Goal: Task Accomplishment & Management: Use online tool/utility

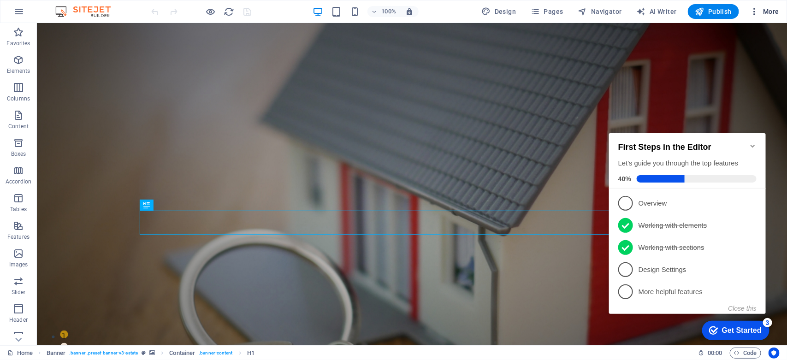
click at [755, 13] on icon "button" at bounding box center [754, 11] width 9 height 9
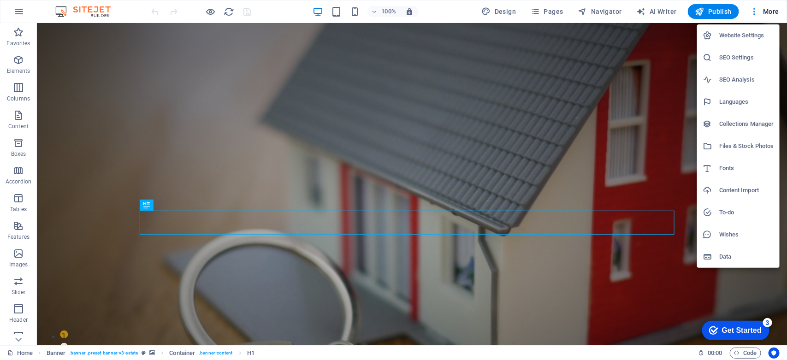
click at [0, 0] on div at bounding box center [0, 0] width 0 height 0
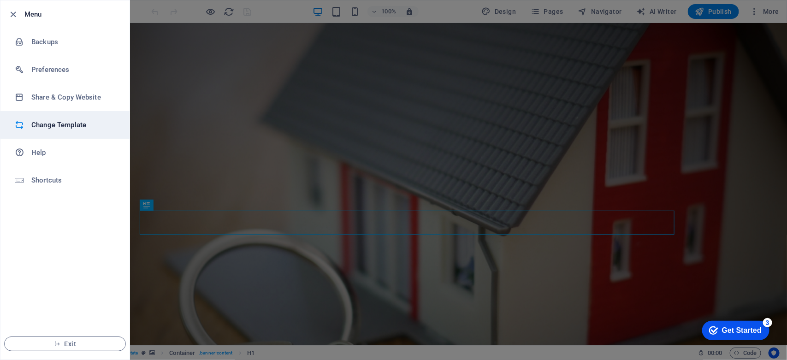
click at [0, 0] on h6 "Change Template" at bounding box center [0, 0] width 0 height 0
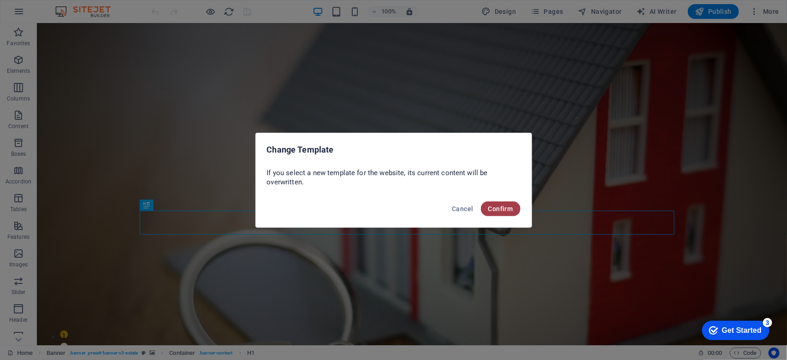
click at [511, 210] on span "Confirm" at bounding box center [500, 208] width 25 height 7
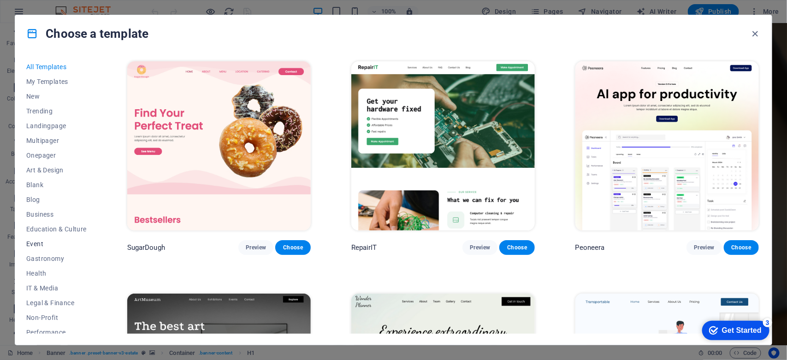
scroll to position [95, 0]
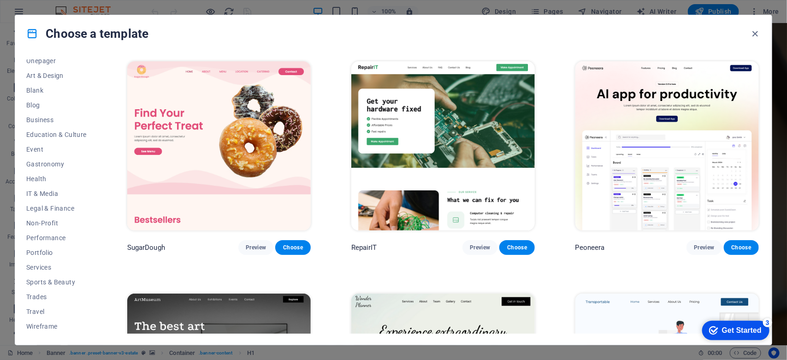
drag, startPoint x: 99, startPoint y: 159, endPoint x: 101, endPoint y: 112, distance: 47.5
click at [101, 112] on div "All Templates My Templates New Trending Landingpage Multipager Onepager Art & D…" at bounding box center [393, 198] width 757 height 293
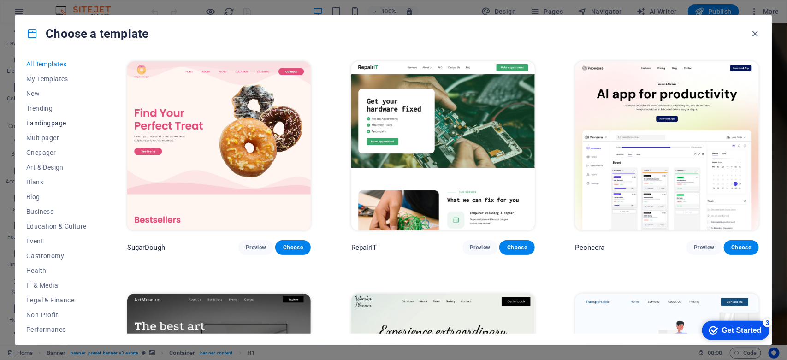
scroll to position [0, 0]
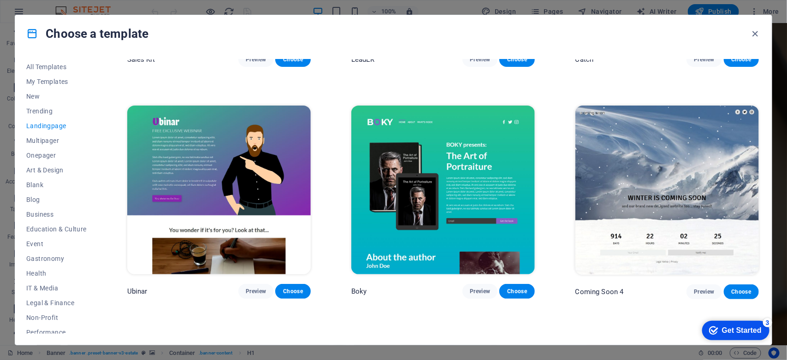
scroll to position [1600, 0]
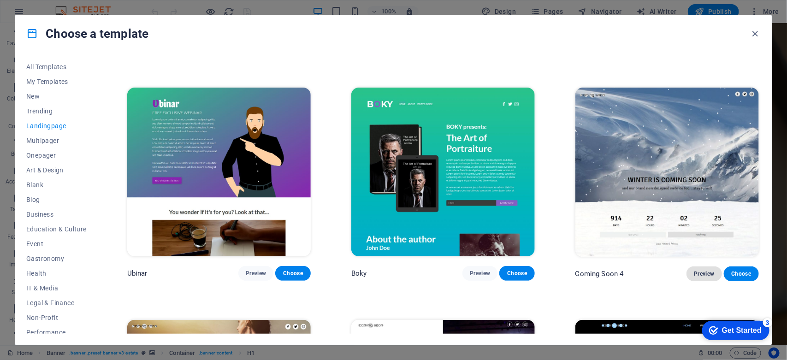
click at [699, 270] on span "Preview" at bounding box center [704, 273] width 20 height 7
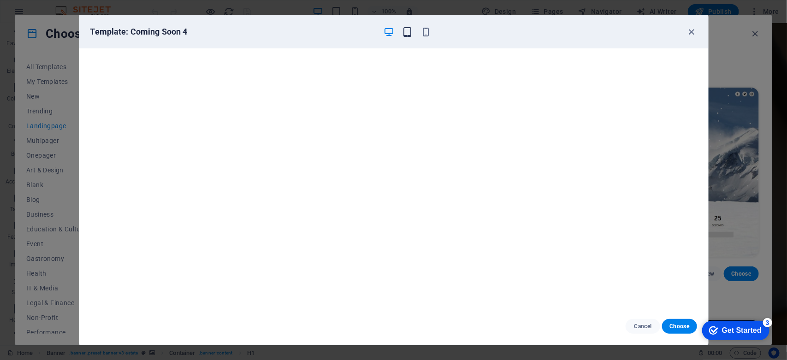
click at [405, 35] on icon "button" at bounding box center [407, 32] width 11 height 11
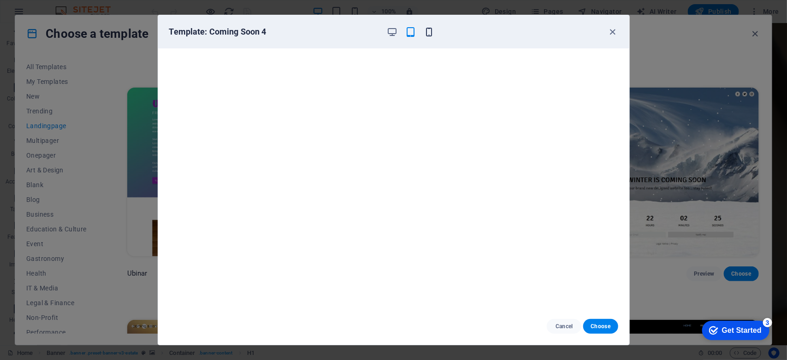
click at [430, 33] on icon "button" at bounding box center [429, 32] width 11 height 11
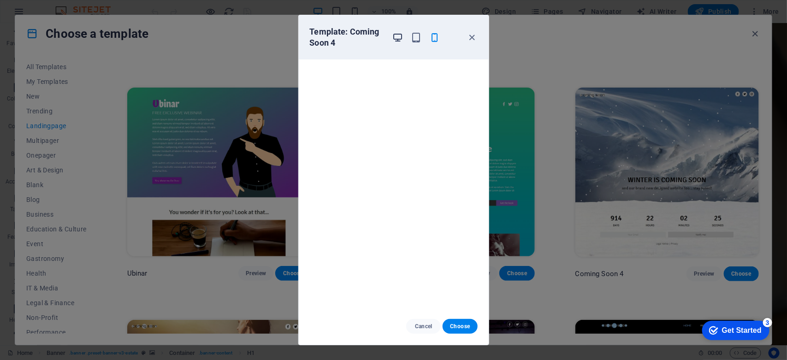
click at [397, 36] on icon "button" at bounding box center [397, 37] width 11 height 11
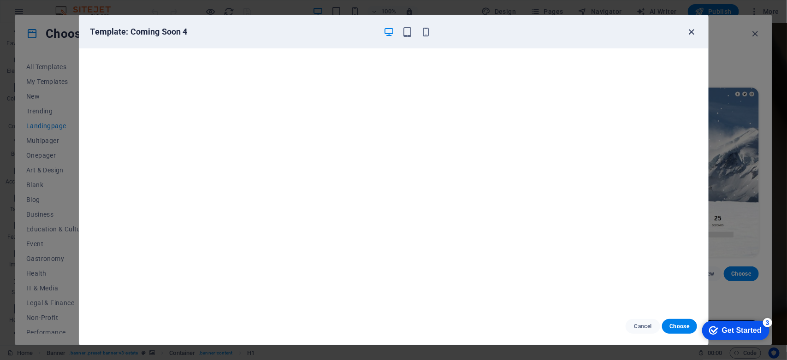
click at [689, 33] on icon "button" at bounding box center [691, 32] width 11 height 11
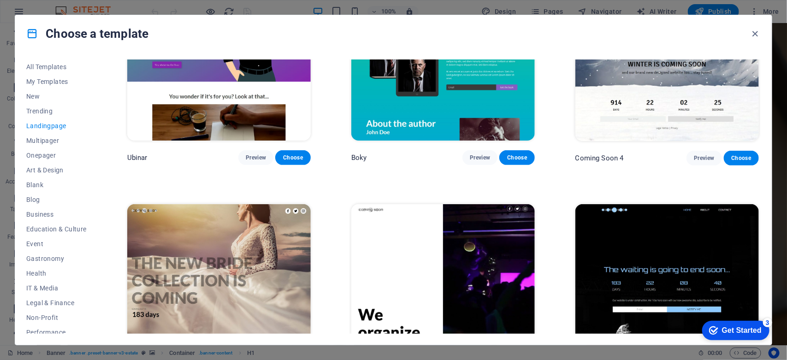
scroll to position [1773, 0]
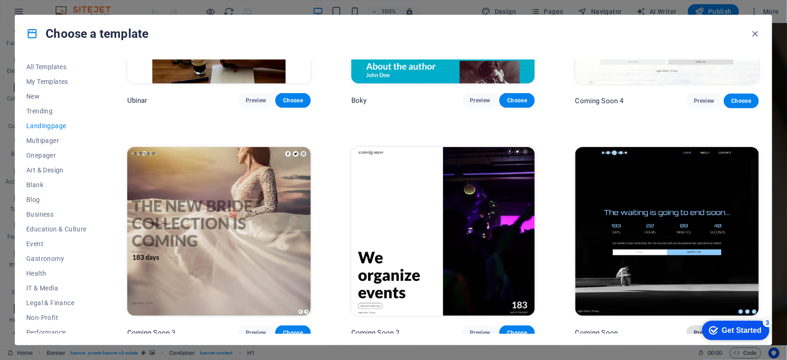
click at [694, 329] on span "Preview" at bounding box center [704, 332] width 20 height 7
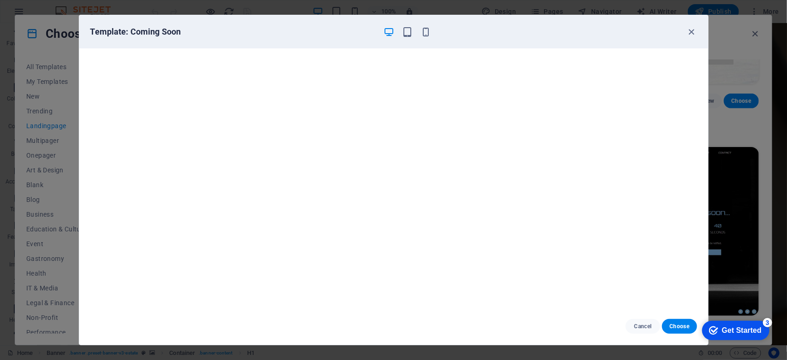
scroll to position [2, 0]
click at [689, 35] on icon "button" at bounding box center [691, 32] width 11 height 11
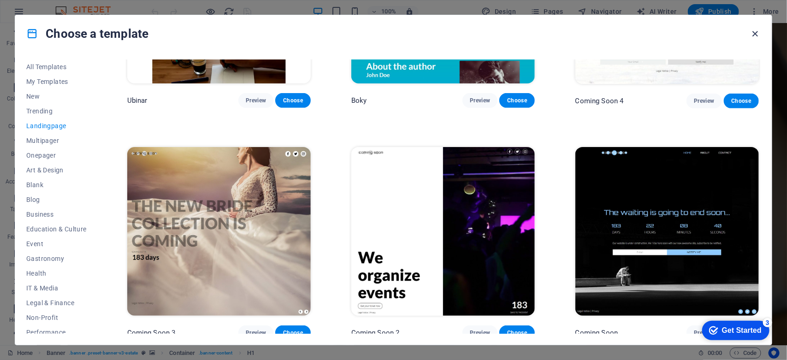
click at [0, 0] on icon "button" at bounding box center [0, 0] width 0 height 0
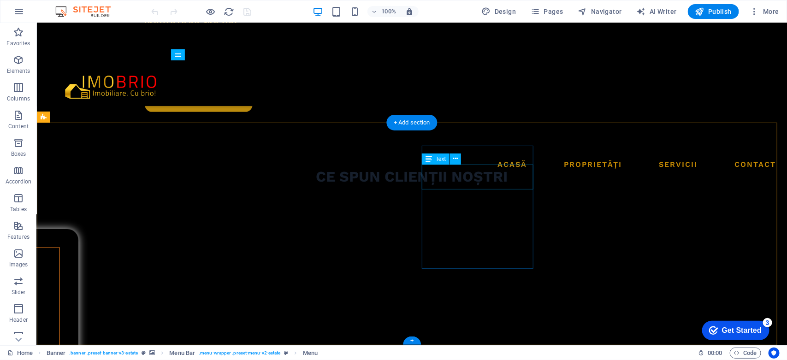
scroll to position [1755, 0]
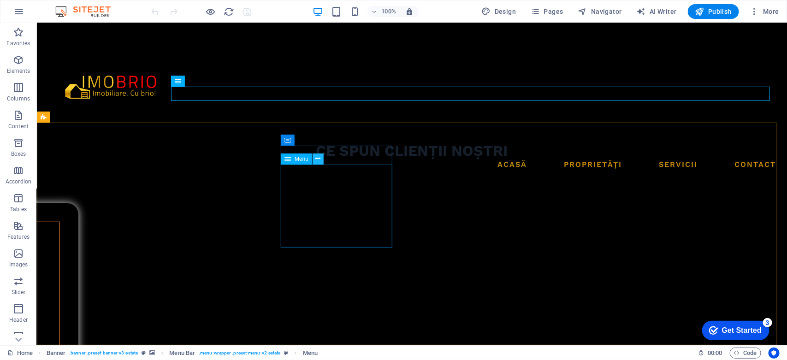
click at [316, 160] on icon at bounding box center [318, 159] width 5 height 10
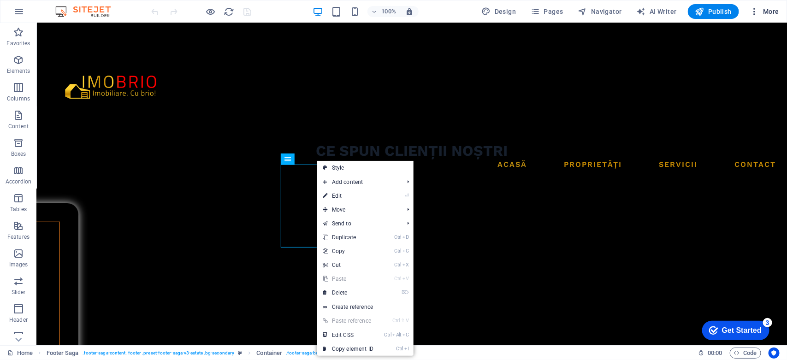
click at [767, 12] on span "More" at bounding box center [764, 11] width 29 height 9
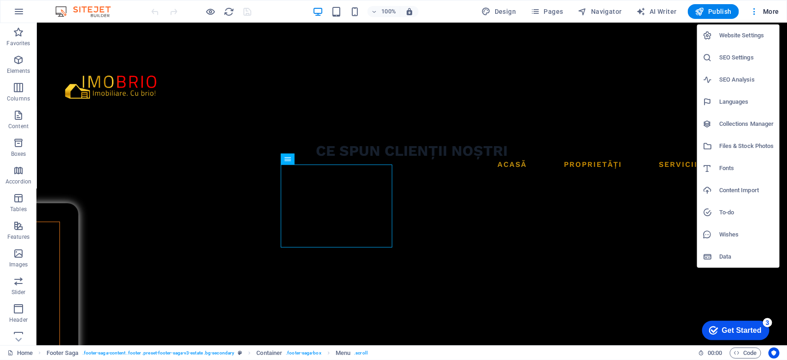
click at [398, 285] on div at bounding box center [393, 180] width 787 height 360
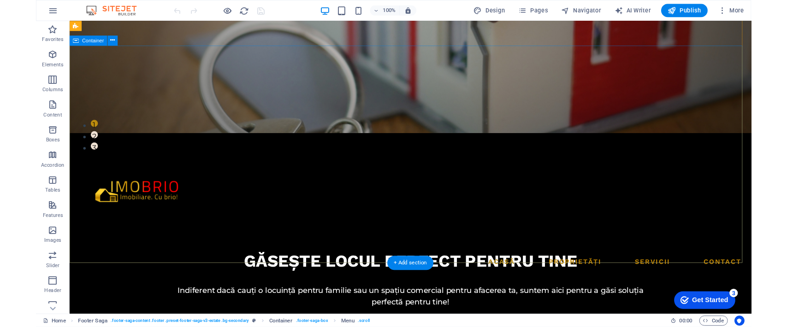
scroll to position [0, 0]
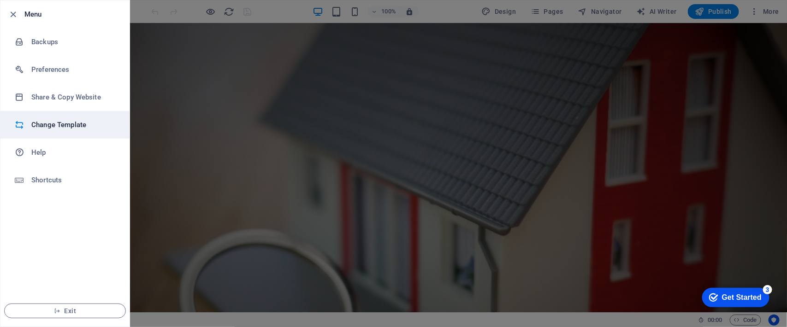
click at [43, 131] on li "Change Template" at bounding box center [64, 125] width 129 height 28
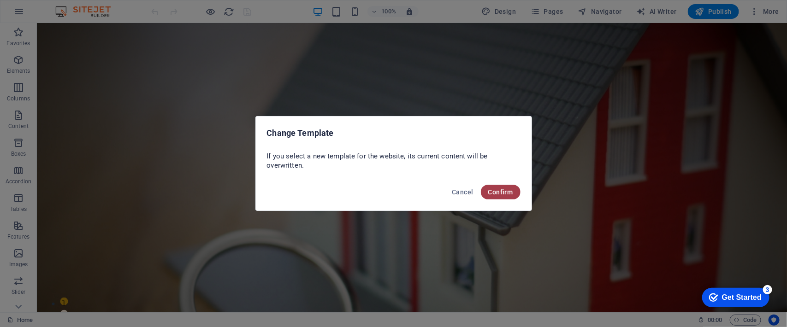
click at [501, 194] on span "Confirm" at bounding box center [500, 192] width 25 height 7
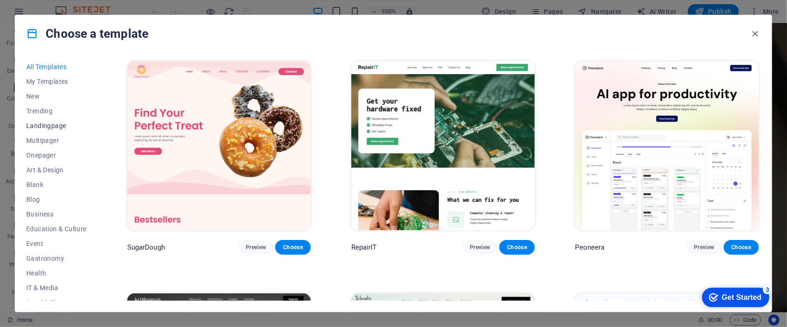
click at [46, 124] on span "Landingpage" at bounding box center [56, 125] width 60 height 7
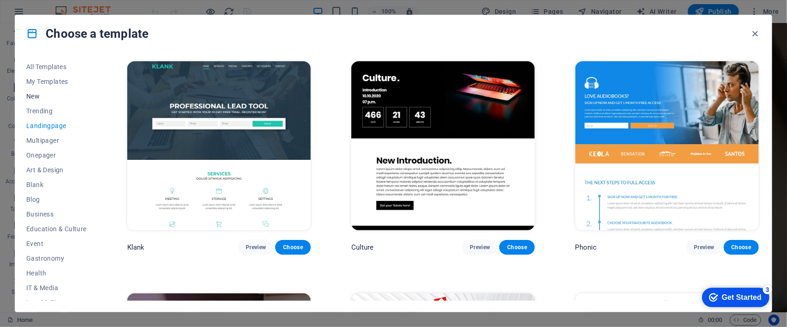
click at [33, 94] on span "New" at bounding box center [56, 96] width 60 height 7
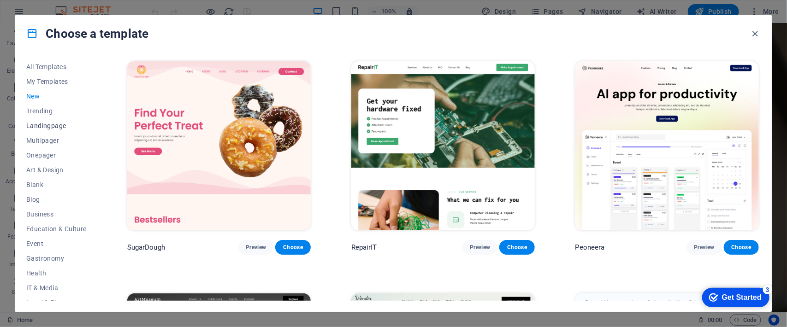
click at [40, 125] on span "Landingpage" at bounding box center [56, 125] width 60 height 7
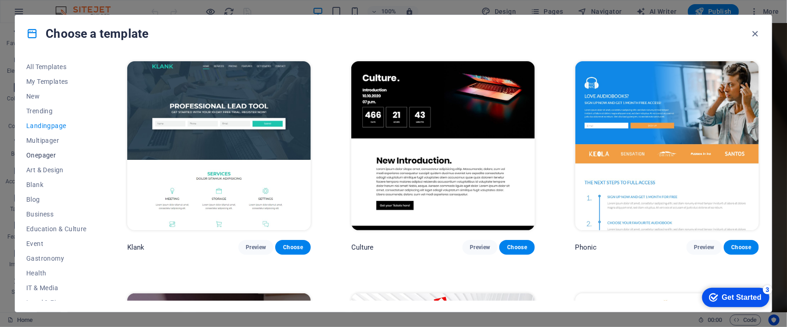
click at [38, 152] on span "Onepager" at bounding box center [56, 155] width 60 height 7
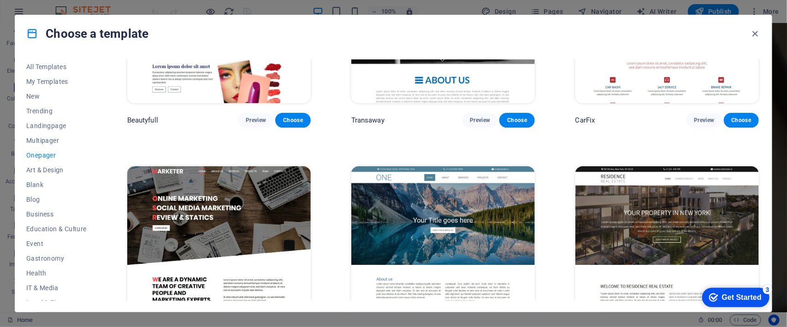
scroll to position [4785, 0]
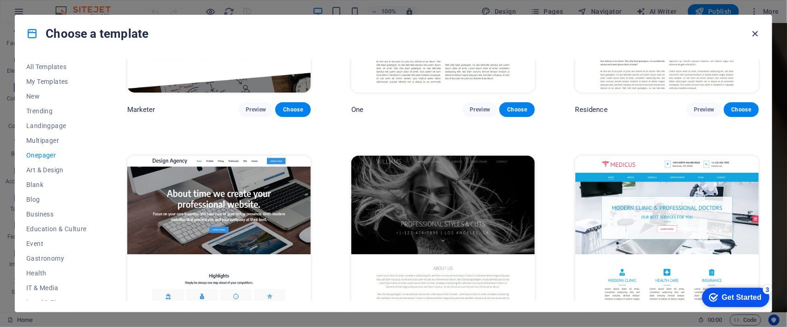
click at [752, 33] on icon "button" at bounding box center [755, 34] width 11 height 11
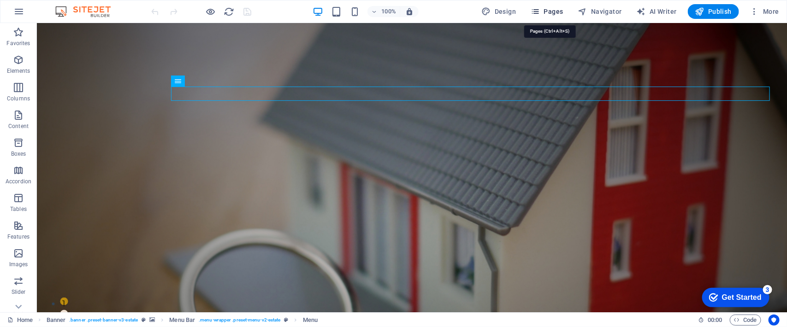
click at [0, 0] on span "Pages" at bounding box center [0, 0] width 0 height 0
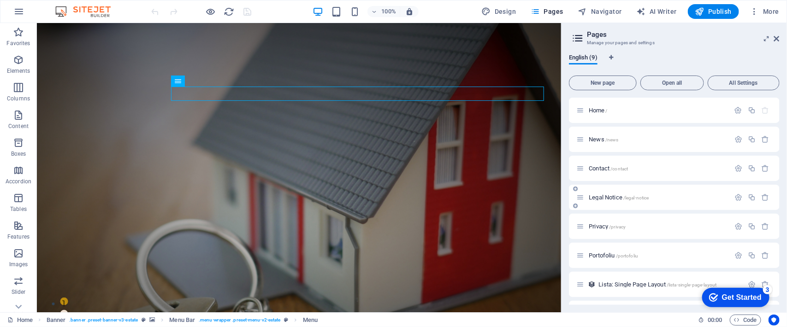
click at [603, 201] on div "Legal Notice /legal-notice" at bounding box center [653, 197] width 154 height 11
click at [598, 197] on span "Legal Notice /legal-notice" at bounding box center [619, 197] width 60 height 7
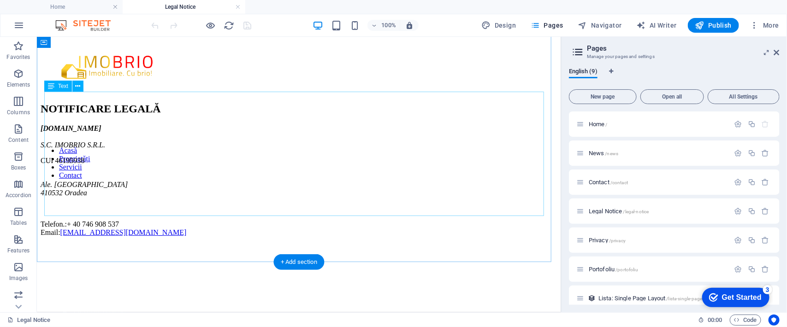
scroll to position [0, 0]
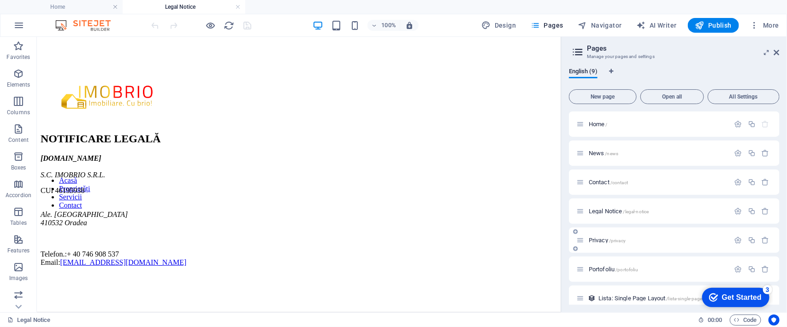
click at [600, 239] on span "Privacy /privacy" at bounding box center [607, 240] width 37 height 7
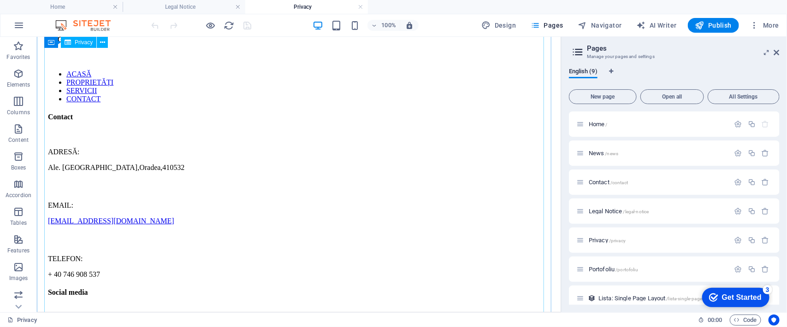
scroll to position [2248, 0]
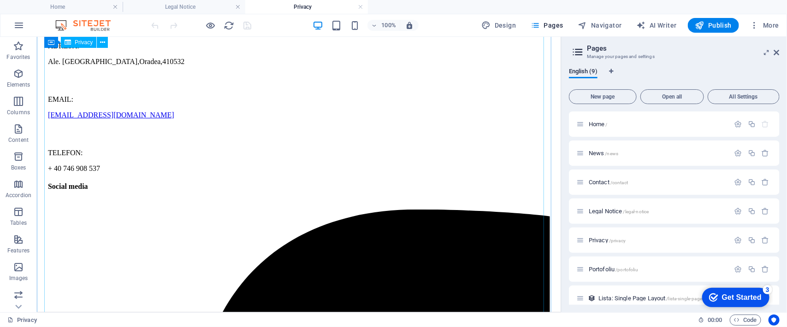
click at [778, 50] on icon at bounding box center [777, 52] width 6 height 7
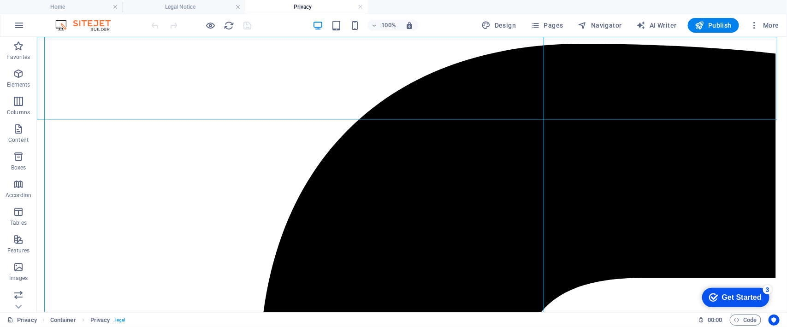
scroll to position [2210, 0]
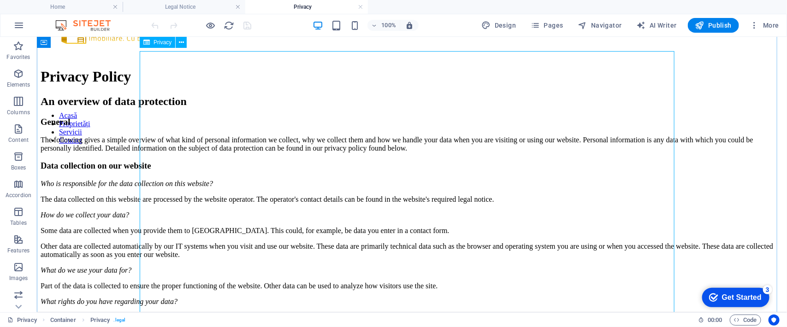
scroll to position [0, 0]
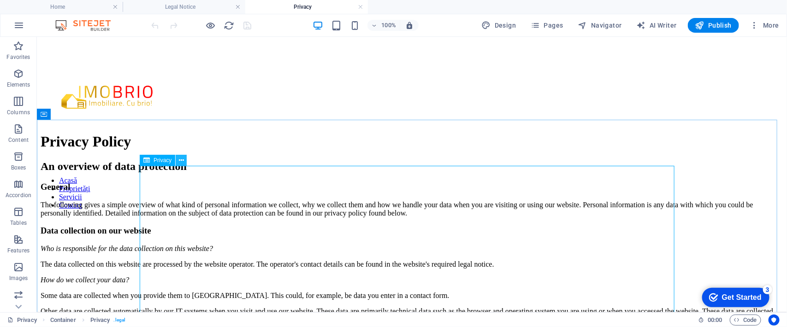
click at [179, 161] on icon at bounding box center [181, 161] width 5 height 10
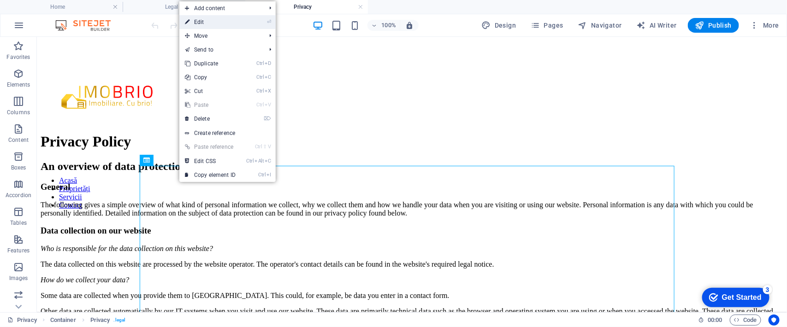
drag, startPoint x: 218, startPoint y: 24, endPoint x: 133, endPoint y: 79, distance: 101.1
click at [218, 24] on link "⏎ Edit" at bounding box center [210, 22] width 62 height 14
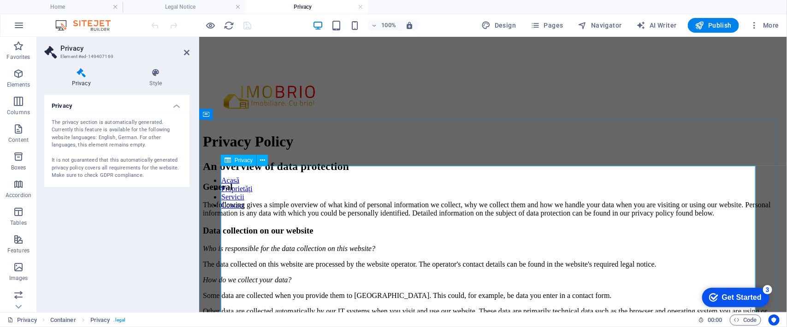
drag, startPoint x: 188, startPoint y: 54, endPoint x: 167, endPoint y: 31, distance: 31.0
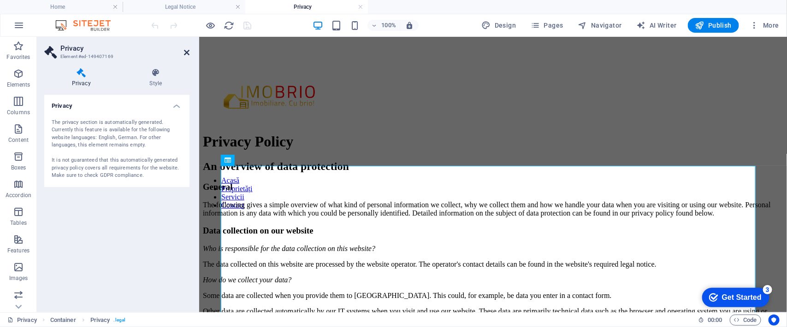
click at [188, 54] on icon at bounding box center [187, 52] width 6 height 7
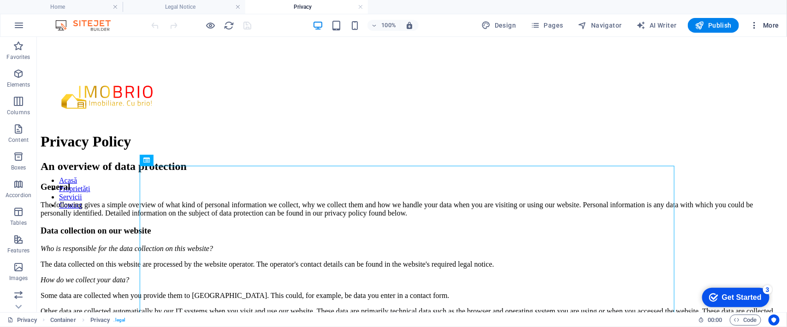
click at [756, 29] on icon "button" at bounding box center [754, 25] width 9 height 9
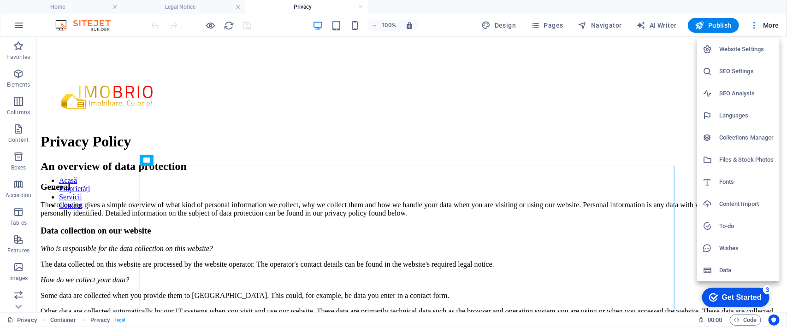
click at [271, 64] on div at bounding box center [393, 163] width 787 height 327
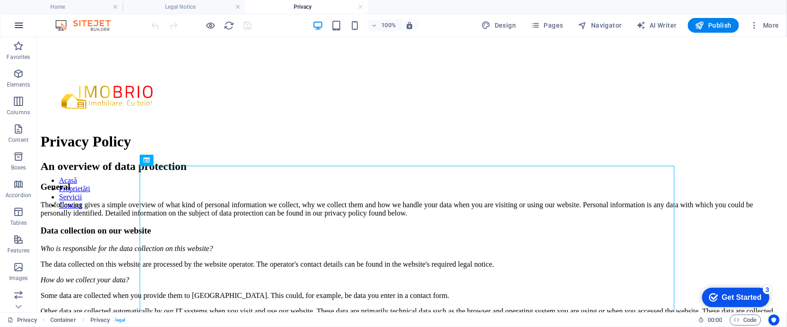
click at [21, 25] on icon "button" at bounding box center [18, 25] width 11 height 11
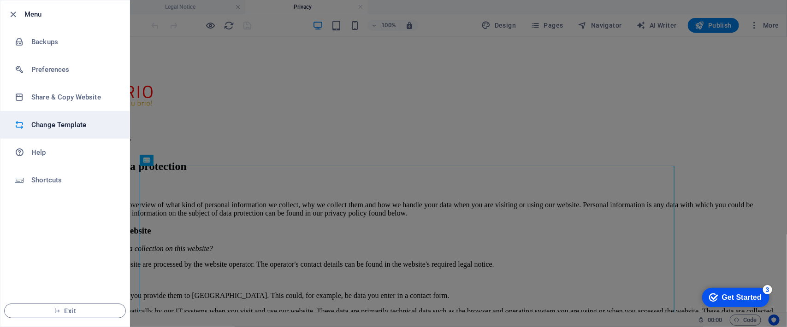
click at [72, 130] on h6 "Change Template" at bounding box center [73, 124] width 85 height 11
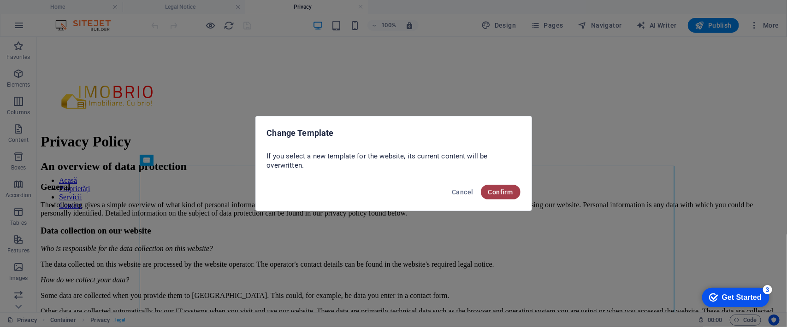
click at [496, 189] on span "Confirm" at bounding box center [500, 192] width 25 height 7
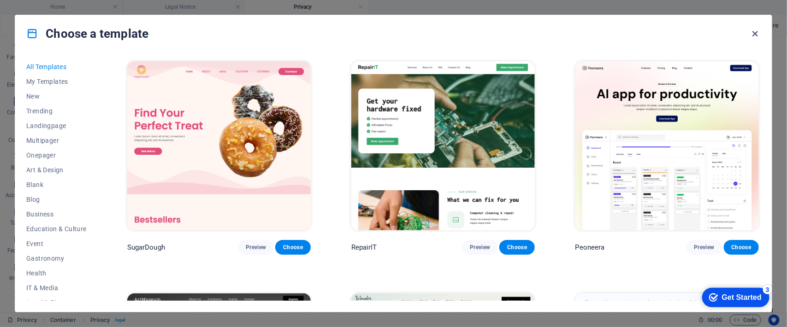
click at [752, 34] on icon "button" at bounding box center [755, 34] width 11 height 11
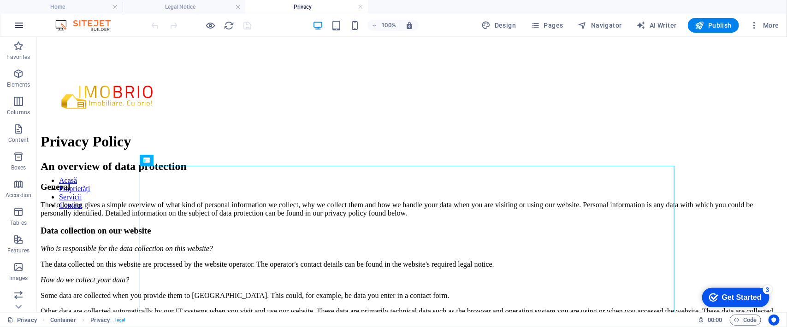
click at [20, 21] on icon "button" at bounding box center [18, 25] width 11 height 11
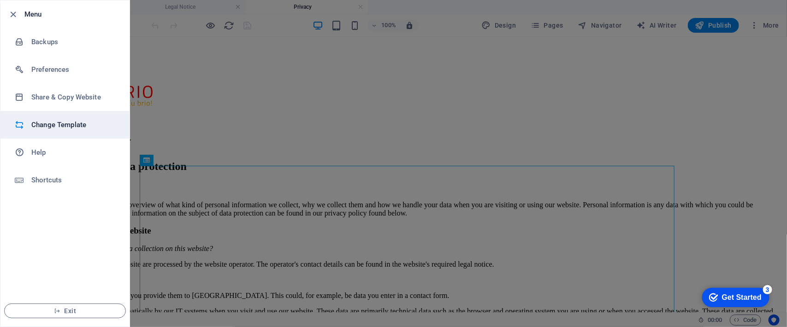
click at [68, 120] on h6 "Change Template" at bounding box center [73, 124] width 85 height 11
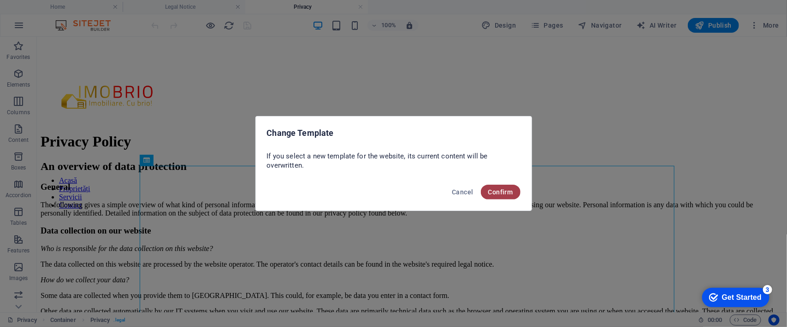
click at [514, 194] on button "Confirm" at bounding box center [501, 192] width 40 height 15
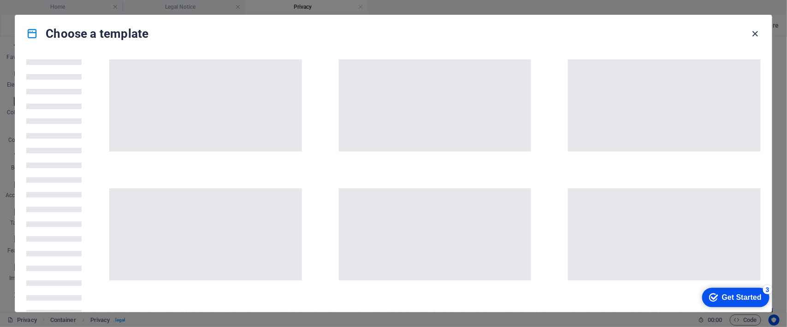
click at [755, 34] on icon "button" at bounding box center [755, 34] width 11 height 11
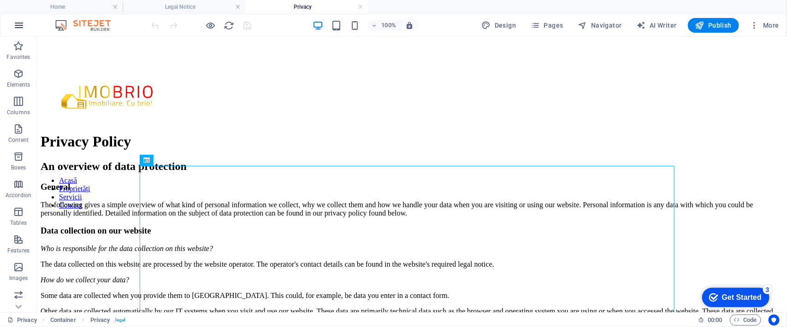
click at [18, 26] on icon "button" at bounding box center [18, 25] width 11 height 11
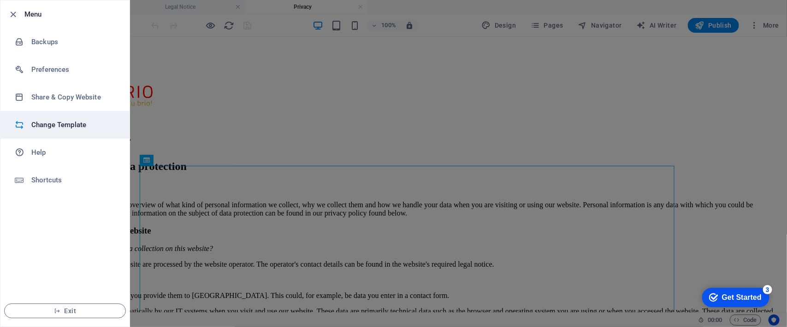
click at [59, 123] on h6 "Change Template" at bounding box center [73, 124] width 85 height 11
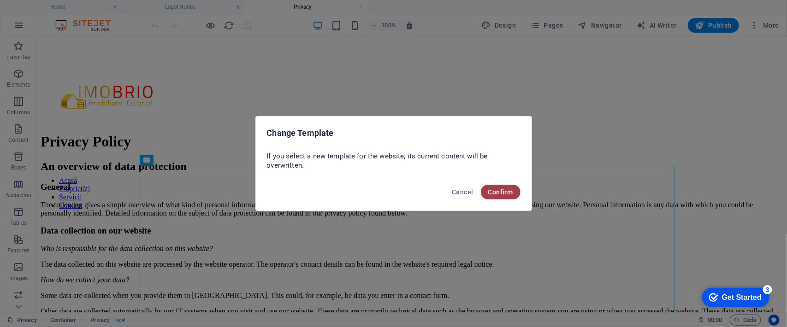
click at [494, 191] on span "Confirm" at bounding box center [500, 192] width 25 height 7
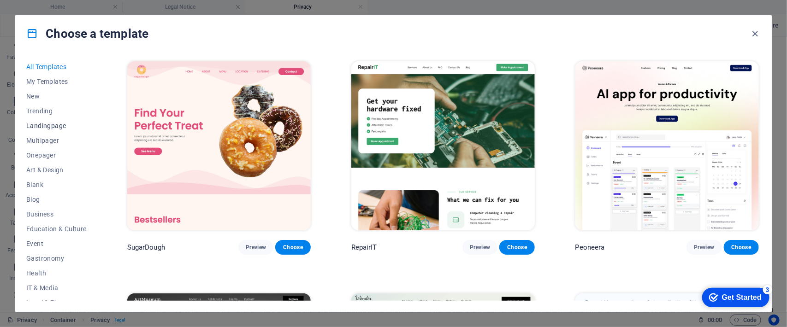
click at [54, 125] on span "Landingpage" at bounding box center [56, 125] width 60 height 7
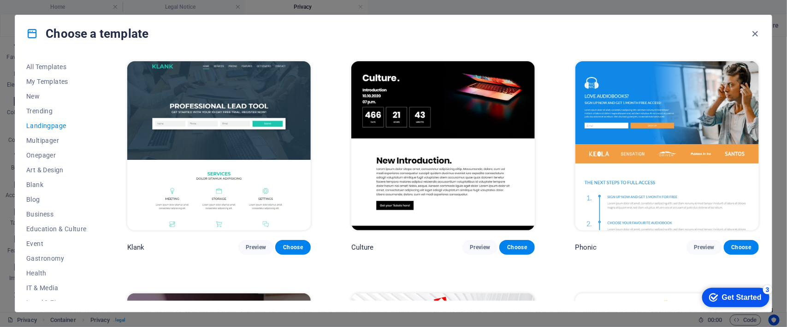
drag, startPoint x: 759, startPoint y: 72, endPoint x: 759, endPoint y: 107, distance: 35.1
click at [759, 107] on div "Phonic Preview Choose" at bounding box center [667, 157] width 187 height 196
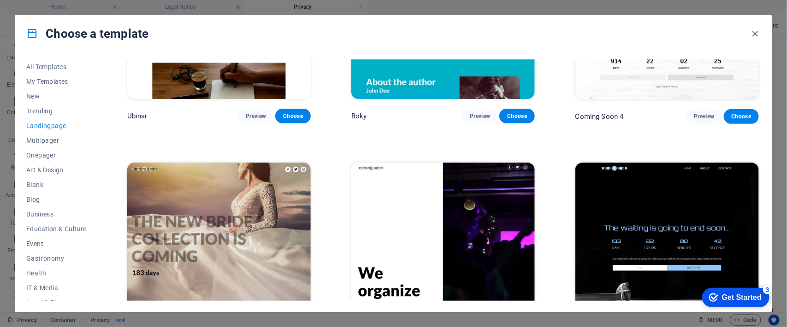
scroll to position [1806, 0]
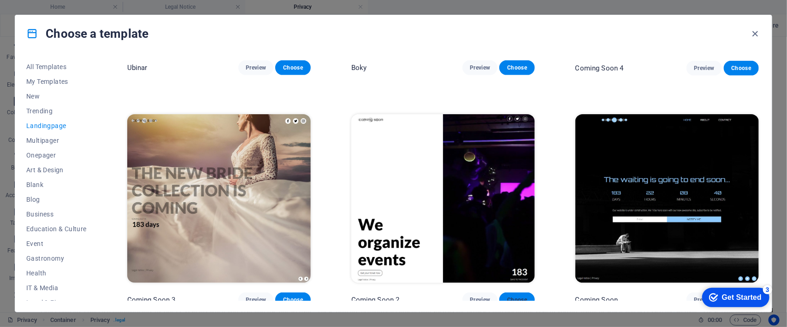
click at [517, 297] on span "Choose" at bounding box center [517, 300] width 20 height 7
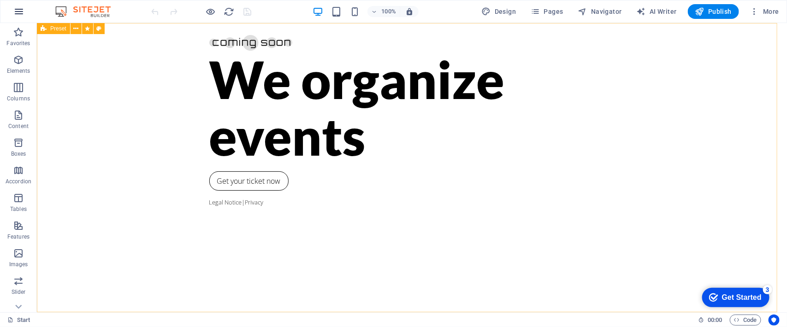
click at [16, 12] on icon "button" at bounding box center [18, 11] width 11 height 11
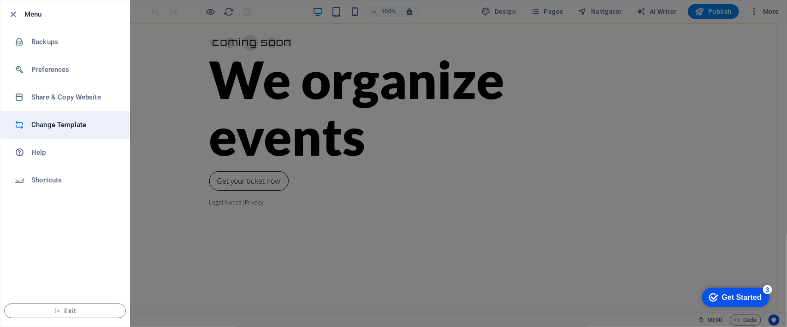
click at [38, 119] on h6 "Change Template" at bounding box center [73, 124] width 85 height 11
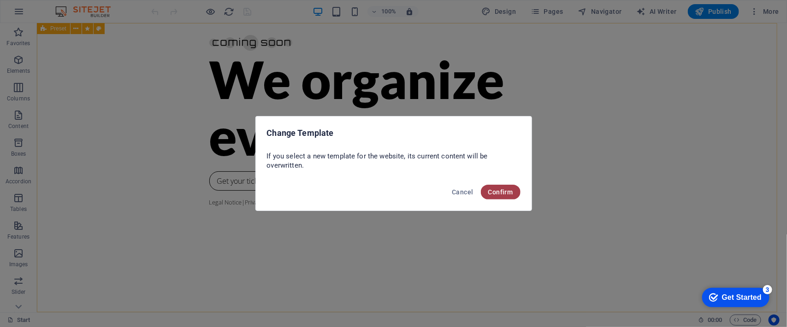
click at [502, 194] on span "Confirm" at bounding box center [500, 192] width 25 height 7
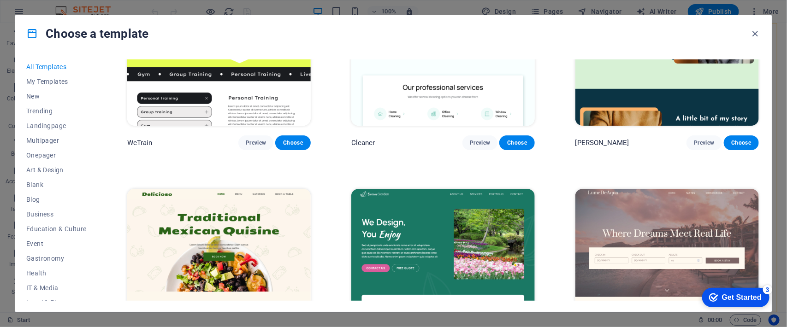
scroll to position [1902, 0]
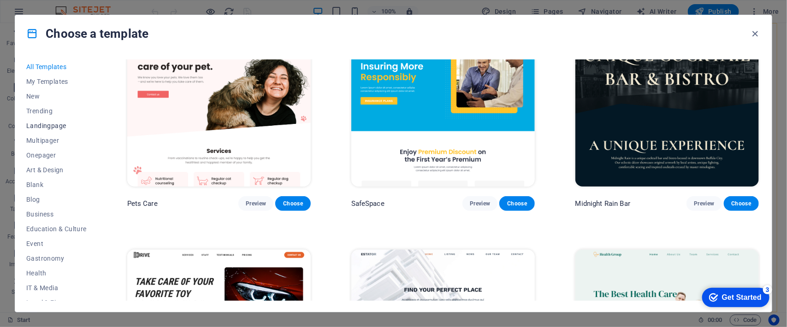
click at [44, 125] on span "Landingpage" at bounding box center [56, 125] width 60 height 7
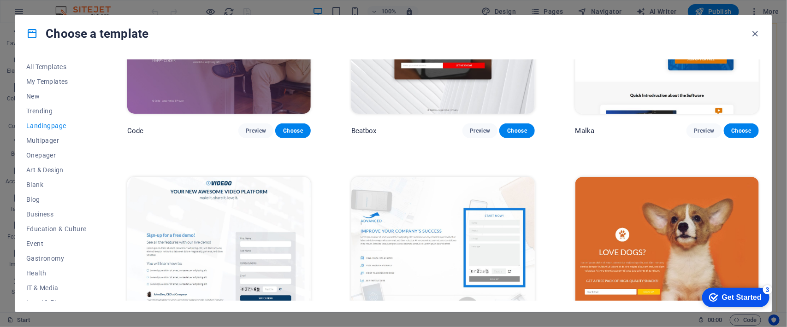
scroll to position [1806, 0]
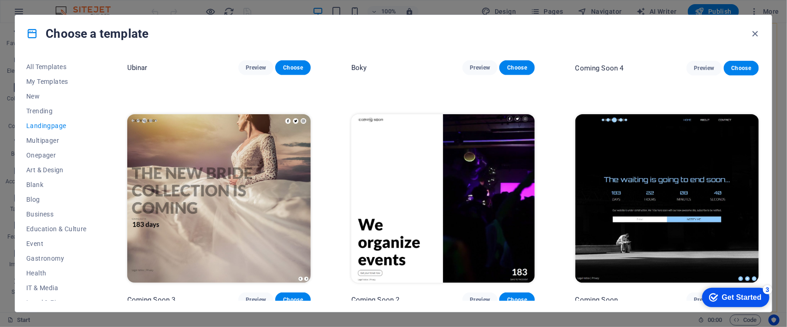
click at [653, 144] on img at bounding box center [668, 198] width 184 height 169
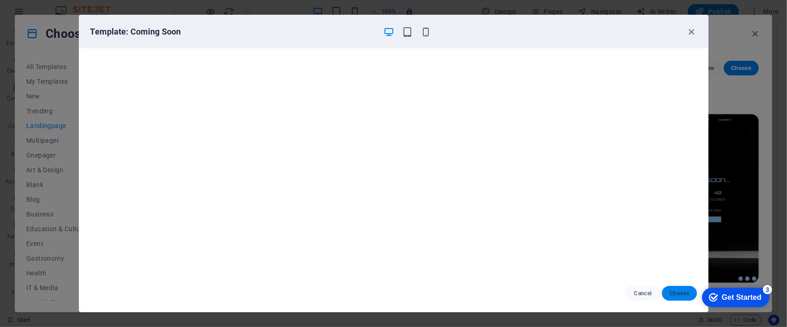
click at [674, 289] on button "Choose" at bounding box center [679, 293] width 35 height 15
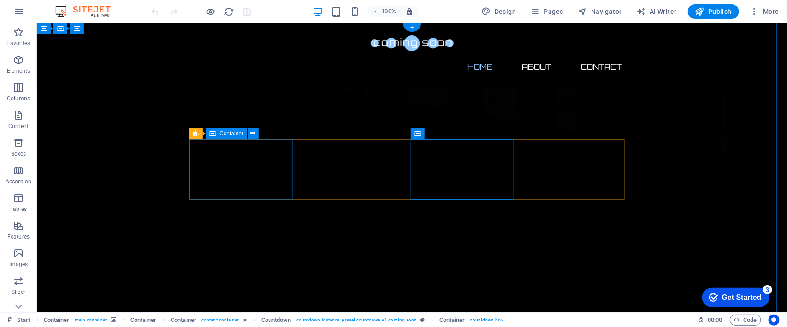
drag, startPoint x: 251, startPoint y: 134, endPoint x: 279, endPoint y: 180, distance: 54.0
click at [251, 134] on icon at bounding box center [253, 134] width 5 height 10
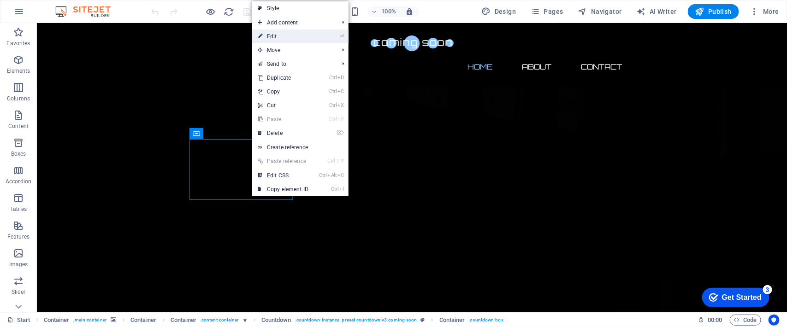
click at [286, 37] on link "⏎ Edit" at bounding box center [283, 37] width 62 height 14
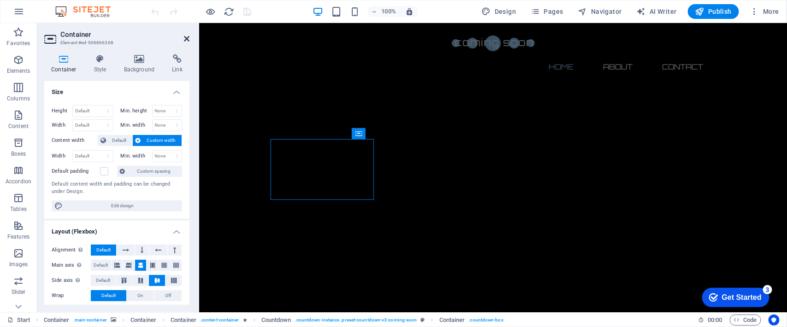
click at [187, 38] on icon at bounding box center [187, 38] width 6 height 7
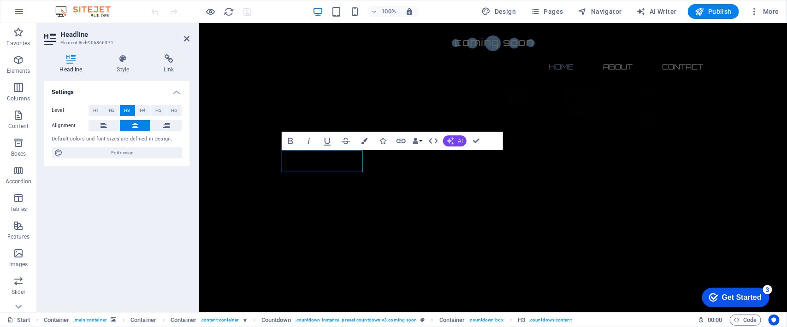
click at [455, 141] on button "AI" at bounding box center [455, 141] width 24 height 11
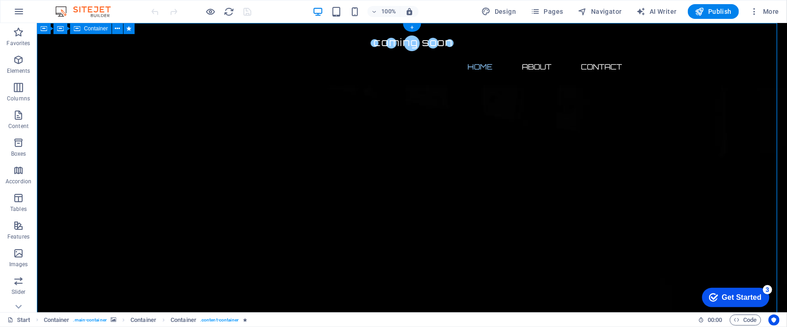
click at [214, 134] on span "Countdown" at bounding box center [217, 134] width 28 height 6
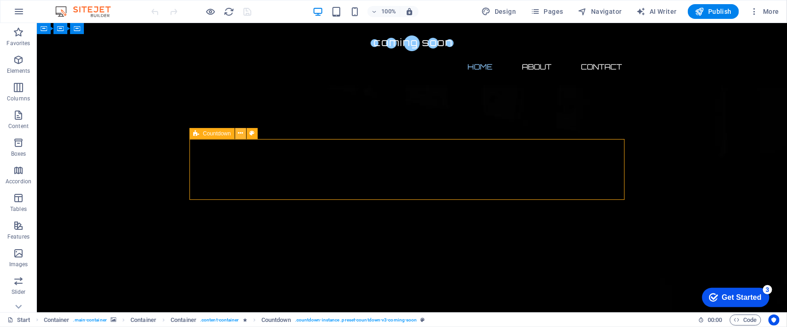
click at [238, 134] on icon at bounding box center [240, 134] width 5 height 10
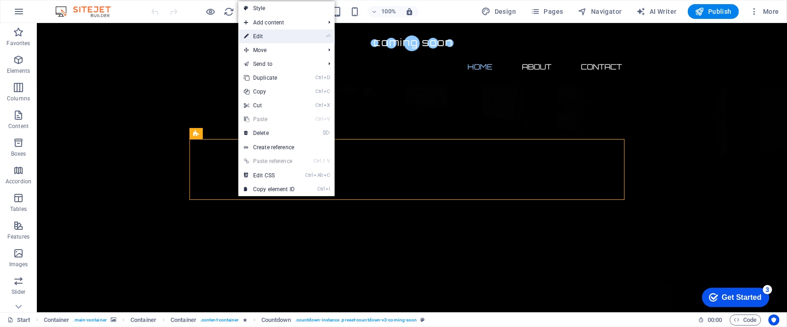
click at [270, 31] on link "⏎ Edit" at bounding box center [269, 37] width 62 height 14
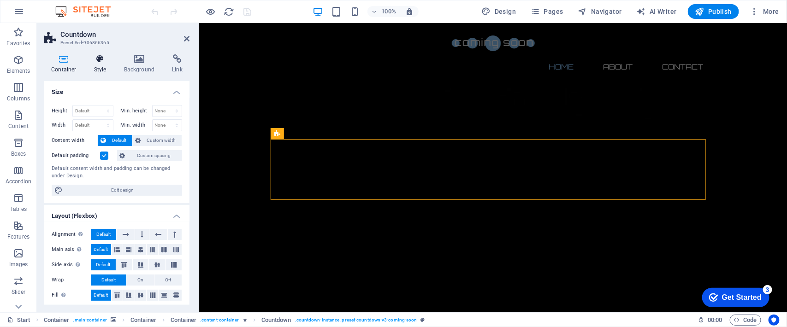
click at [96, 64] on h4 "Style" at bounding box center [102, 63] width 30 height 19
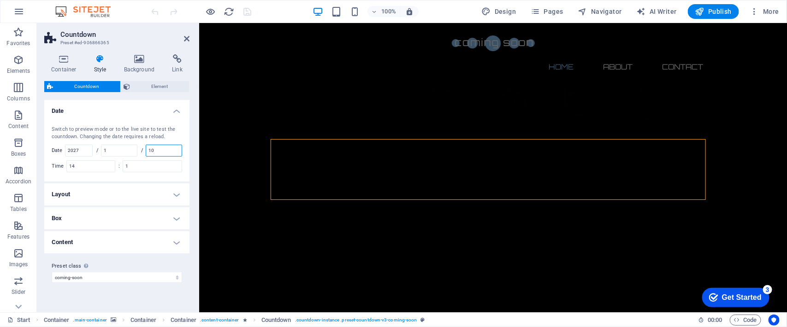
click at [169, 147] on input "10" at bounding box center [164, 150] width 36 height 11
click at [118, 149] on input "1" at bounding box center [119, 150] width 36 height 11
type input "4"
click at [89, 152] on input "2027" at bounding box center [78, 150] width 27 height 11
type input "2026"
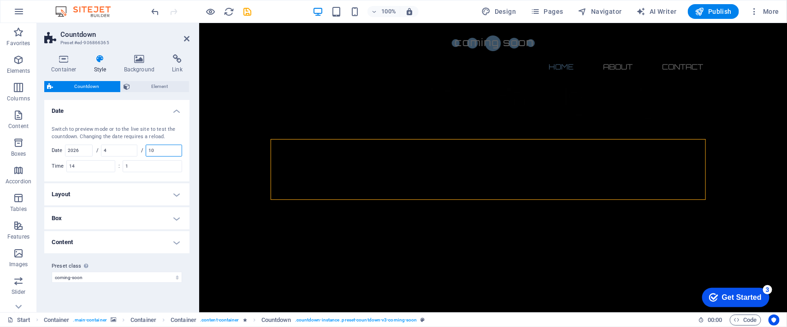
click at [164, 149] on input "10" at bounding box center [164, 150] width 36 height 11
type input "1"
click at [100, 178] on div "Switch to preview mode or to the live site to test the countdown. Changing the …" at bounding box center [116, 149] width 149 height 65
click at [188, 37] on icon at bounding box center [187, 38] width 6 height 7
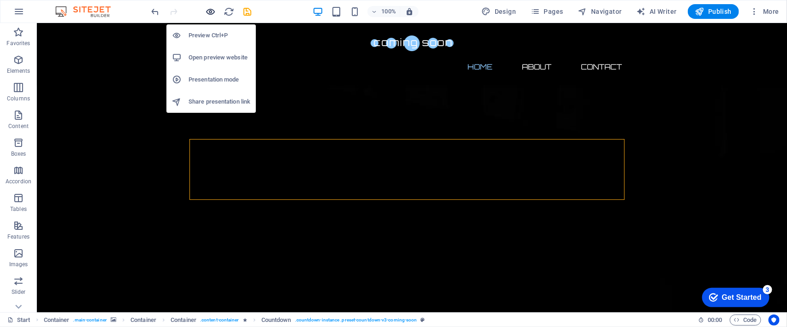
click at [213, 12] on icon "button" at bounding box center [211, 11] width 11 height 11
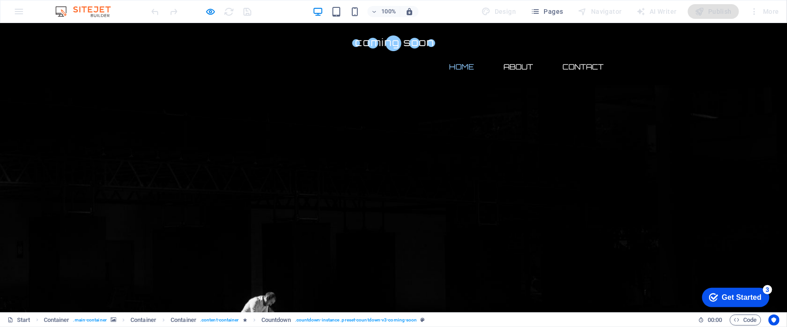
drag, startPoint x: 206, startPoint y: 160, endPoint x: 571, endPoint y: 170, distance: 364.5
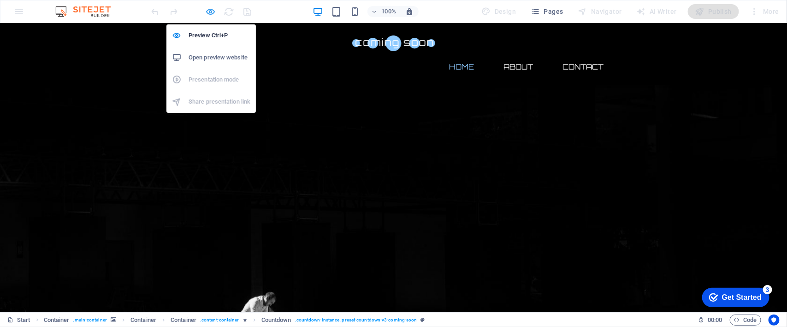
click at [208, 9] on icon "button" at bounding box center [211, 11] width 11 height 11
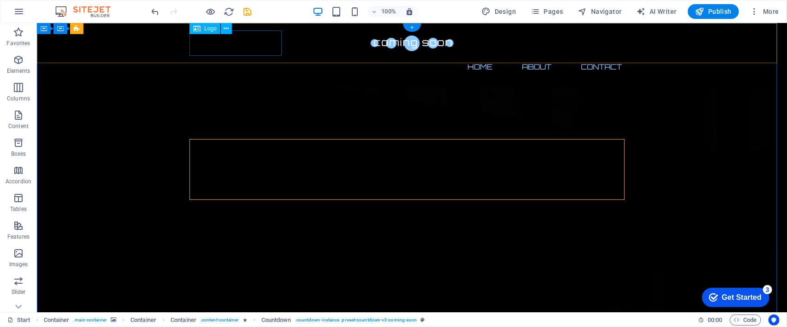
click at [233, 40] on div at bounding box center [411, 42] width 435 height 25
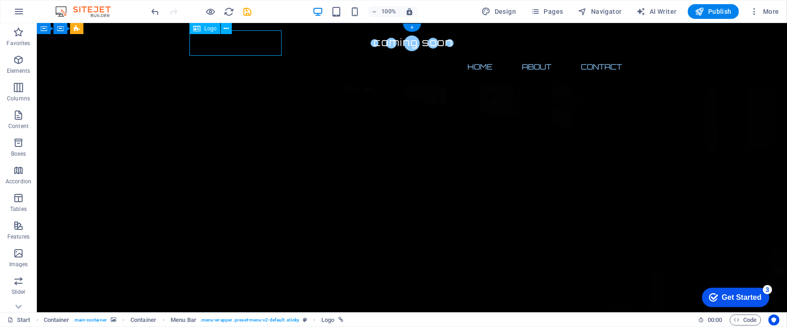
click at [233, 40] on div at bounding box center [411, 42] width 435 height 25
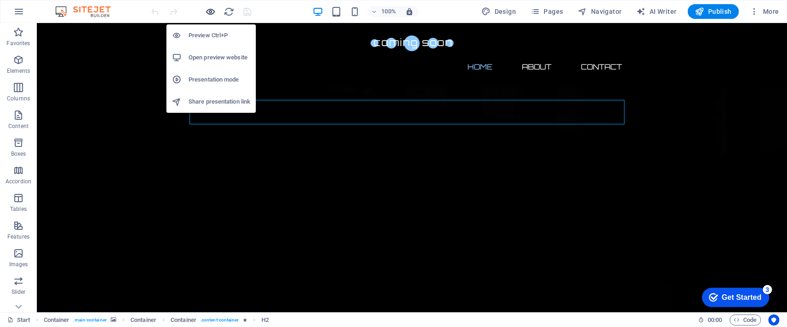
click at [213, 13] on icon "button" at bounding box center [211, 11] width 11 height 11
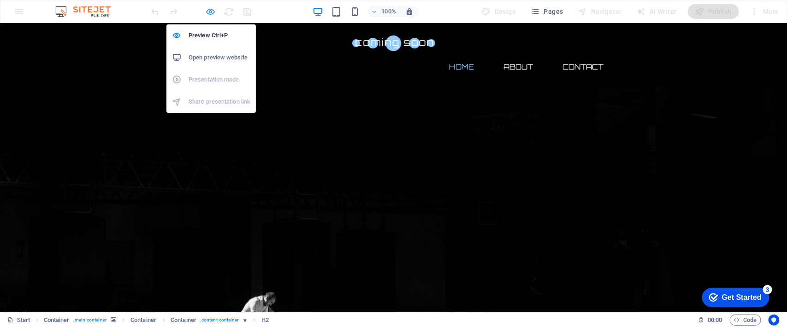
click at [213, 13] on icon "button" at bounding box center [211, 11] width 11 height 11
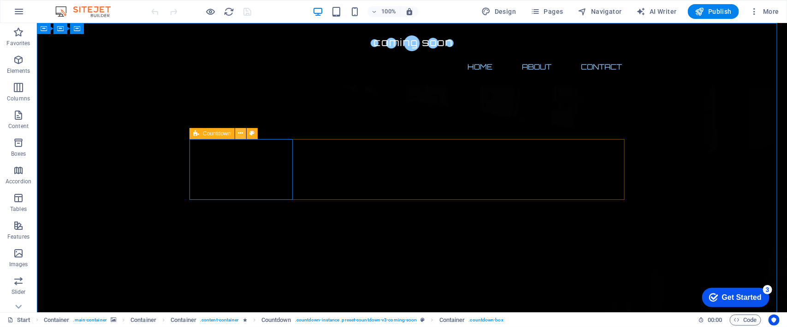
click at [239, 134] on icon at bounding box center [240, 134] width 5 height 10
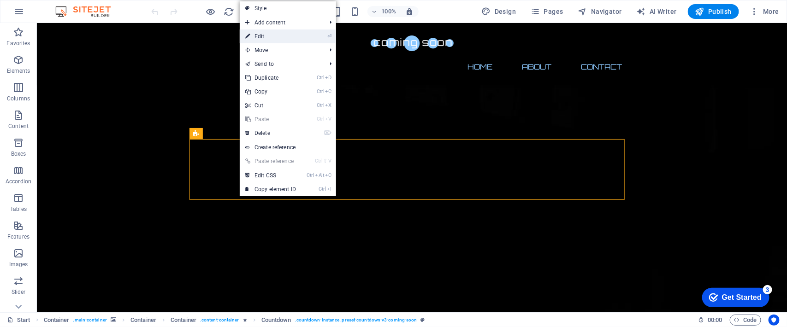
click at [268, 37] on link "⏎ Edit" at bounding box center [271, 37] width 62 height 14
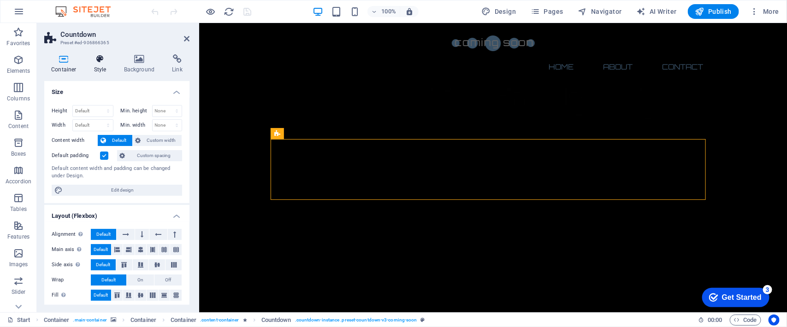
click at [102, 61] on icon at bounding box center [100, 58] width 26 height 9
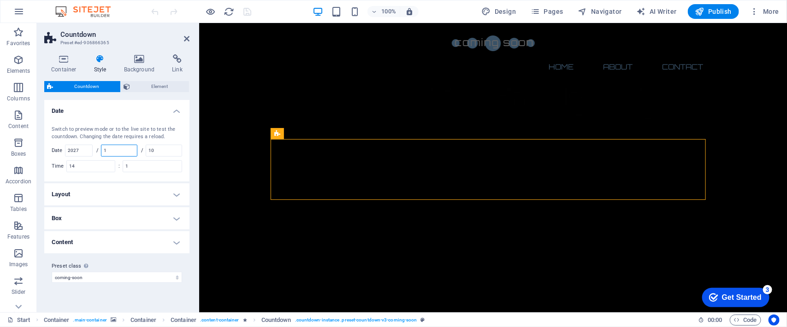
click at [119, 152] on input "1" at bounding box center [119, 150] width 36 height 11
type input "4"
click at [154, 155] on input "10" at bounding box center [164, 150] width 36 height 11
type input "1"
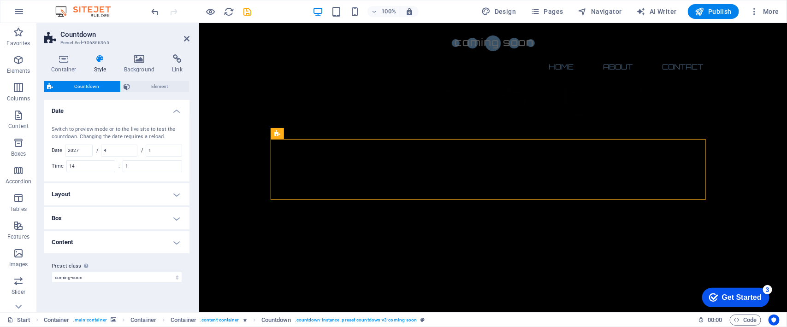
click at [173, 132] on div "Switch to preview mode or to the live site to test the countdown. Changing the …" at bounding box center [117, 133] width 131 height 15
click at [187, 40] on icon at bounding box center [187, 38] width 6 height 7
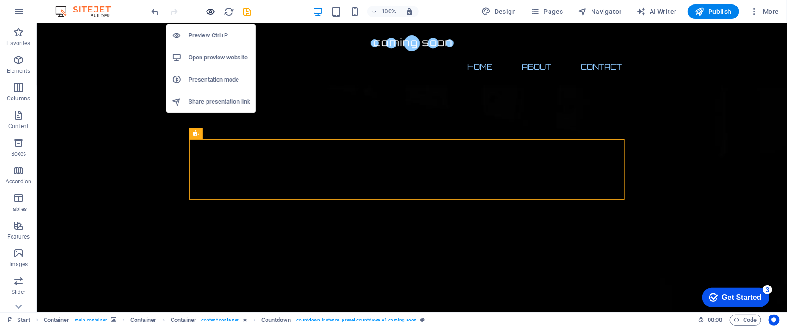
click at [211, 13] on icon "button" at bounding box center [211, 11] width 11 height 11
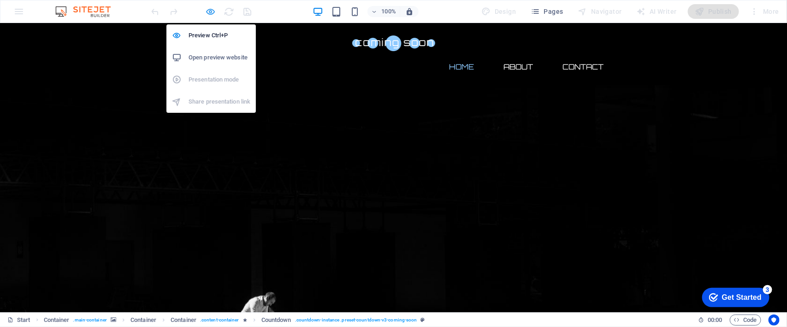
click at [210, 12] on icon "button" at bounding box center [211, 11] width 11 height 11
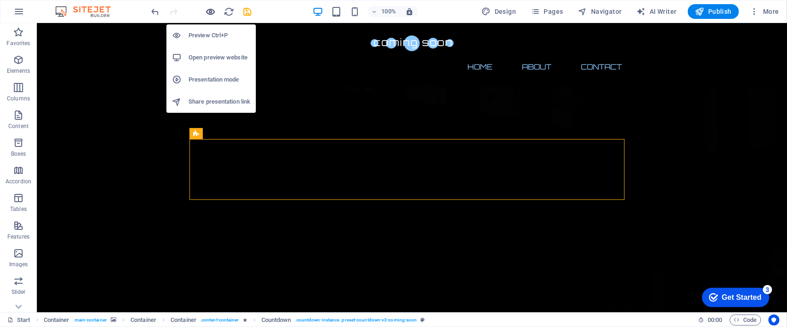
click at [210, 12] on icon "button" at bounding box center [211, 11] width 11 height 11
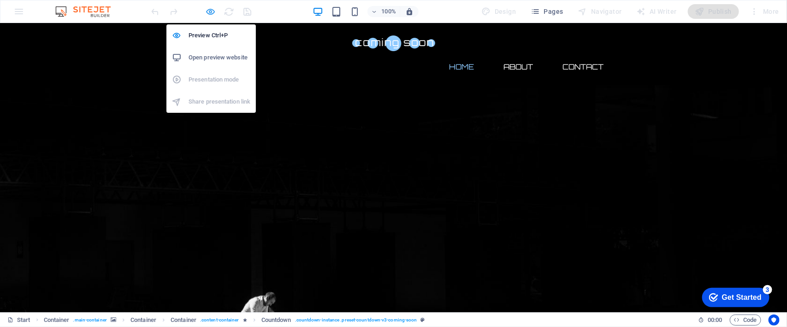
click at [210, 12] on icon "button" at bounding box center [211, 11] width 11 height 11
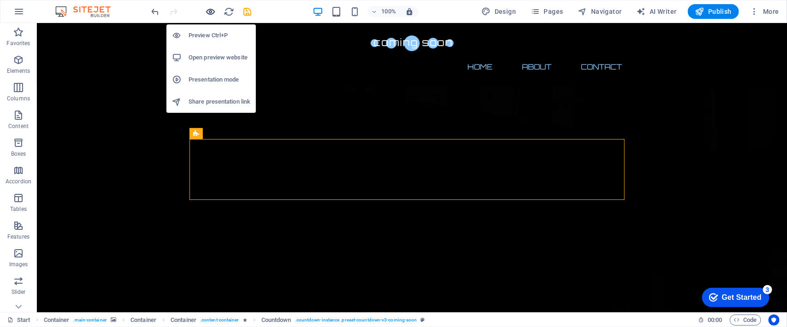
click at [213, 10] on icon "button" at bounding box center [211, 11] width 11 height 11
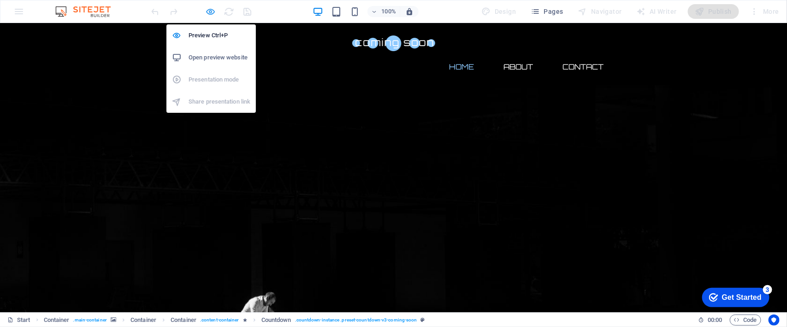
click at [211, 12] on icon "button" at bounding box center [211, 11] width 11 height 11
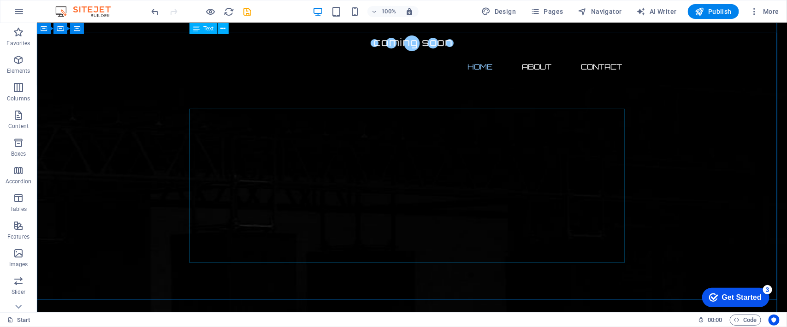
scroll to position [173, 0]
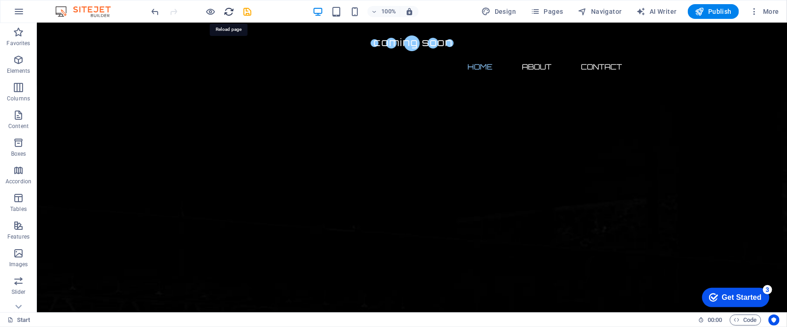
click at [231, 14] on icon "reload" at bounding box center [229, 11] width 11 height 11
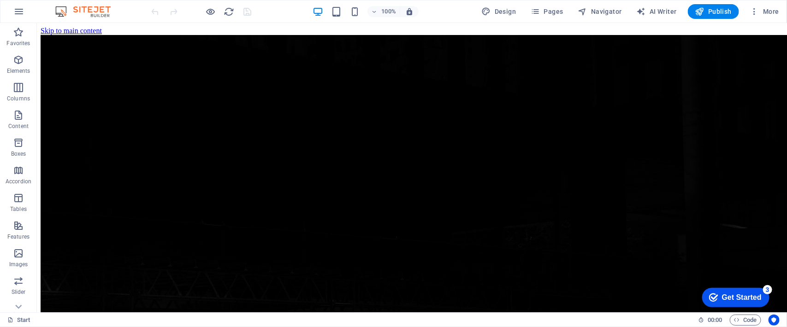
scroll to position [0, 0]
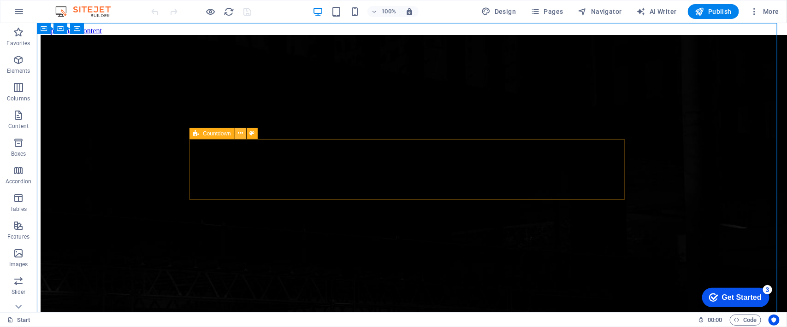
click at [240, 133] on icon at bounding box center [240, 134] width 5 height 10
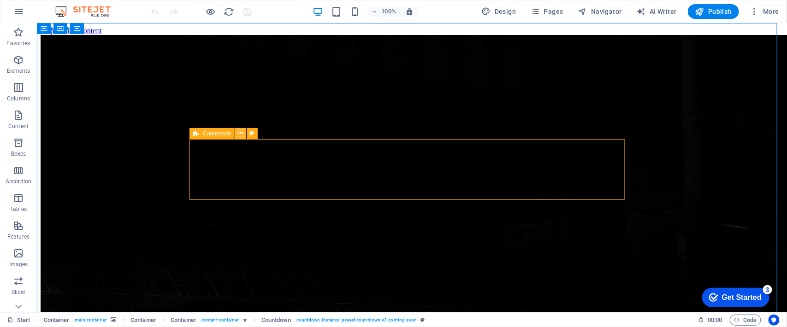
click at [238, 135] on icon at bounding box center [240, 134] width 5 height 10
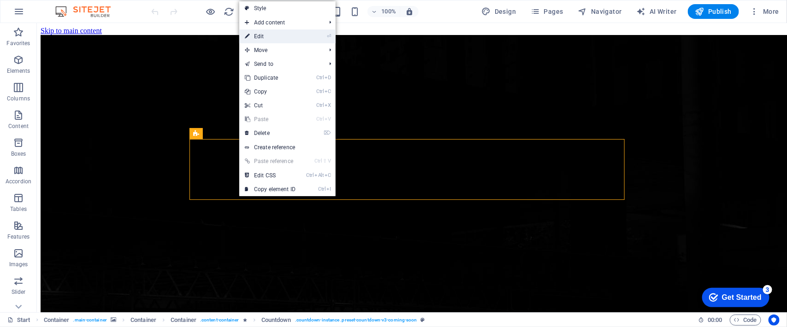
click at [271, 36] on link "⏎ Edit" at bounding box center [270, 37] width 62 height 14
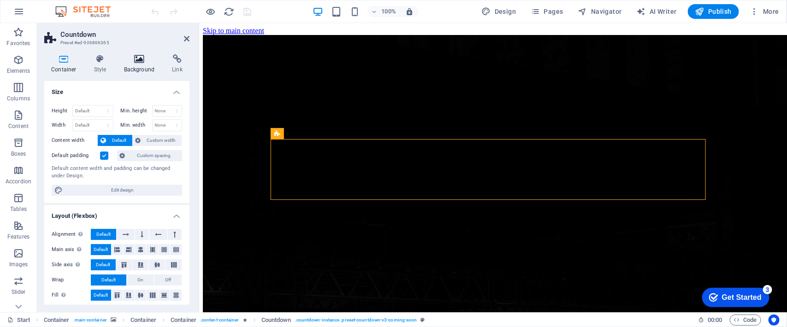
click at [142, 60] on icon at bounding box center [139, 58] width 45 height 9
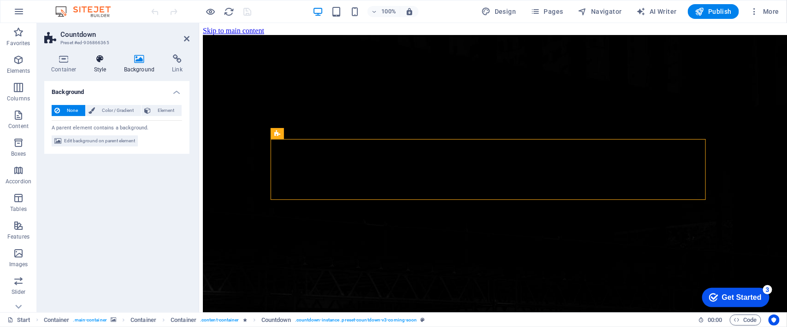
click at [113, 55] on h4 "Style" at bounding box center [102, 63] width 30 height 19
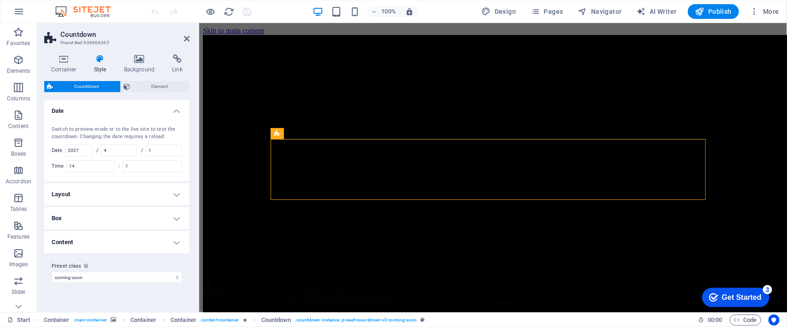
click at [177, 129] on div "Switch to preview mode or to the live site to test the countdown. Changing the …" at bounding box center [117, 133] width 131 height 15
click at [187, 40] on icon at bounding box center [187, 38] width 6 height 7
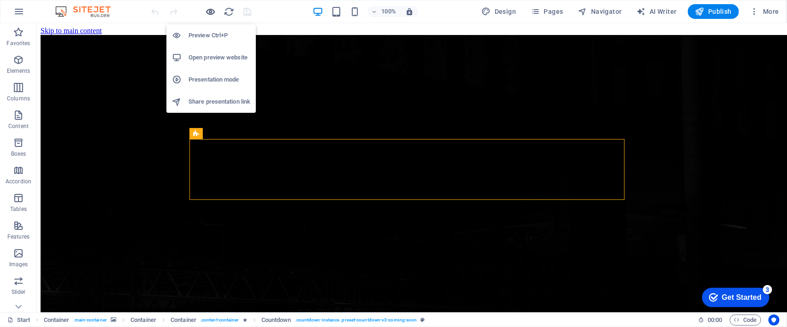
click at [208, 10] on icon "button" at bounding box center [211, 11] width 11 height 11
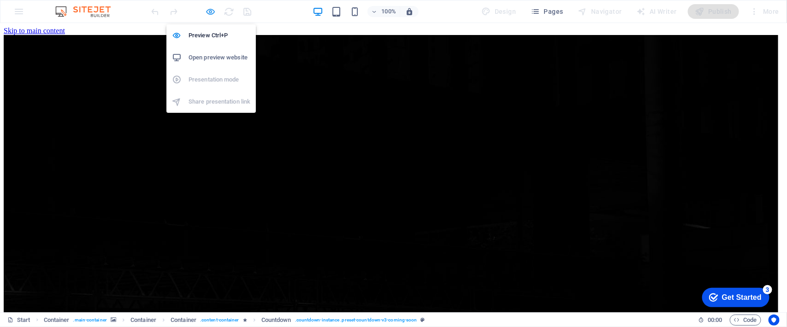
click at [208, 10] on icon "button" at bounding box center [211, 11] width 11 height 11
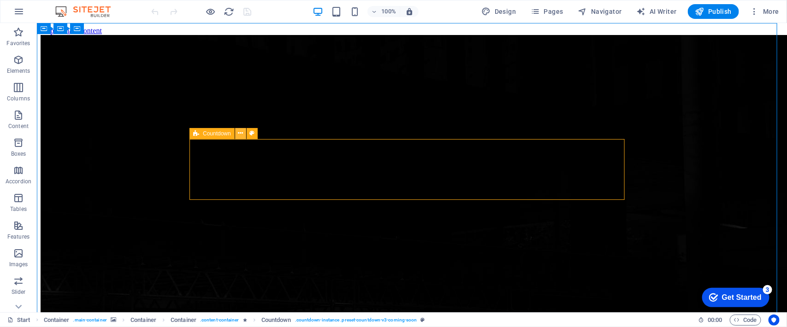
click at [240, 138] on icon at bounding box center [240, 134] width 5 height 10
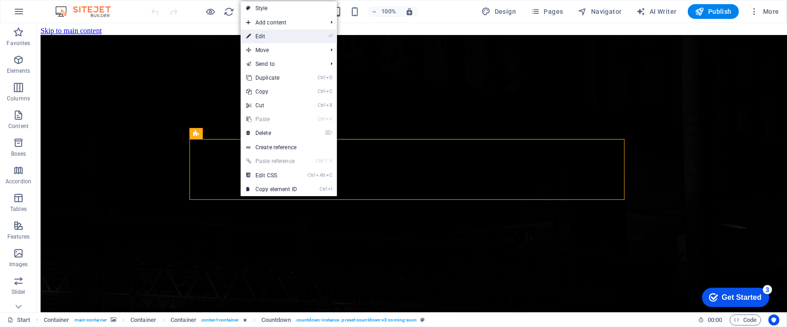
click at [271, 37] on link "⏎ Edit" at bounding box center [272, 37] width 62 height 14
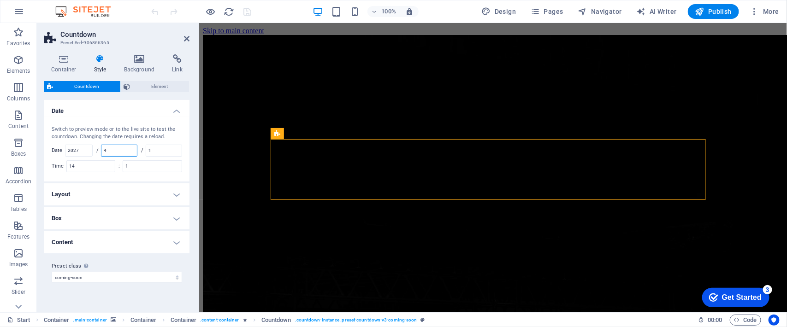
click at [119, 151] on input "4" at bounding box center [119, 150] width 36 height 11
type input "1"
click at [153, 146] on input "1" at bounding box center [164, 150] width 36 height 11
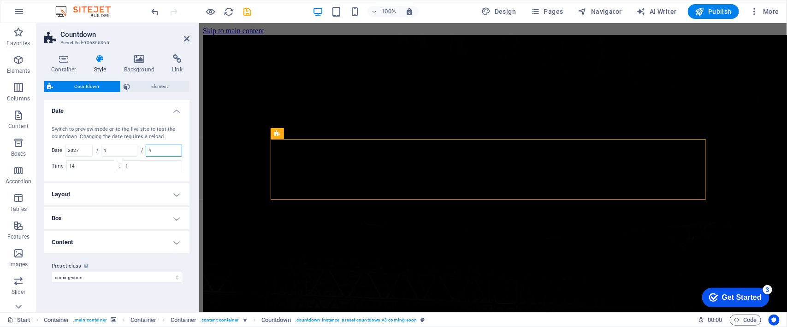
type input "1"
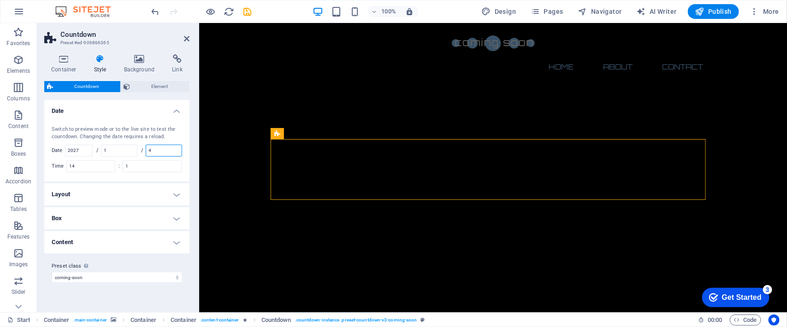
type input "4"
click at [186, 131] on div "Switch to preview mode or to the live site to test the countdown. Changing the …" at bounding box center [116, 149] width 149 height 65
click at [187, 40] on icon at bounding box center [187, 38] width 6 height 7
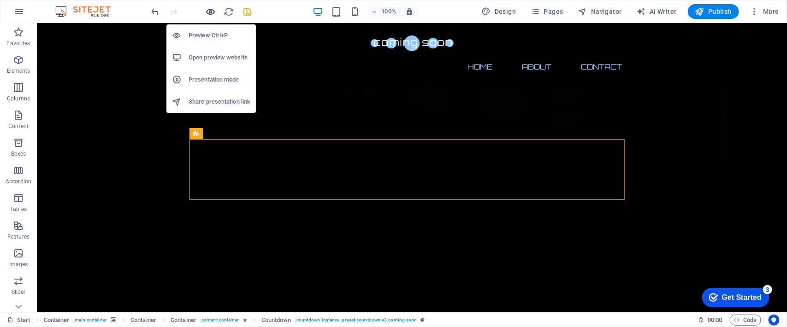
click at [206, 13] on icon "button" at bounding box center [211, 11] width 11 height 11
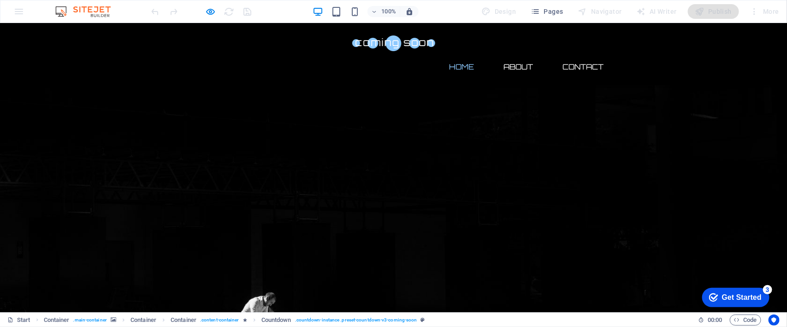
drag, startPoint x: 205, startPoint y: 160, endPoint x: 243, endPoint y: 160, distance: 37.4
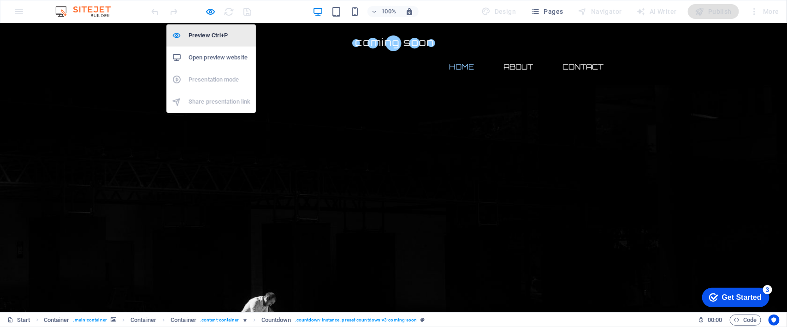
click at [206, 31] on h6 "Preview Ctrl+P" at bounding box center [220, 35] width 62 height 11
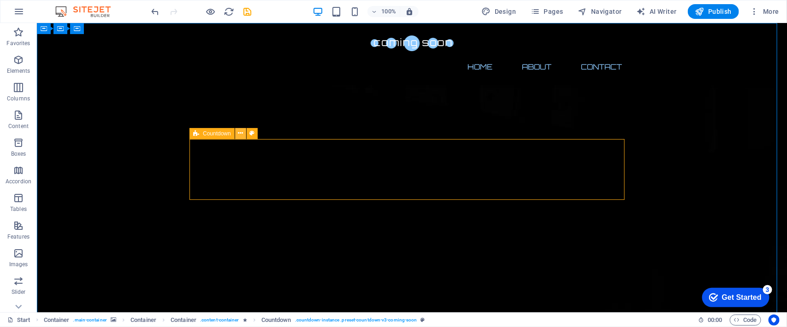
click at [239, 135] on icon at bounding box center [240, 134] width 5 height 10
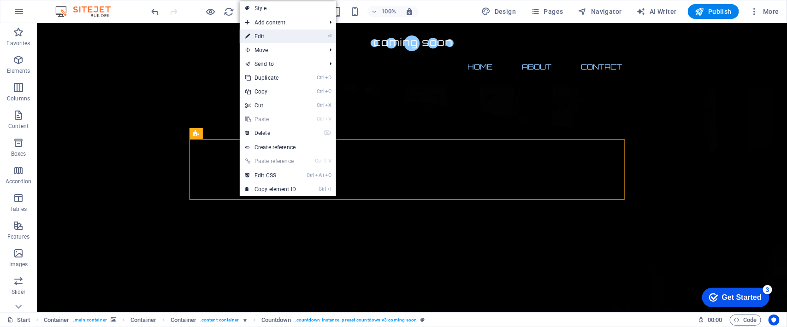
click at [263, 35] on link "⏎ Edit" at bounding box center [271, 37] width 62 height 14
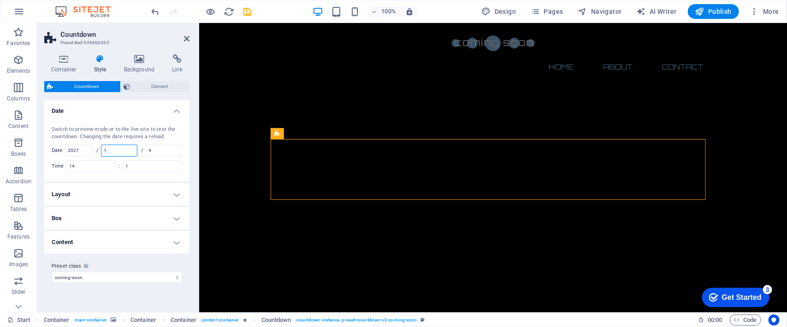
click at [128, 145] on input "1" at bounding box center [119, 150] width 36 height 11
type input "4"
click at [88, 151] on input "2027" at bounding box center [78, 150] width 27 height 11
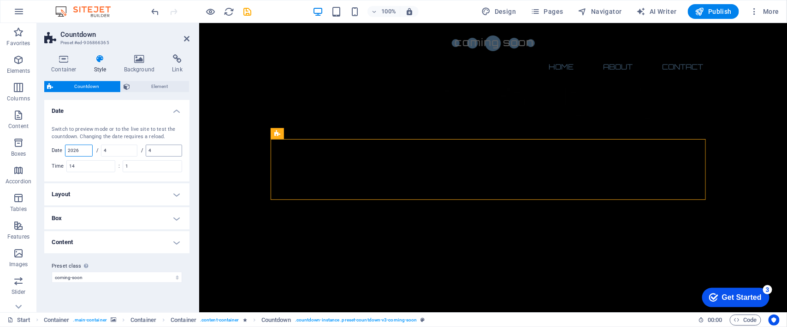
type input "2026"
click at [155, 146] on input "4" at bounding box center [164, 150] width 36 height 11
type input "1"
click at [188, 40] on icon at bounding box center [187, 38] width 6 height 7
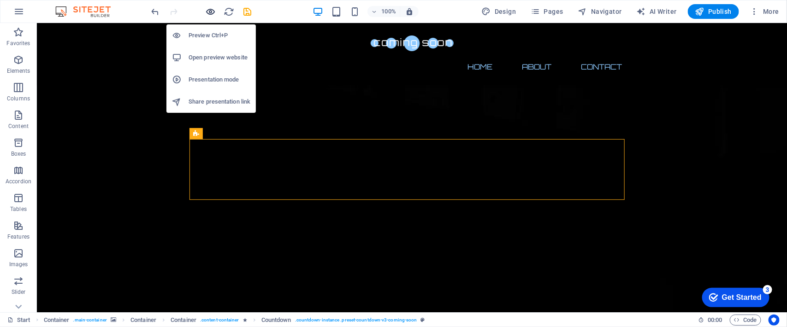
click at [206, 12] on icon "button" at bounding box center [211, 11] width 11 height 11
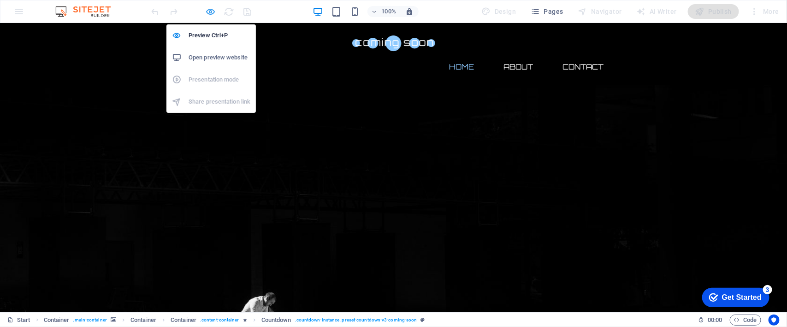
click at [208, 11] on icon "button" at bounding box center [211, 11] width 11 height 11
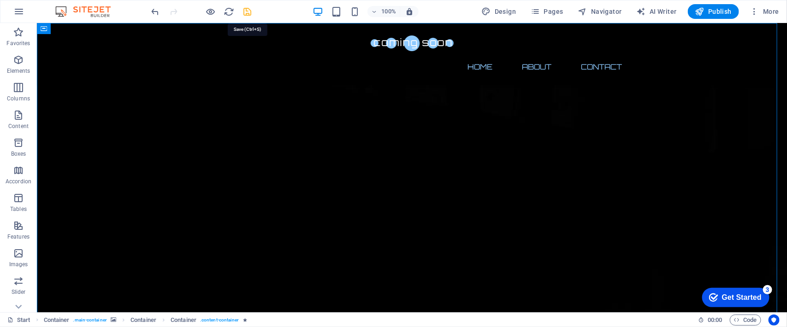
click at [244, 9] on icon "save" at bounding box center [248, 11] width 11 height 11
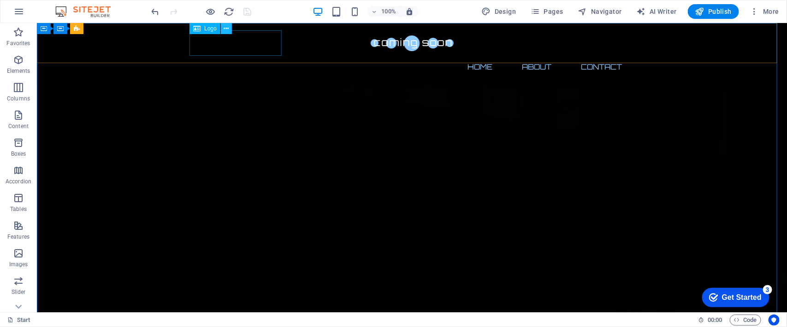
click at [226, 26] on icon at bounding box center [226, 29] width 5 height 10
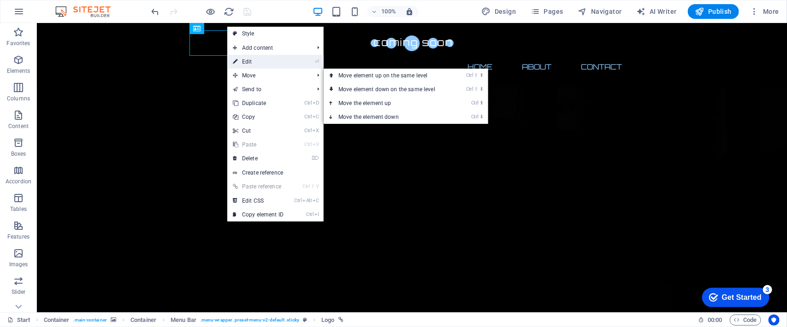
click at [254, 61] on link "⏎ Edit" at bounding box center [258, 62] width 62 height 14
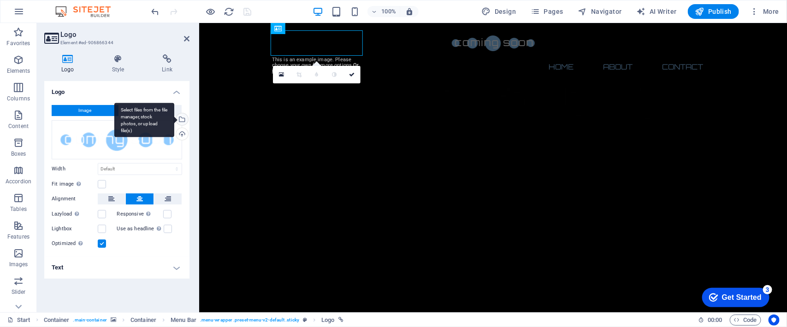
click at [180, 120] on div "Select files from the file manager, stock photos, or upload file(s)" at bounding box center [181, 120] width 14 height 14
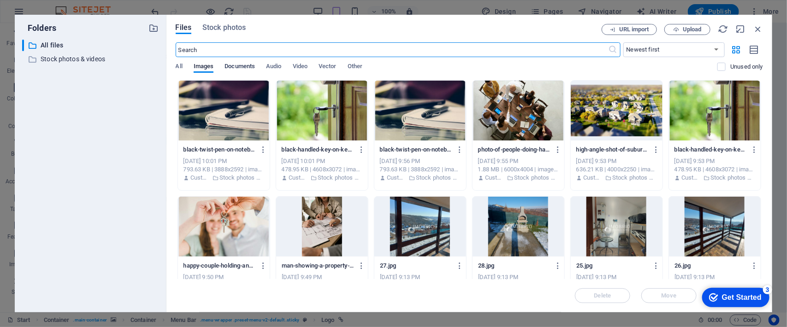
click at [233, 66] on span "Documents" at bounding box center [240, 67] width 30 height 13
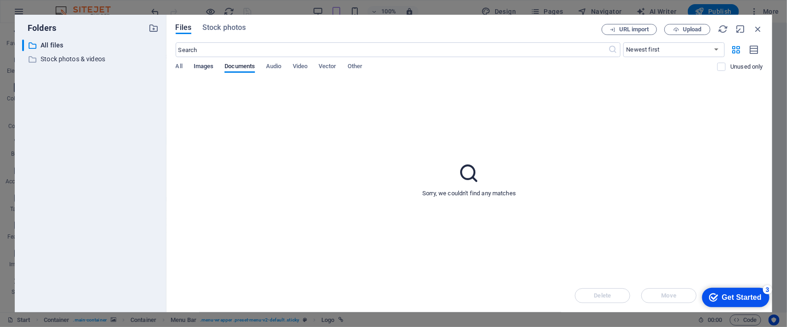
click at [208, 63] on span "Images" at bounding box center [204, 67] width 20 height 13
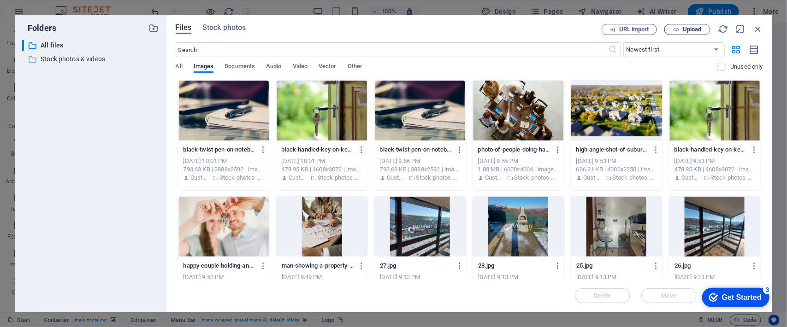
click at [674, 28] on icon "button" at bounding box center [676, 30] width 6 height 6
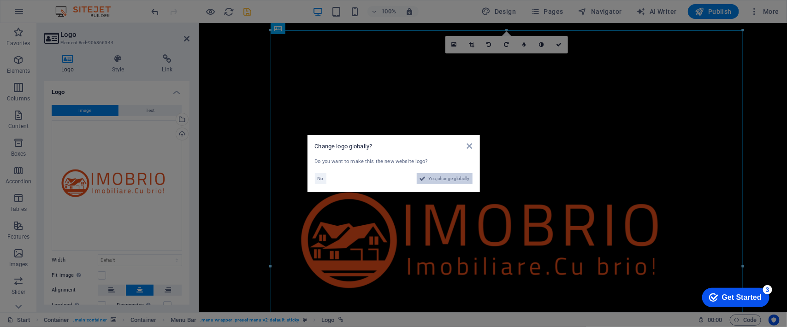
click at [440, 180] on span "Yes, change globally" at bounding box center [449, 178] width 41 height 11
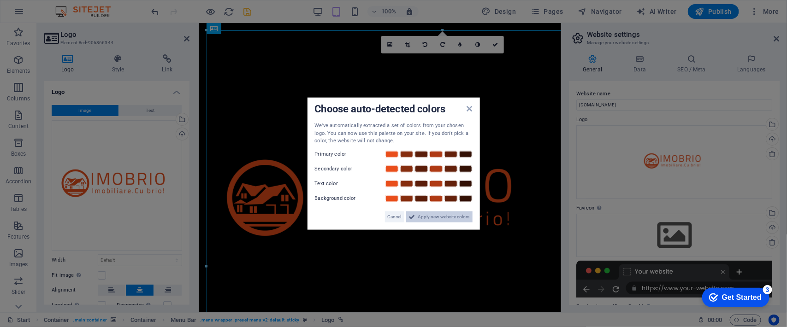
click at [451, 216] on span "Apply new website colors" at bounding box center [444, 216] width 52 height 11
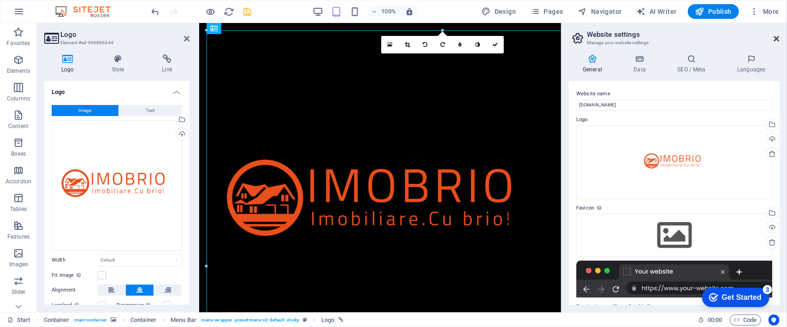
click at [779, 39] on icon at bounding box center [777, 38] width 6 height 7
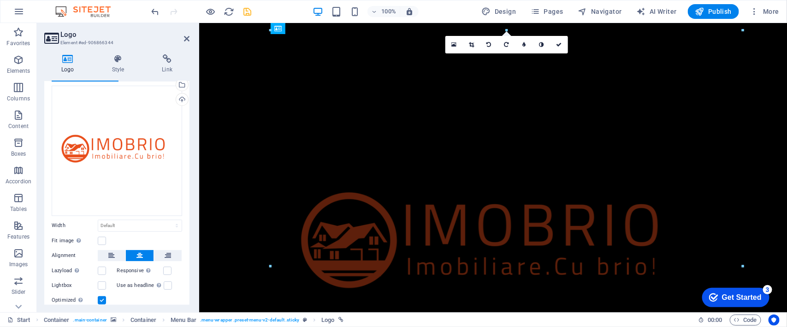
scroll to position [63, 0]
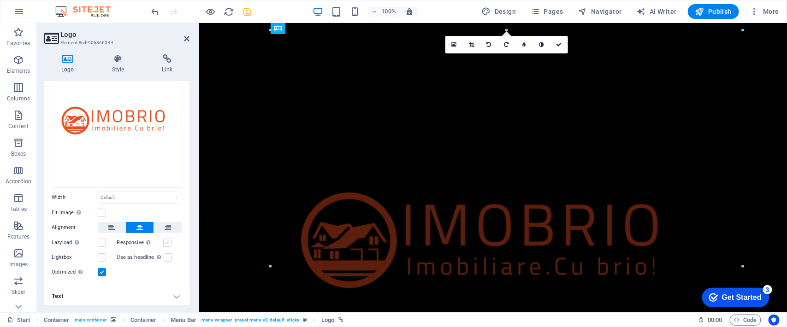
click at [164, 241] on label at bounding box center [167, 243] width 8 height 8
click at [0, 0] on input "Responsive Automatically load retina image and smartphone optimized sizes." at bounding box center [0, 0] width 0 height 0
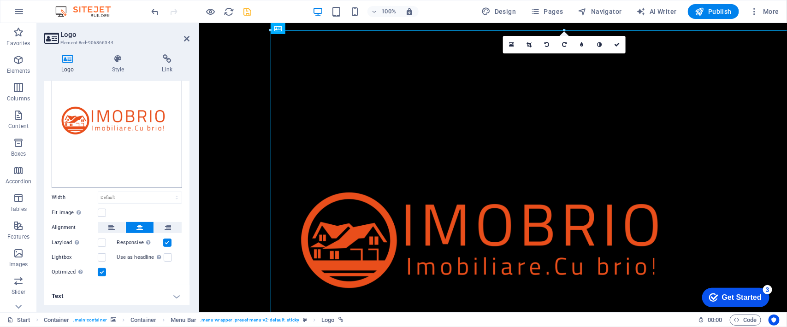
scroll to position [0, 0]
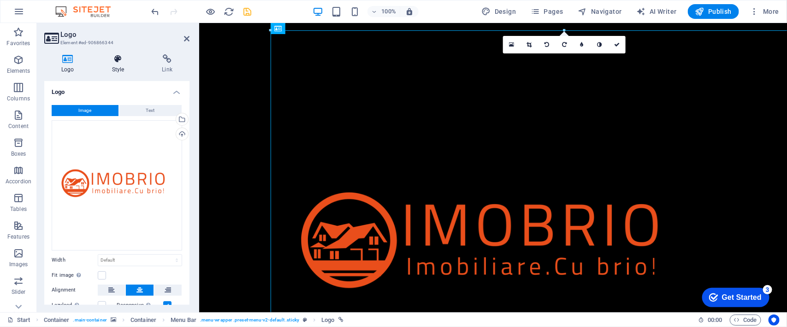
click at [120, 60] on icon at bounding box center [118, 58] width 47 height 9
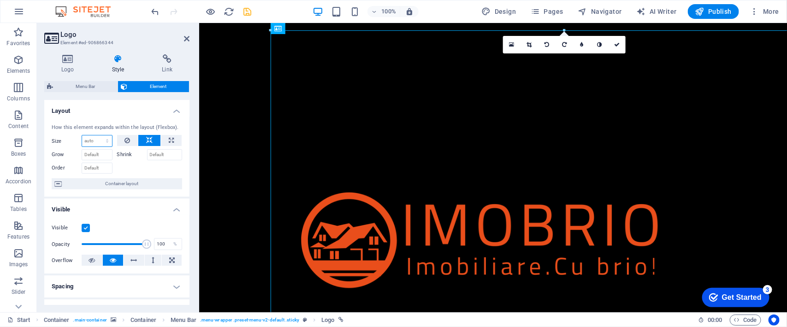
click at [88, 142] on select "Default auto px % 1/1 1/2 1/3 1/4 1/5 1/6 1/7 1/8 1/9 1/10" at bounding box center [97, 141] width 30 height 11
select select "%"
click at [98, 136] on select "Default auto px % 1/1 1/2 1/3 1/4 1/5 1/6 1/7 1/8 1/9 1/10" at bounding box center [97, 141] width 30 height 11
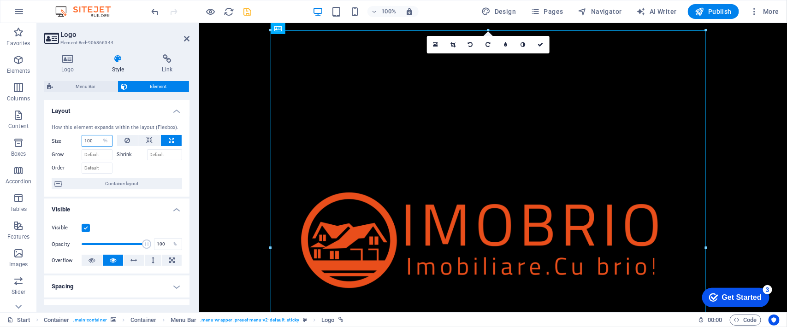
click at [91, 144] on input "100" at bounding box center [97, 141] width 30 height 11
click at [95, 142] on input "100" at bounding box center [97, 141] width 30 height 11
click at [90, 142] on input "100" at bounding box center [97, 141] width 30 height 11
click at [87, 142] on input "100" at bounding box center [97, 141] width 30 height 11
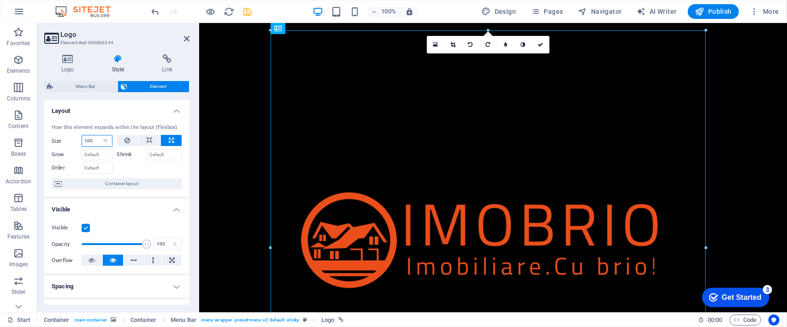
click at [87, 142] on input "100" at bounding box center [97, 141] width 30 height 11
type input "25"
click at [104, 117] on div "How this element expands within the layout (Flexbox). Size 25 Default auto px %…" at bounding box center [116, 157] width 145 height 81
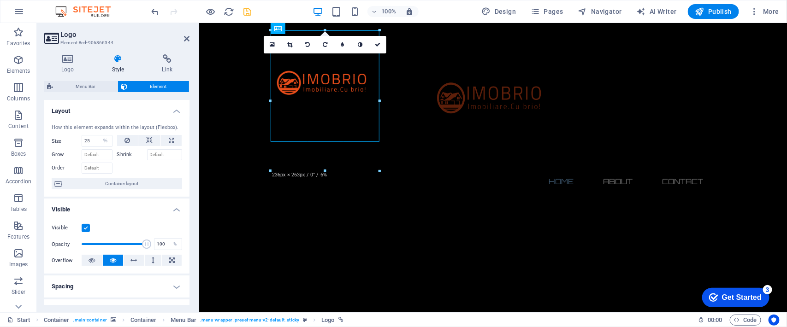
drag, startPoint x: 379, startPoint y: 138, endPoint x: 200, endPoint y: 130, distance: 179.6
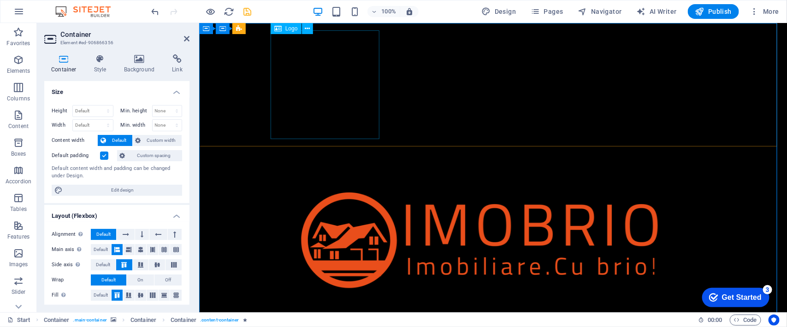
click at [318, 87] on div at bounding box center [492, 247] width 435 height 435
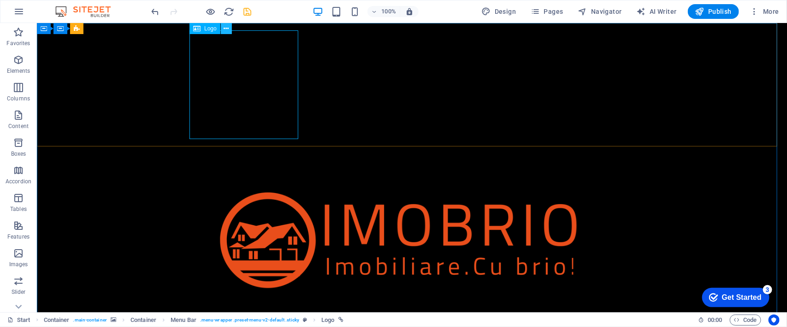
click at [224, 26] on icon at bounding box center [226, 29] width 5 height 10
click at [224, 27] on icon at bounding box center [226, 29] width 5 height 10
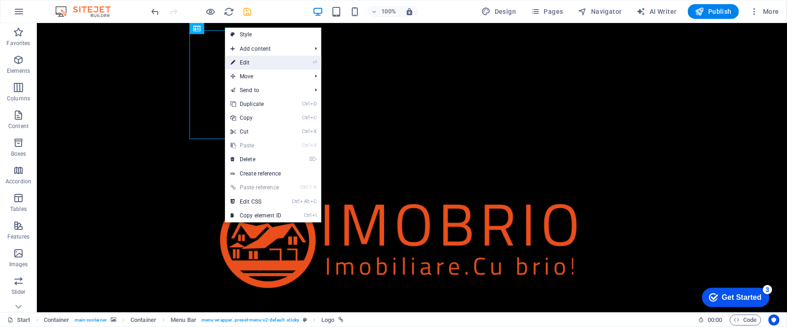
click at [250, 60] on link "⏎ Edit" at bounding box center [256, 63] width 62 height 14
select select "%"
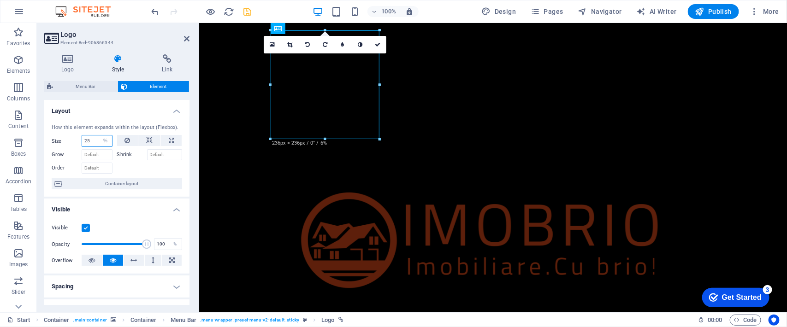
click at [93, 141] on input "25" at bounding box center [97, 141] width 30 height 11
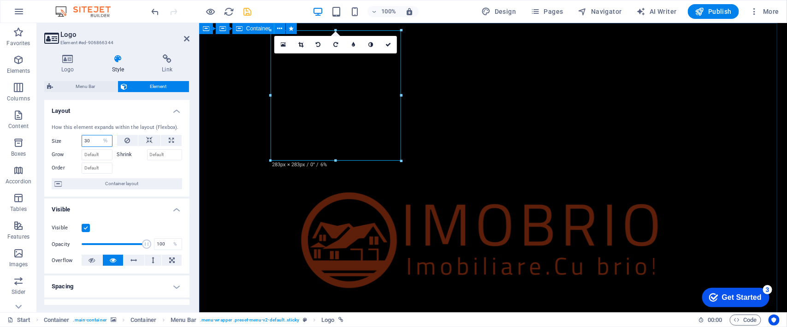
type input "30"
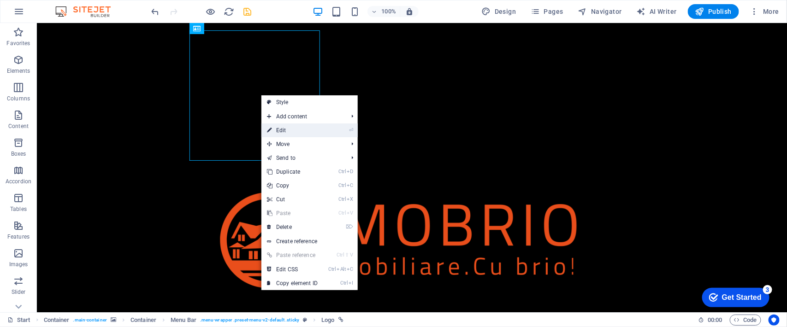
click at [284, 133] on link "⏎ Edit" at bounding box center [292, 131] width 62 height 14
select select "%"
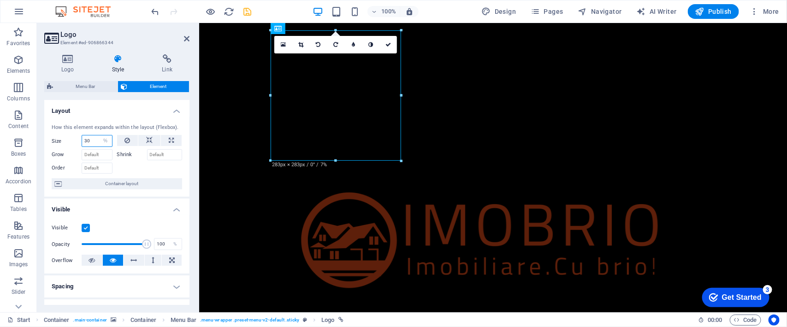
click at [90, 141] on input "30" at bounding box center [97, 141] width 30 height 11
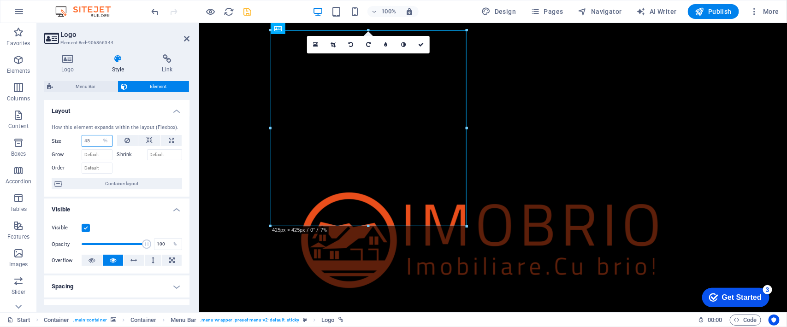
click at [87, 136] on input "45" at bounding box center [97, 141] width 30 height 11
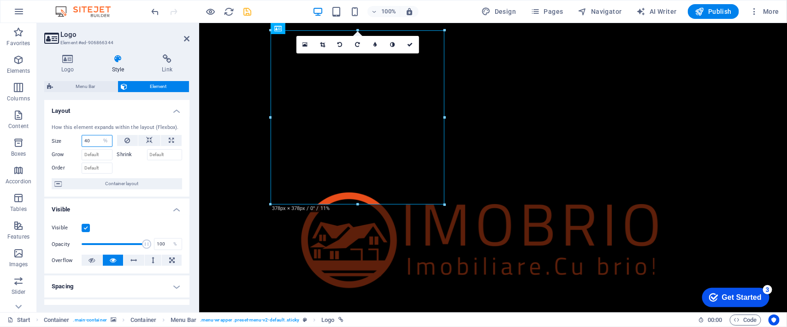
click at [87, 138] on input "40" at bounding box center [97, 141] width 30 height 11
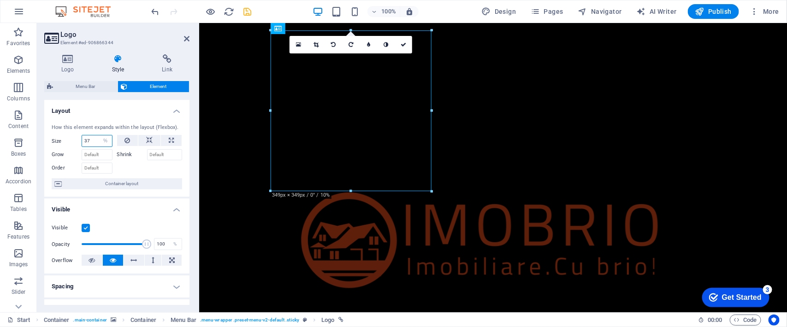
click at [87, 138] on input "37" at bounding box center [97, 141] width 30 height 11
click at [87, 138] on input "36" at bounding box center [97, 141] width 30 height 11
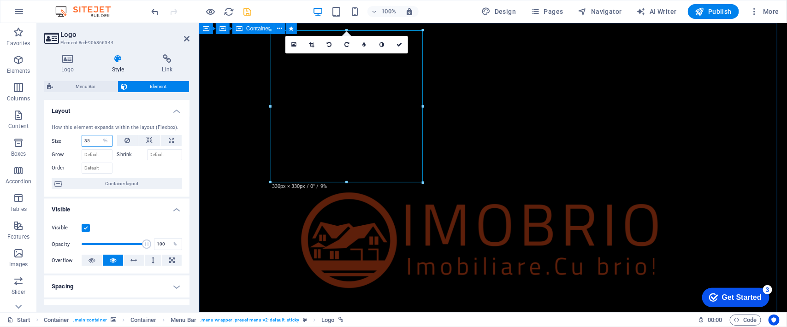
type input "35"
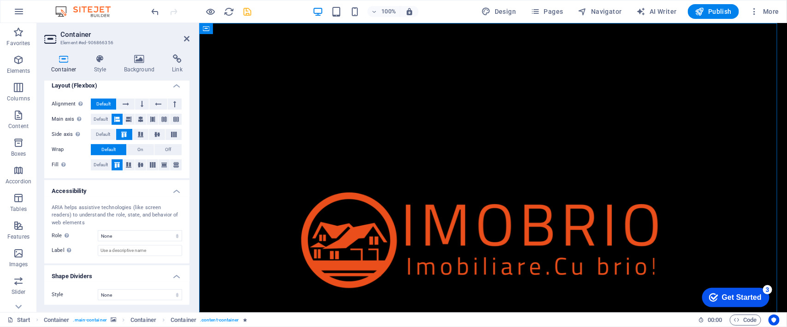
scroll to position [133, 0]
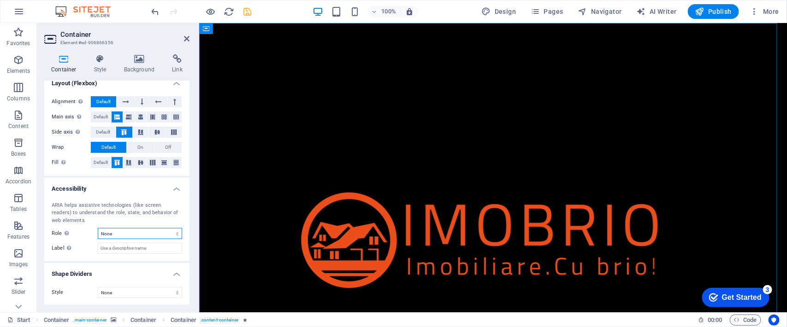
click at [140, 232] on select "None Alert Article Banner Comment Complementary Dialog Footer Header Marquee Pr…" at bounding box center [140, 233] width 84 height 11
click at [132, 210] on div "ARIA helps assistive technologies (like screen readers) to understand the role,…" at bounding box center [117, 213] width 131 height 23
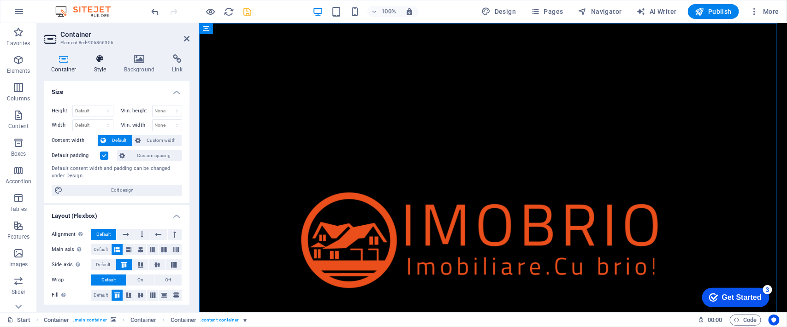
click at [95, 65] on h4 "Style" at bounding box center [102, 63] width 30 height 19
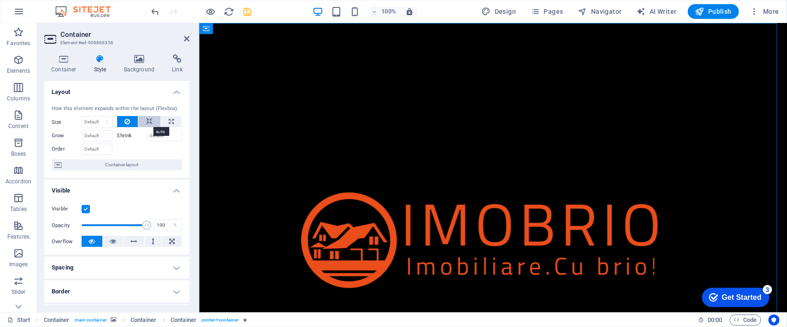
click at [146, 120] on icon at bounding box center [149, 121] width 6 height 11
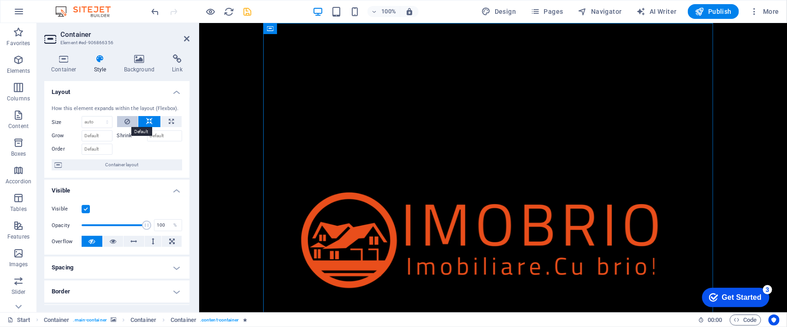
click at [127, 121] on icon at bounding box center [128, 121] width 6 height 11
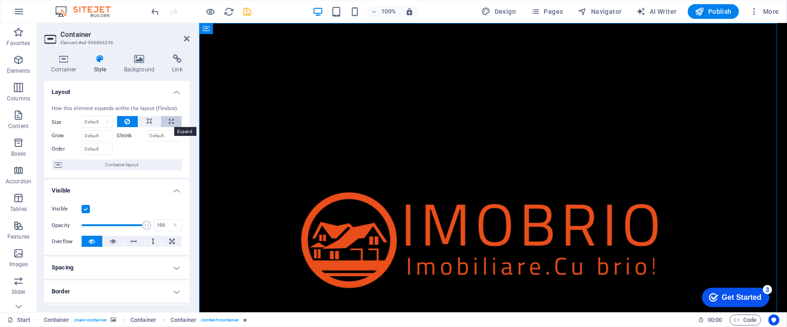
click at [169, 121] on icon at bounding box center [171, 121] width 5 height 11
type input "100"
select select "%"
click at [123, 121] on button at bounding box center [127, 121] width 21 height 11
select select "DISABLED_OPTION_VALUE"
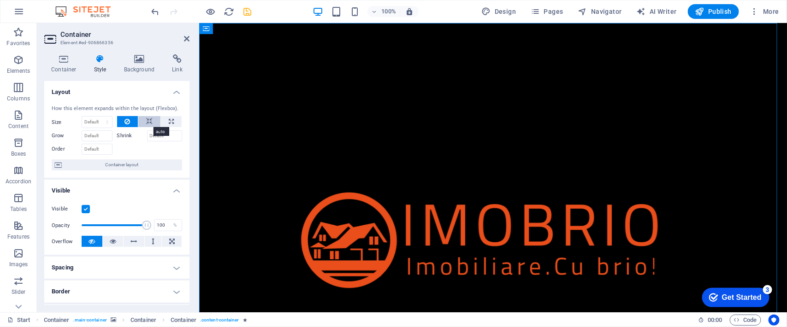
click at [144, 120] on button at bounding box center [149, 121] width 22 height 11
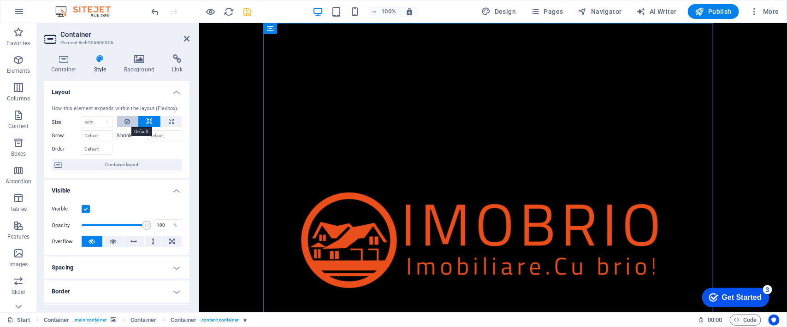
click at [129, 121] on icon at bounding box center [128, 121] width 6 height 11
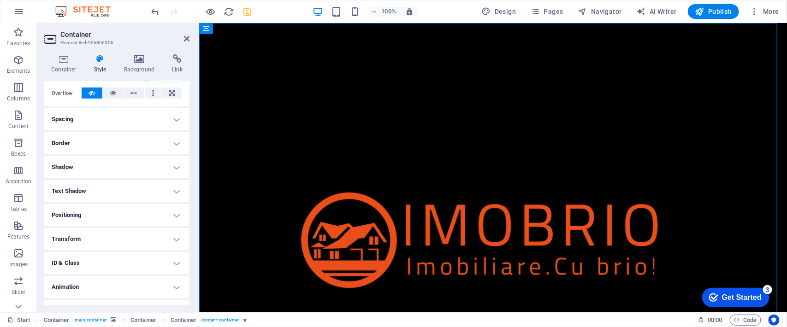
scroll to position [165, 0]
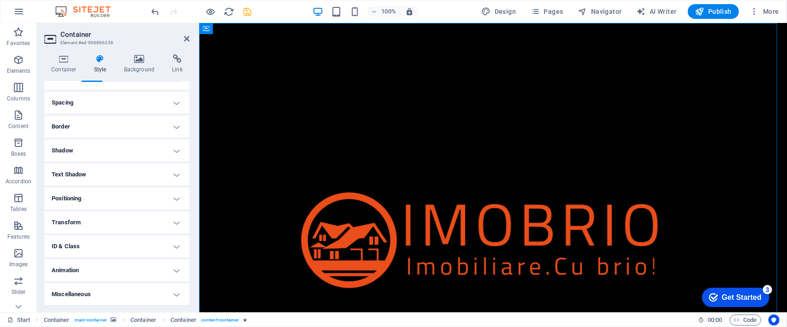
click at [141, 271] on h4 "Animation" at bounding box center [116, 271] width 145 height 22
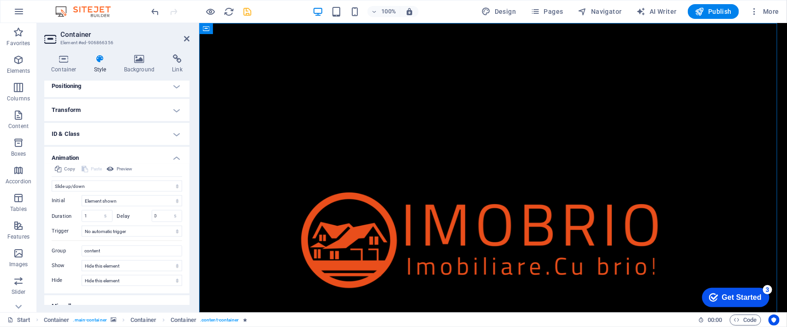
scroll to position [280, 0]
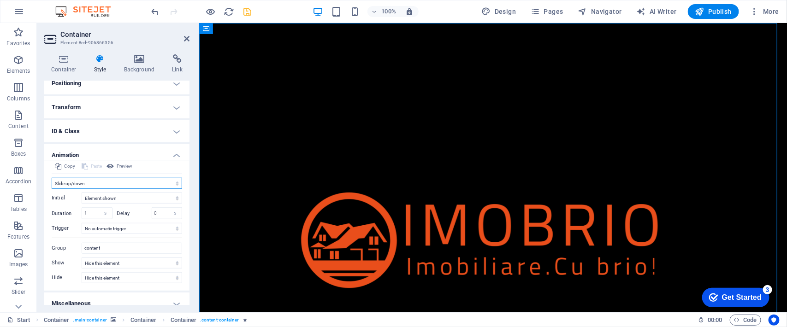
click at [144, 181] on select "Don't animate Show / Hide Slide up/down Zoom in/out Slide left to right Slide r…" at bounding box center [117, 183] width 131 height 11
click at [195, 126] on div "Container Style Background Link Size Height Default px rem % vh vw Min. height …" at bounding box center [117, 180] width 160 height 266
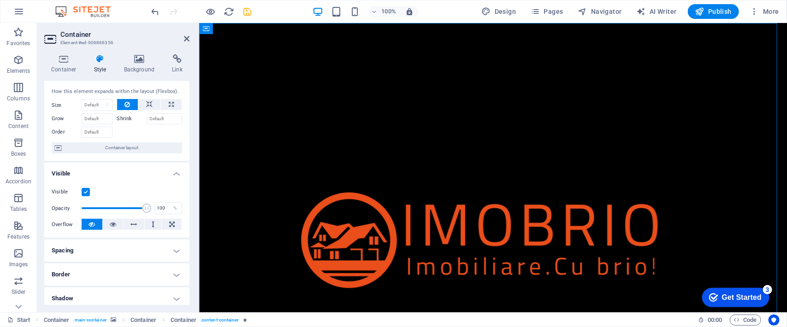
scroll to position [0, 0]
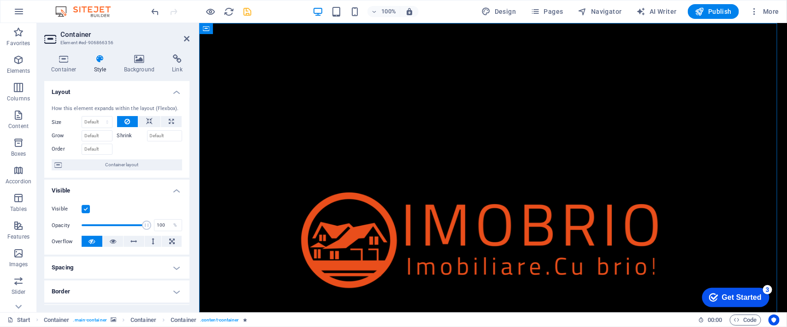
click at [175, 93] on h4 "Layout" at bounding box center [116, 89] width 145 height 17
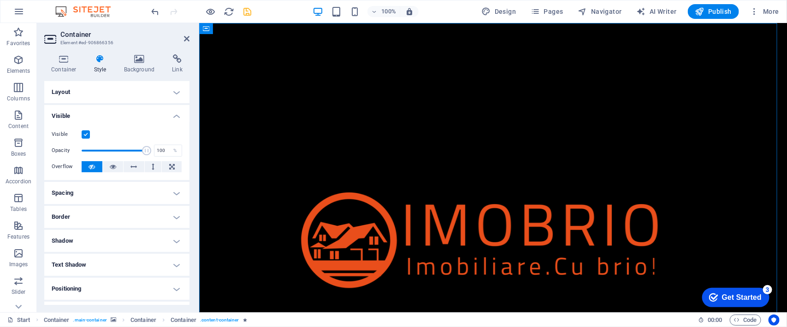
click at [192, 81] on div "Container Style Background Link Size Height Default px rem % vh vw Min. height …" at bounding box center [117, 180] width 160 height 266
click at [173, 55] on icon at bounding box center [177, 58] width 24 height 9
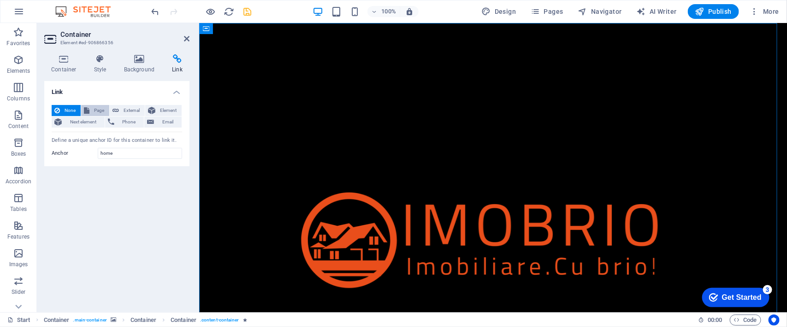
click at [99, 109] on span "Page" at bounding box center [99, 110] width 14 height 11
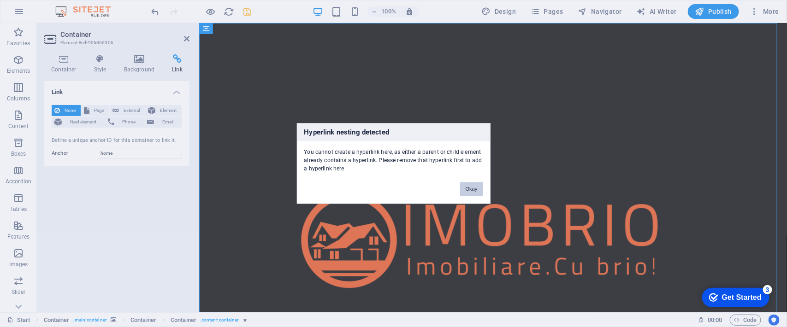
click at [470, 188] on button "Okay" at bounding box center [471, 190] width 23 height 14
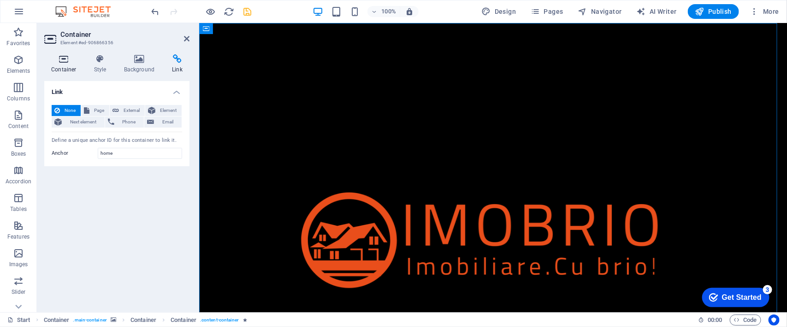
click at [56, 60] on icon at bounding box center [63, 58] width 39 height 9
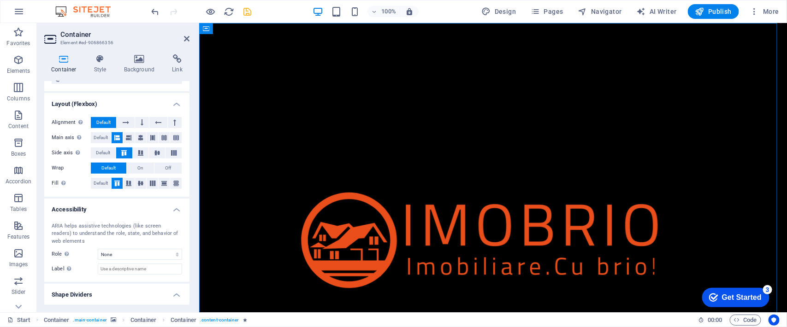
scroll to position [133, 0]
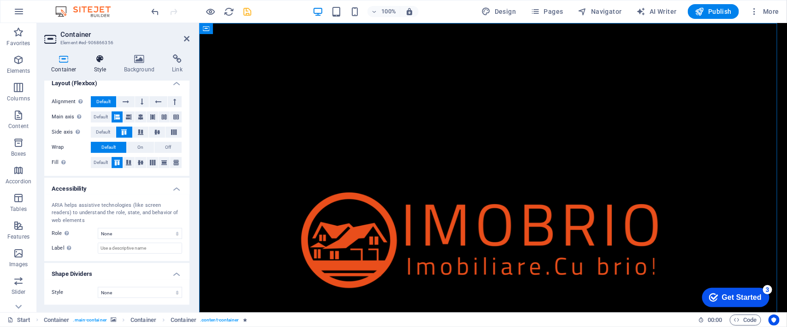
click at [95, 60] on icon at bounding box center [100, 58] width 26 height 9
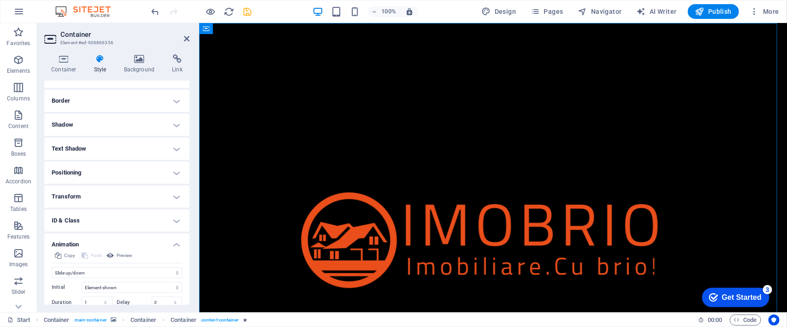
scroll to position [215, 0]
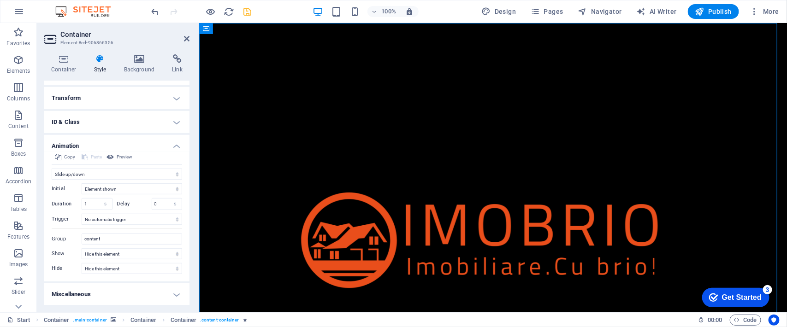
click at [168, 146] on h4 "Animation" at bounding box center [116, 143] width 145 height 17
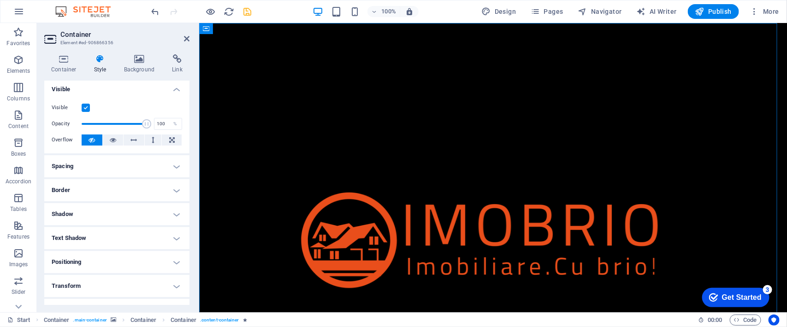
scroll to position [0, 0]
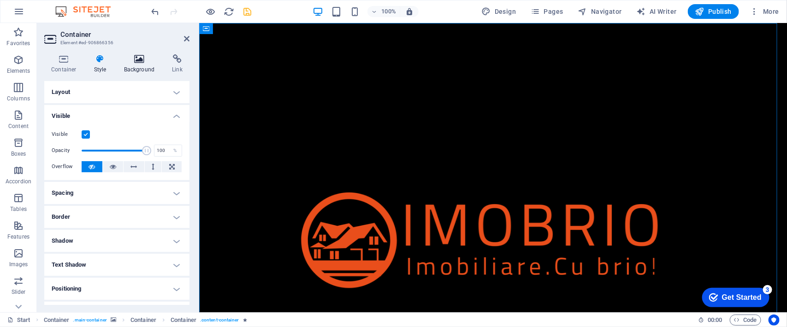
click at [131, 60] on icon at bounding box center [139, 58] width 45 height 9
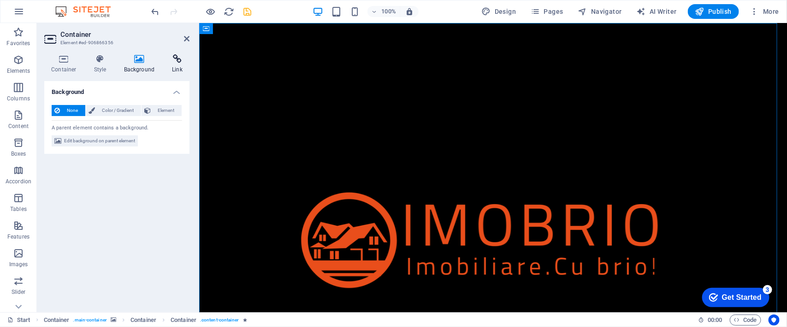
click at [170, 58] on icon at bounding box center [177, 58] width 24 height 9
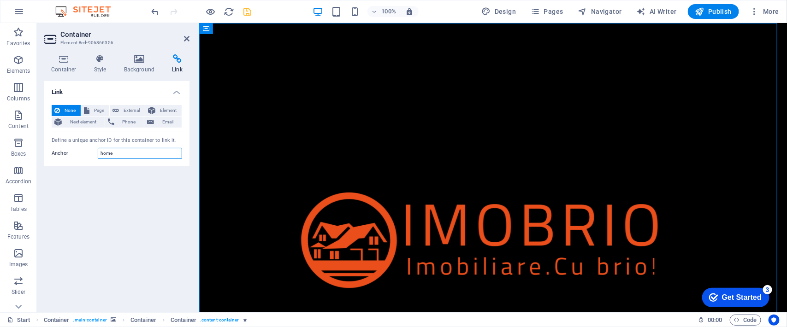
click at [128, 153] on input "home" at bounding box center [140, 153] width 84 height 11
click at [187, 37] on icon at bounding box center [187, 38] width 6 height 7
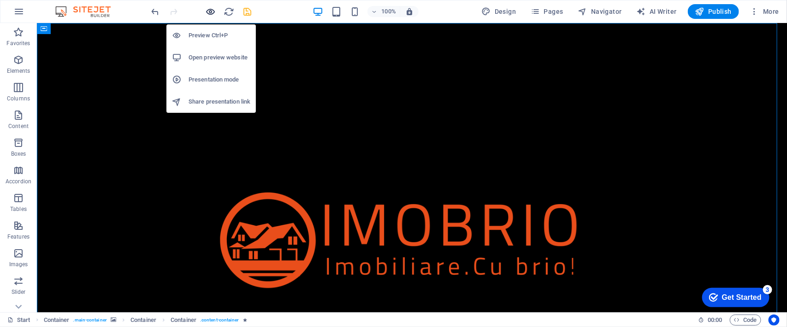
click at [209, 12] on icon "button" at bounding box center [211, 11] width 11 height 11
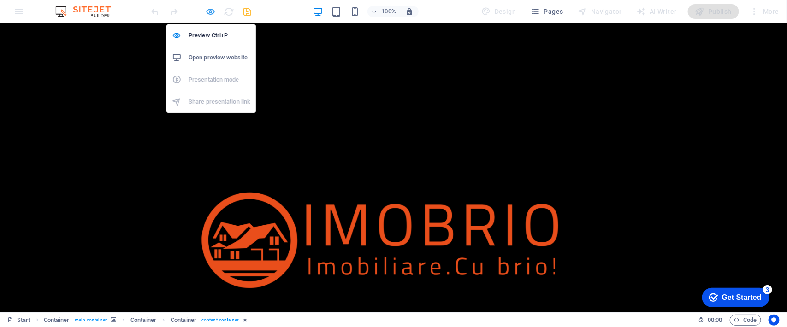
click at [211, 10] on icon "button" at bounding box center [211, 11] width 11 height 11
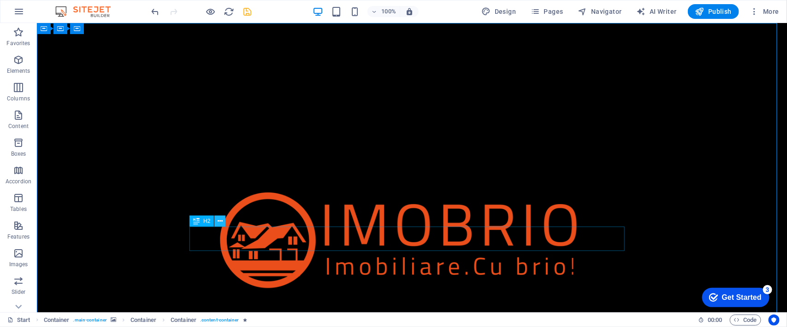
click at [220, 219] on icon at bounding box center [220, 222] width 5 height 10
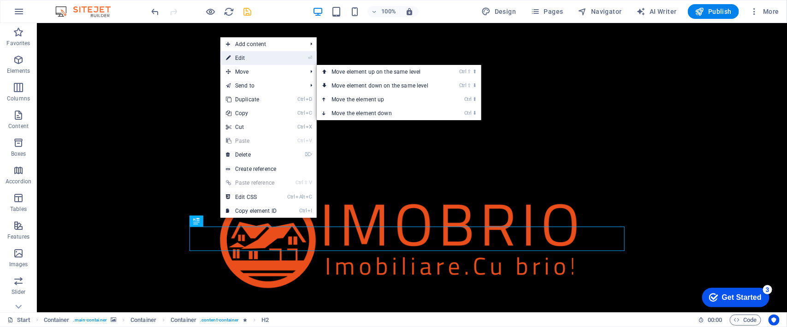
click at [254, 59] on link "⏎ Edit" at bounding box center [251, 58] width 62 height 14
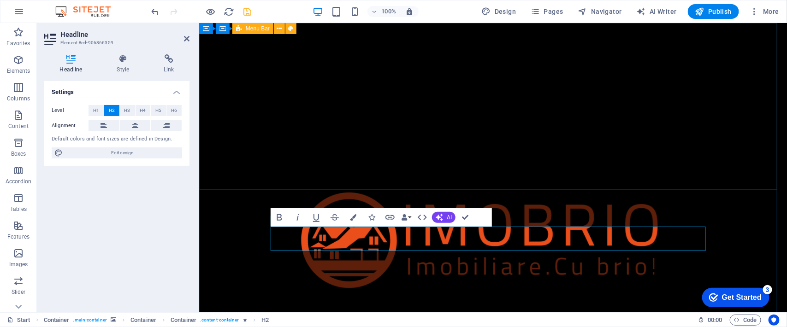
click at [521, 150] on div "Home About Contact" at bounding box center [493, 259] width 588 height 472
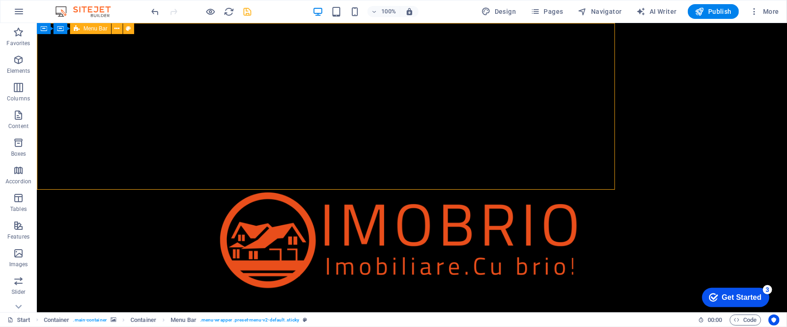
click at [521, 150] on div "Home About Contact" at bounding box center [411, 259] width 750 height 472
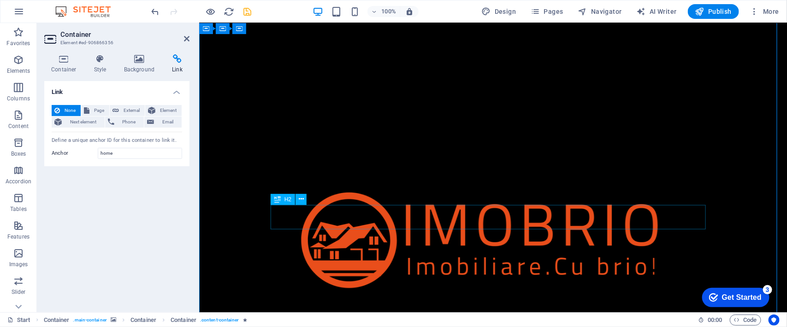
scroll to position [58, 0]
click at [314, 235] on icon at bounding box center [315, 237] width 5 height 10
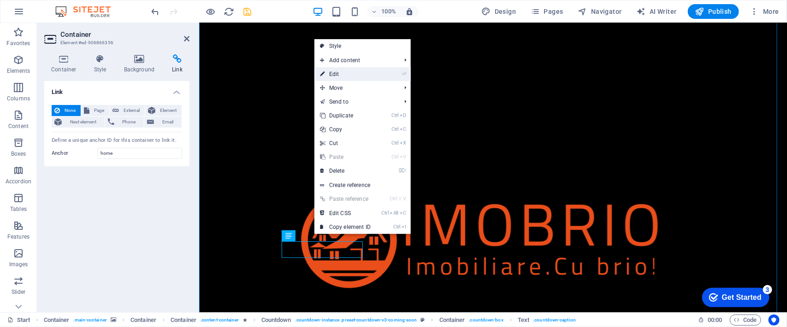
click at [339, 74] on link "⏎ Edit" at bounding box center [346, 74] width 62 height 14
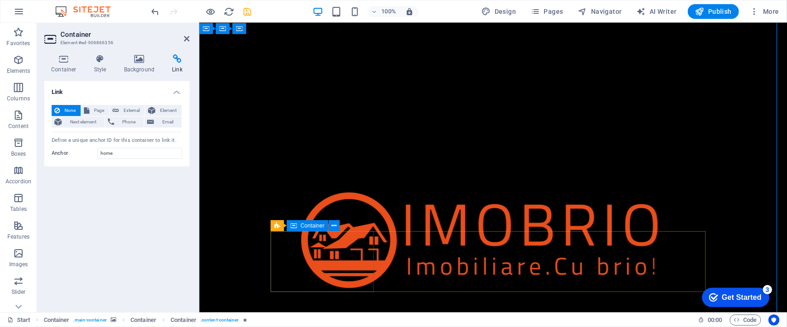
scroll to position [0, 0]
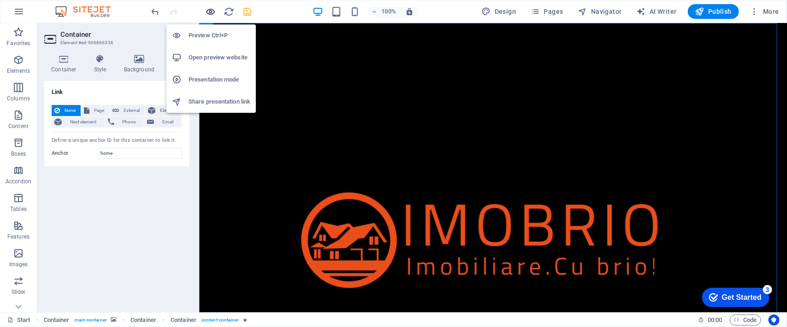
click at [213, 12] on icon "button" at bounding box center [211, 11] width 11 height 11
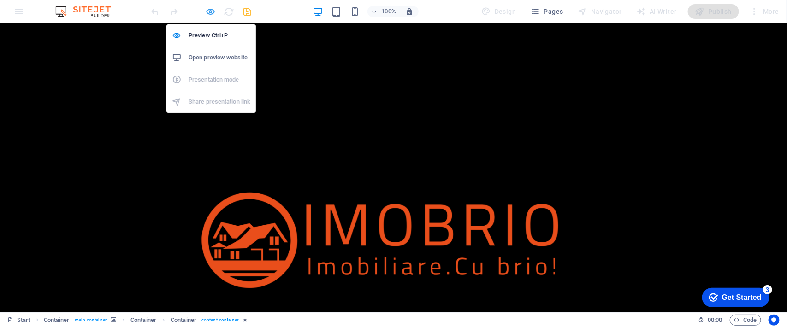
click at [208, 10] on icon "button" at bounding box center [211, 11] width 11 height 11
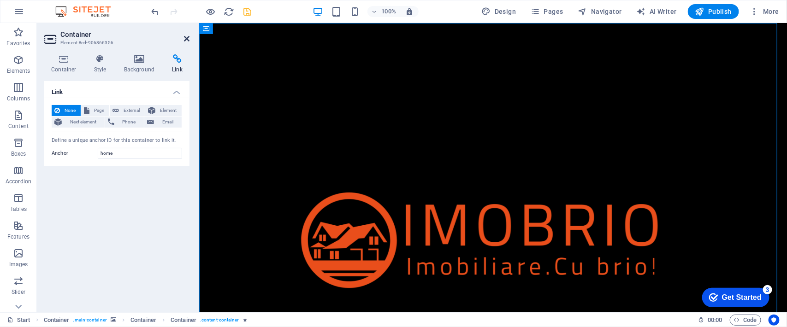
click at [187, 36] on icon at bounding box center [187, 38] width 6 height 7
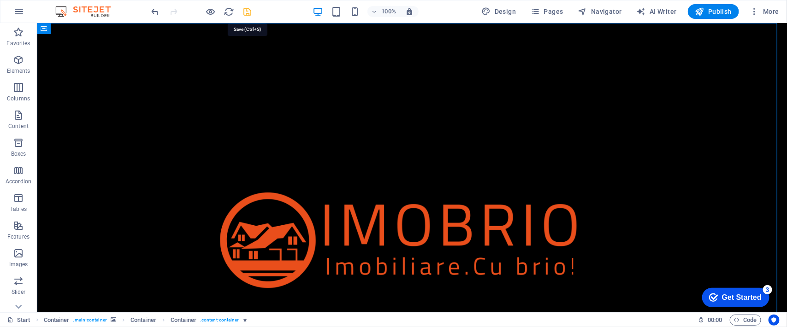
click at [249, 13] on icon "save" at bounding box center [248, 11] width 11 height 11
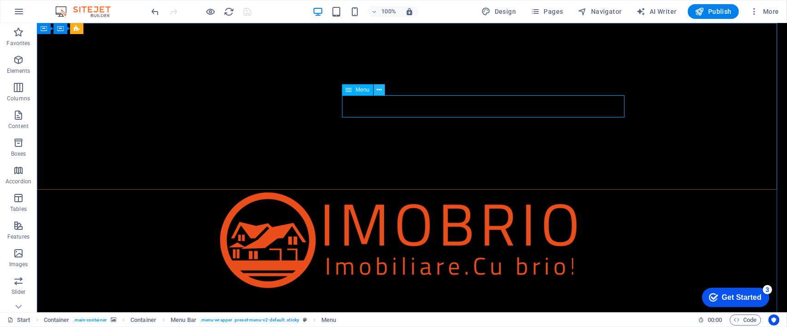
click at [377, 89] on icon at bounding box center [379, 90] width 5 height 10
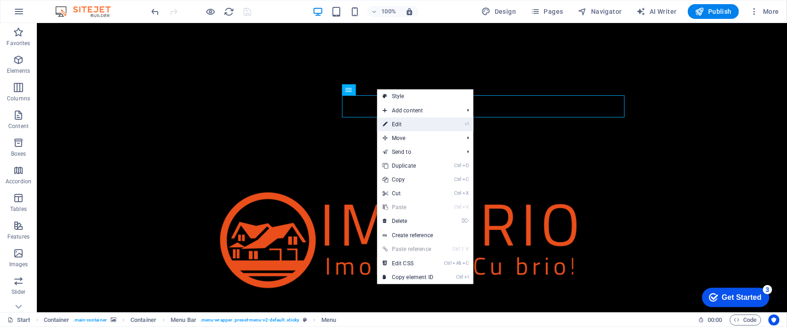
click at [400, 124] on link "⏎ Edit" at bounding box center [408, 125] width 62 height 14
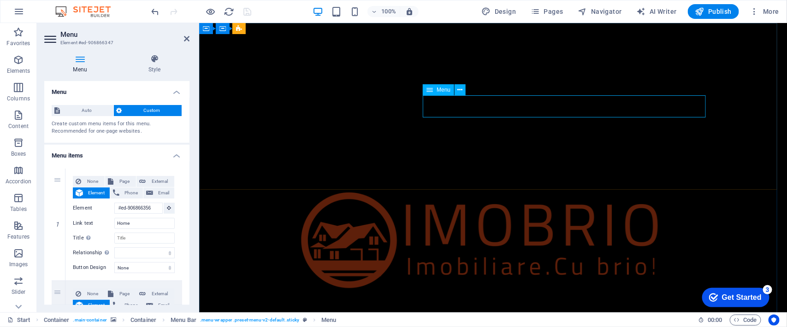
click at [187, 37] on icon at bounding box center [187, 38] width 6 height 7
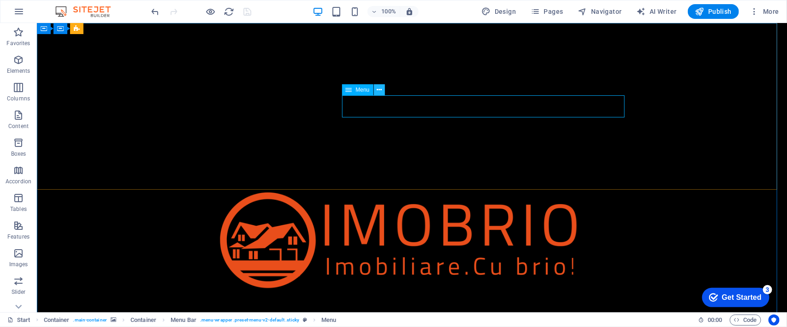
click at [377, 89] on icon at bounding box center [379, 90] width 5 height 10
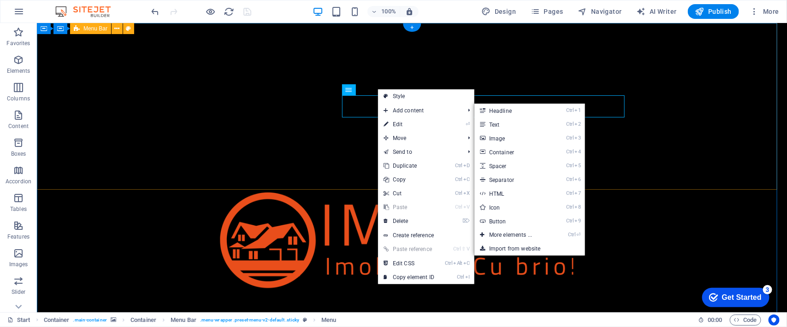
click at [643, 159] on div "Home About Contact" at bounding box center [411, 259] width 750 height 472
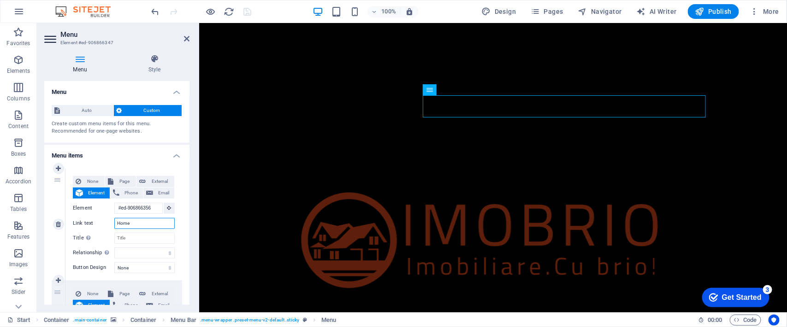
click at [125, 222] on input "Home" at bounding box center [144, 223] width 60 height 11
type input "Ac"
select select
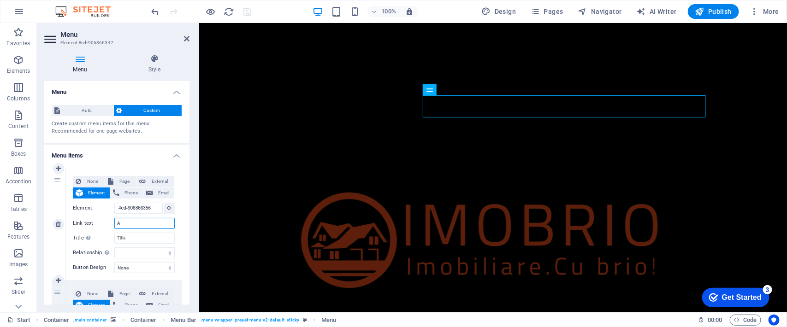
select select
type input "Acas"
select select
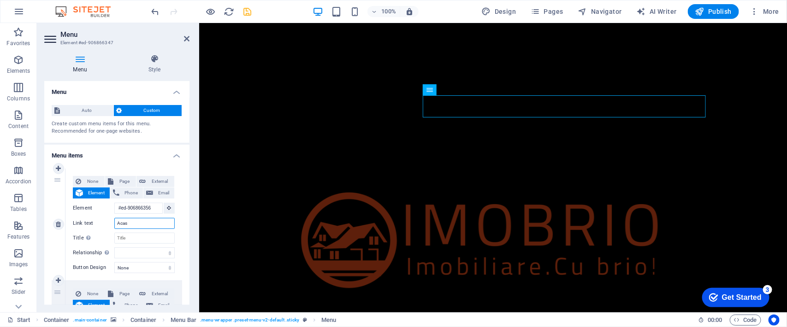
type input "Acasă"
select select
type input "Acasă"
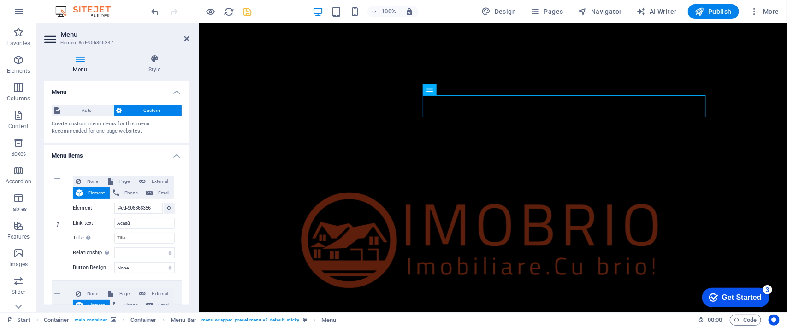
click at [192, 168] on div "Menu Style Menu Auto Custom Create custom menu items for this menu. Recommended…" at bounding box center [117, 180] width 160 height 266
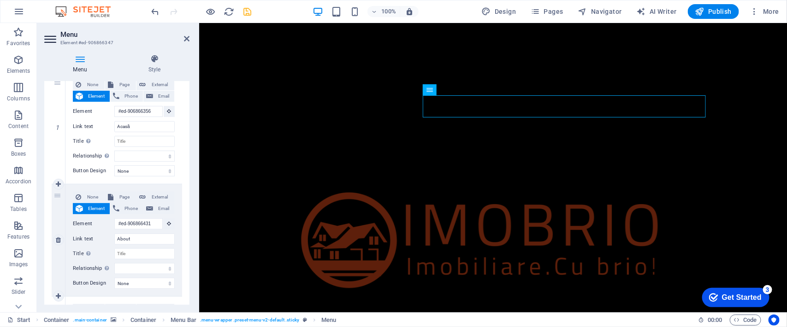
scroll to position [115, 0]
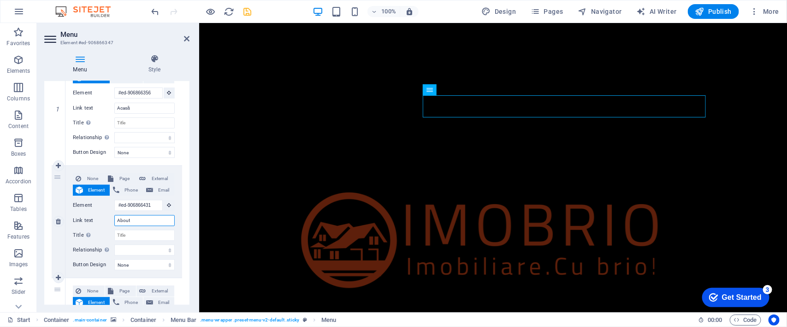
click at [140, 221] on input "About" at bounding box center [144, 220] width 60 height 11
type input "D"
select select
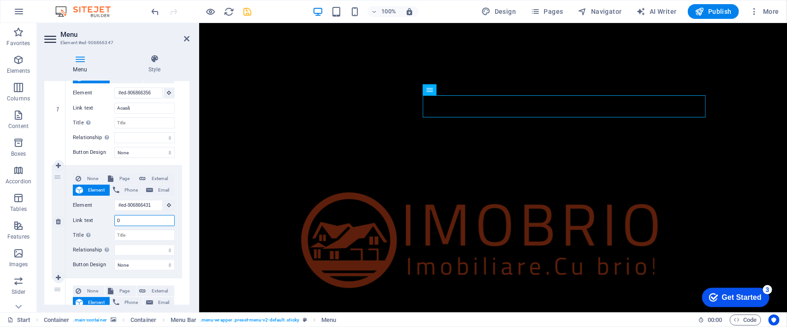
select select
type input "Desp"
select select
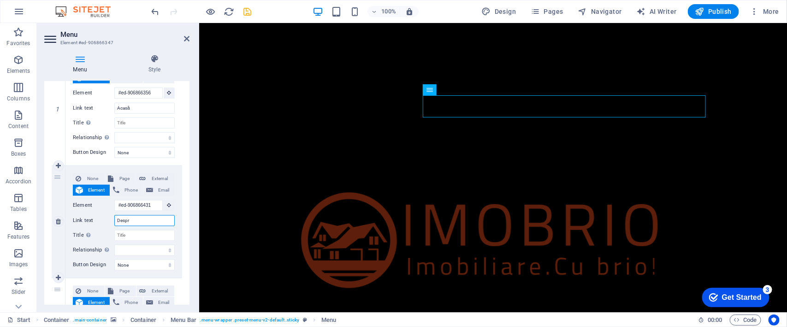
type input "Despre"
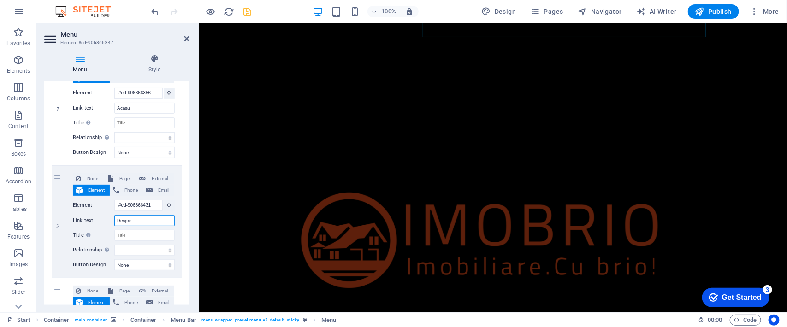
select select
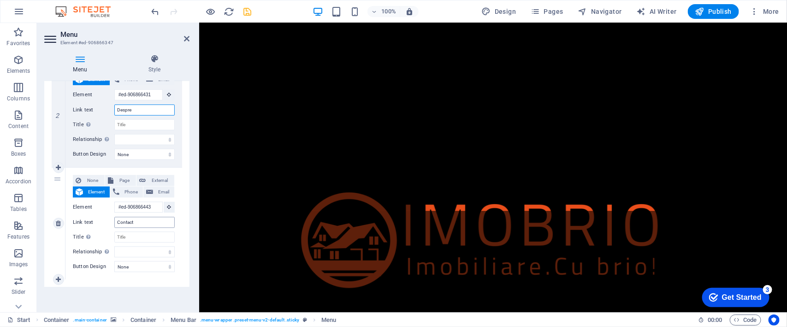
scroll to position [0, 0]
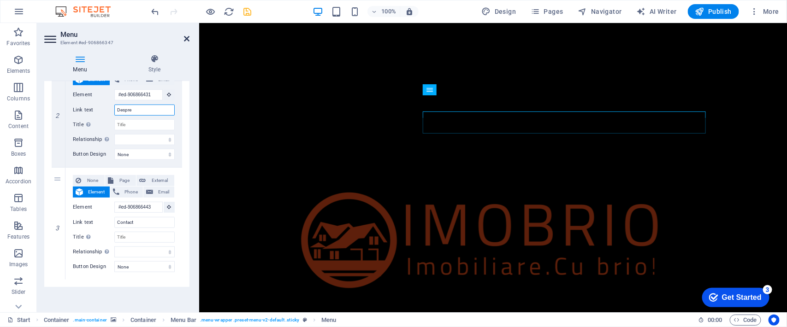
type input "Despre"
click at [186, 38] on icon at bounding box center [187, 38] width 6 height 7
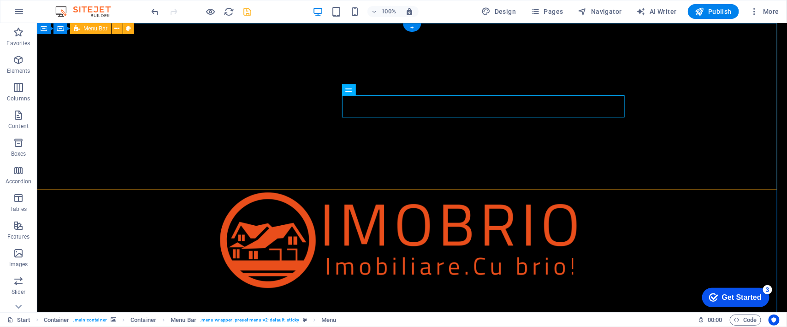
click at [406, 176] on div "Acasă Despre Contact" at bounding box center [411, 259] width 750 height 472
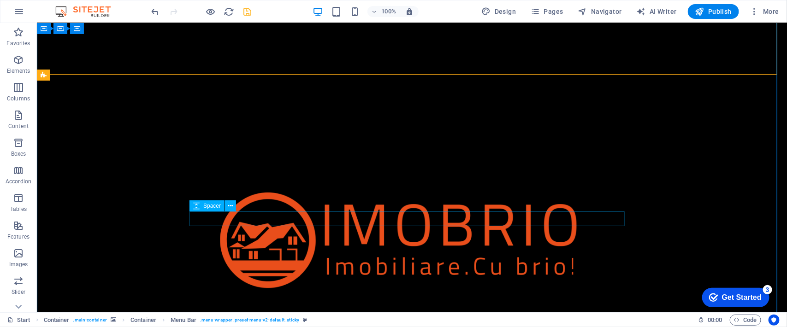
scroll to position [115, 0]
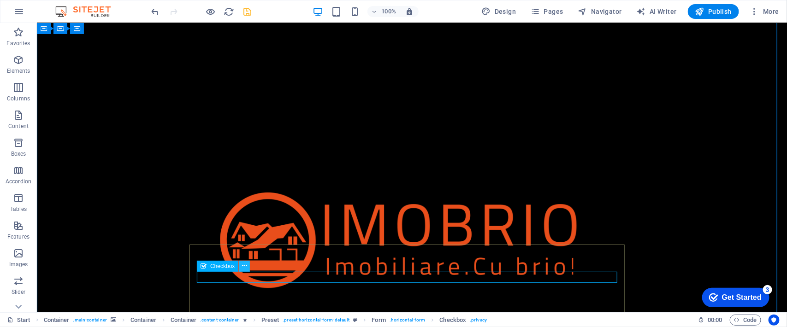
click at [244, 266] on icon at bounding box center [244, 266] width 5 height 10
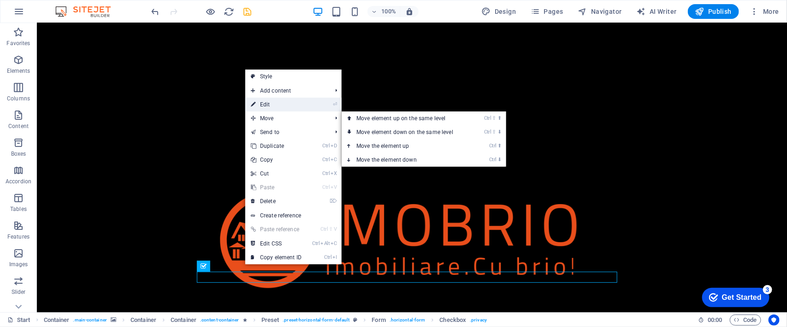
click at [285, 104] on link "⏎ Edit" at bounding box center [276, 105] width 62 height 14
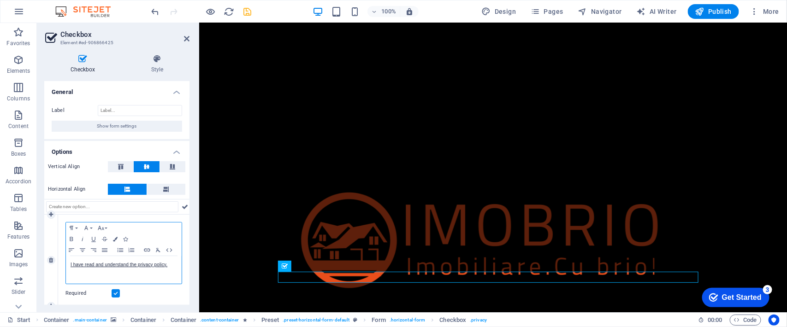
click at [169, 266] on p "I have read and understand the privacy policy." at bounding box center [124, 265] width 107 height 8
click at [169, 264] on p "I have read and understand the privacy policy." at bounding box center [124, 265] width 107 height 8
click at [167, 265] on link "I have read and understand the privacy policy." at bounding box center [119, 264] width 97 height 5
click at [165, 262] on link "I have read and understand the privacy policy." at bounding box center [119, 264] width 97 height 5
click at [99, 279] on icon "button" at bounding box center [98, 280] width 11 height 11
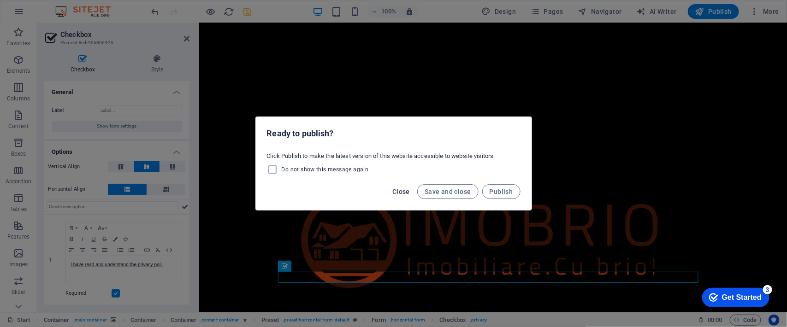
click at [401, 191] on span "Close" at bounding box center [401, 191] width 18 height 7
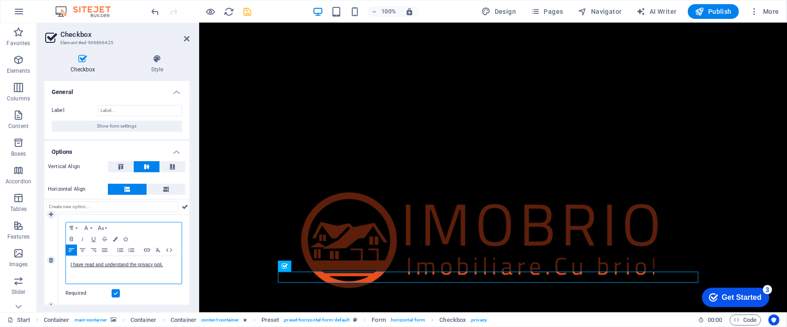
click at [169, 266] on p "I have read and understand the privacy poli." at bounding box center [124, 265] width 107 height 8
click at [175, 264] on div "I have read and understand the privacy policy." at bounding box center [124, 270] width 116 height 28
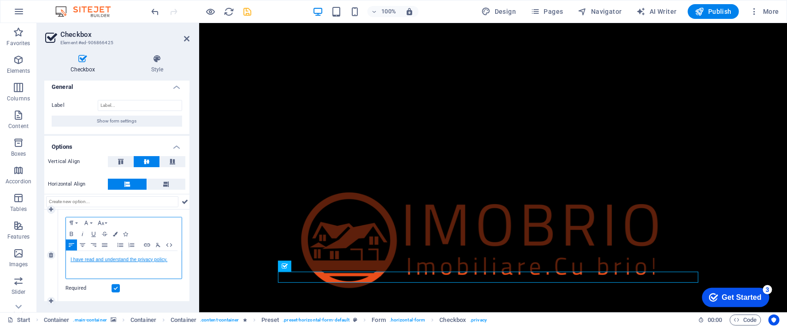
click at [83, 260] on link "I have read and understand the privacy policy." at bounding box center [119, 259] width 97 height 5
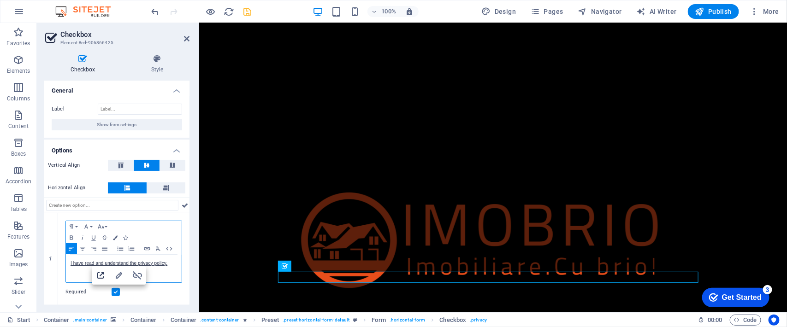
scroll to position [1, 0]
click at [116, 275] on icon "button" at bounding box center [118, 275] width 11 height 11
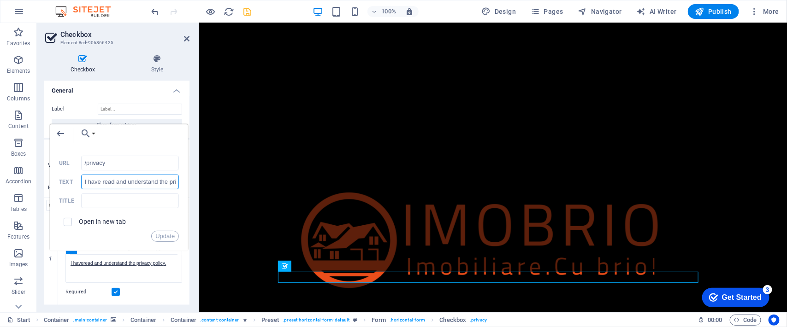
click at [116, 184] on input "I have read and understand the privacy policy." at bounding box center [130, 182] width 98 height 15
type input "Am citit și înțeles politica de confidențialitate."
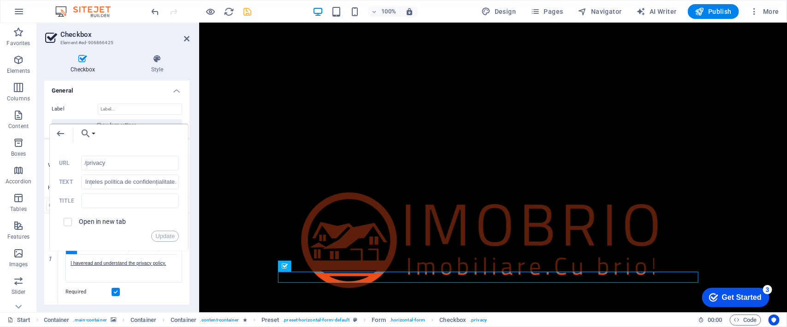
click at [115, 241] on div "Update" at bounding box center [119, 236] width 120 height 11
click at [162, 238] on button "Update" at bounding box center [165, 236] width 28 height 11
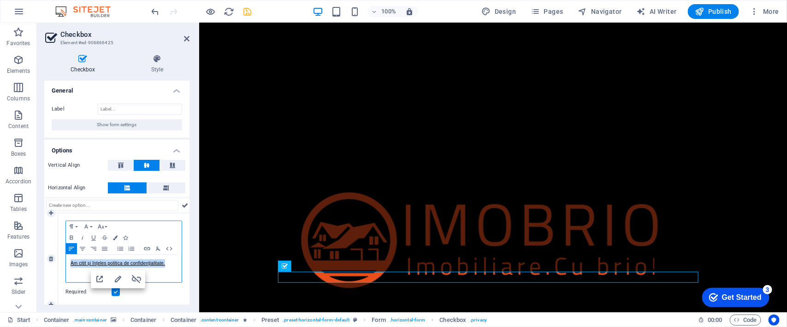
click at [167, 263] on p "Am citit și înțeles politica de confidențialitate." at bounding box center [124, 264] width 107 height 8
click at [186, 38] on icon at bounding box center [187, 38] width 6 height 7
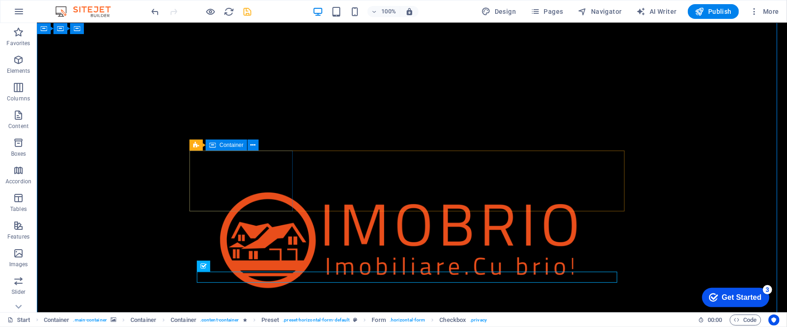
scroll to position [115, 0]
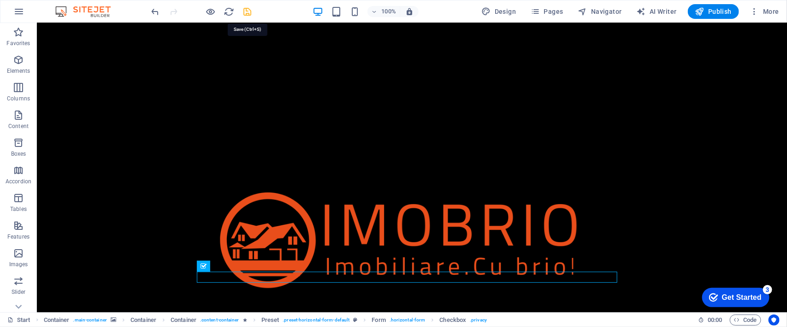
click at [250, 13] on icon "save" at bounding box center [248, 11] width 11 height 11
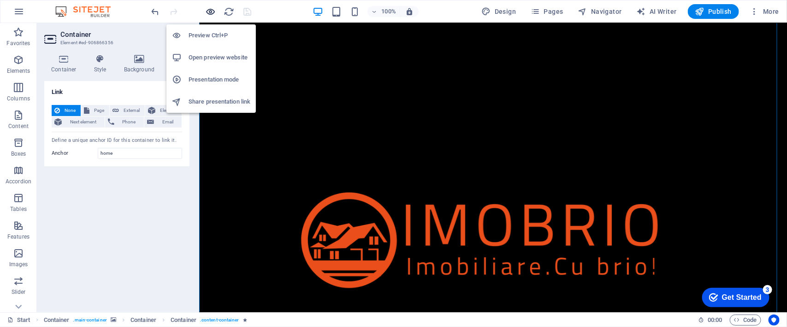
click at [211, 12] on icon "button" at bounding box center [211, 11] width 11 height 11
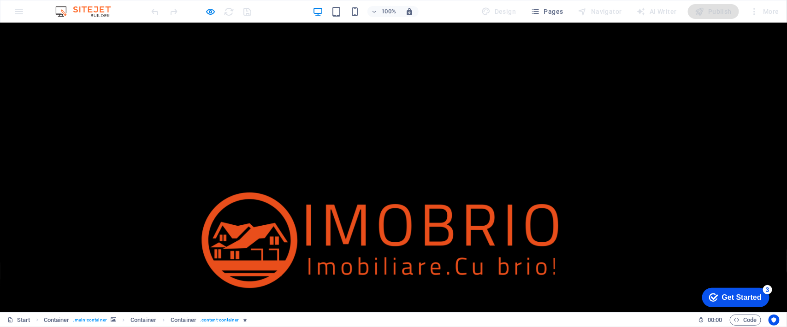
scroll to position [0, 0]
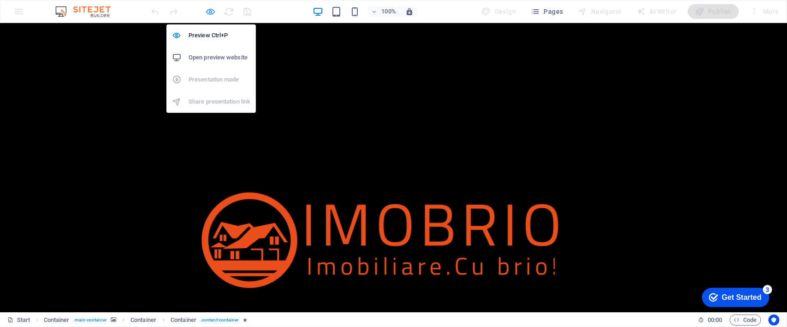
click at [208, 12] on icon "button" at bounding box center [211, 11] width 11 height 11
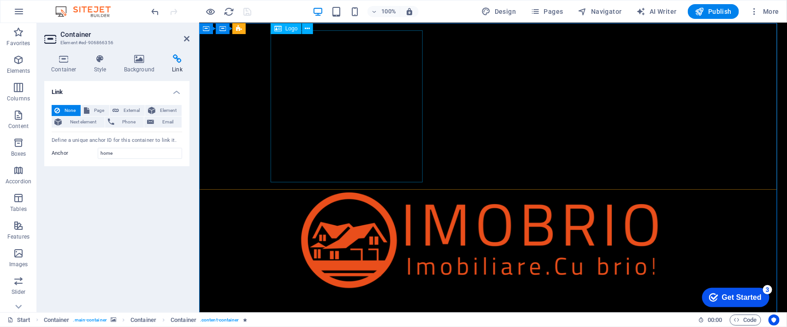
scroll to position [58, 0]
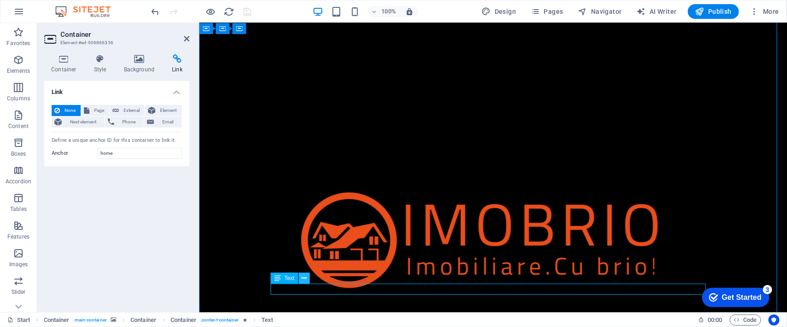
click at [302, 277] on icon at bounding box center [304, 279] width 5 height 10
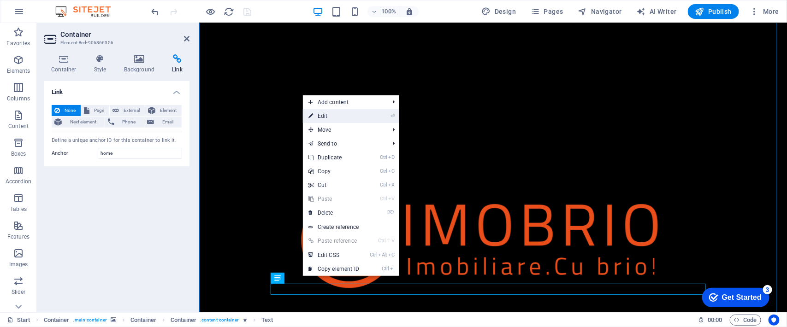
click at [342, 116] on link "⏎ Edit" at bounding box center [334, 116] width 62 height 14
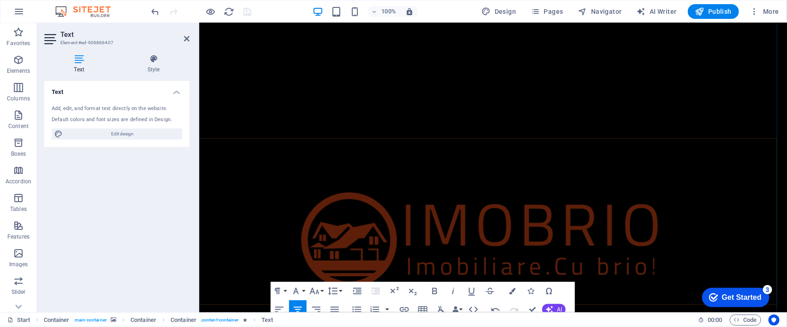
scroll to position [80, 0]
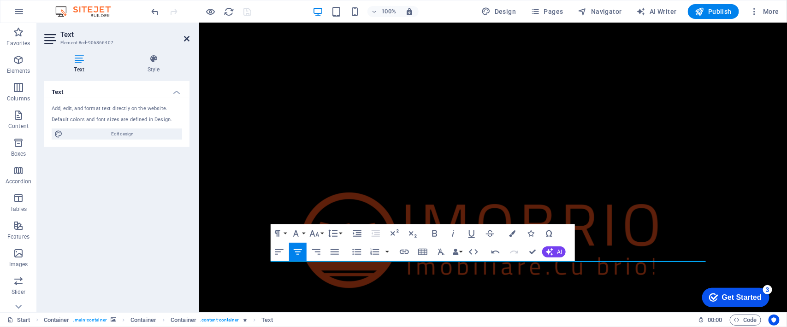
click at [188, 37] on icon at bounding box center [187, 38] width 6 height 7
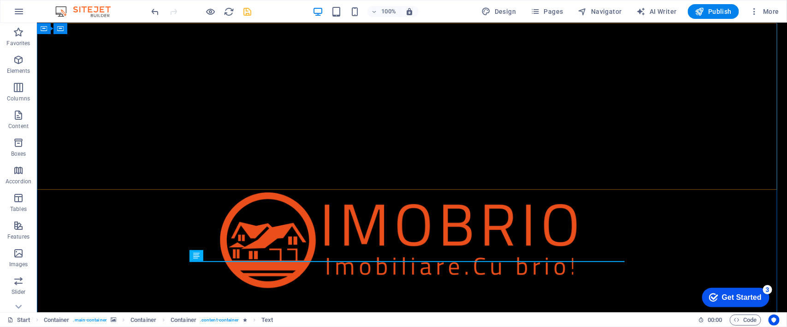
scroll to position [137, 0]
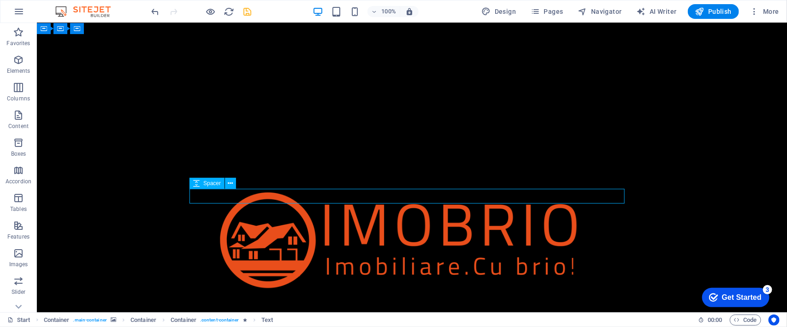
select select "px"
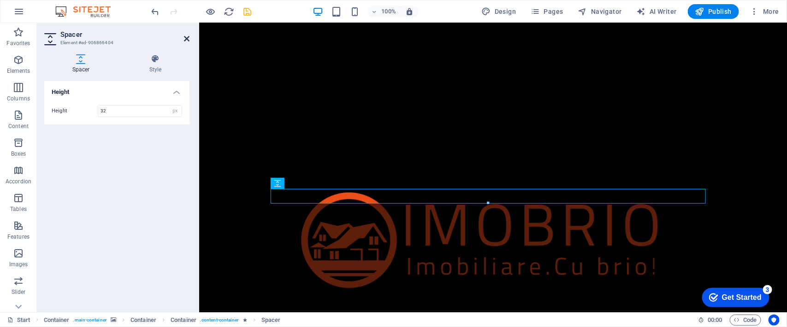
click at [184, 41] on icon at bounding box center [187, 38] width 6 height 7
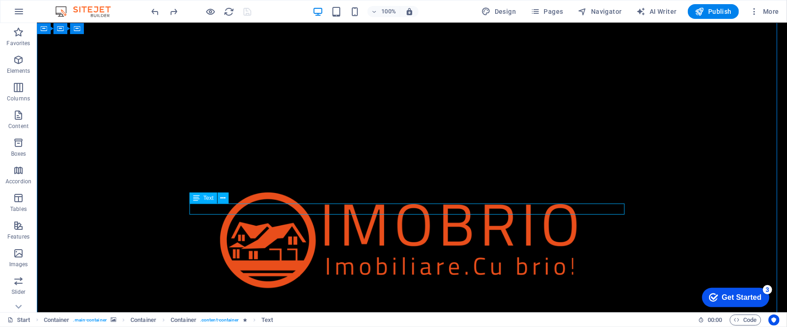
click at [222, 196] on icon at bounding box center [223, 199] width 5 height 10
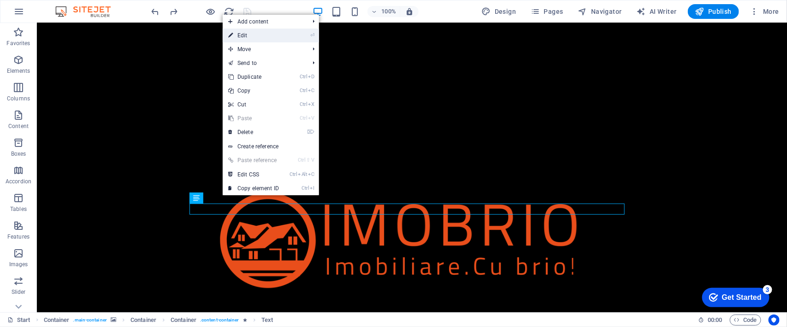
click at [253, 37] on link "⏎ Edit" at bounding box center [254, 36] width 62 height 14
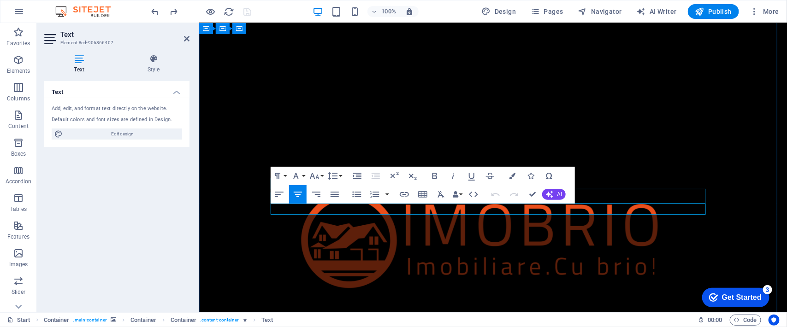
drag, startPoint x: 668, startPoint y: 207, endPoint x: 312, endPoint y: 196, distance: 356.2
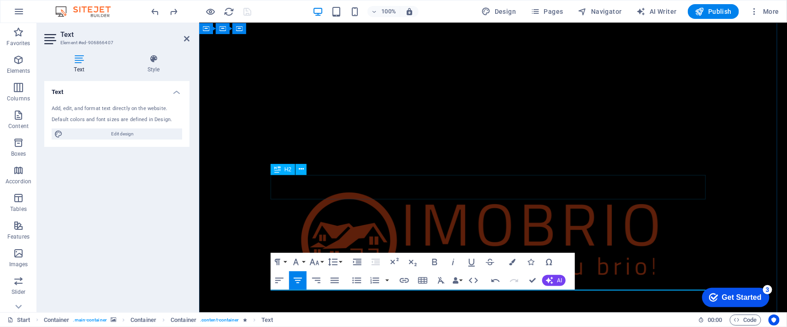
scroll to position [45, 0]
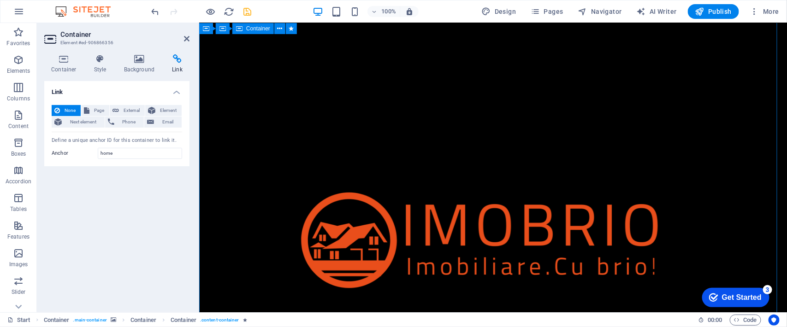
scroll to position [102, 0]
click at [183, 37] on h2 "Container" at bounding box center [124, 34] width 129 height 8
click at [187, 36] on icon at bounding box center [187, 38] width 6 height 7
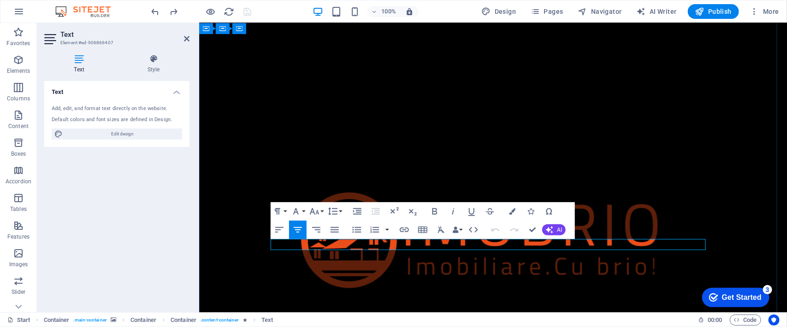
drag, startPoint x: 667, startPoint y: 245, endPoint x: 426, endPoint y: 236, distance: 240.9
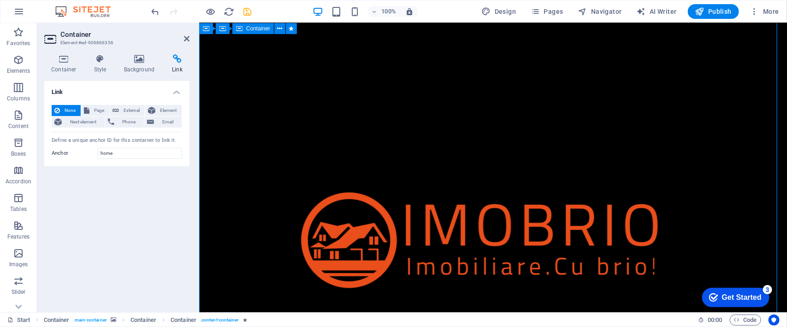
click at [542, 190] on icon at bounding box center [541, 189] width 5 height 10
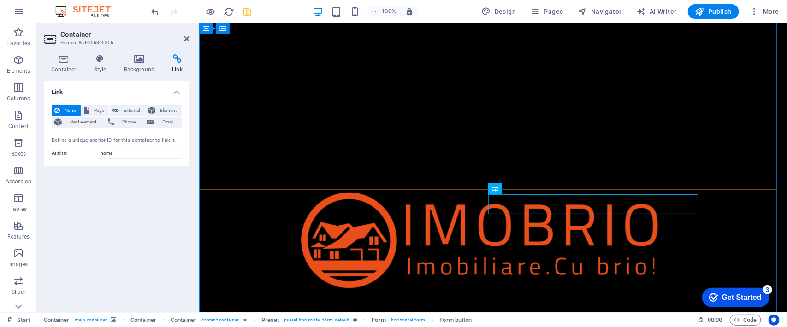
click at [742, 166] on div "Acasă Despre Contact" at bounding box center [493, 259] width 588 height 472
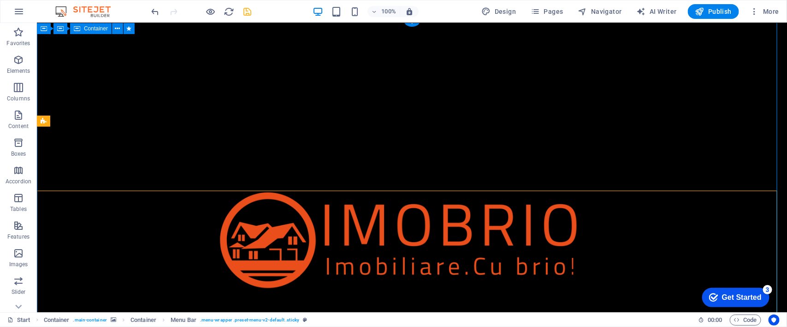
scroll to position [0, 0]
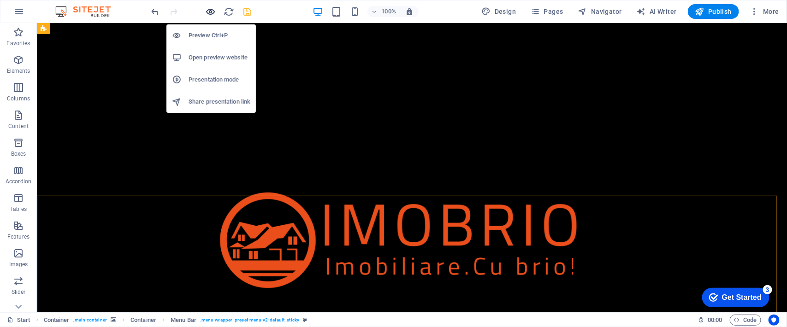
click at [208, 8] on icon "button" at bounding box center [211, 11] width 11 height 11
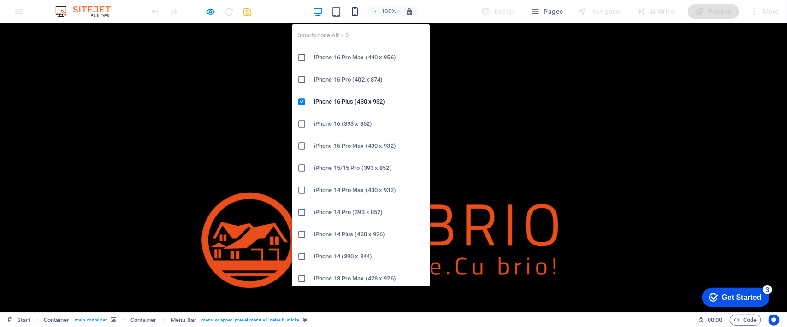
click at [353, 10] on icon "button" at bounding box center [355, 11] width 11 height 11
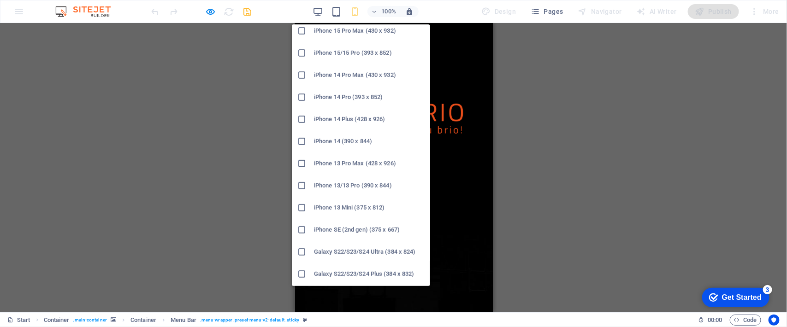
scroll to position [173, 0]
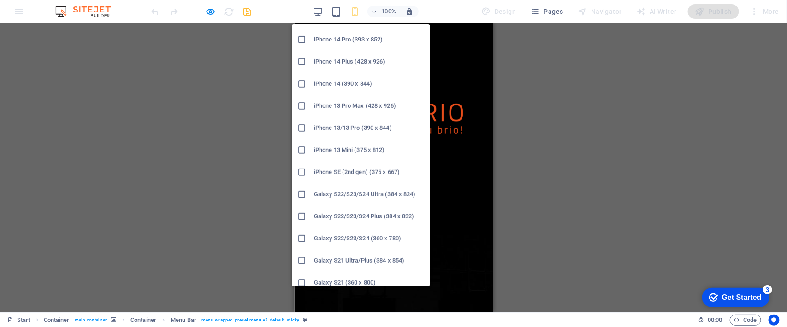
click at [348, 212] on h6 "Galaxy S22/S23/S24 Plus (384 x 832)" at bounding box center [369, 216] width 111 height 11
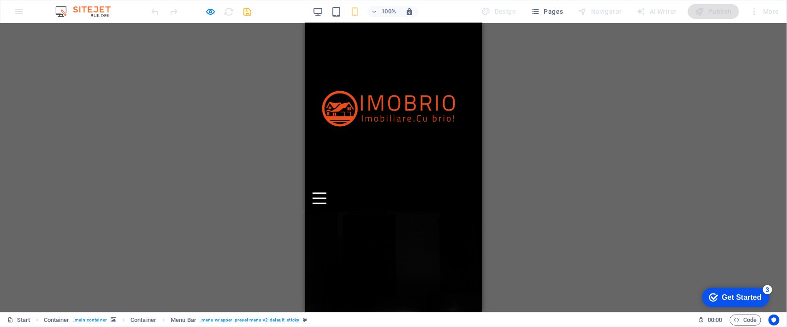
scroll to position [0, 0]
click at [326, 192] on div at bounding box center [319, 198] width 14 height 12
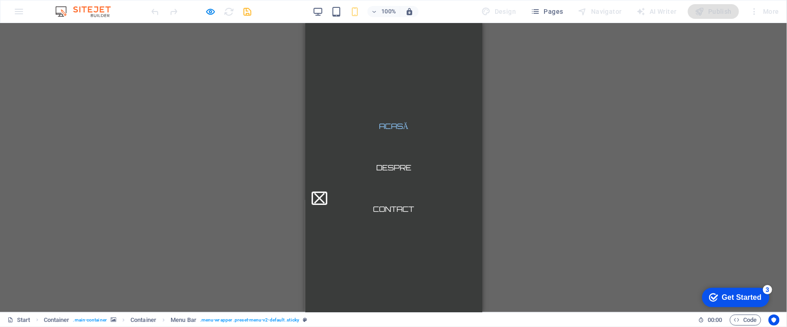
click at [324, 193] on button at bounding box center [319, 198] width 11 height 11
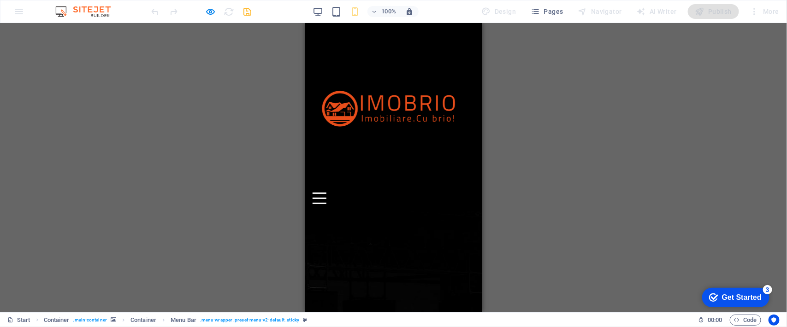
click at [342, 53] on img at bounding box center [393, 111] width 162 height 162
click at [337, 55] on img at bounding box center [393, 111] width 162 height 162
click at [326, 192] on button at bounding box center [319, 192] width 14 height 1
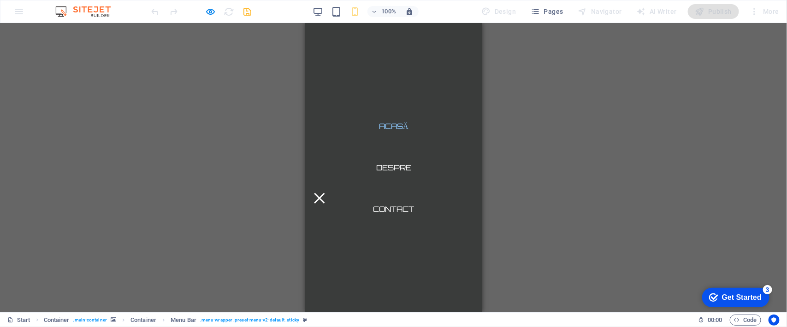
click at [387, 129] on link "Acasă" at bounding box center [393, 126] width 44 height 22
click at [324, 193] on button at bounding box center [319, 198] width 11 height 11
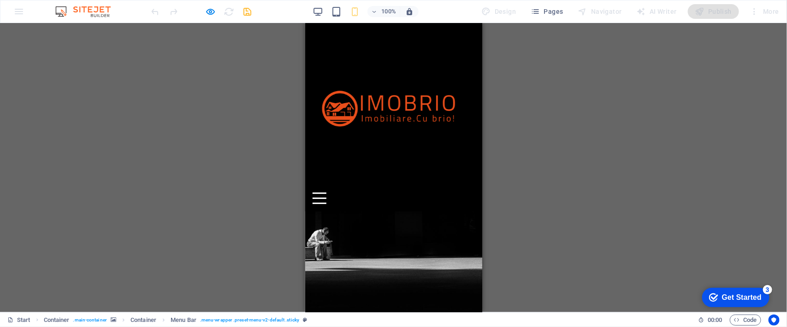
click at [345, 59] on img at bounding box center [393, 111] width 162 height 162
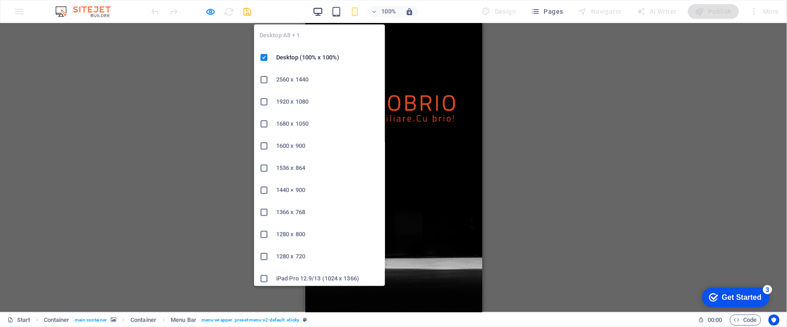
click at [321, 16] on icon "button" at bounding box center [318, 11] width 11 height 11
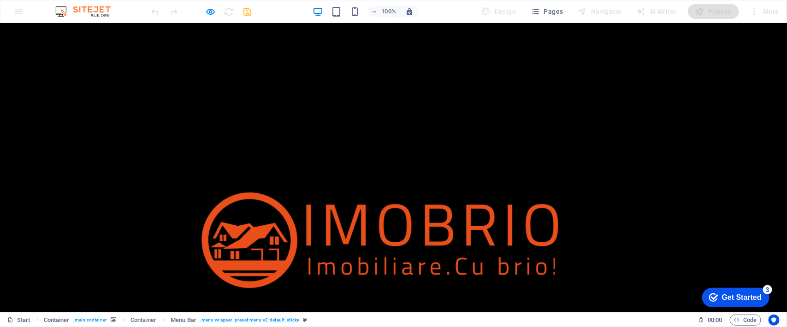
click at [227, 99] on img at bounding box center [393, 247] width 435 height 435
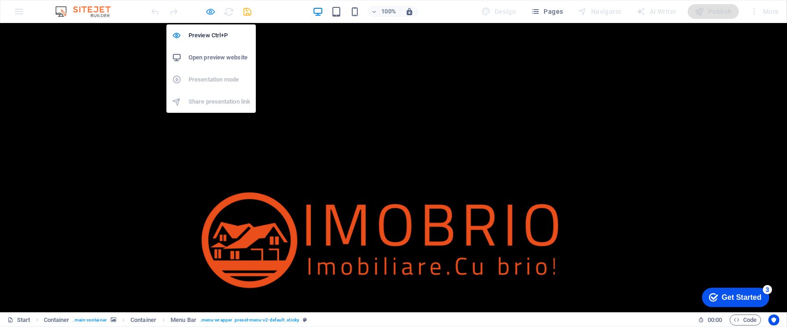
click at [211, 14] on icon "button" at bounding box center [211, 11] width 11 height 11
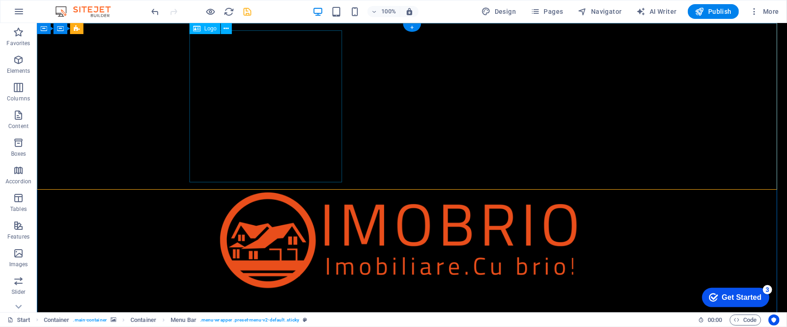
click at [242, 84] on div at bounding box center [411, 247] width 435 height 435
click at [226, 27] on icon at bounding box center [226, 29] width 5 height 10
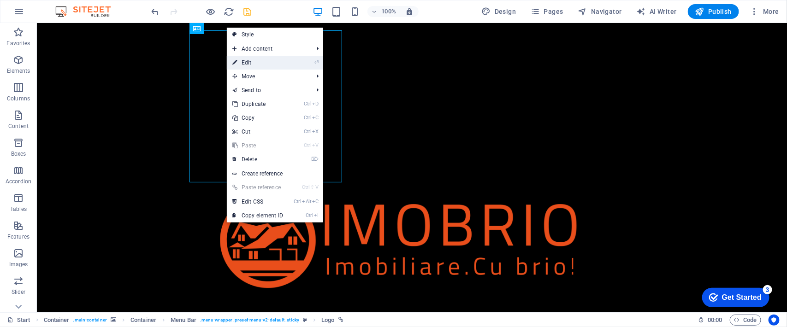
click at [267, 65] on link "⏎ Edit" at bounding box center [258, 63] width 62 height 14
select select "%"
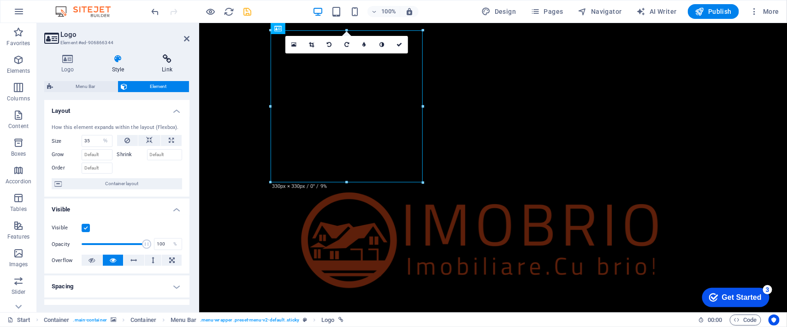
click at [167, 61] on icon at bounding box center [167, 58] width 45 height 9
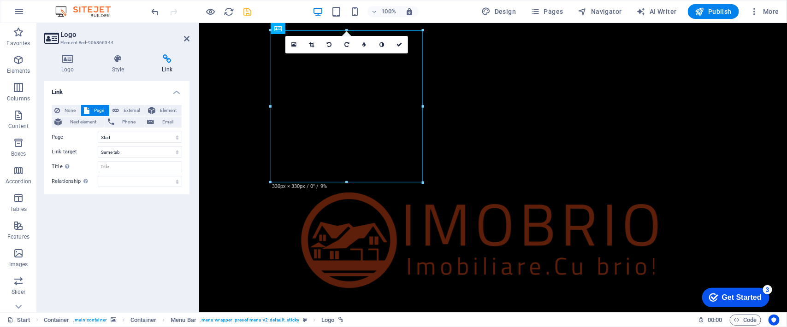
click at [131, 221] on div "Link None Page External Element Next element Phone Email Page Start Legal Notic…" at bounding box center [116, 193] width 145 height 224
click at [155, 139] on select "Start Legal Notice Privacy" at bounding box center [140, 137] width 84 height 11
click at [118, 248] on div "Link None Page External Element Next element Phone Email Page Start Legal Notic…" at bounding box center [116, 193] width 145 height 224
click at [189, 38] on icon at bounding box center [187, 38] width 6 height 7
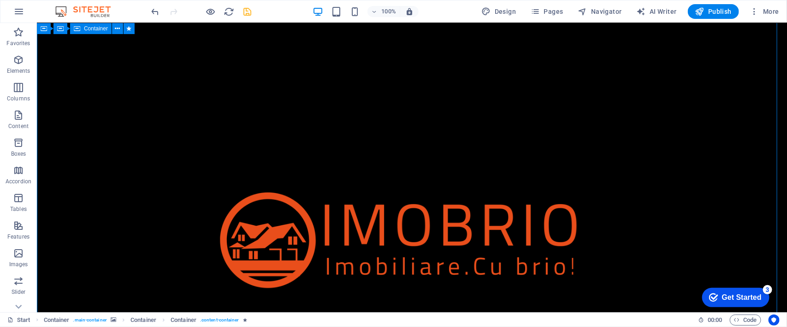
scroll to position [173, 0]
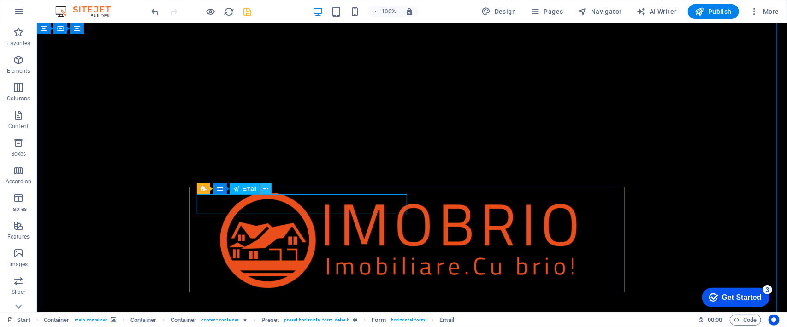
click at [266, 185] on icon at bounding box center [266, 189] width 5 height 10
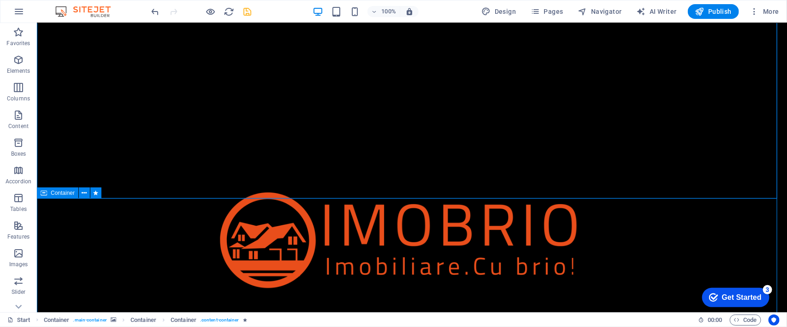
scroll to position [346, 0]
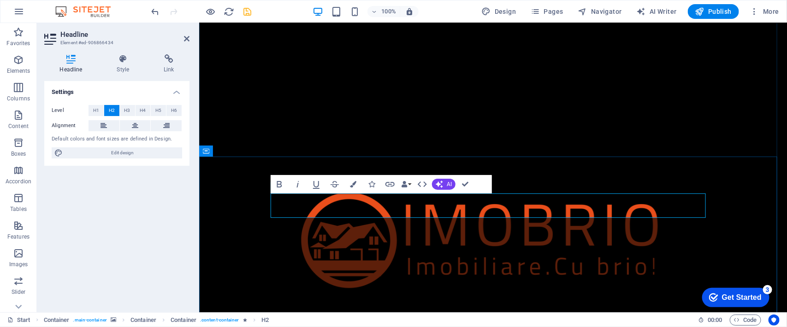
drag, startPoint x: 548, startPoint y: 211, endPoint x: 456, endPoint y: 203, distance: 92.5
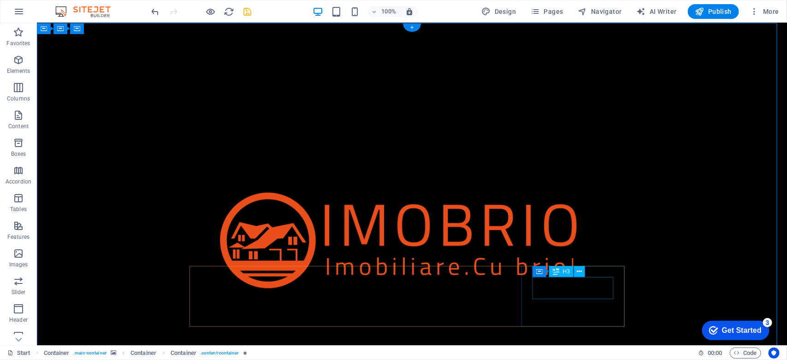
scroll to position [0, 0]
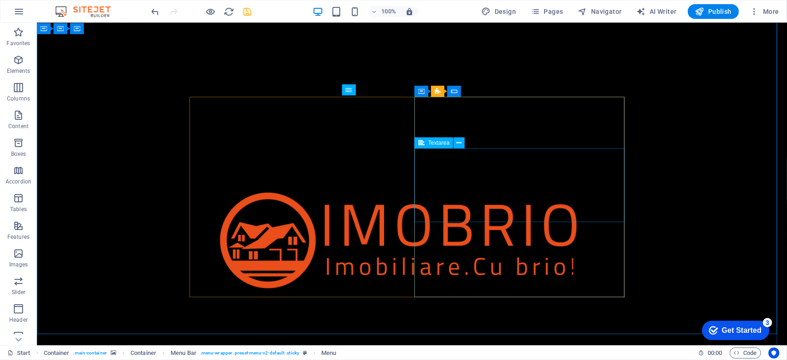
scroll to position [768, 0]
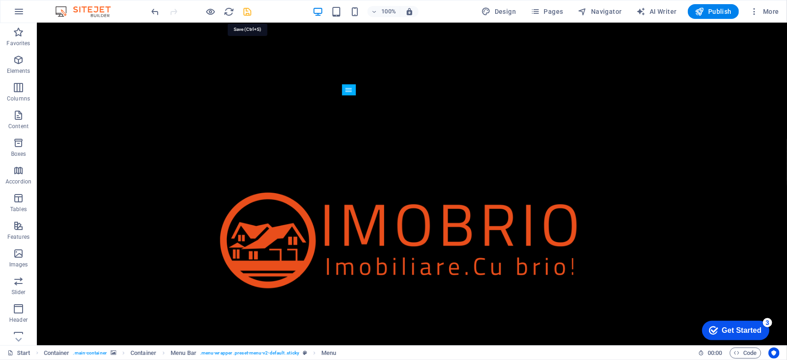
click at [245, 10] on icon "save" at bounding box center [248, 11] width 11 height 11
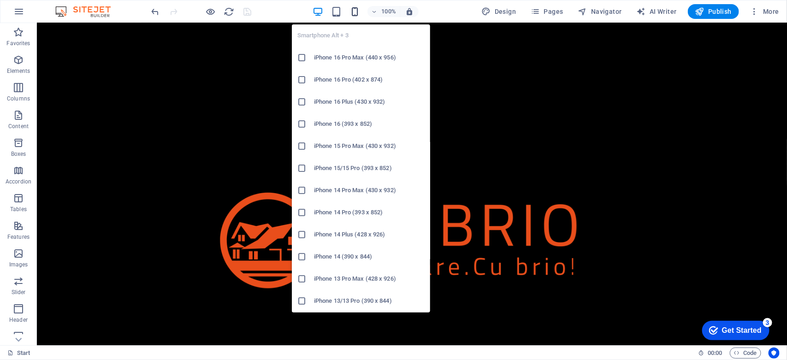
click at [357, 12] on icon "button" at bounding box center [355, 11] width 11 height 11
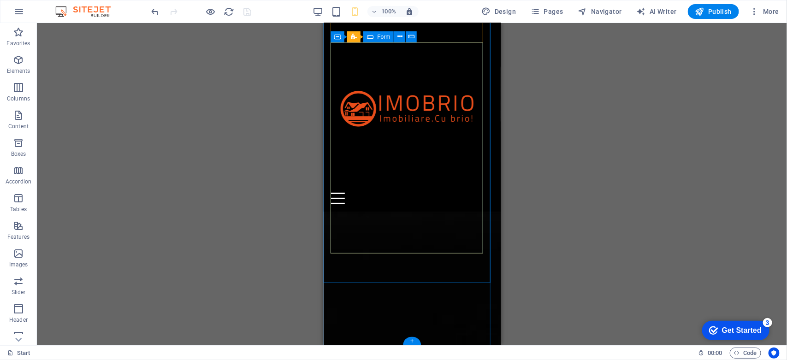
scroll to position [1176, 0]
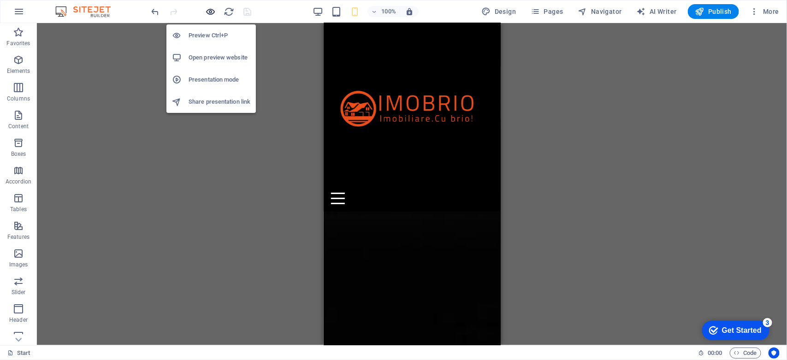
click at [211, 11] on icon "button" at bounding box center [211, 11] width 11 height 11
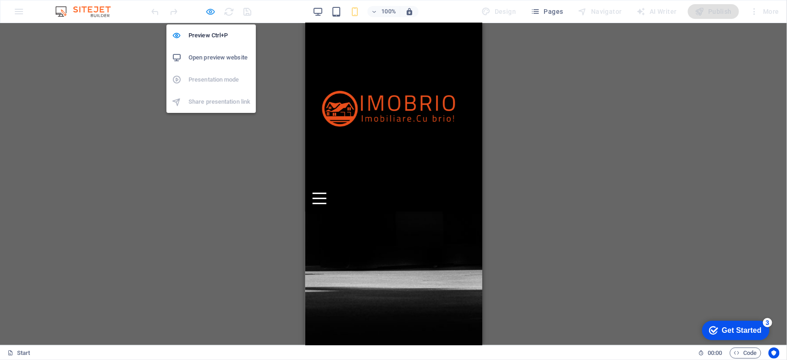
scroll to position [145, 0]
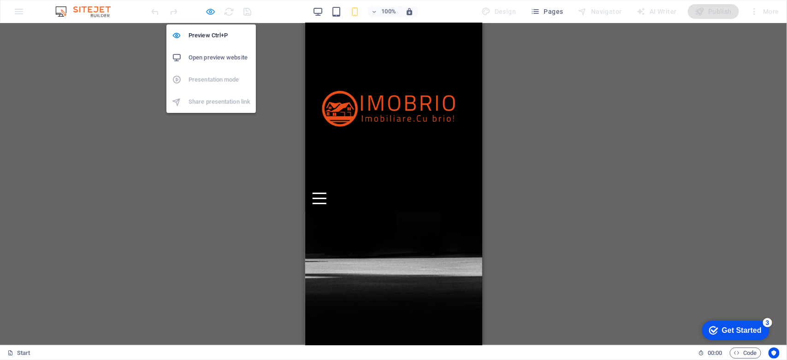
click at [211, 11] on icon "button" at bounding box center [211, 11] width 11 height 11
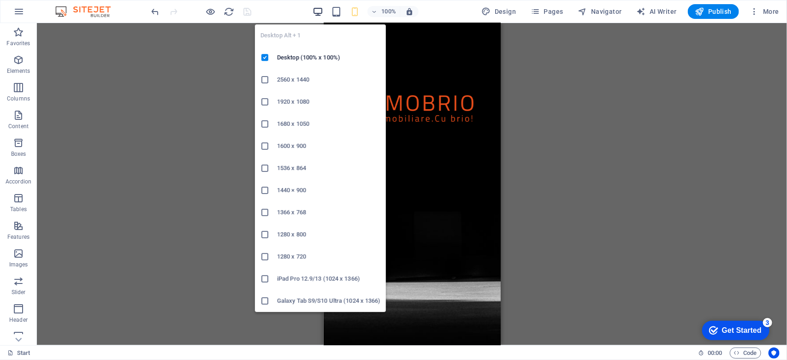
click at [321, 12] on icon "button" at bounding box center [318, 11] width 11 height 11
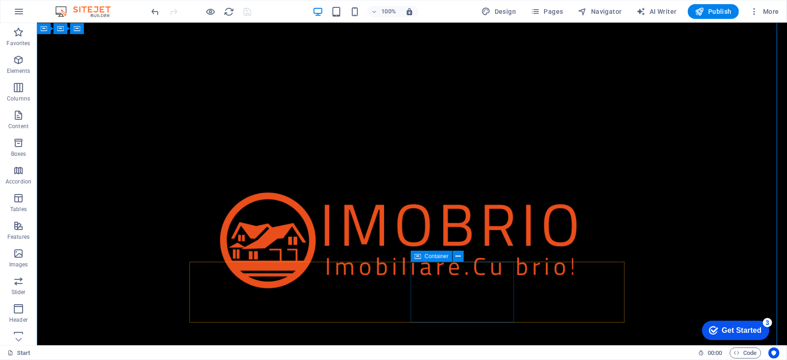
scroll to position [0, 0]
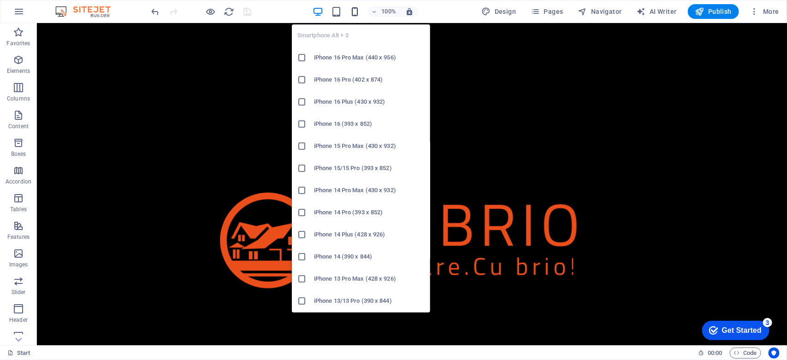
click at [357, 8] on icon "button" at bounding box center [355, 11] width 11 height 11
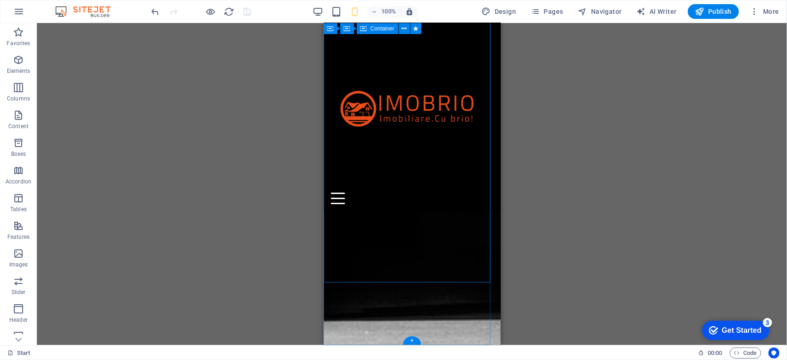
scroll to position [1176, 0]
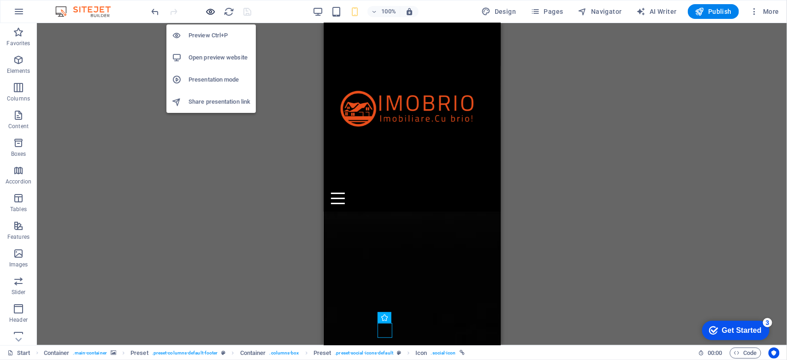
click at [210, 12] on icon "button" at bounding box center [211, 11] width 11 height 11
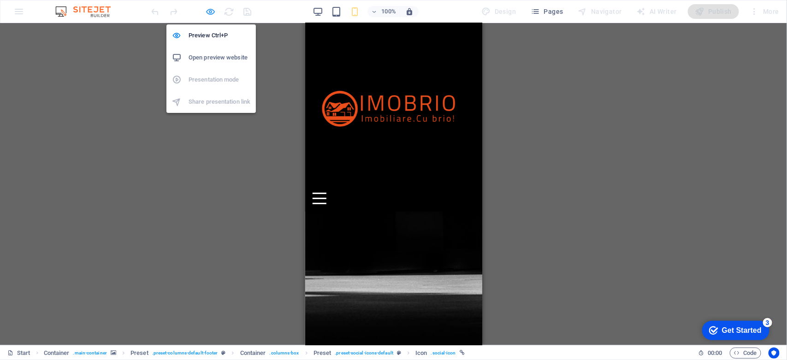
scroll to position [145, 0]
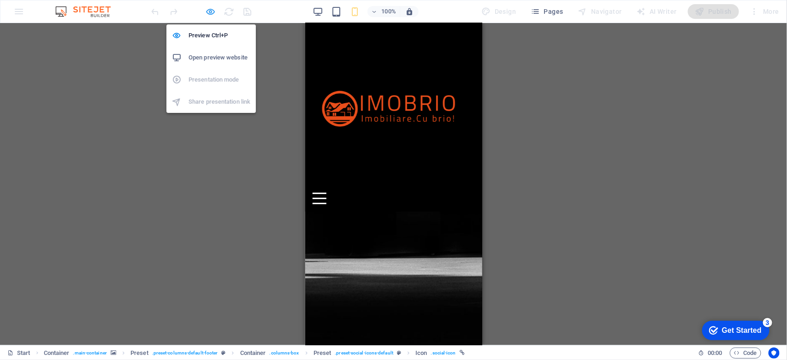
click at [206, 11] on icon "button" at bounding box center [211, 11] width 11 height 11
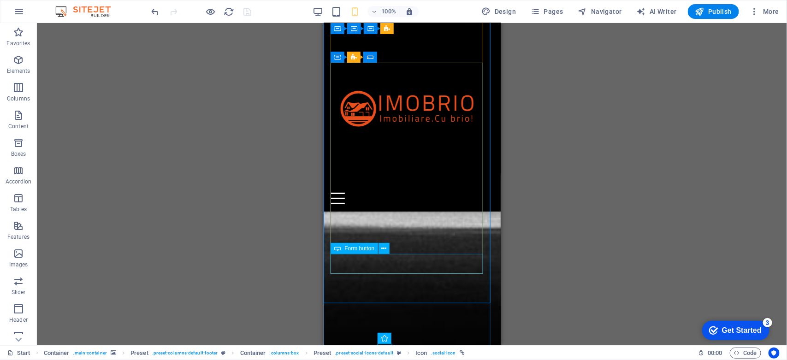
scroll to position [1176, 0]
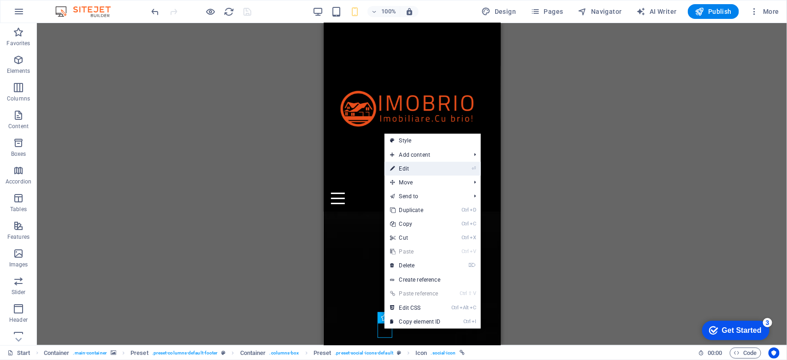
click at [408, 169] on link "⏎ Edit" at bounding box center [416, 169] width 62 height 14
select select "xMidYMid"
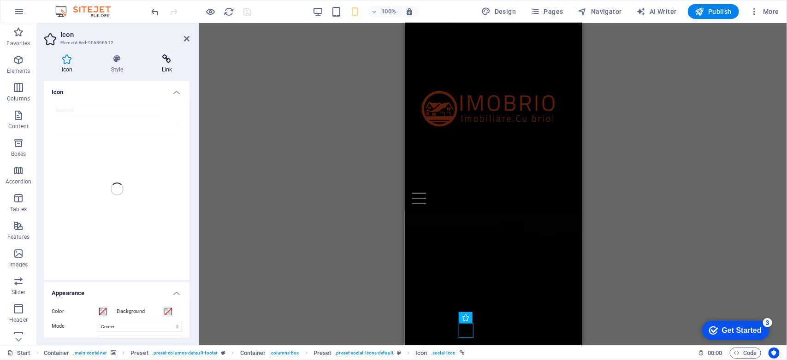
click at [163, 65] on h4 "Link" at bounding box center [166, 63] width 45 height 19
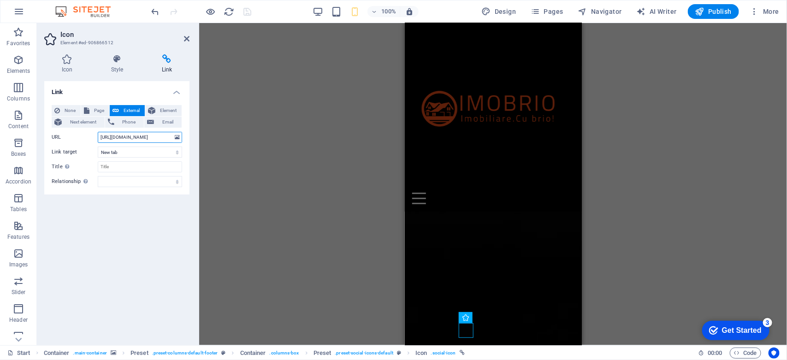
click at [160, 136] on input "https://www.facebook.com/" at bounding box center [140, 137] width 84 height 11
paste input "[DOMAIN_NAME]"
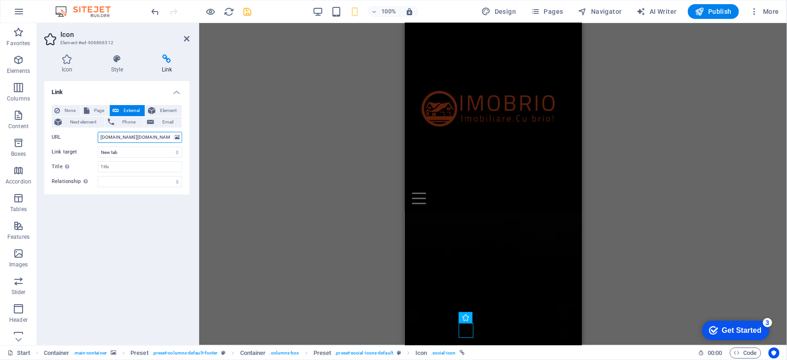
type input "https://www.facebook.com/imobrio.ro"
click at [137, 225] on div "Link None Page External Element Next element Phone Email Page Start Legal Notic…" at bounding box center [116, 209] width 145 height 257
click at [188, 38] on icon at bounding box center [187, 38] width 6 height 7
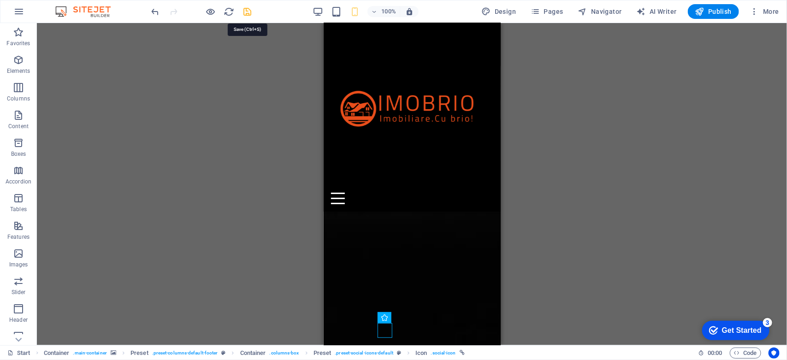
click at [248, 13] on icon "save" at bounding box center [248, 11] width 11 height 11
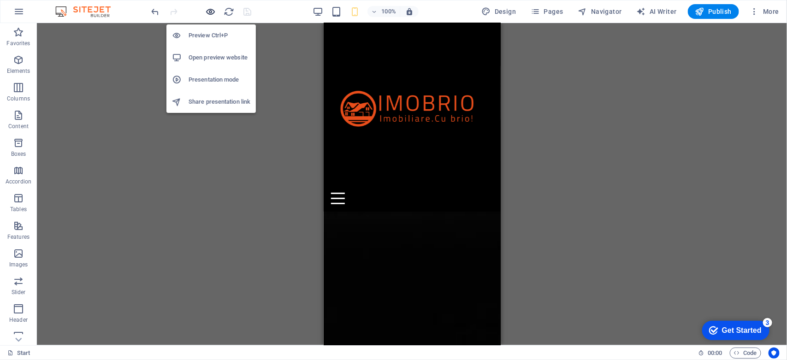
click at [206, 8] on icon "button" at bounding box center [211, 11] width 11 height 11
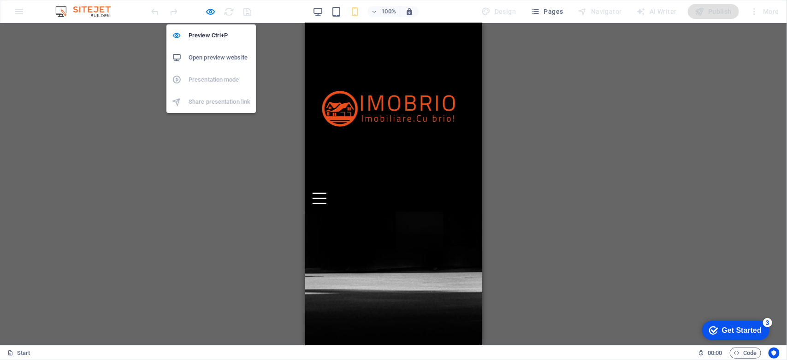
scroll to position [145, 0]
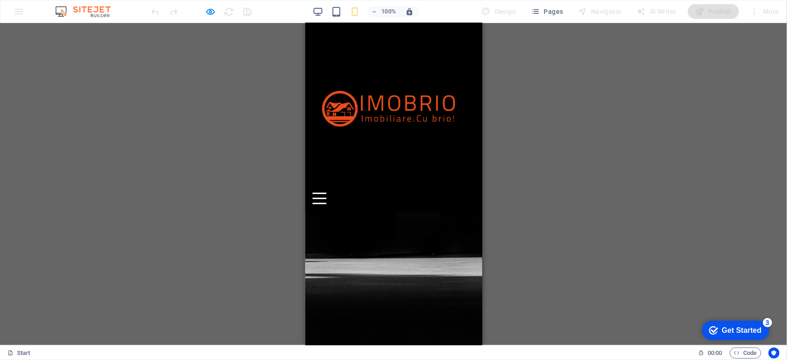
checkbox input "false"
click at [610, 214] on button "Notify me" at bounding box center [698, 207] width 177 height 322
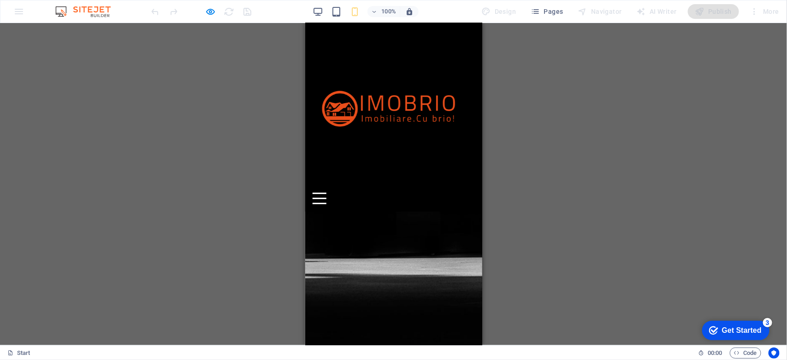
click at [610, 214] on button "Notify me" at bounding box center [698, 207] width 177 height 322
click at [610, 213] on button "Notify me" at bounding box center [698, 207] width 177 height 322
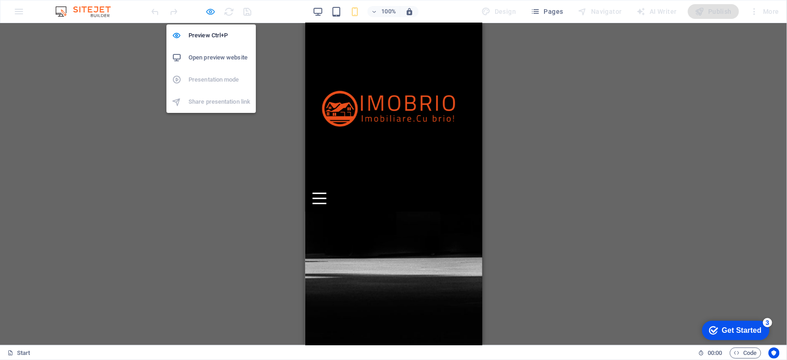
click at [208, 8] on icon "button" at bounding box center [211, 11] width 11 height 11
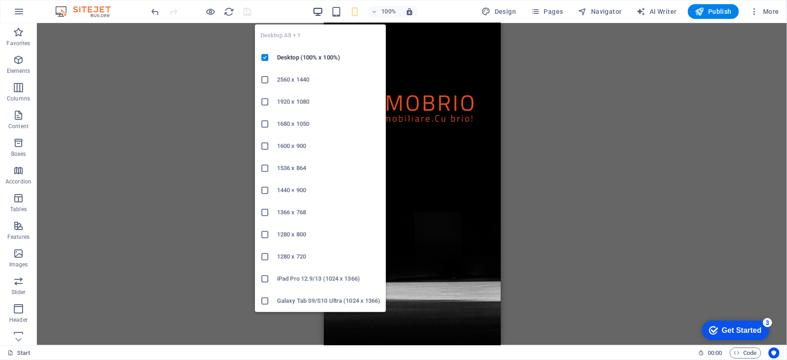
click at [314, 12] on icon "button" at bounding box center [318, 11] width 11 height 11
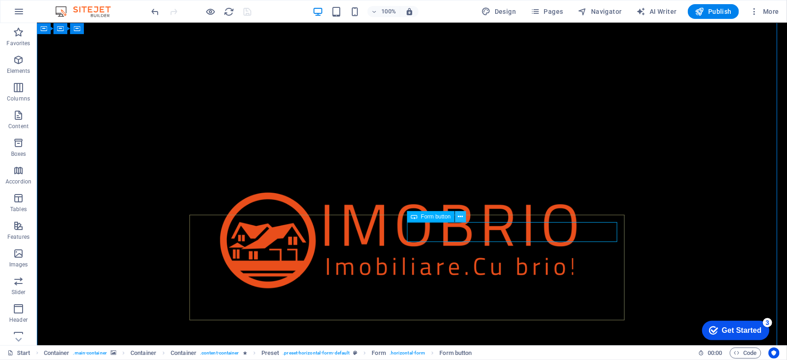
click at [458, 215] on icon at bounding box center [460, 217] width 5 height 10
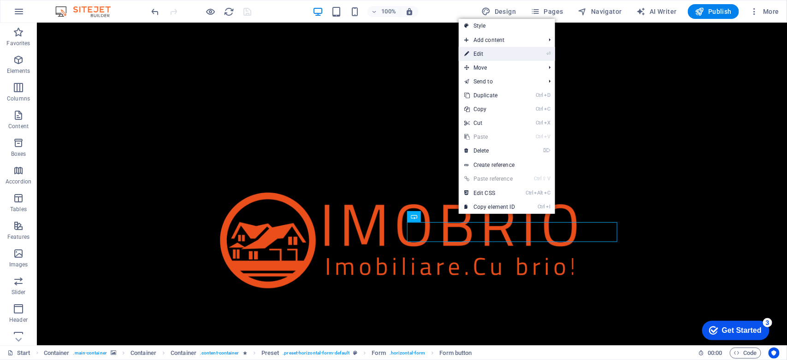
click at [483, 54] on link "⏎ Edit" at bounding box center [490, 54] width 62 height 14
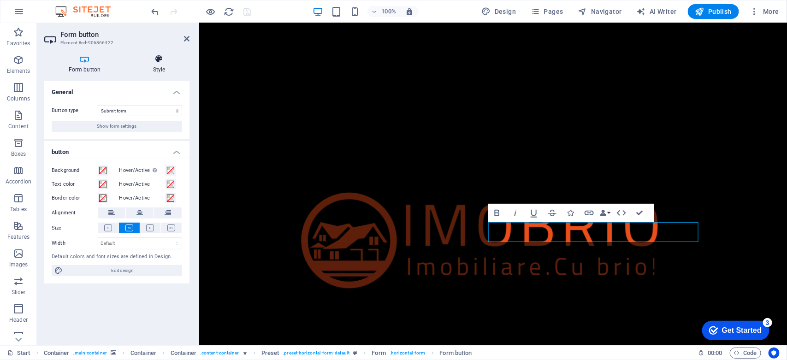
click at [163, 62] on icon at bounding box center [159, 58] width 61 height 9
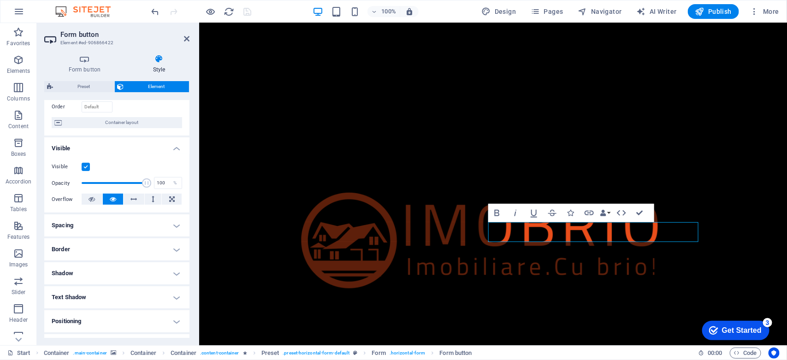
scroll to position [0, 0]
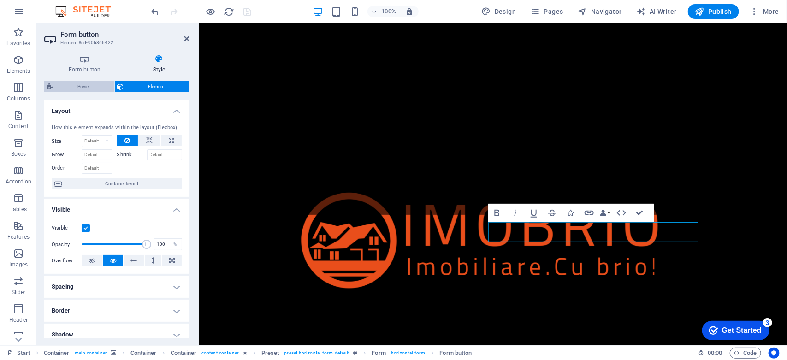
click at [95, 88] on span "Preset" at bounding box center [84, 86] width 56 height 11
select select "px"
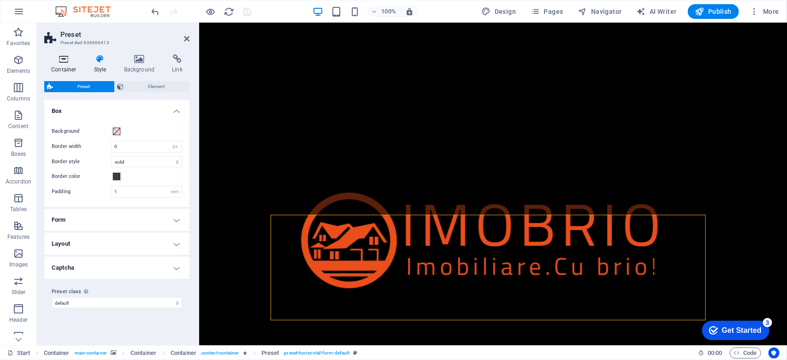
click at [65, 63] on icon at bounding box center [63, 58] width 39 height 9
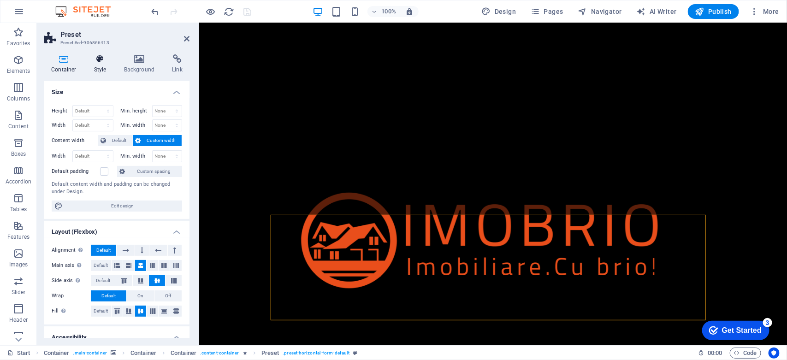
click at [95, 57] on icon at bounding box center [100, 58] width 26 height 9
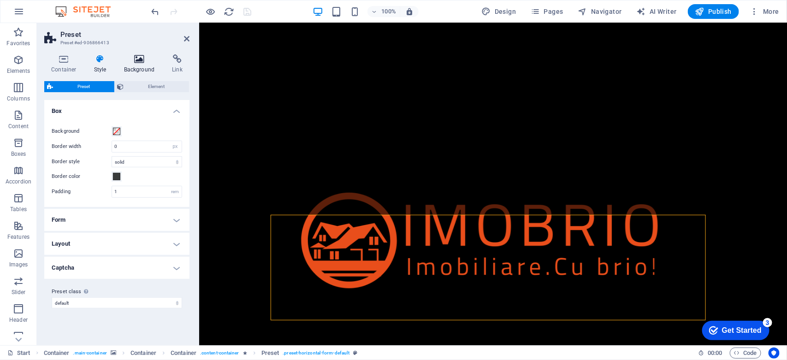
click at [137, 65] on h4 "Background" at bounding box center [141, 63] width 48 height 19
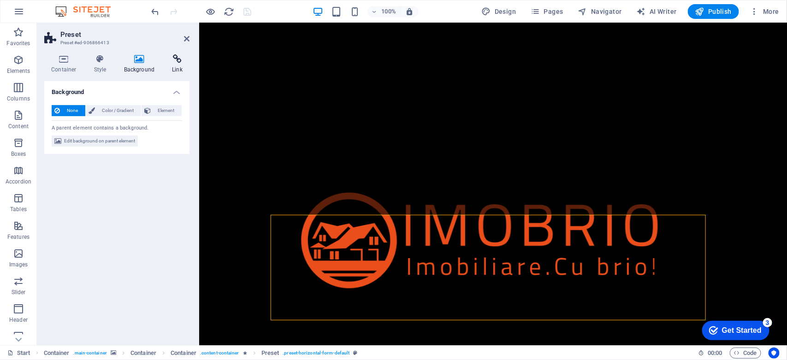
click at [171, 61] on icon at bounding box center [177, 58] width 24 height 9
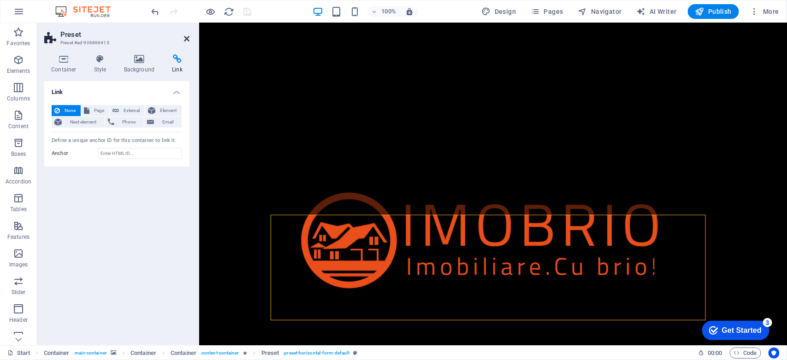
click at [185, 37] on icon at bounding box center [187, 38] width 6 height 7
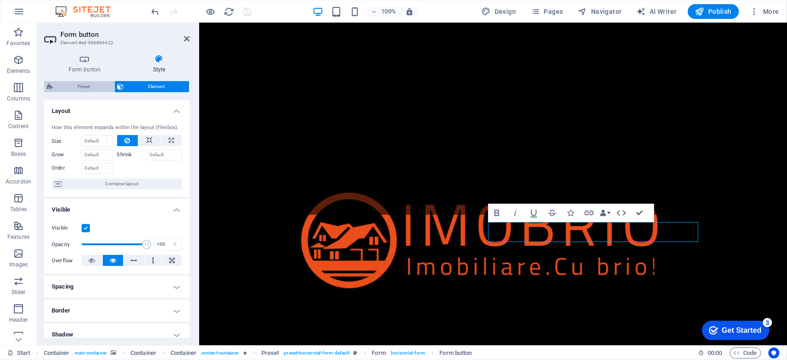
click at [86, 89] on span "Preset" at bounding box center [84, 86] width 56 height 11
select select "px"
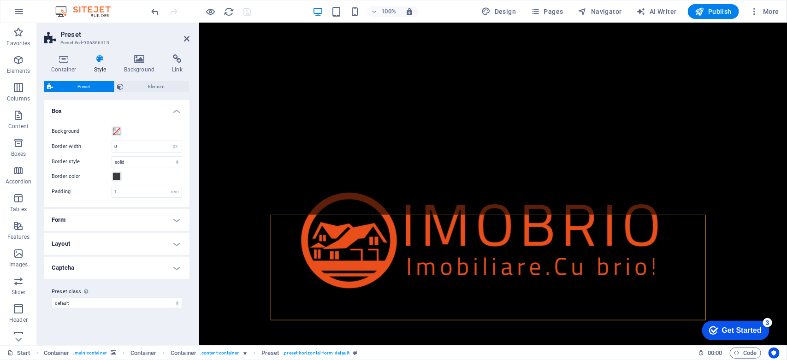
click at [125, 265] on h4 "Captcha" at bounding box center [116, 268] width 145 height 22
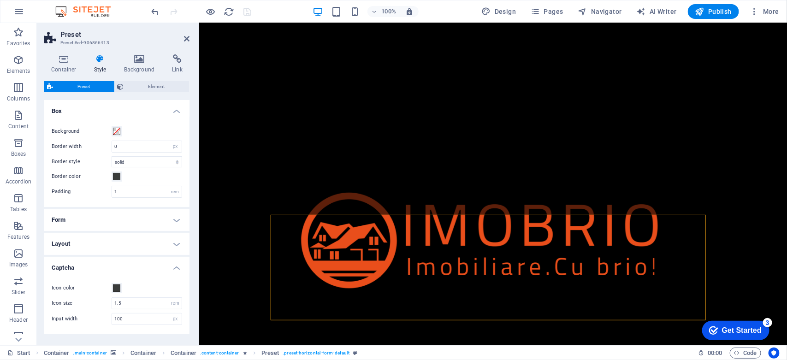
click at [125, 265] on h4 "Captcha" at bounding box center [116, 265] width 145 height 17
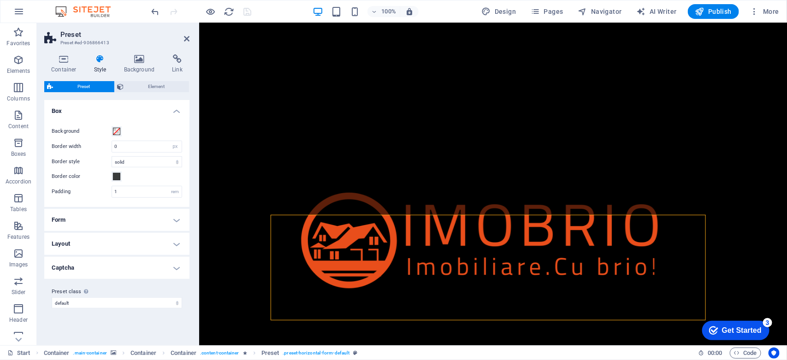
click at [126, 241] on h4 "Layout" at bounding box center [116, 244] width 145 height 22
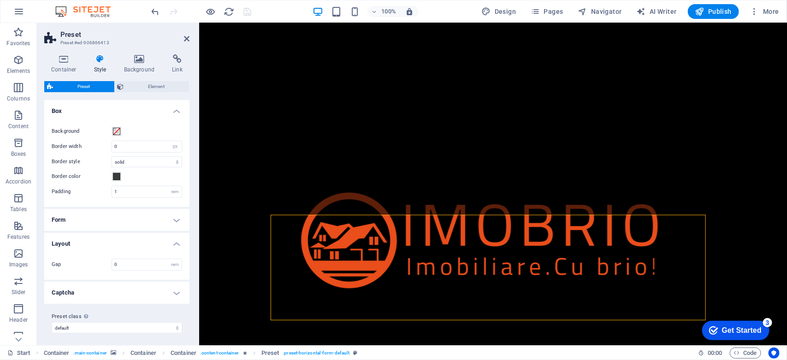
click at [126, 241] on h4 "Layout" at bounding box center [116, 241] width 145 height 17
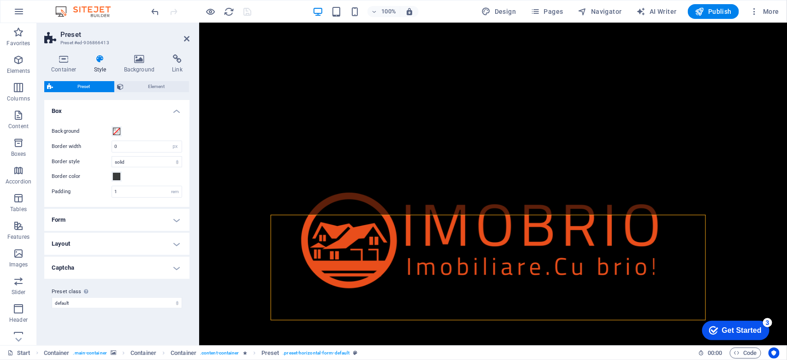
click at [128, 225] on h4 "Form" at bounding box center [116, 220] width 145 height 22
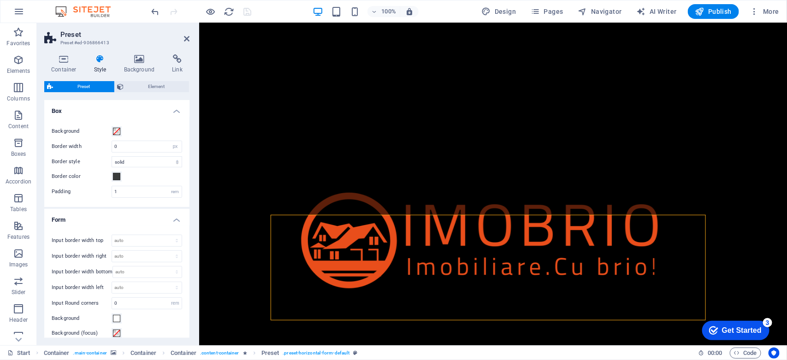
click at [130, 220] on h4 "Form" at bounding box center [116, 217] width 145 height 17
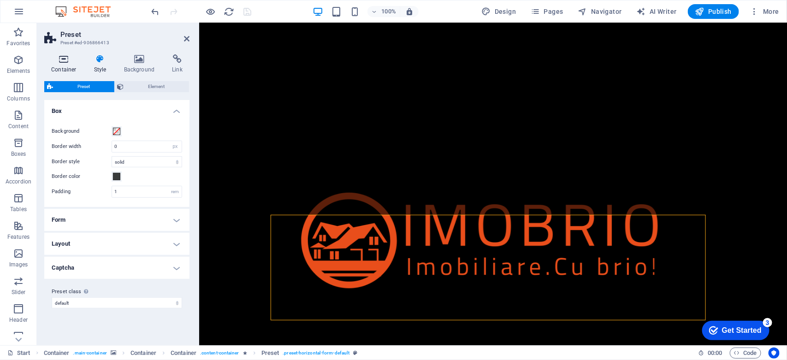
click at [71, 57] on icon at bounding box center [63, 58] width 39 height 9
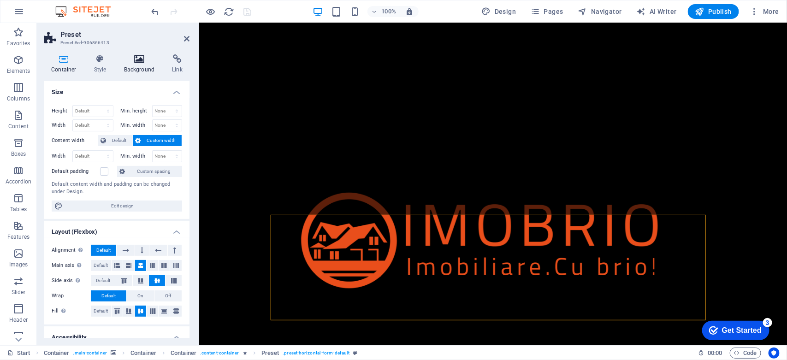
click at [139, 59] on icon at bounding box center [139, 58] width 45 height 9
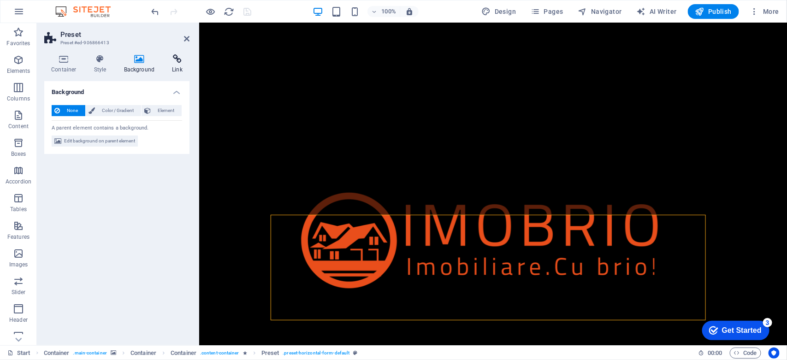
click at [174, 63] on icon at bounding box center [177, 58] width 24 height 9
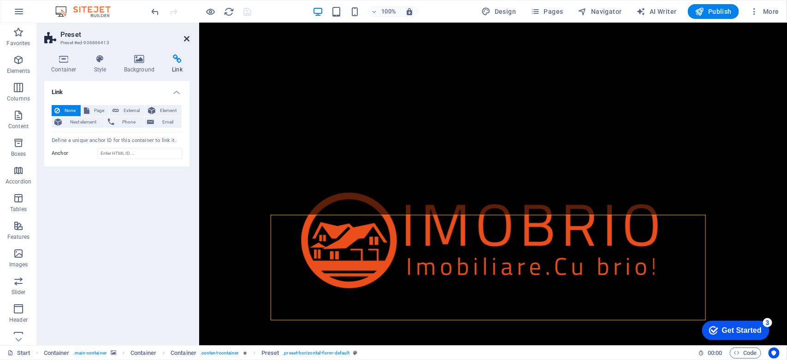
click at [188, 35] on icon at bounding box center [187, 38] width 6 height 7
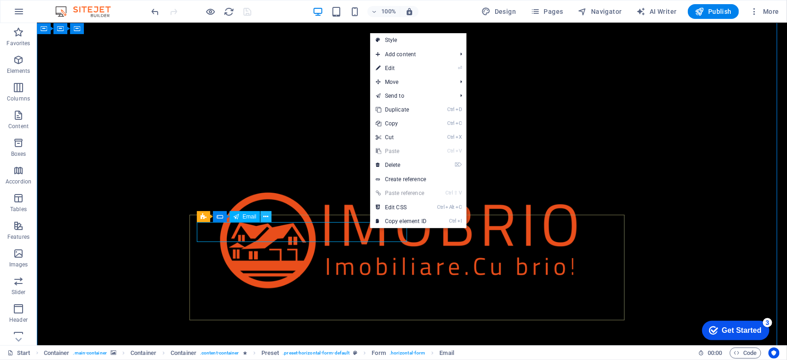
click at [264, 216] on icon at bounding box center [266, 217] width 5 height 10
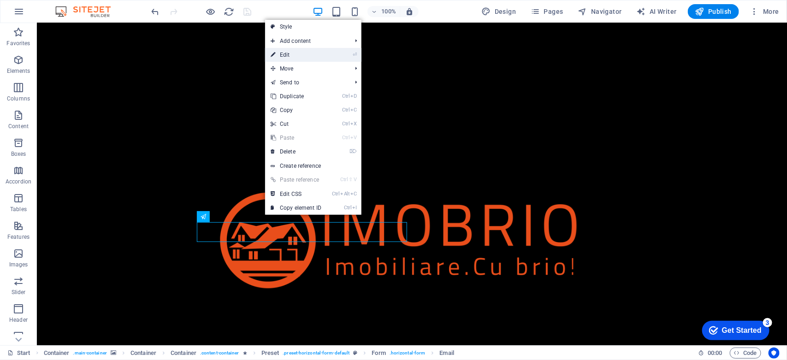
click at [290, 56] on link "⏎ Edit" at bounding box center [296, 55] width 62 height 14
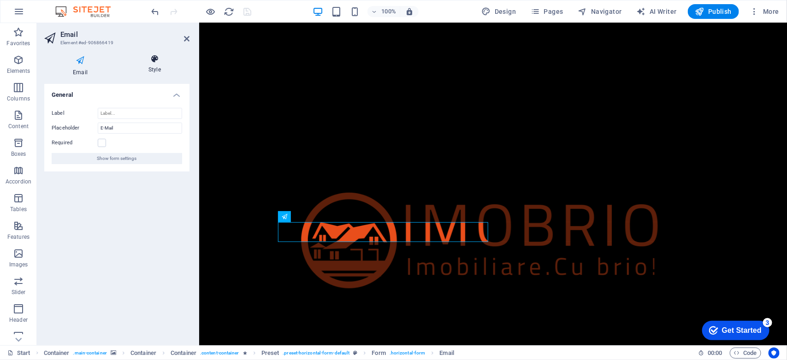
click at [148, 60] on icon at bounding box center [155, 58] width 70 height 9
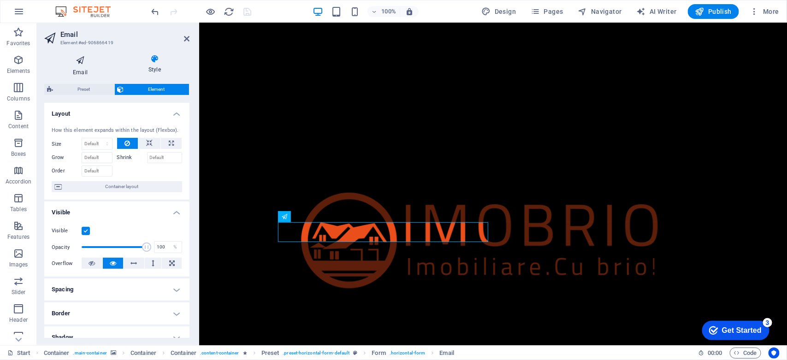
click at [79, 62] on icon at bounding box center [80, 60] width 72 height 12
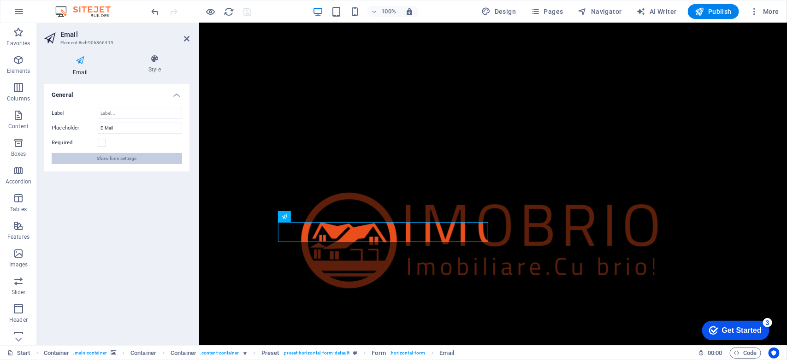
click at [128, 159] on span "Show form settings" at bounding box center [117, 158] width 40 height 11
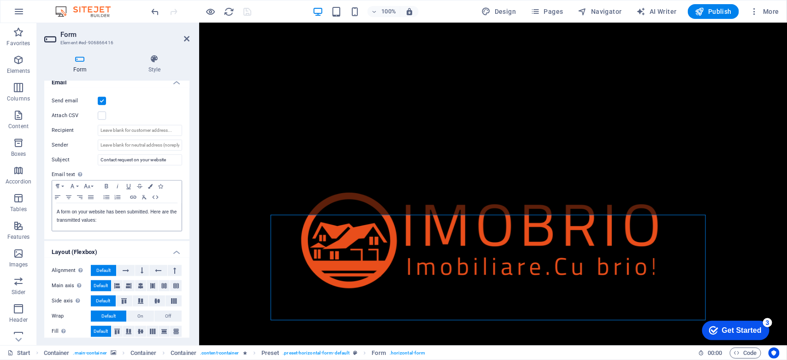
scroll to position [252, 0]
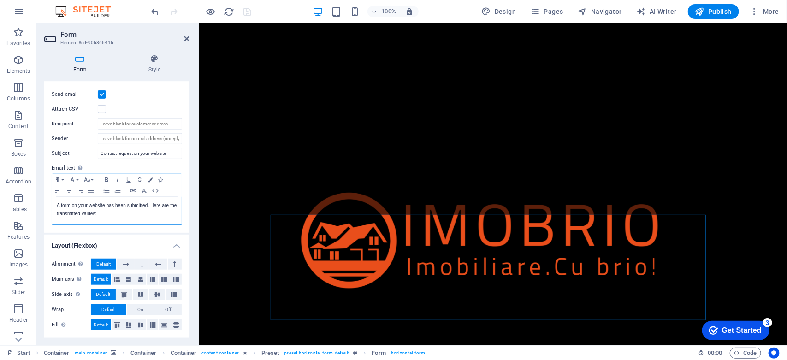
click at [116, 211] on p "A form on your website has been submitted. Here are the transmitted values:" at bounding box center [117, 210] width 120 height 17
drag, startPoint x: 118, startPoint y: 215, endPoint x: 58, endPoint y: 204, distance: 61.0
click at [58, 204] on p "A form on your website has been submitted. Here are the transmitted values:" at bounding box center [117, 210] width 120 height 17
click at [119, 214] on p "A form on your website has been submitted. Here are the transmitted values:" at bounding box center [117, 210] width 120 height 17
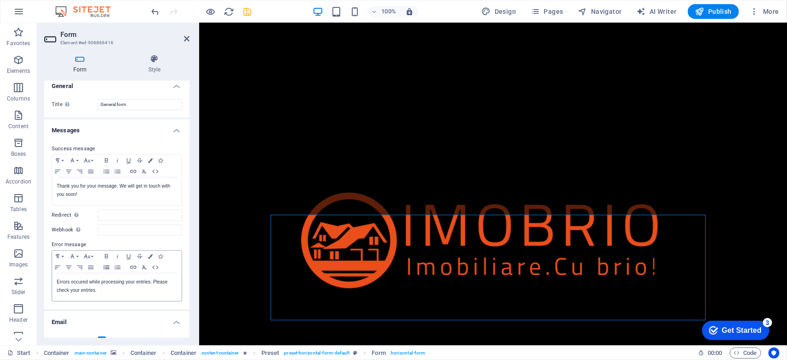
scroll to position [0, 0]
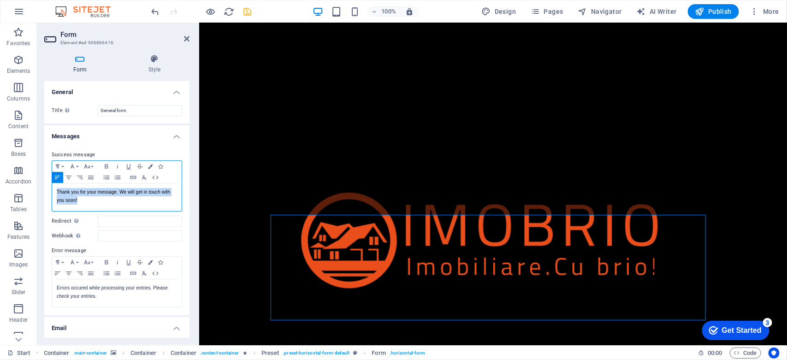
drag, startPoint x: 88, startPoint y: 197, endPoint x: 55, endPoint y: 190, distance: 33.0
click at [55, 190] on div "Thank you for your message. We will get in touch with you soon!" at bounding box center [117, 198] width 130 height 28
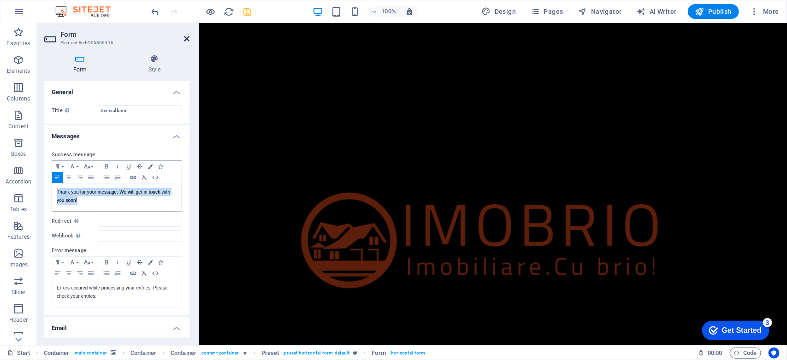
click at [186, 37] on icon at bounding box center [187, 38] width 6 height 7
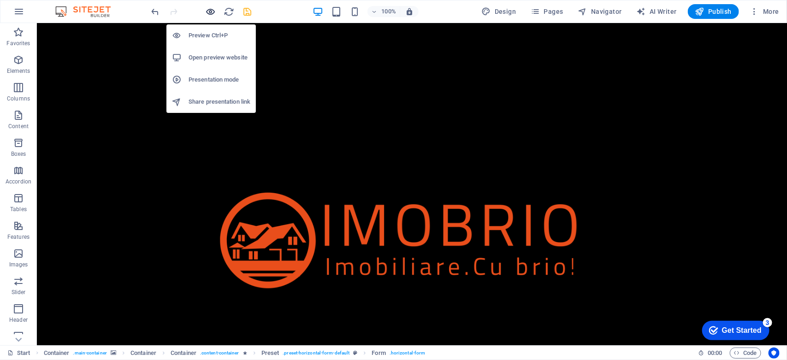
click at [211, 12] on icon "button" at bounding box center [211, 11] width 11 height 11
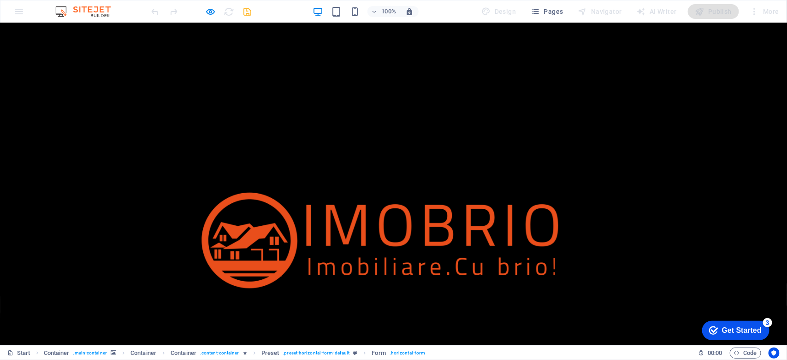
scroll to position [127, 0]
drag, startPoint x: 329, startPoint y: 215, endPoint x: 481, endPoint y: 222, distance: 151.9
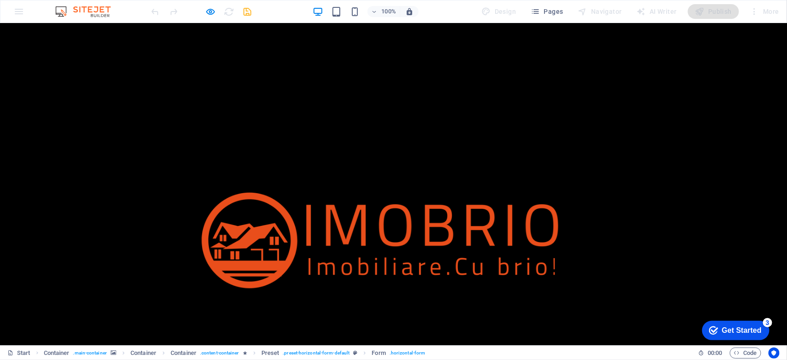
click at [256, 186] on div "Acasă Despre Contact" at bounding box center [393, 259] width 787 height 472
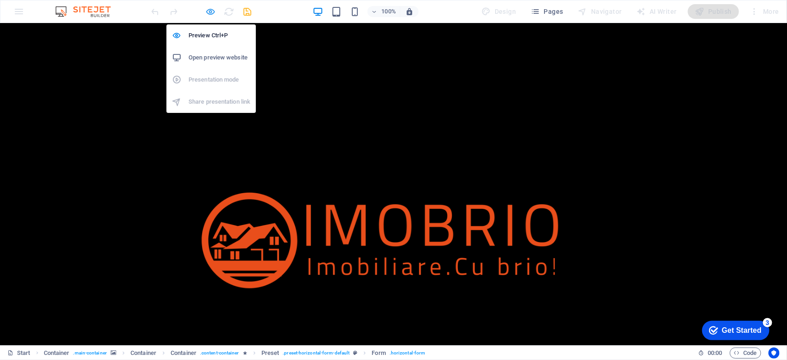
click at [208, 12] on icon "button" at bounding box center [211, 11] width 11 height 11
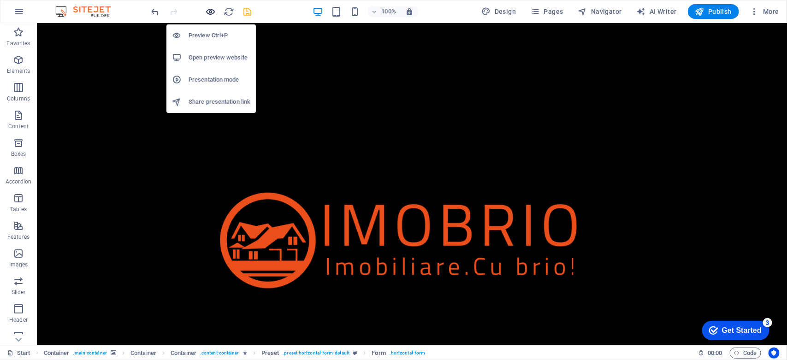
scroll to position [229, 0]
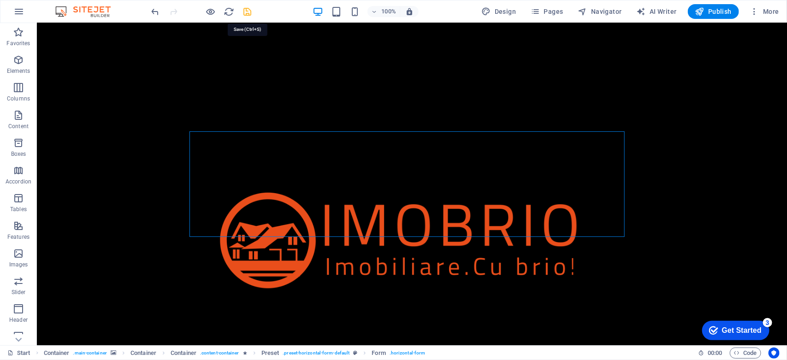
click at [249, 10] on icon "save" at bounding box center [248, 11] width 11 height 11
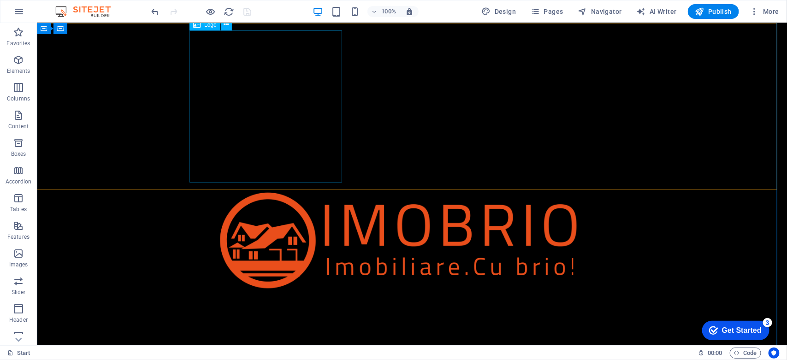
click at [267, 102] on div at bounding box center [411, 247] width 435 height 435
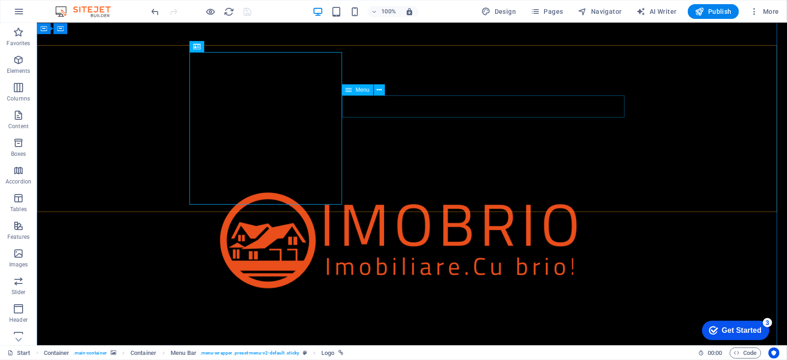
scroll to position [0, 0]
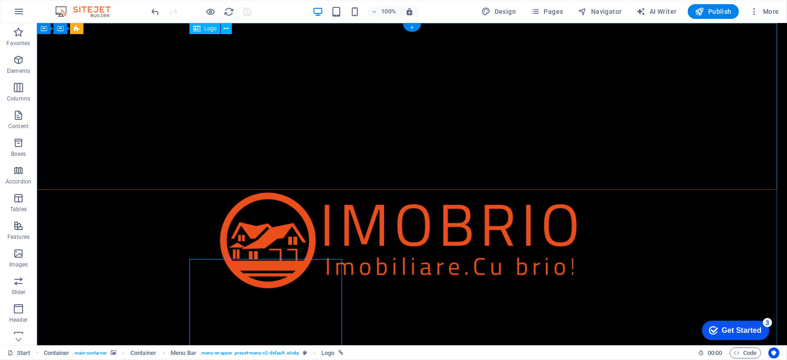
click at [293, 90] on div at bounding box center [411, 247] width 435 height 435
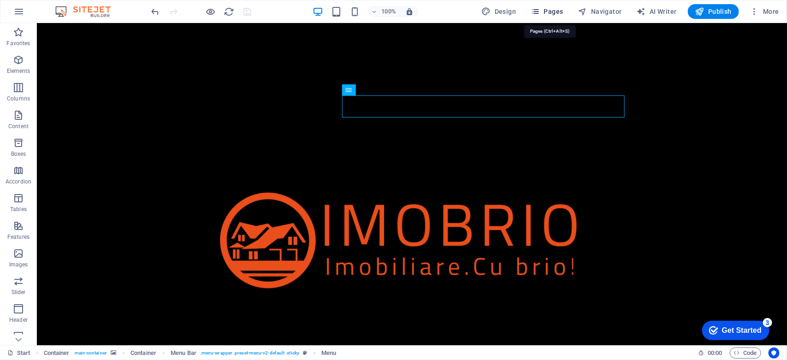
click at [553, 12] on span "Pages" at bounding box center [547, 11] width 32 height 9
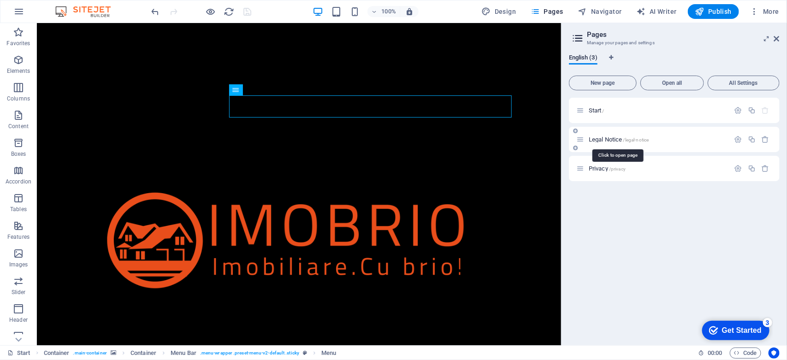
click at [604, 139] on span "Legal Notice /legal-notice" at bounding box center [619, 139] width 60 height 7
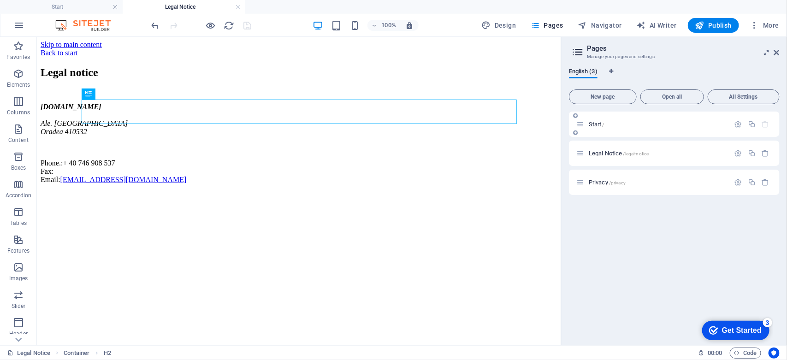
click at [598, 122] on span "Start /" at bounding box center [597, 124] width 16 height 7
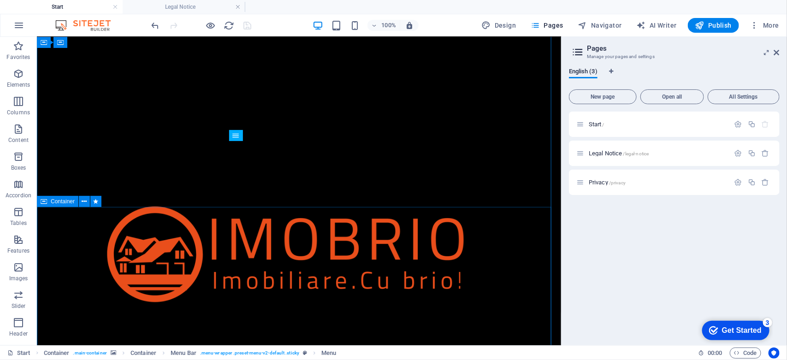
scroll to position [551, 0]
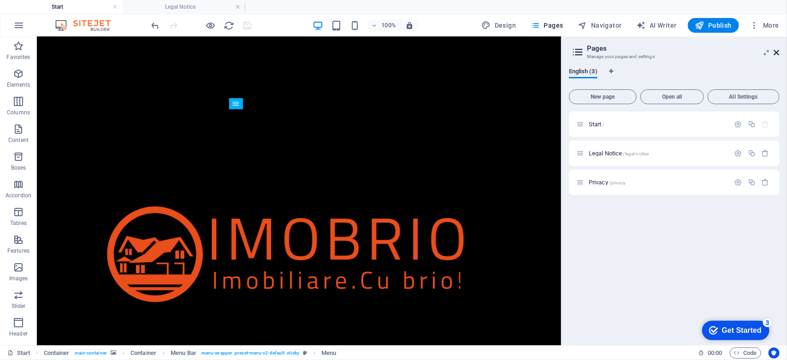
click at [776, 53] on icon at bounding box center [777, 52] width 6 height 7
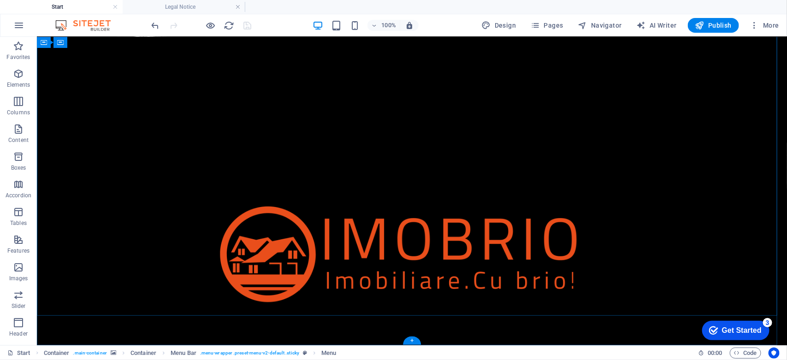
scroll to position [782, 0]
click at [351, 202] on div "Acasă Despre Contact" at bounding box center [411, 272] width 750 height 472
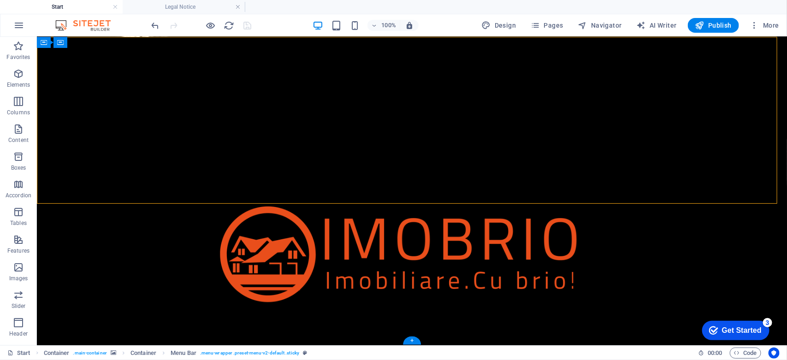
drag, startPoint x: 351, startPoint y: 202, endPoint x: 356, endPoint y: 169, distance: 34.0
click at [356, 169] on div "Acasă Despre Contact" at bounding box center [411, 272] width 750 height 472
drag, startPoint x: 355, startPoint y: 203, endPoint x: 362, endPoint y: 180, distance: 23.6
click at [362, 180] on div "Acasă Despre Contact" at bounding box center [411, 272] width 750 height 472
click at [365, 158] on div "Acasă Despre Contact" at bounding box center [411, 272] width 750 height 472
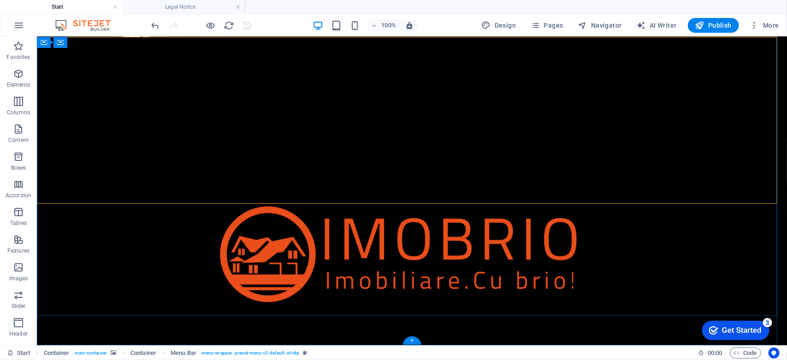
click at [680, 133] on div "Acasă Despre Contact" at bounding box center [411, 272] width 750 height 472
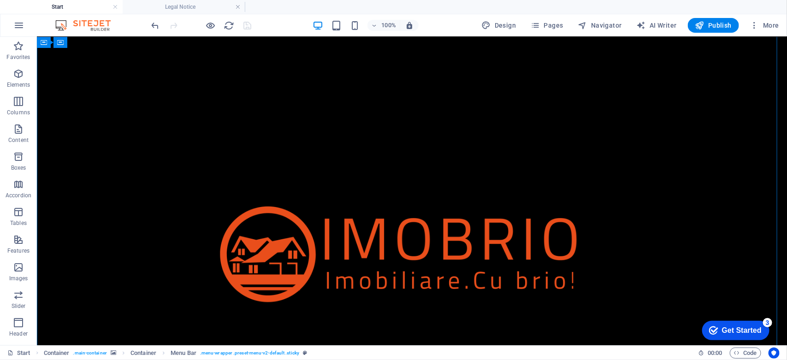
scroll to position [0, 0]
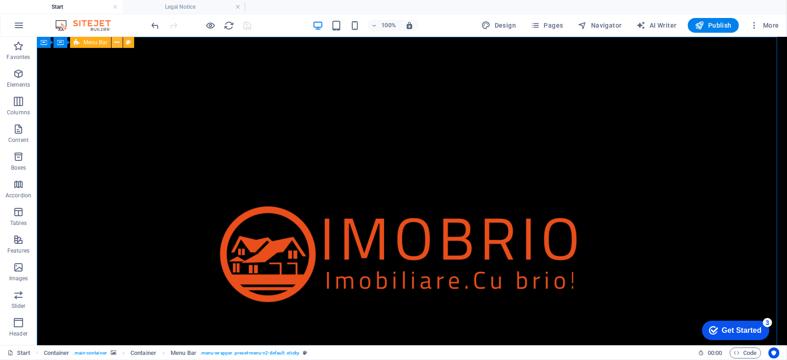
click at [118, 43] on icon at bounding box center [117, 43] width 5 height 10
click at [116, 42] on icon at bounding box center [117, 43] width 5 height 10
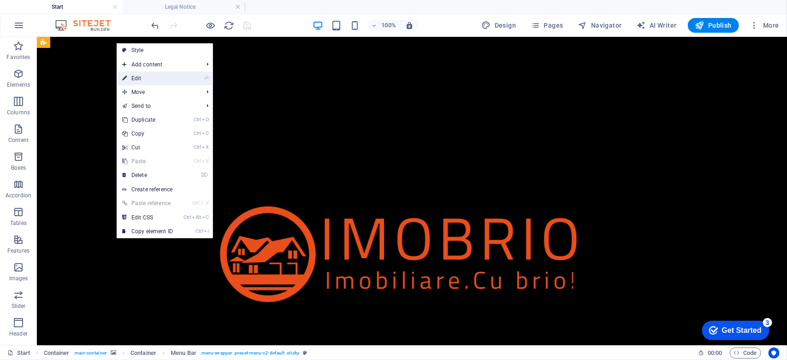
click at [148, 75] on link "⏎ Edit" at bounding box center [148, 78] width 62 height 14
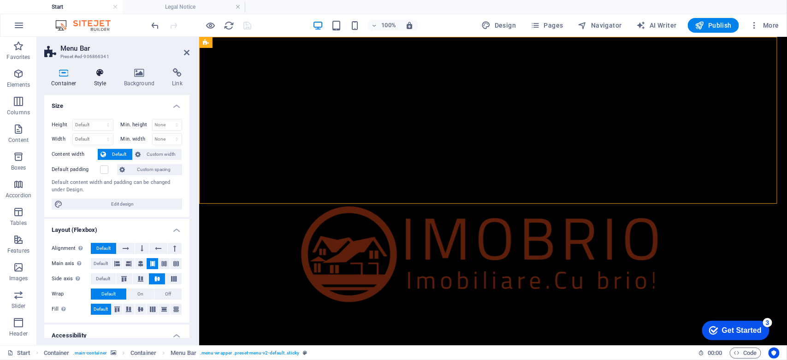
click at [96, 82] on h4 "Style" at bounding box center [102, 77] width 30 height 19
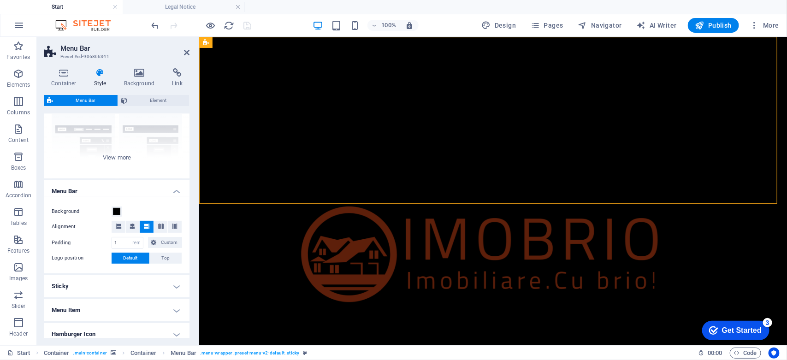
scroll to position [115, 0]
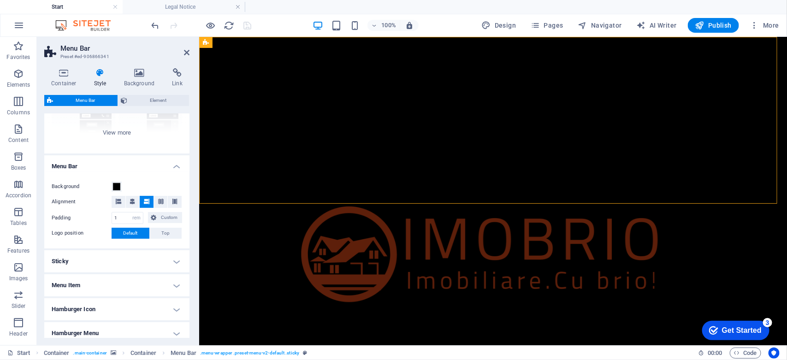
click at [76, 265] on h4 "Sticky" at bounding box center [116, 261] width 145 height 22
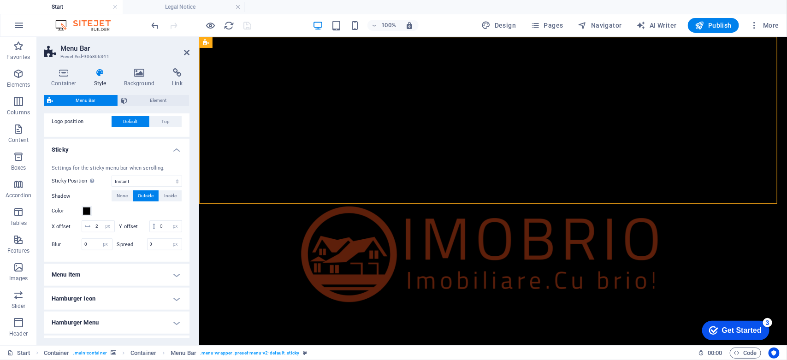
scroll to position [231, 0]
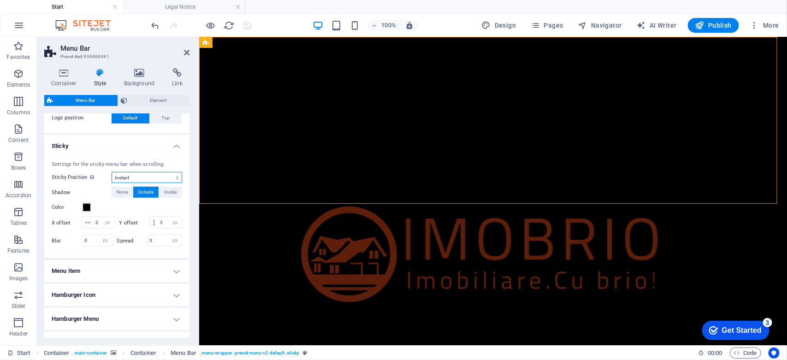
click at [142, 178] on select "Off Instant After menu After banner When scrolling up" at bounding box center [147, 177] width 71 height 11
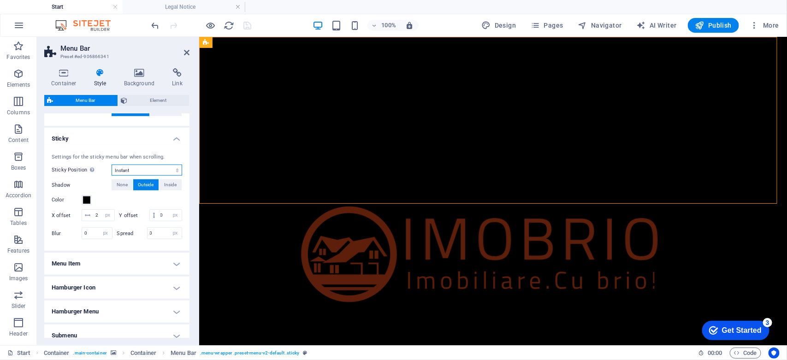
scroll to position [283, 0]
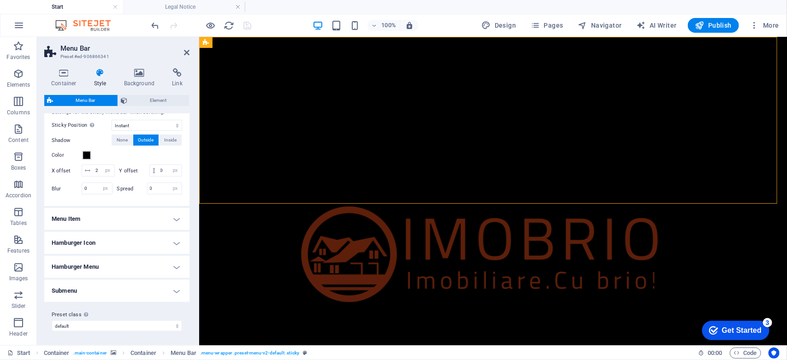
click at [90, 222] on h4 "Menu Item" at bounding box center [116, 219] width 145 height 22
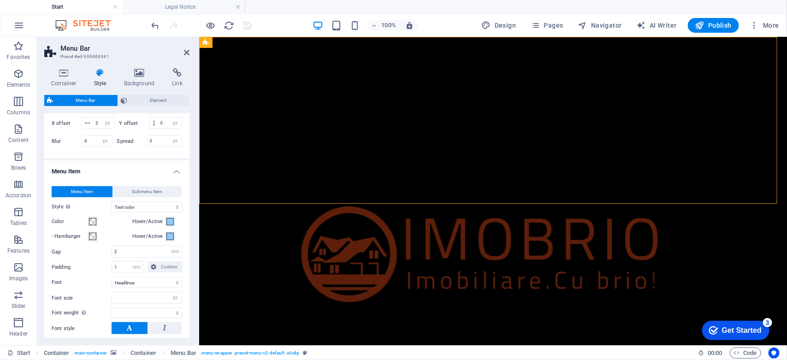
scroll to position [476, 0]
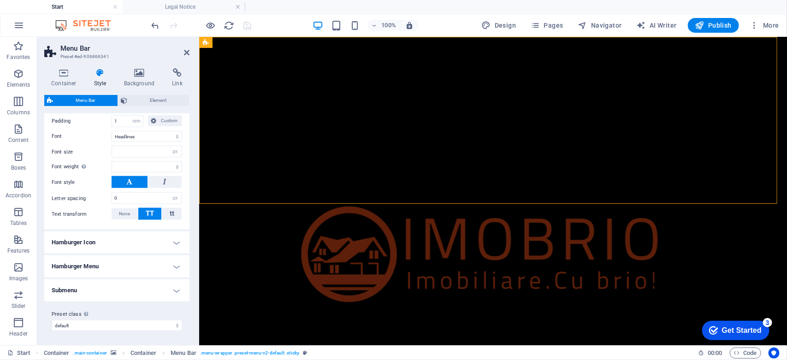
click at [91, 245] on h4 "Hamburger Icon" at bounding box center [116, 243] width 145 height 22
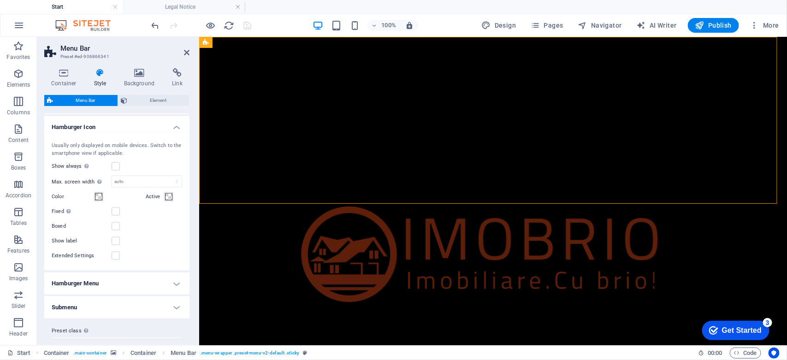
scroll to position [609, 0]
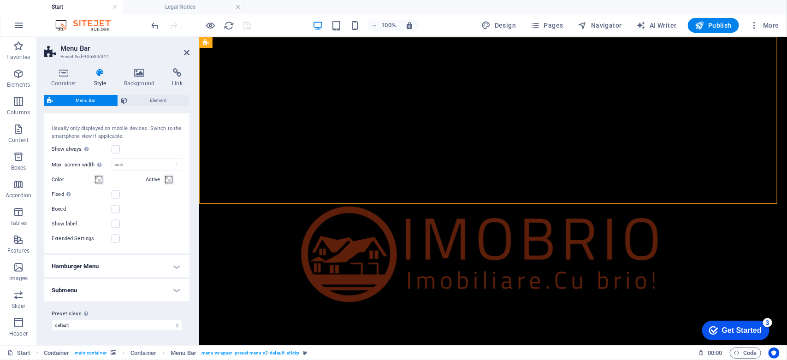
click at [86, 262] on h4 "Hamburger Menu" at bounding box center [116, 267] width 145 height 22
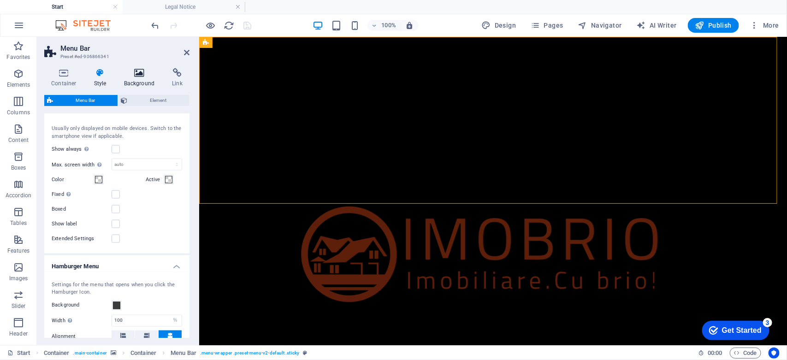
click at [131, 72] on icon at bounding box center [139, 72] width 45 height 9
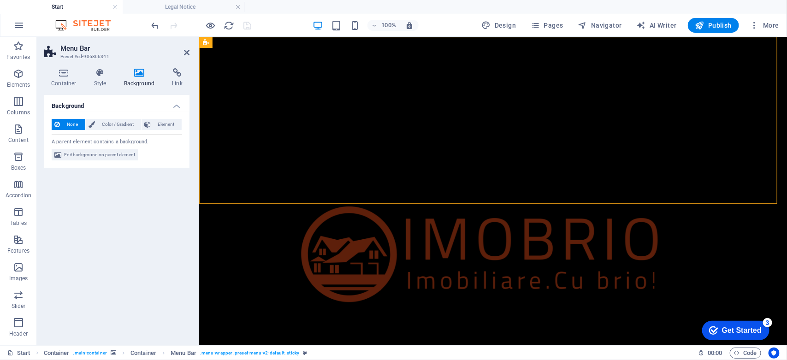
click at [160, 72] on icon at bounding box center [139, 72] width 45 height 9
click at [174, 72] on icon at bounding box center [177, 72] width 24 height 9
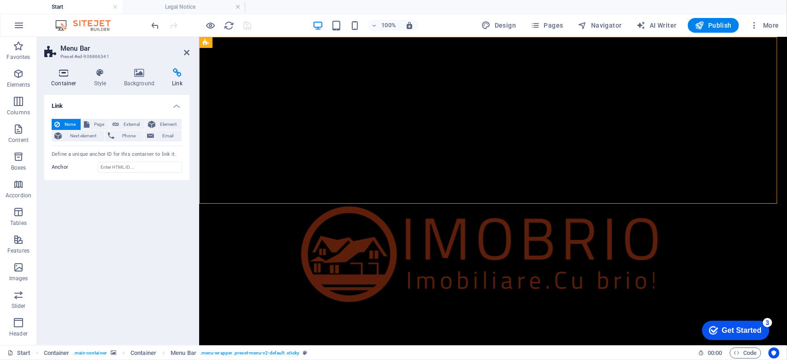
click at [63, 69] on icon at bounding box center [63, 72] width 39 height 9
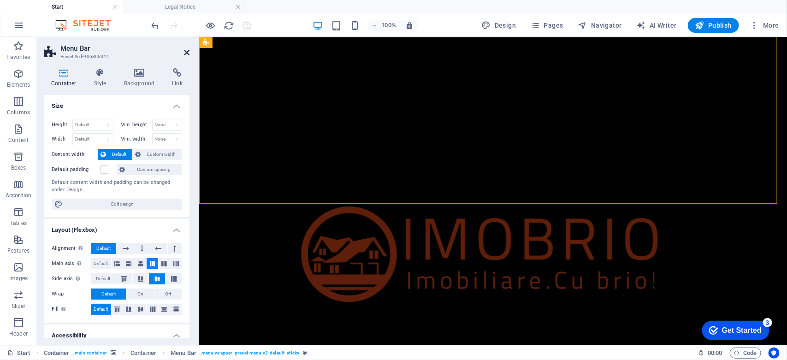
click at [184, 52] on icon at bounding box center [187, 52] width 6 height 7
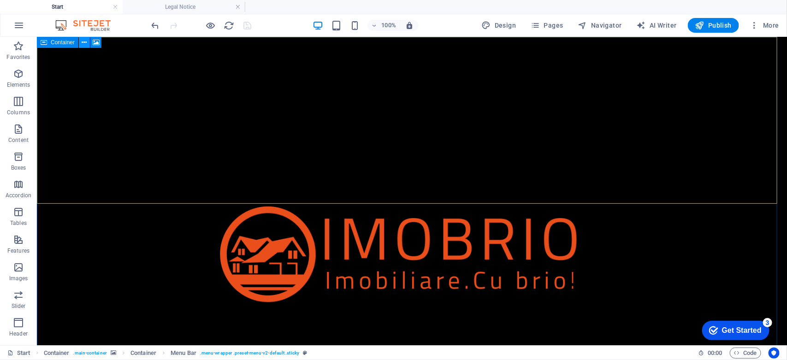
click at [84, 45] on icon at bounding box center [84, 43] width 5 height 10
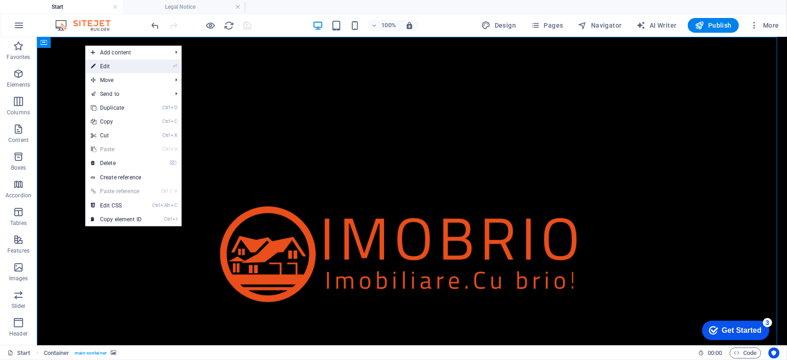
click at [130, 71] on link "⏎ Edit" at bounding box center [116, 66] width 62 height 14
select select "vh"
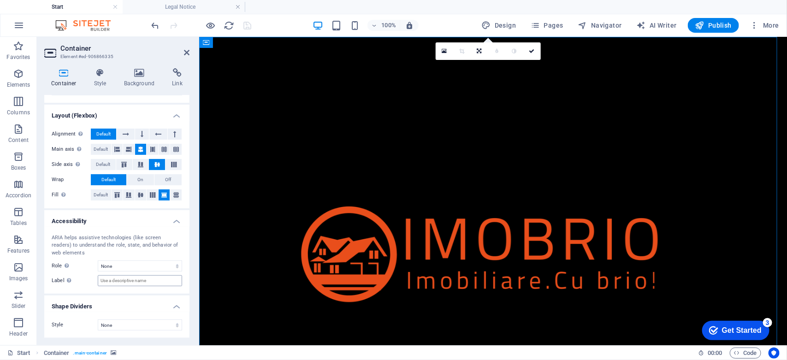
scroll to position [0, 0]
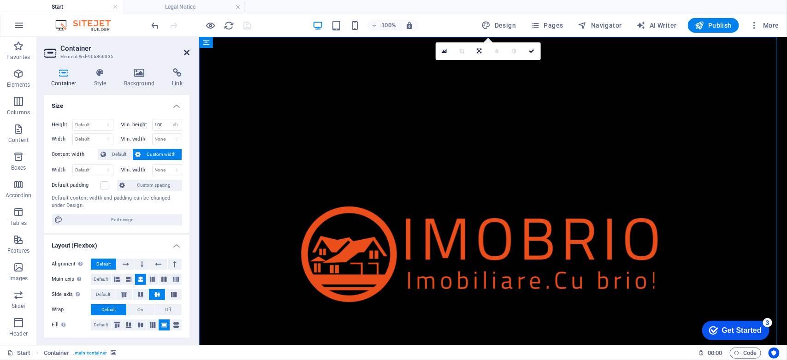
click at [188, 49] on icon at bounding box center [187, 52] width 6 height 7
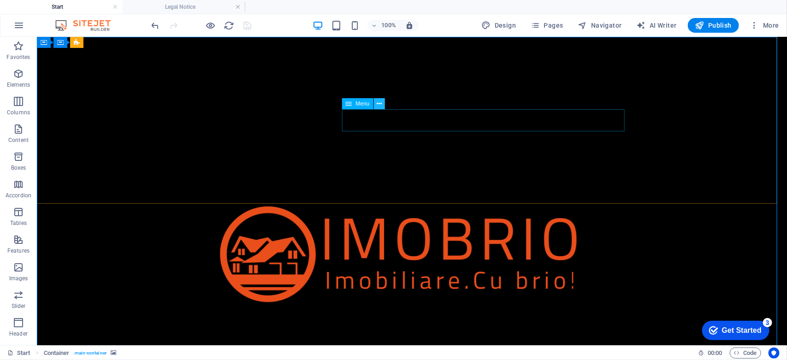
click at [376, 104] on button at bounding box center [379, 103] width 11 height 11
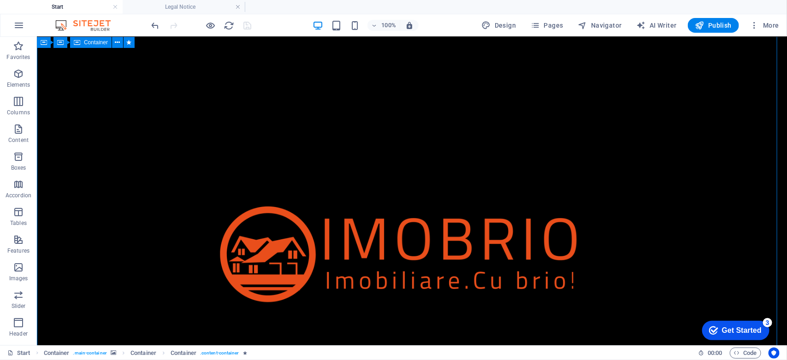
scroll to position [173, 0]
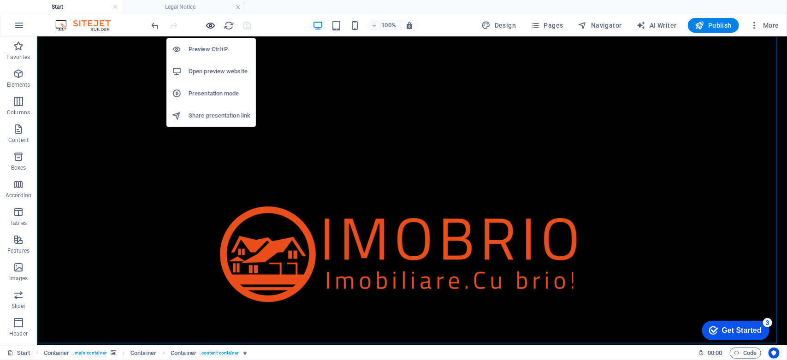
click at [211, 26] on icon "button" at bounding box center [211, 25] width 11 height 11
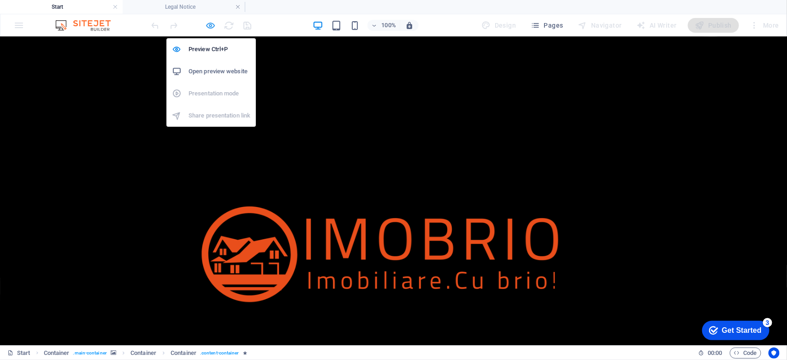
scroll to position [141, 0]
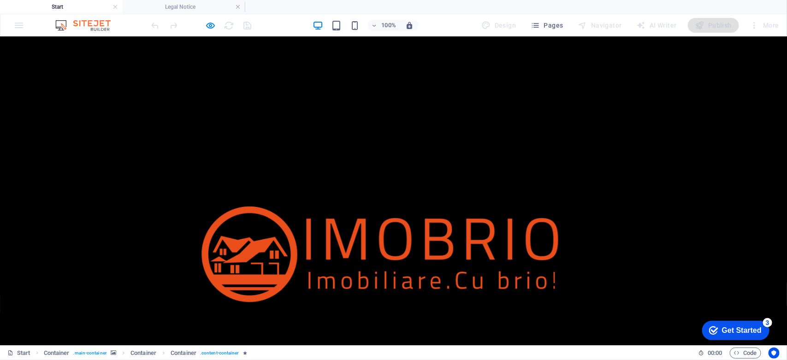
drag, startPoint x: 332, startPoint y: 219, endPoint x: 482, endPoint y: 224, distance: 150.4
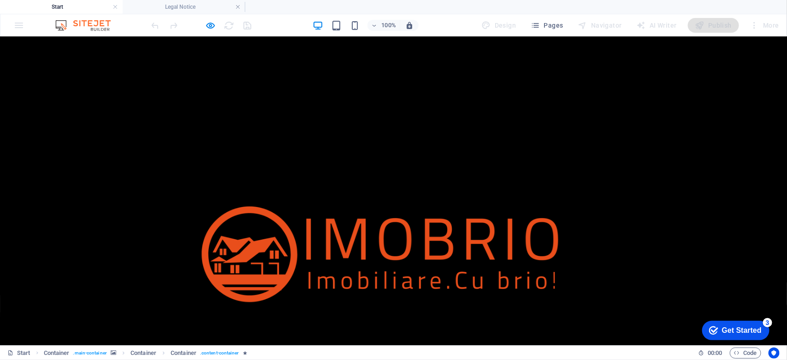
checkbox input "false"
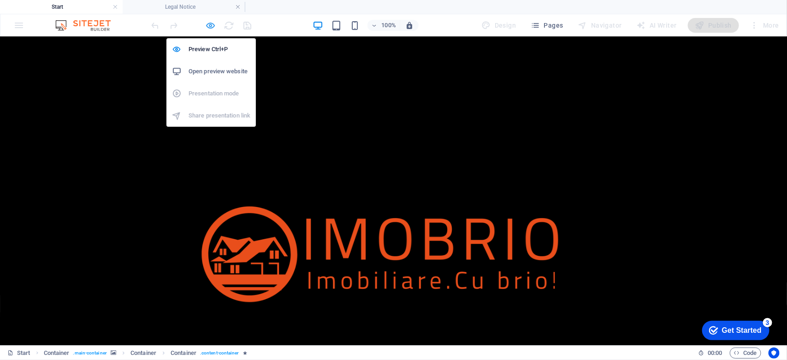
click at [209, 24] on icon "button" at bounding box center [211, 25] width 11 height 11
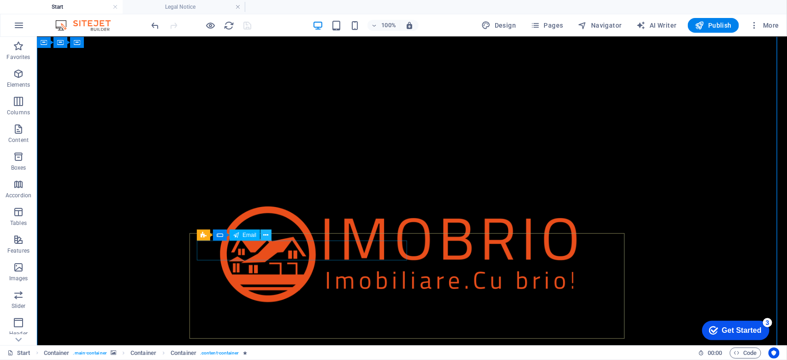
click at [264, 234] on icon at bounding box center [266, 236] width 5 height 10
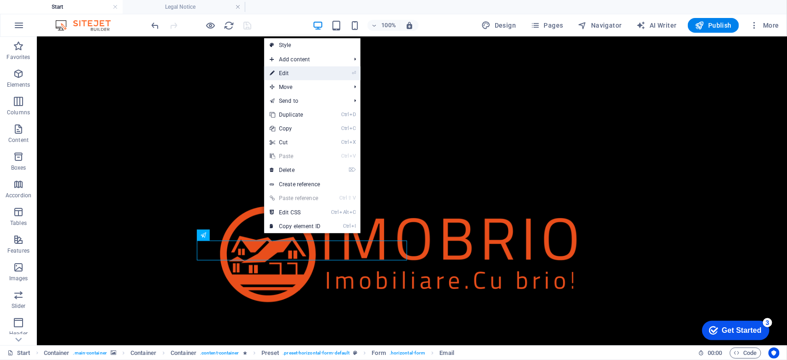
click at [291, 75] on link "⏎ Edit" at bounding box center [295, 73] width 62 height 14
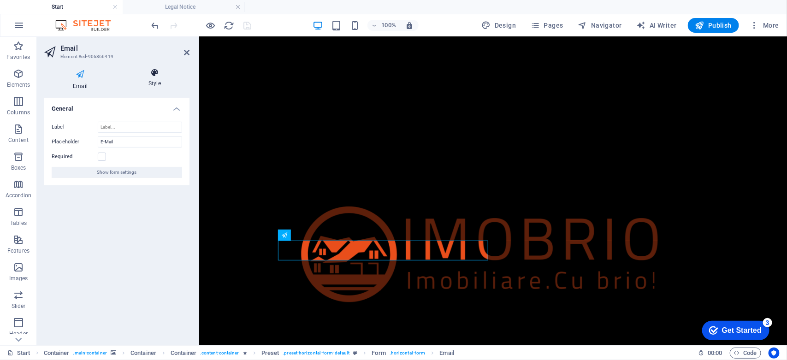
click at [150, 69] on icon at bounding box center [155, 72] width 70 height 9
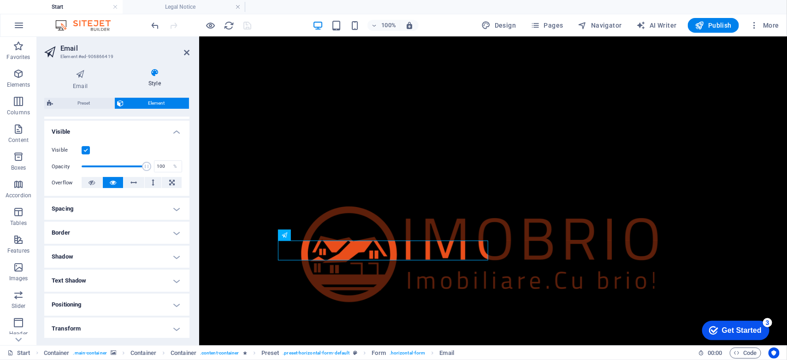
scroll to position [0, 0]
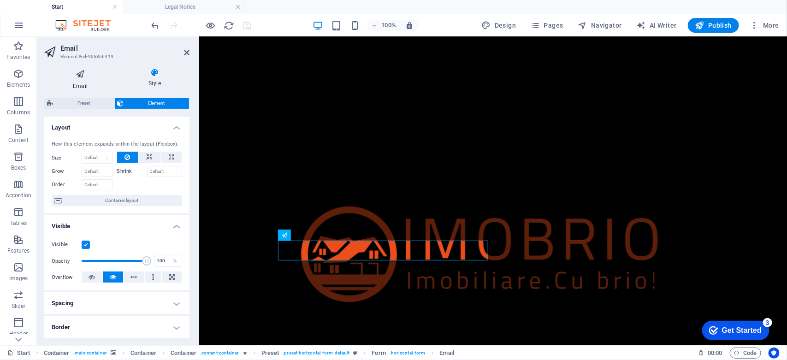
click at [84, 76] on icon at bounding box center [80, 74] width 72 height 12
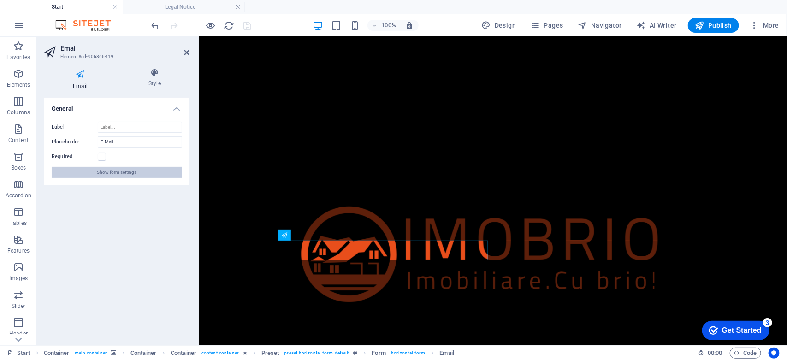
click at [120, 170] on span "Show form settings" at bounding box center [117, 172] width 40 height 11
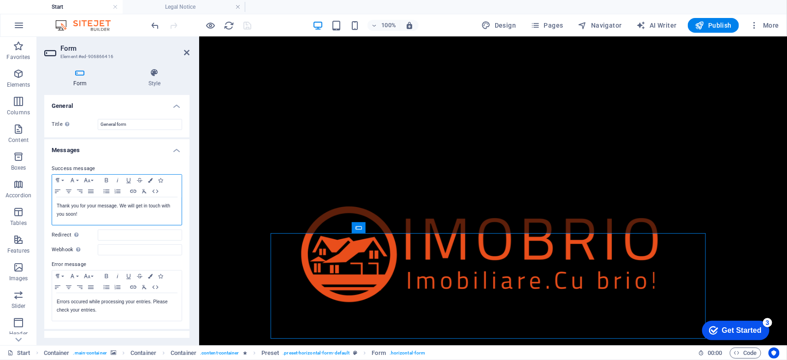
click at [93, 213] on p "Thank you for your message. We will get in touch with you soon!" at bounding box center [117, 210] width 120 height 17
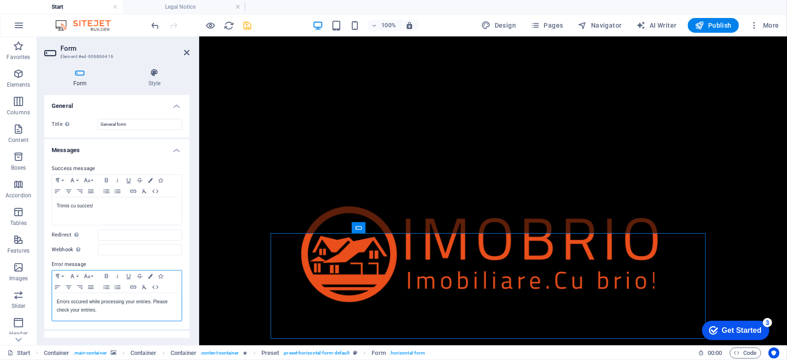
click at [103, 308] on p "Errors occured while processing your entries. Please check your entries." at bounding box center [117, 306] width 120 height 17
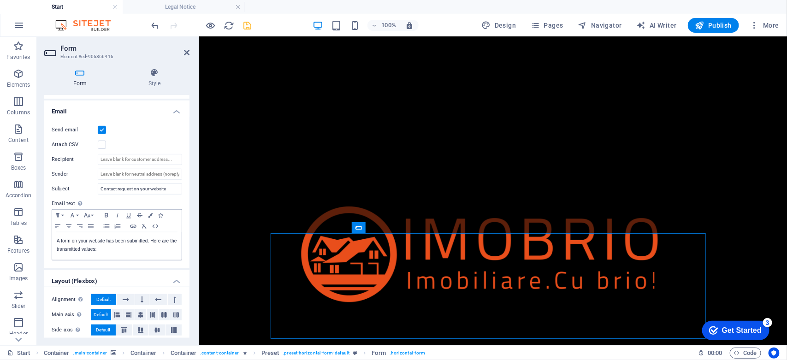
scroll to position [266, 0]
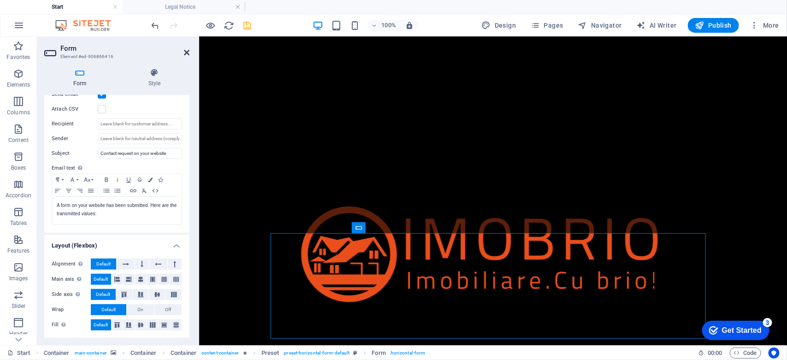
click at [185, 52] on icon at bounding box center [187, 52] width 6 height 7
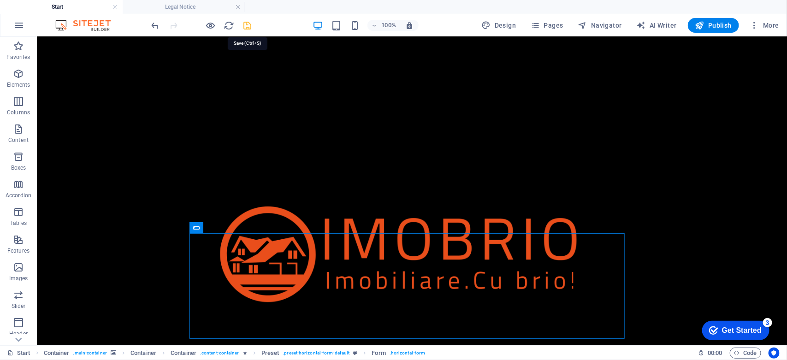
click at [248, 28] on icon "save" at bounding box center [248, 25] width 11 height 11
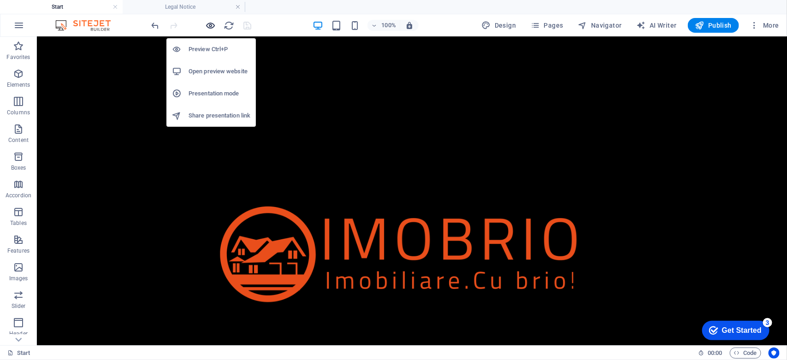
click at [208, 26] on icon "button" at bounding box center [211, 25] width 11 height 11
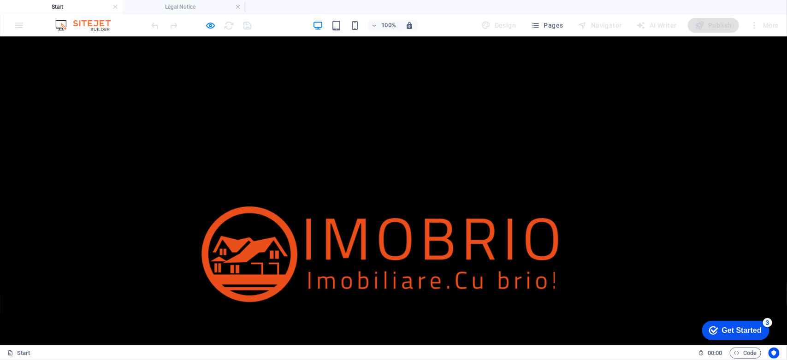
type input "ias.cosmin.g@gmail.com"
type button "Notify me"
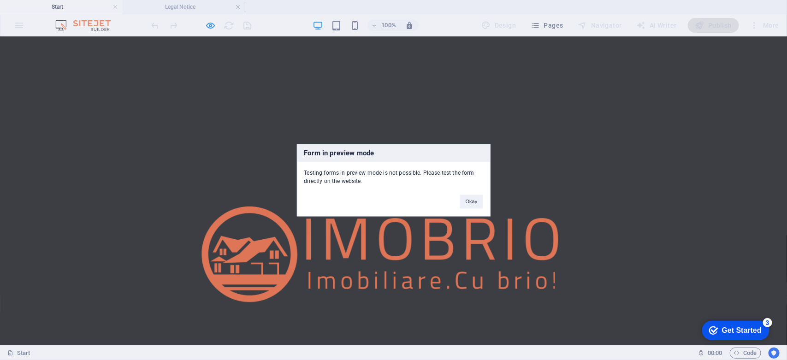
drag, startPoint x: 330, startPoint y: 173, endPoint x: 374, endPoint y: 180, distance: 44.4
click at [374, 180] on div "Testing forms in preview mode is not possible. Please test the form directly on…" at bounding box center [393, 174] width 193 height 24
click at [469, 199] on button "Okay" at bounding box center [471, 202] width 23 height 14
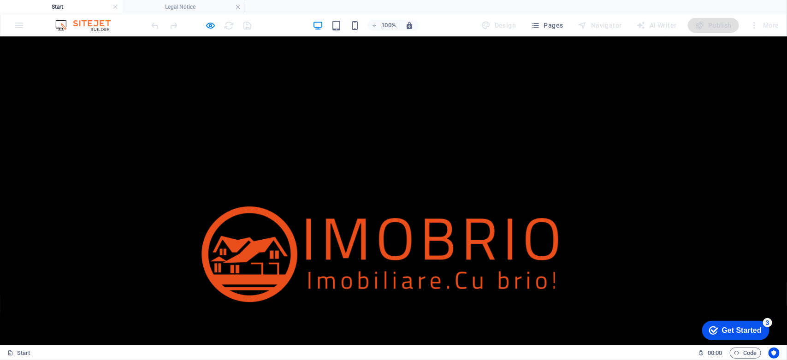
checkbox input "false"
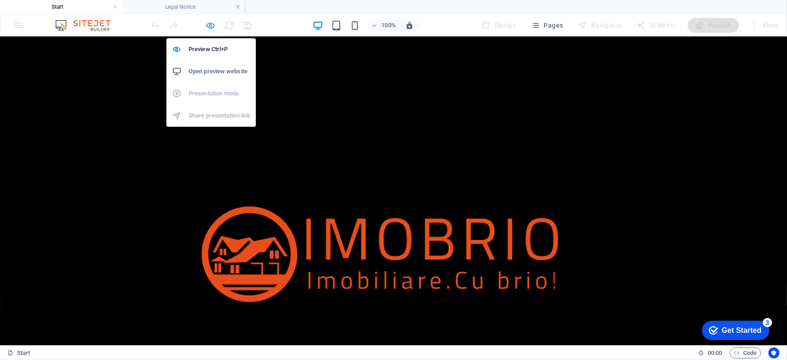
click at [206, 24] on icon "button" at bounding box center [211, 25] width 11 height 11
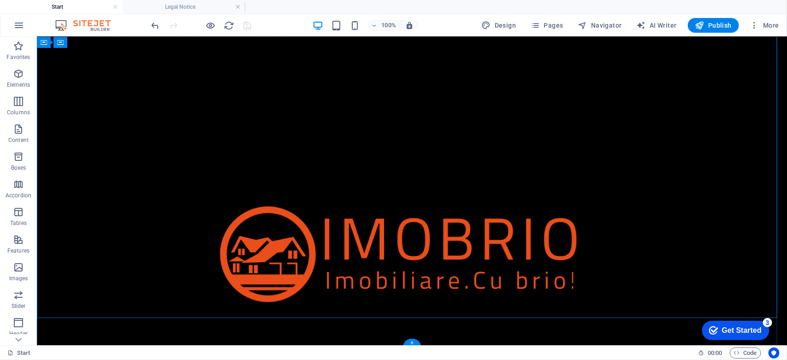
scroll to position [782, 0]
click at [110, 319] on icon at bounding box center [110, 318] width 5 height 10
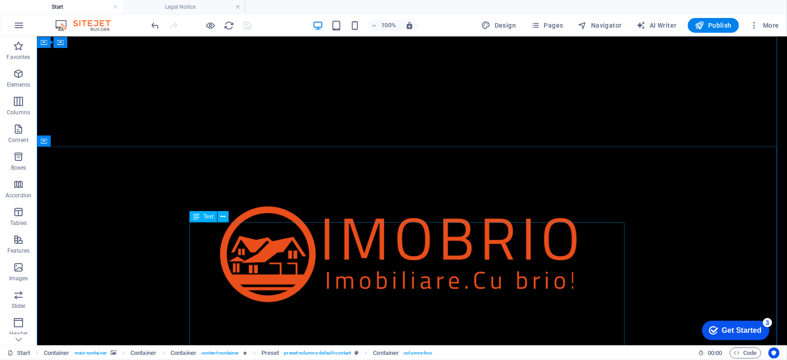
scroll to position [378, 0]
click at [222, 211] on icon at bounding box center [223, 209] width 5 height 10
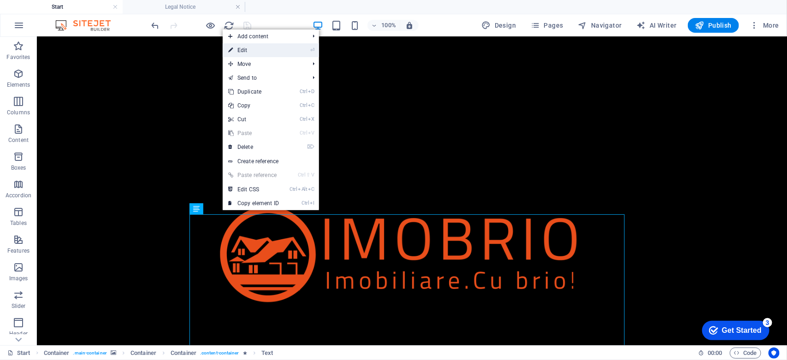
click at [250, 52] on link "⏎ Edit" at bounding box center [254, 50] width 62 height 14
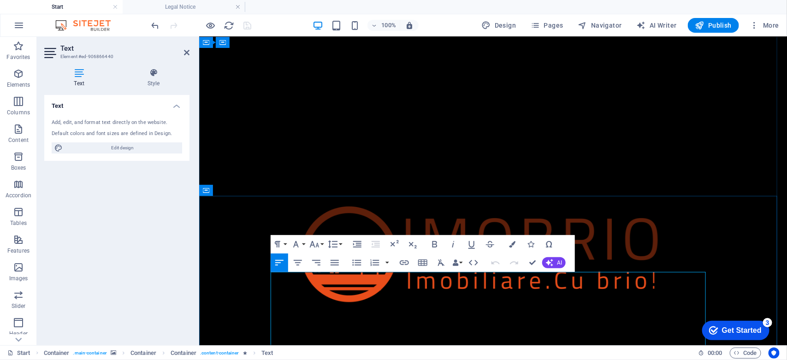
scroll to position [263, 0]
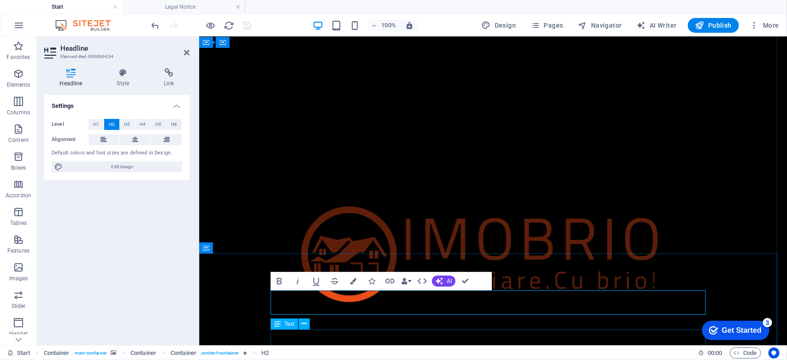
drag, startPoint x: 511, startPoint y: 332, endPoint x: 673, endPoint y: 332, distance: 161.4
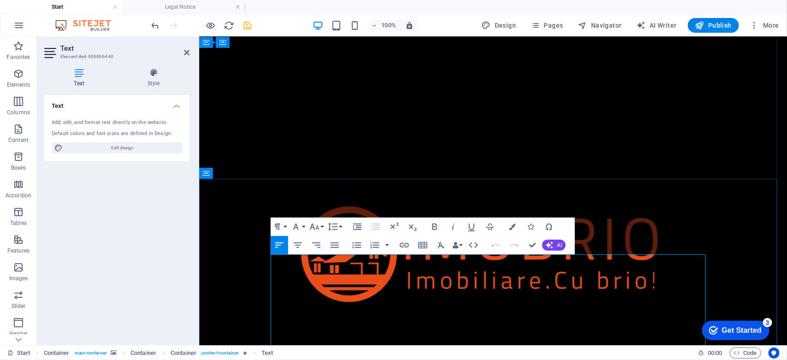
scroll to position [378, 0]
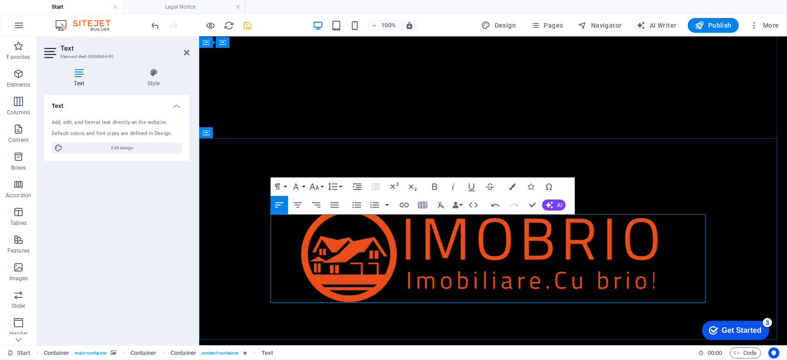
drag, startPoint x: 397, startPoint y: 294, endPoint x: 270, endPoint y: 219, distance: 146.8
click at [333, 206] on icon "button" at bounding box center [334, 205] width 11 height 11
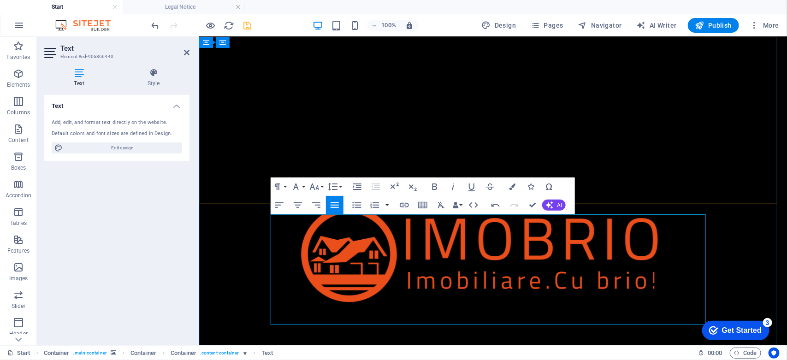
click at [637, 189] on div "Acasă Despre Contact" at bounding box center [493, 272] width 588 height 472
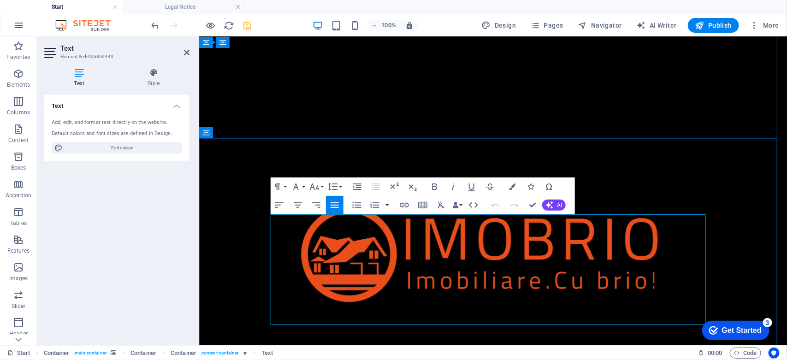
drag, startPoint x: 586, startPoint y: 251, endPoint x: 639, endPoint y: 253, distance: 53.5
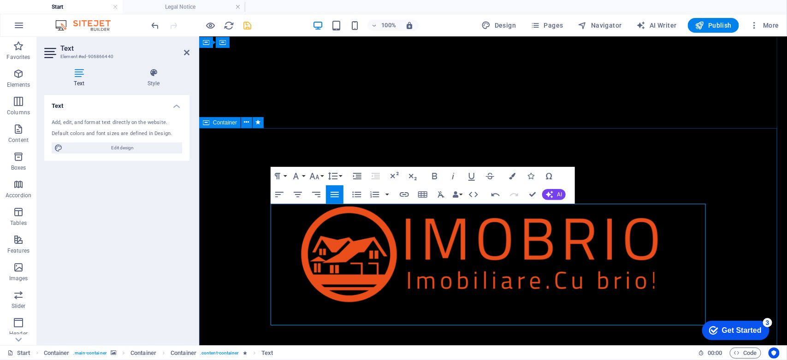
drag, startPoint x: 270, startPoint y: 329, endPoint x: 517, endPoint y: 323, distance: 246.4
drag, startPoint x: 273, startPoint y: 319, endPoint x: 315, endPoint y: 319, distance: 42.0
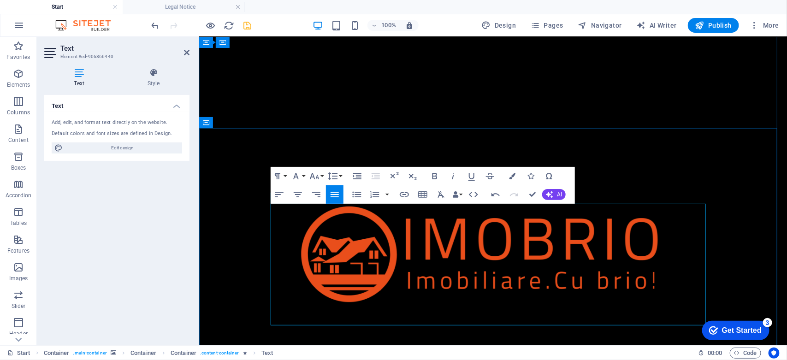
drag, startPoint x: 272, startPoint y: 320, endPoint x: 686, endPoint y: 315, distance: 414.2
click at [453, 174] on icon "button" at bounding box center [453, 176] width 11 height 11
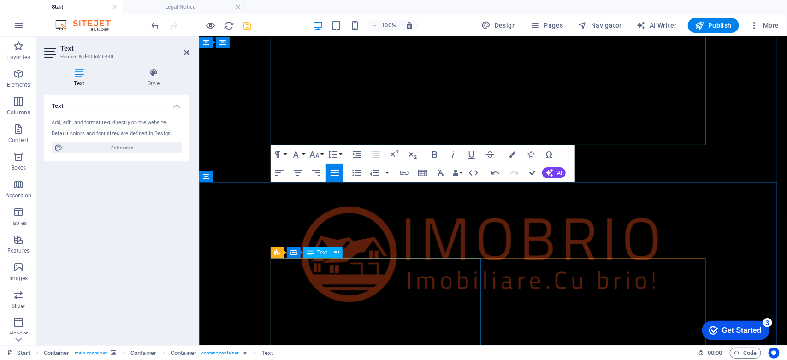
scroll to position [561, 0]
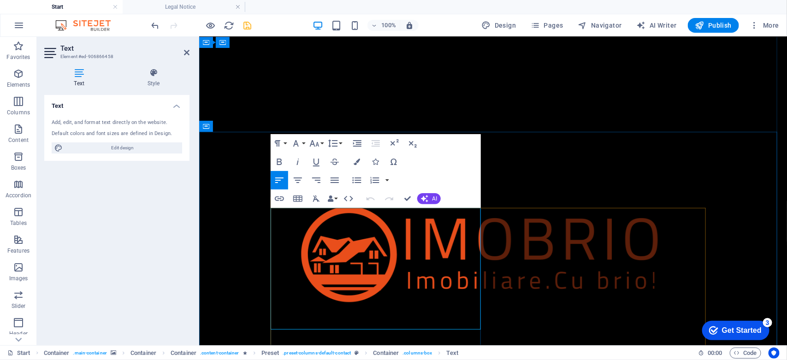
scroll to position [619, 0]
drag, startPoint x: 307, startPoint y: 323, endPoint x: 267, endPoint y: 214, distance: 115.3
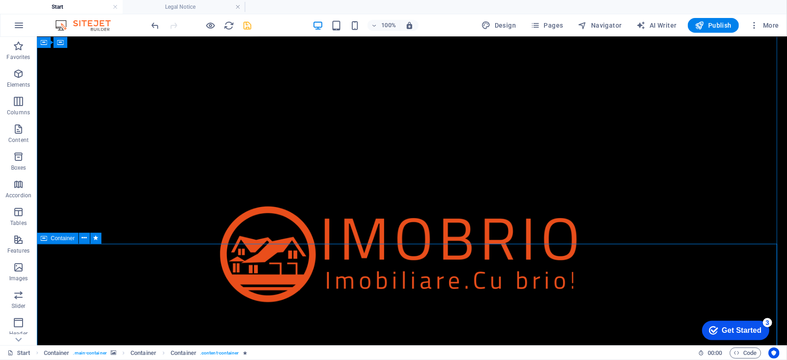
scroll to position [561, 0]
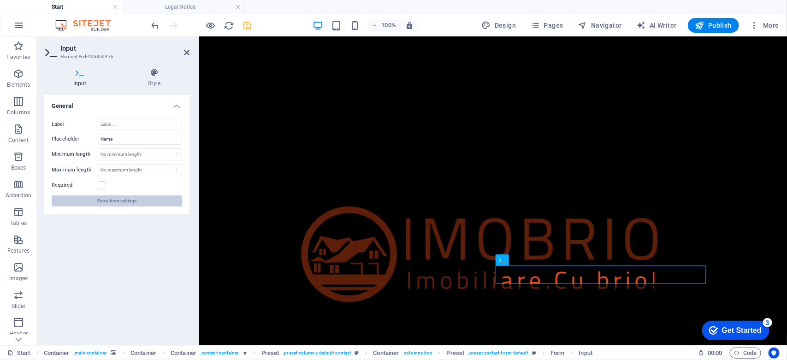
click at [118, 206] on span "Show form settings" at bounding box center [117, 201] width 40 height 11
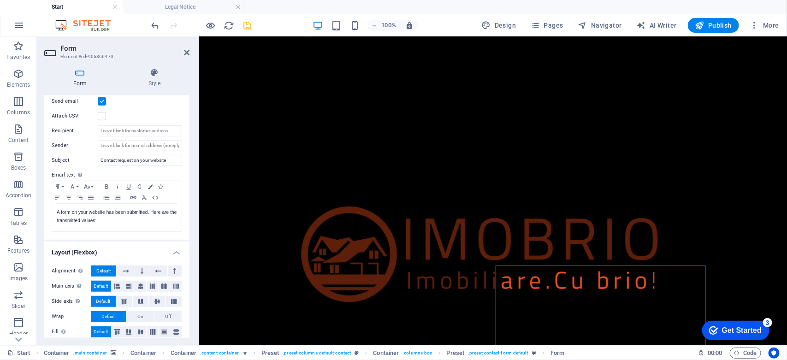
scroll to position [266, 0]
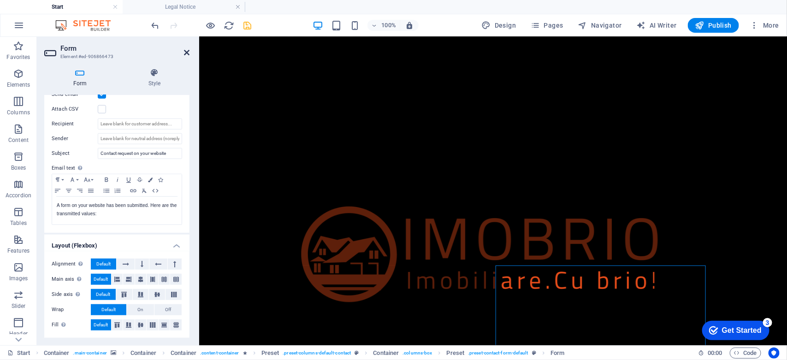
click at [185, 51] on icon at bounding box center [187, 52] width 6 height 7
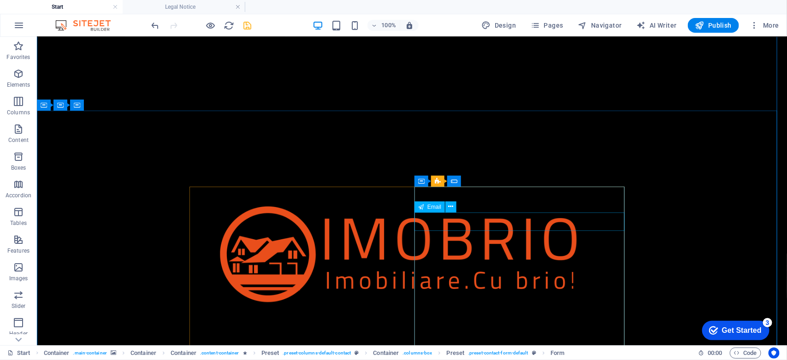
scroll to position [619, 0]
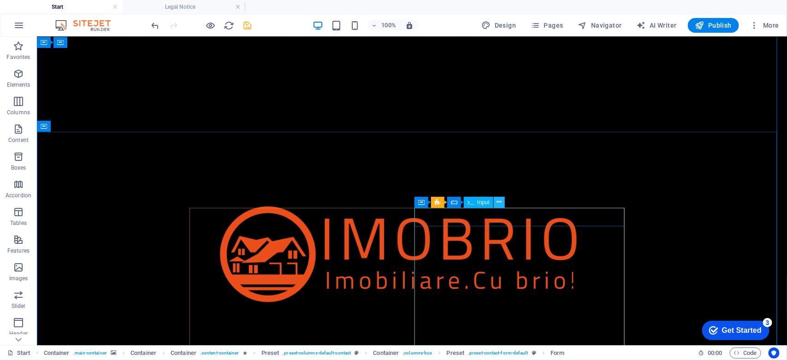
click at [498, 204] on icon at bounding box center [499, 202] width 5 height 10
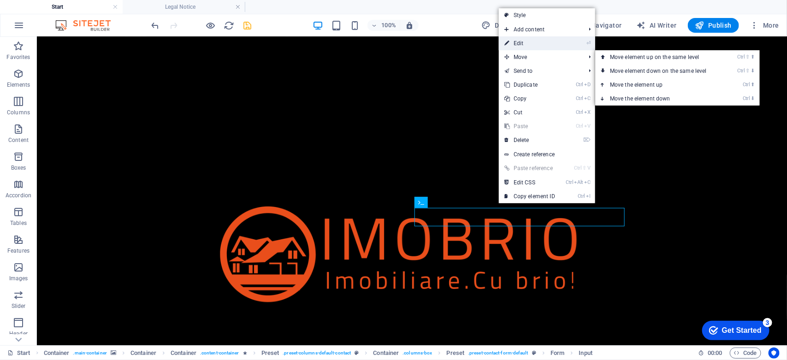
click at [517, 45] on link "⏎ Edit" at bounding box center [530, 43] width 62 height 14
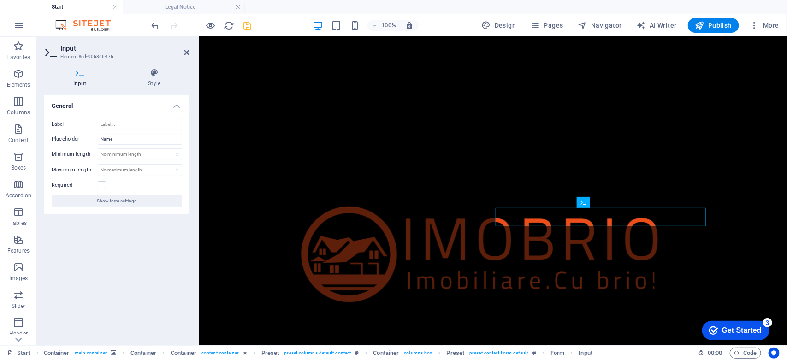
click at [71, 72] on icon at bounding box center [79, 72] width 71 height 9
drag, startPoint x: 185, startPoint y: 50, endPoint x: 157, endPoint y: 22, distance: 39.8
click at [185, 50] on icon at bounding box center [187, 52] width 6 height 7
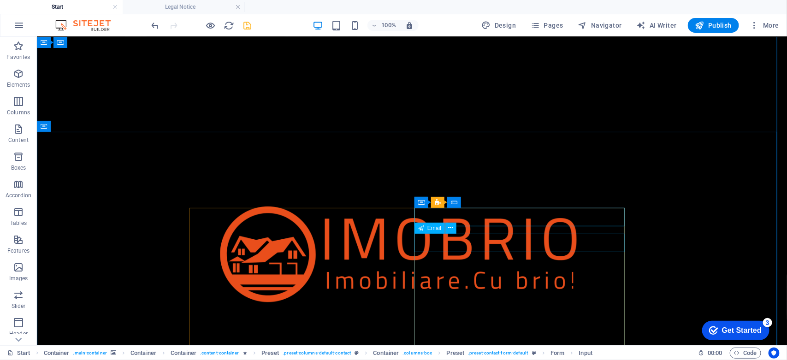
click at [449, 226] on icon at bounding box center [451, 228] width 5 height 10
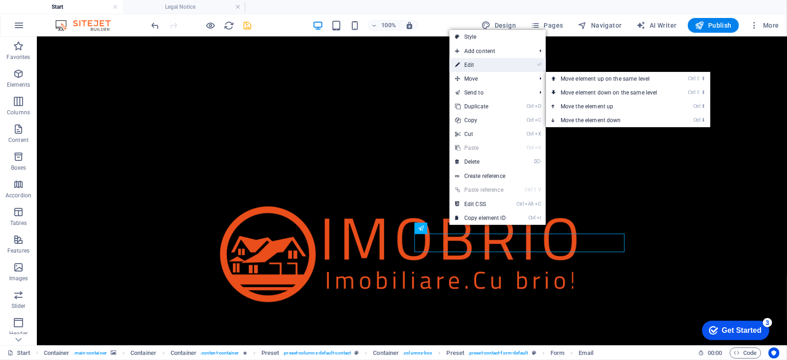
click at [471, 69] on link "⏎ Edit" at bounding box center [481, 65] width 62 height 14
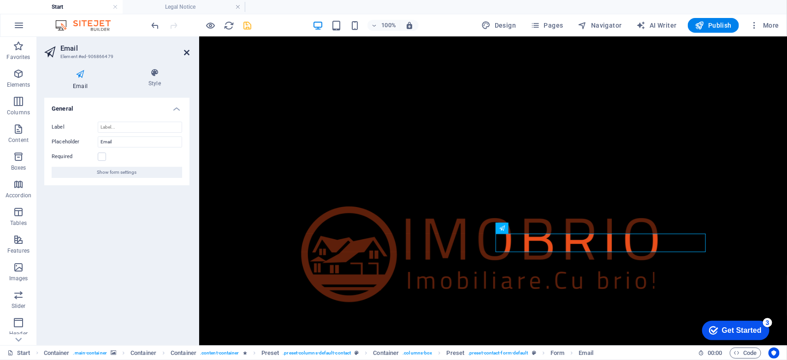
click at [187, 52] on icon at bounding box center [187, 52] width 6 height 7
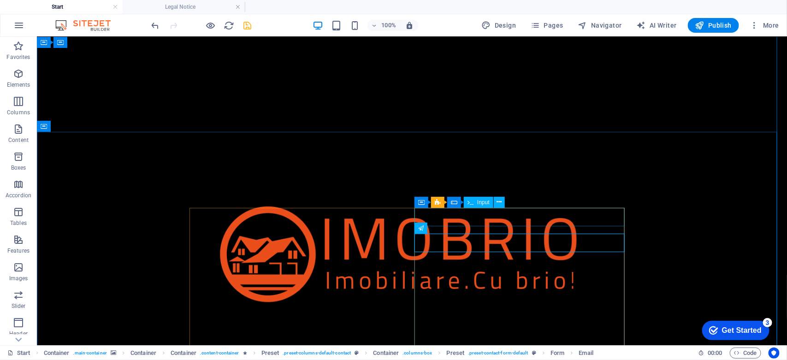
click at [499, 201] on icon at bounding box center [499, 202] width 5 height 10
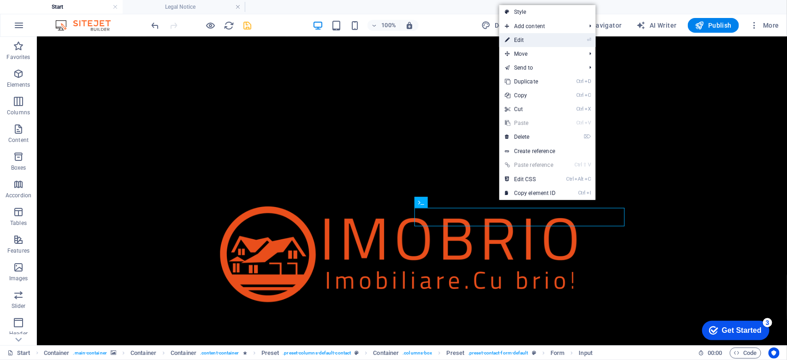
click at [517, 44] on link "⏎ Edit" at bounding box center [530, 40] width 62 height 14
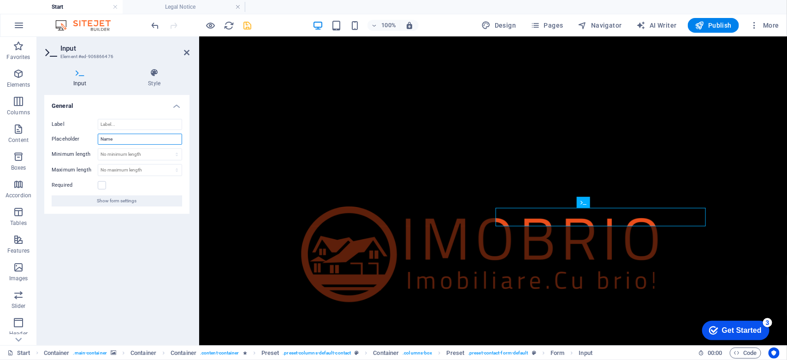
click at [127, 136] on input "Name" at bounding box center [140, 139] width 84 height 11
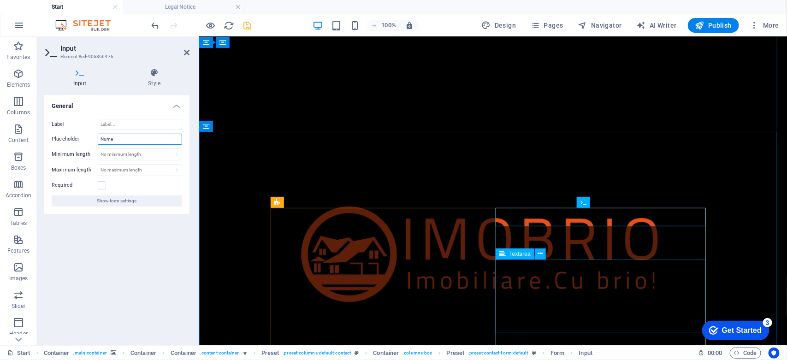
type input "Nume"
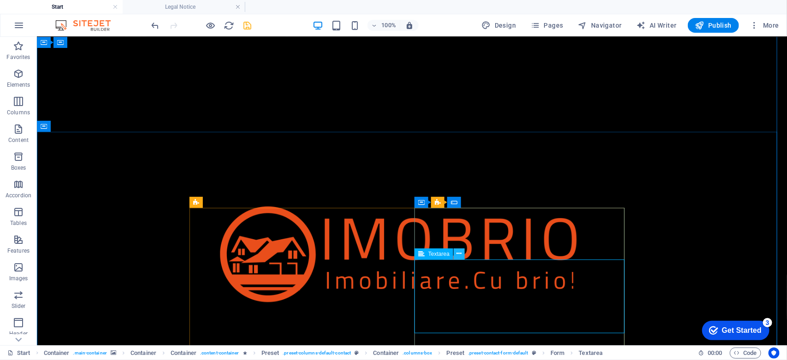
click at [458, 252] on icon at bounding box center [459, 254] width 5 height 10
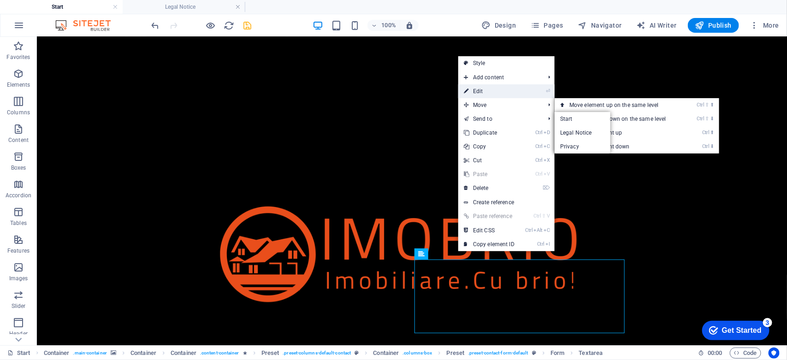
click at [480, 91] on link "⏎ Edit" at bounding box center [489, 91] width 62 height 14
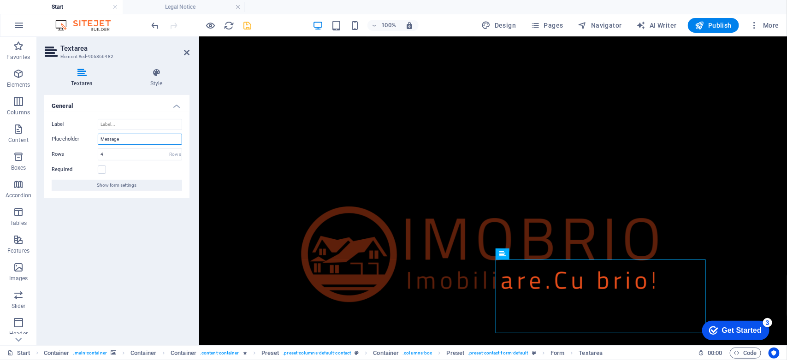
click at [142, 137] on input "Message" at bounding box center [140, 139] width 84 height 11
type input "Mesaj"
click at [130, 155] on input "4" at bounding box center [139, 154] width 83 height 11
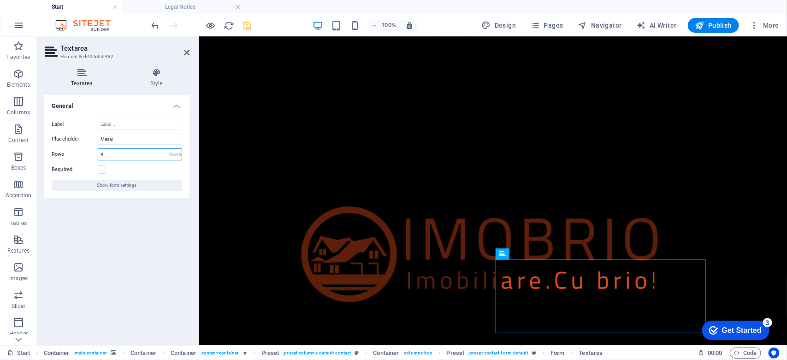
click at [130, 155] on input "4" at bounding box center [139, 154] width 83 height 11
type input "10"
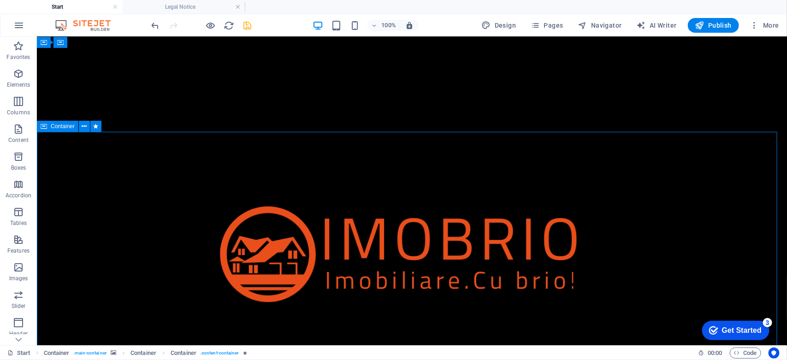
scroll to position [677, 0]
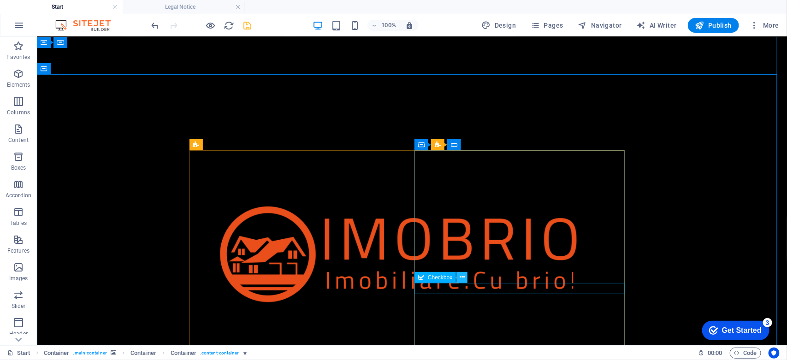
click at [462, 278] on icon at bounding box center [462, 278] width 5 height 10
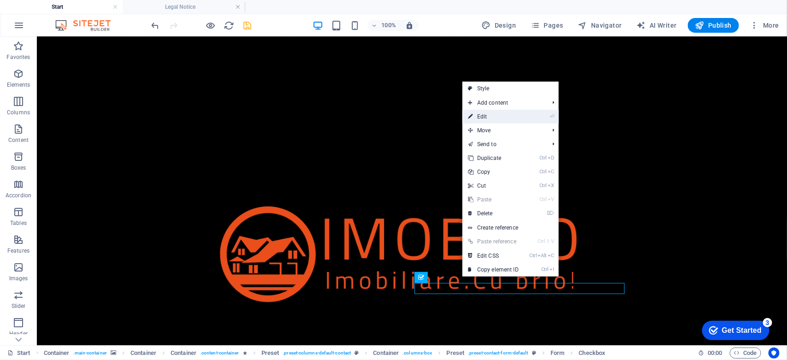
click at [488, 120] on link "⏎ Edit" at bounding box center [494, 117] width 62 height 14
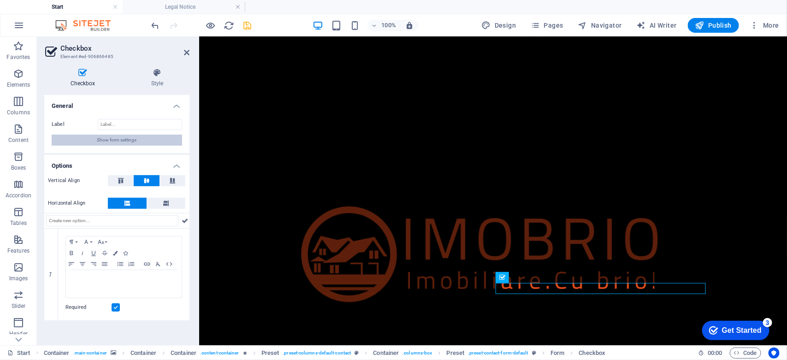
click at [111, 137] on span "Show form settings" at bounding box center [117, 140] width 40 height 11
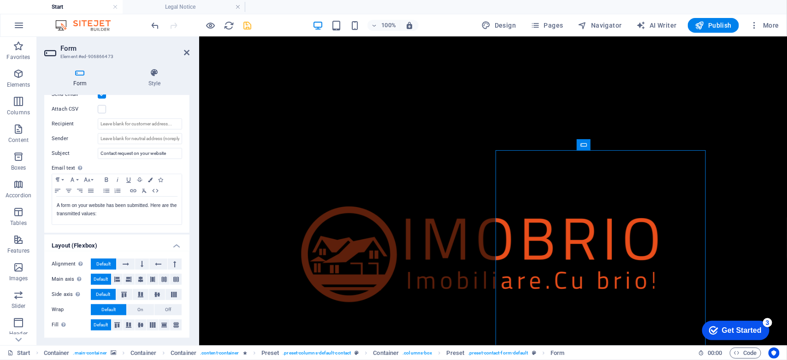
scroll to position [0, 0]
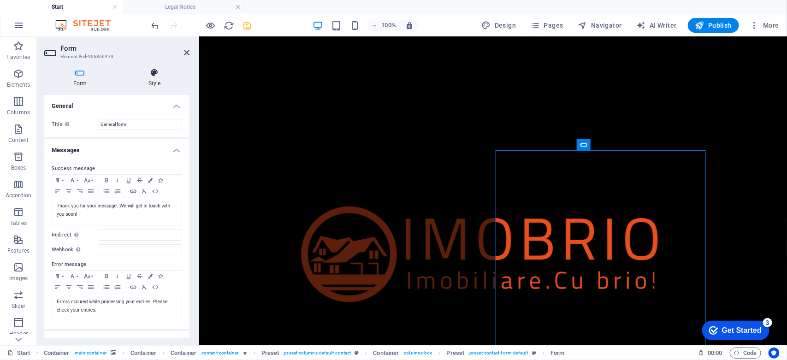
click at [155, 75] on icon at bounding box center [154, 72] width 70 height 9
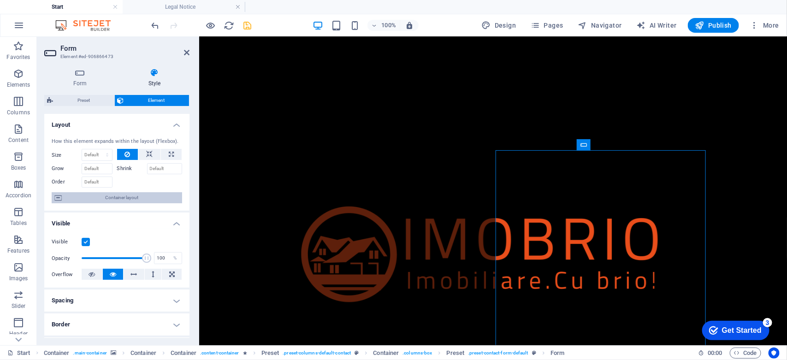
scroll to position [165, 0]
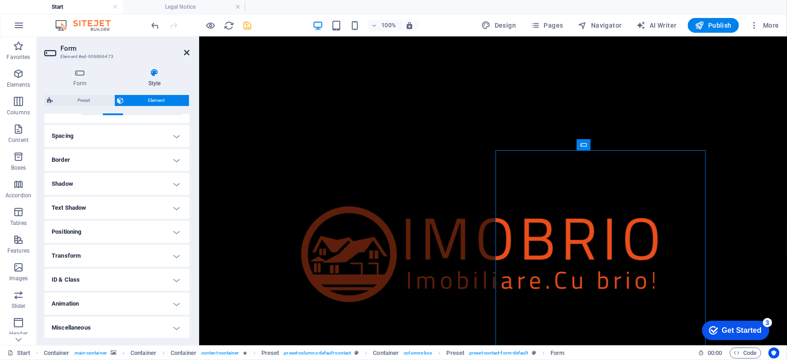
click at [185, 52] on icon at bounding box center [187, 52] width 6 height 7
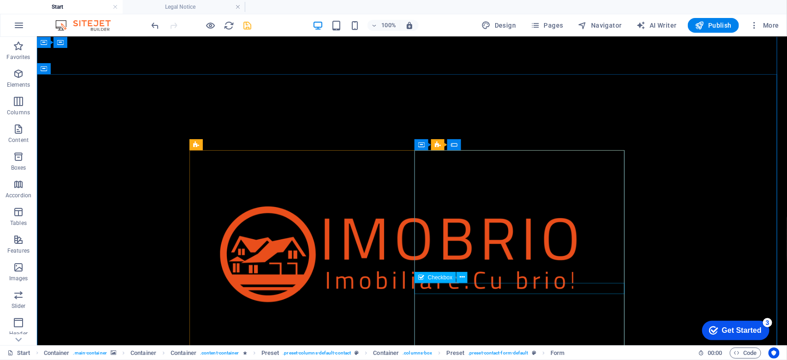
click at [461, 279] on icon at bounding box center [462, 278] width 5 height 10
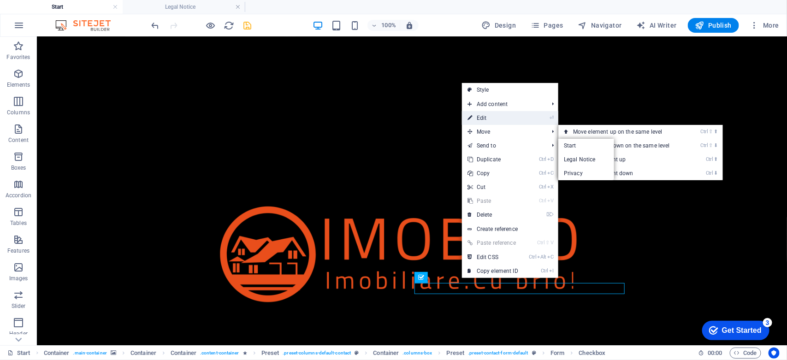
click at [505, 116] on link "⏎ Edit" at bounding box center [493, 118] width 62 height 14
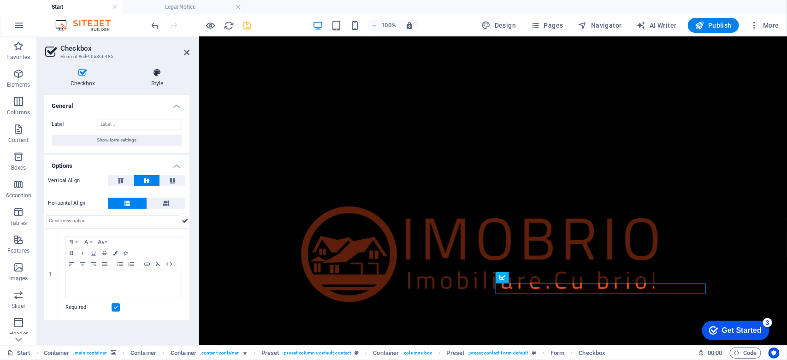
click at [162, 81] on h4 "Style" at bounding box center [157, 77] width 65 height 19
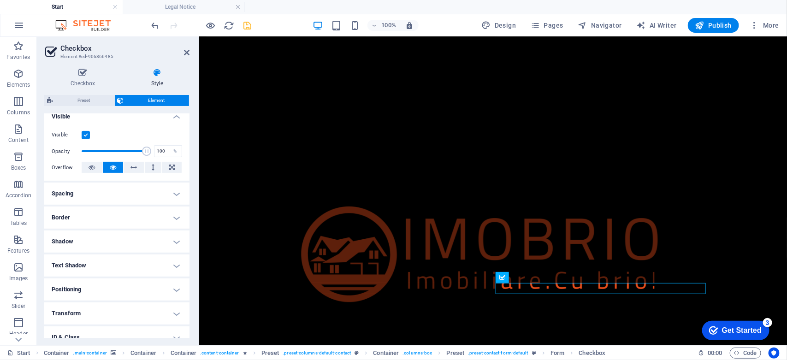
scroll to position [0, 0]
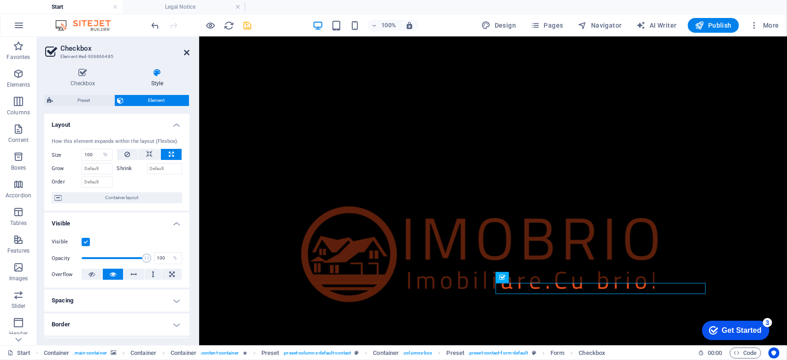
click at [185, 51] on icon at bounding box center [187, 52] width 6 height 7
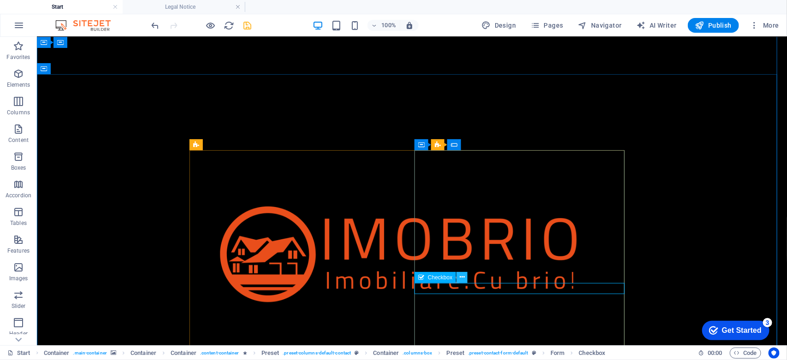
click at [463, 278] on icon at bounding box center [462, 278] width 5 height 10
select select "%"
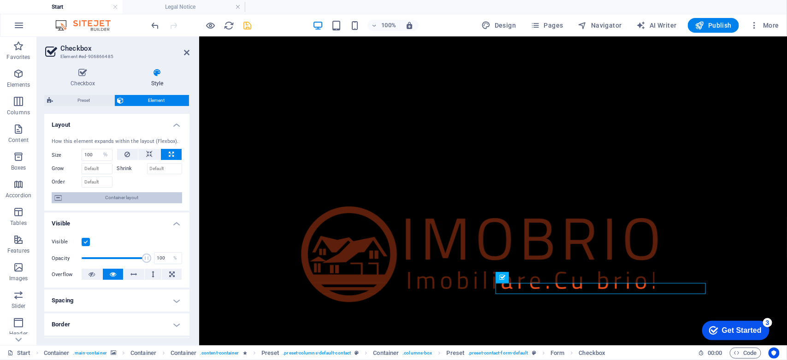
click at [141, 200] on span "Container layout" at bounding box center [122, 197] width 115 height 11
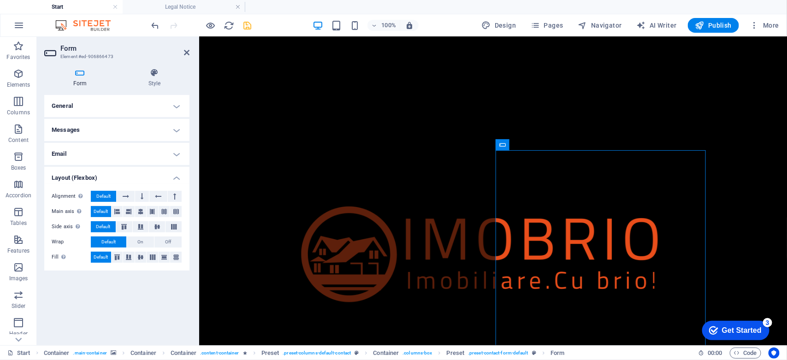
click at [175, 104] on h4 "General" at bounding box center [116, 106] width 145 height 22
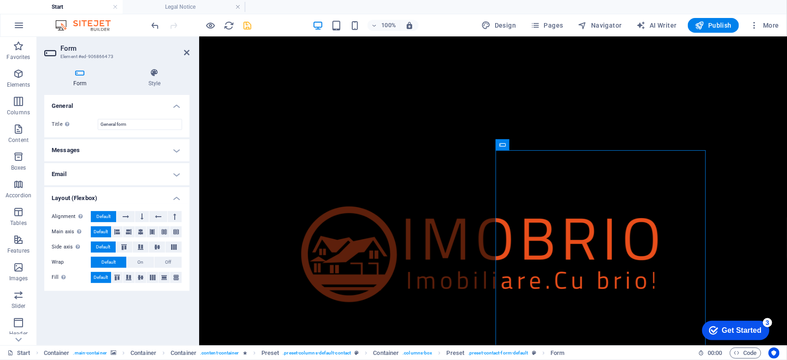
click at [174, 153] on h4 "Messages" at bounding box center [116, 150] width 145 height 22
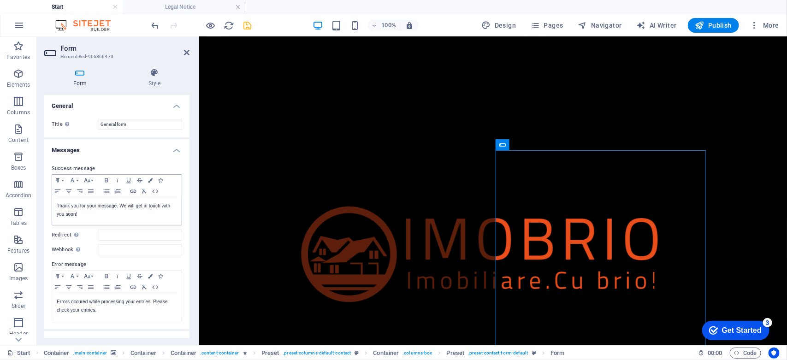
scroll to position [58, 0]
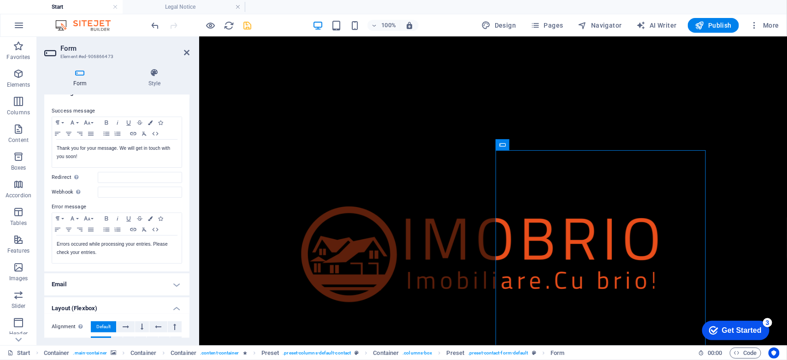
click at [166, 290] on h4 "Email" at bounding box center [116, 284] width 145 height 22
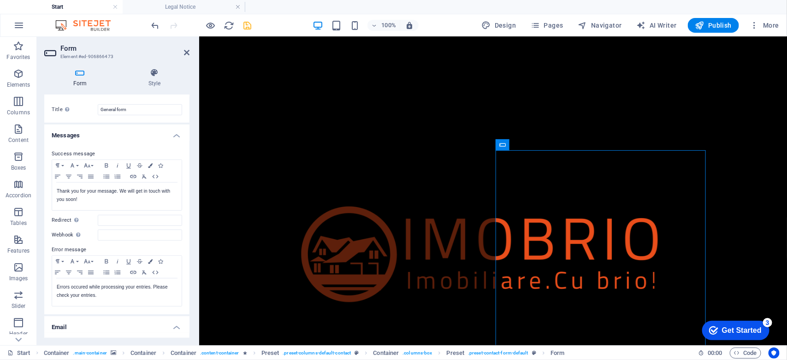
scroll to position [0, 0]
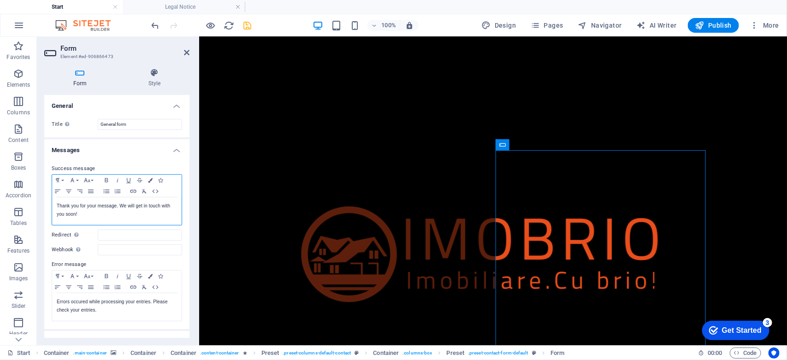
click at [111, 217] on p "Thank you for your message. We will get in touch with you soon!" at bounding box center [117, 210] width 120 height 17
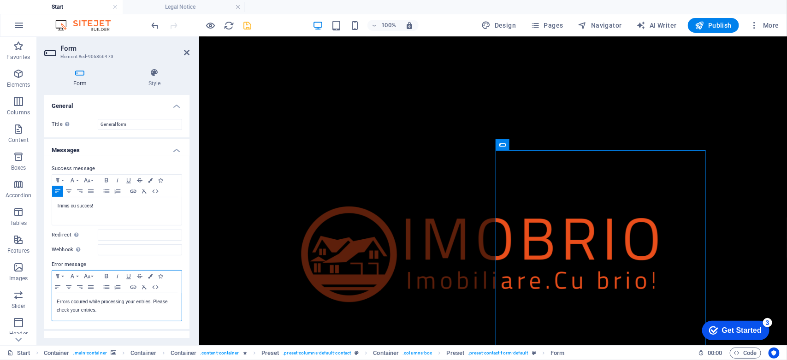
click at [114, 310] on p "Errors occured while processing your entries. Please check your entries." at bounding box center [117, 306] width 120 height 17
click at [131, 150] on h4 "Messages" at bounding box center [116, 147] width 145 height 17
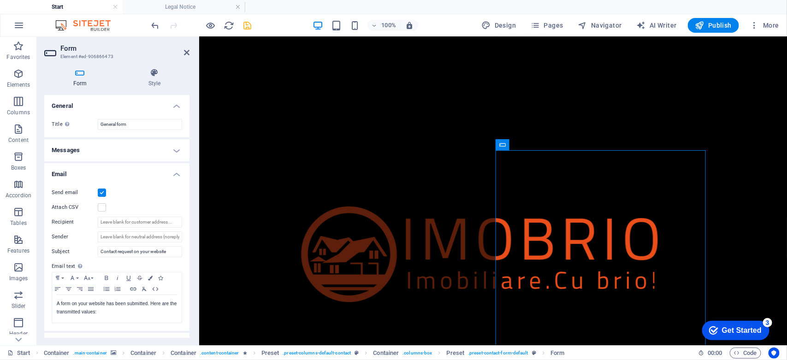
click at [131, 150] on h4 "Messages" at bounding box center [116, 150] width 145 height 22
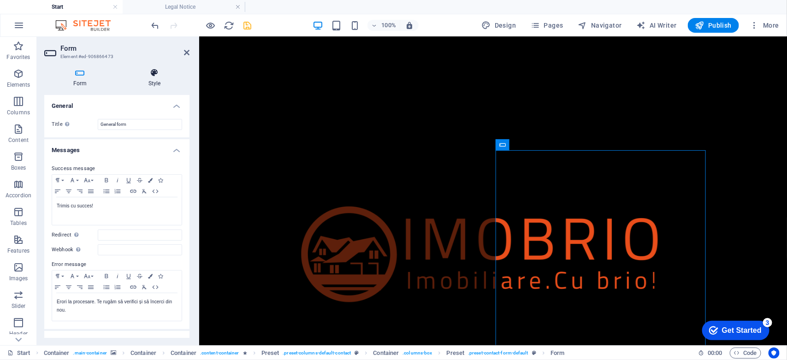
click at [160, 73] on icon at bounding box center [154, 72] width 70 height 9
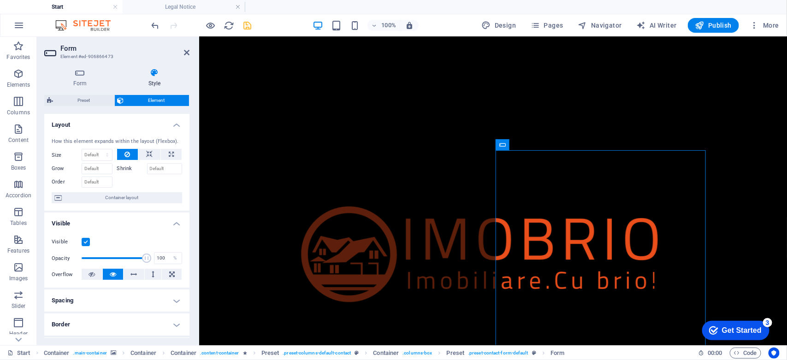
scroll to position [58, 0]
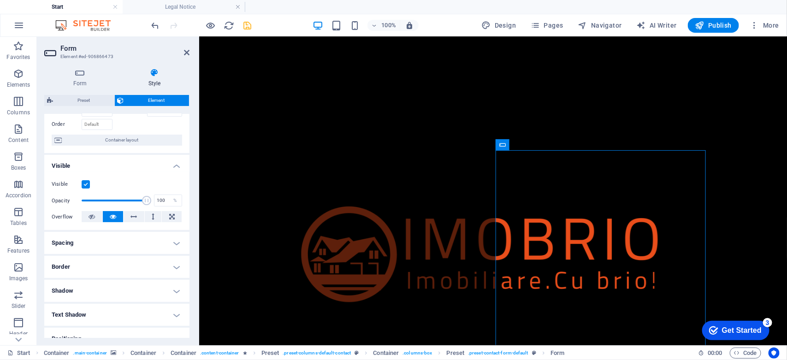
click at [109, 238] on h4 "Spacing" at bounding box center [116, 243] width 145 height 22
click at [109, 238] on h4 "Spacing" at bounding box center [116, 240] width 145 height 17
click at [108, 264] on h4 "Border" at bounding box center [116, 267] width 145 height 22
click at [108, 264] on h4 "Border" at bounding box center [116, 264] width 145 height 17
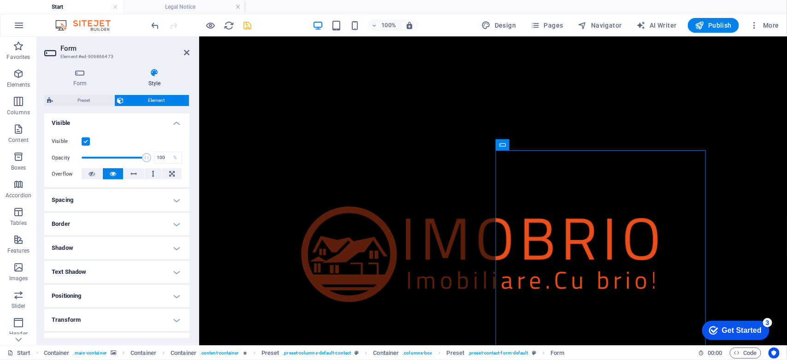
scroll to position [115, 0]
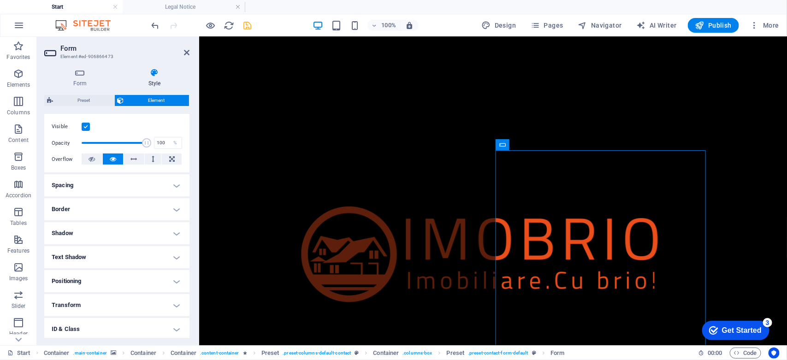
click at [108, 261] on h4 "Text Shadow" at bounding box center [116, 257] width 145 height 22
click at [110, 256] on h4 "Text Shadow" at bounding box center [116, 254] width 145 height 17
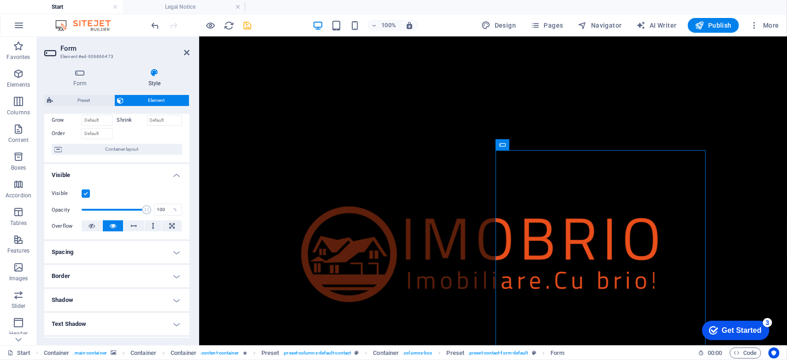
scroll to position [0, 0]
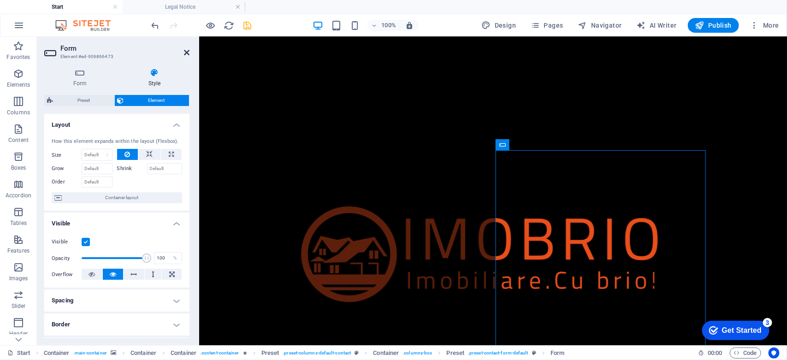
click at [189, 50] on icon at bounding box center [187, 52] width 6 height 7
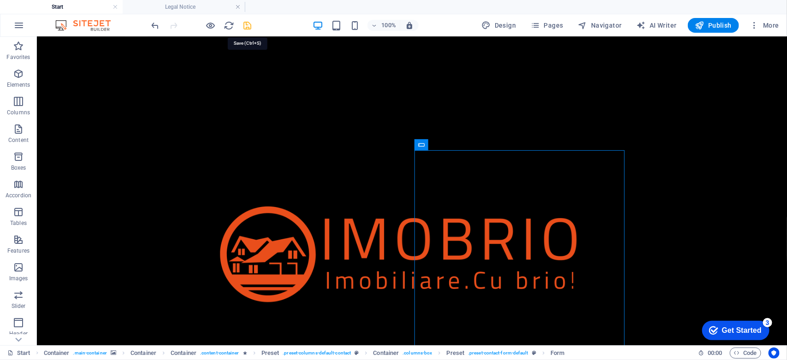
click at [244, 27] on icon "save" at bounding box center [248, 25] width 11 height 11
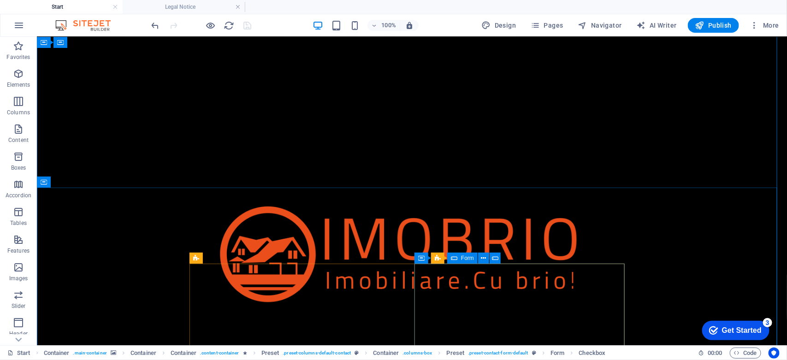
scroll to position [561, 0]
click at [498, 260] on icon at bounding box center [499, 260] width 5 height 10
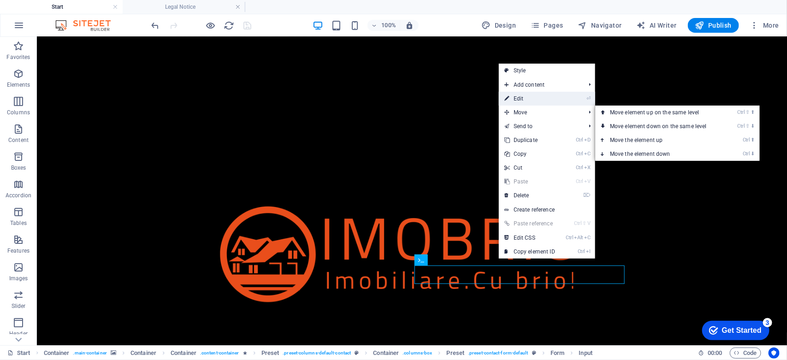
click at [520, 97] on link "⏎ Edit" at bounding box center [530, 99] width 62 height 14
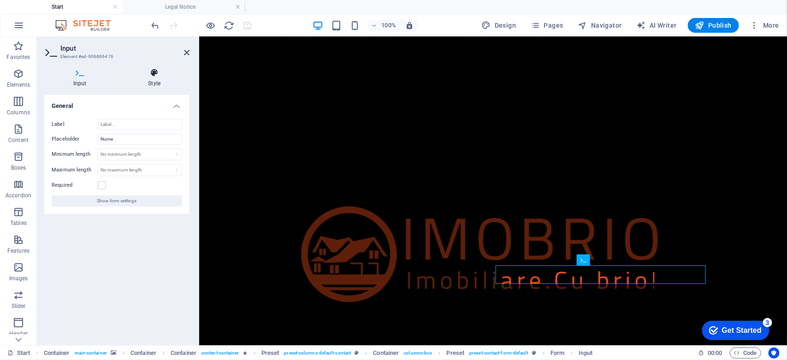
click at [150, 77] on icon at bounding box center [154, 72] width 71 height 9
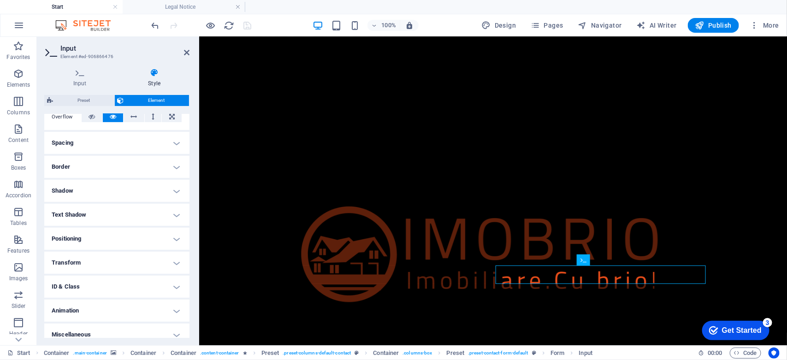
scroll to position [165, 0]
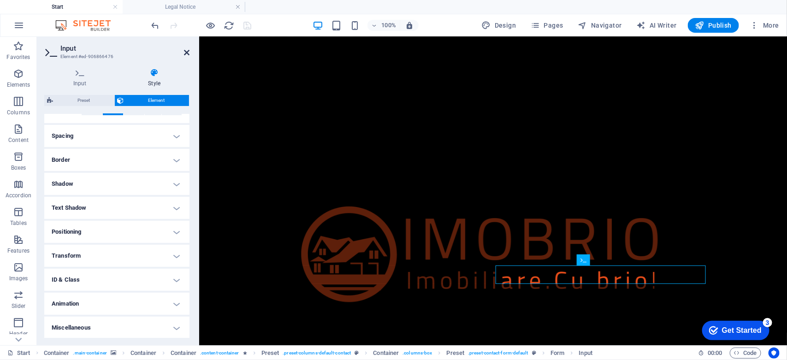
click at [187, 55] on icon at bounding box center [187, 52] width 6 height 7
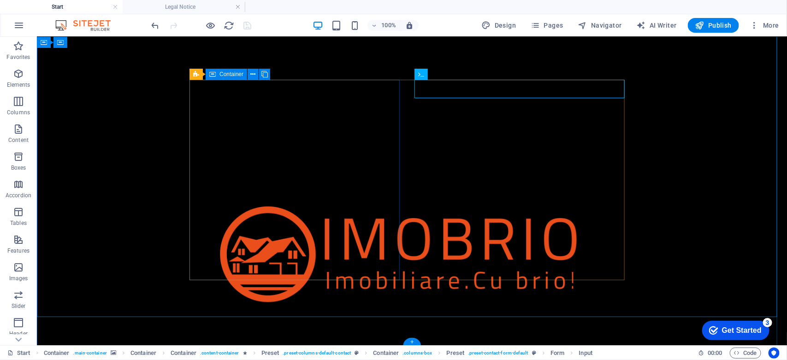
scroll to position [748, 0]
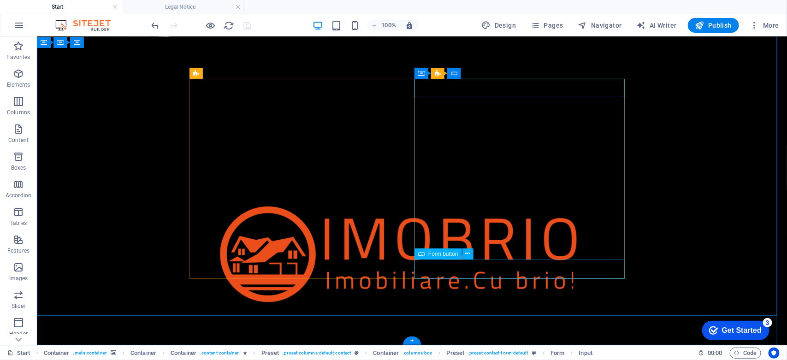
click at [466, 254] on icon at bounding box center [467, 254] width 5 height 10
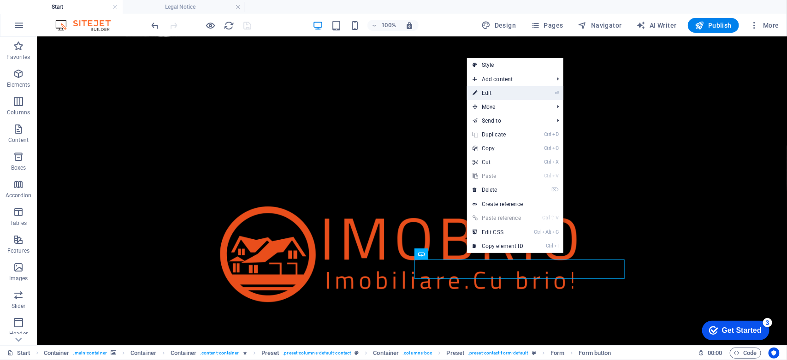
click at [491, 93] on link "⏎ Edit" at bounding box center [498, 93] width 62 height 14
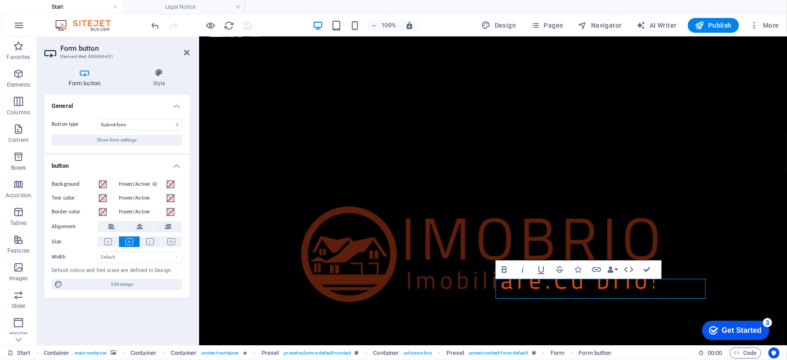
scroll to position [729, 0]
click at [133, 139] on span "Show form settings" at bounding box center [117, 140] width 40 height 11
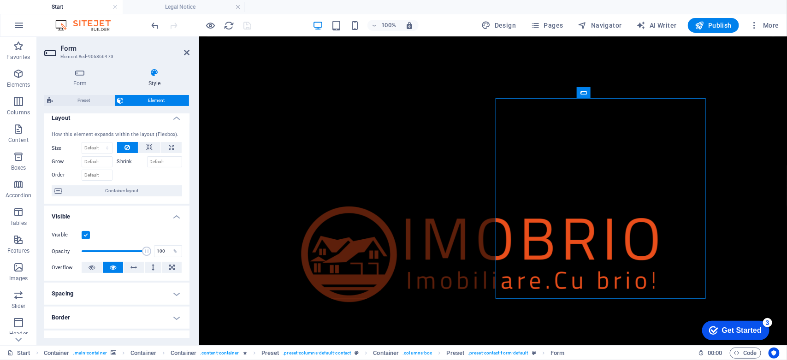
scroll to position [0, 0]
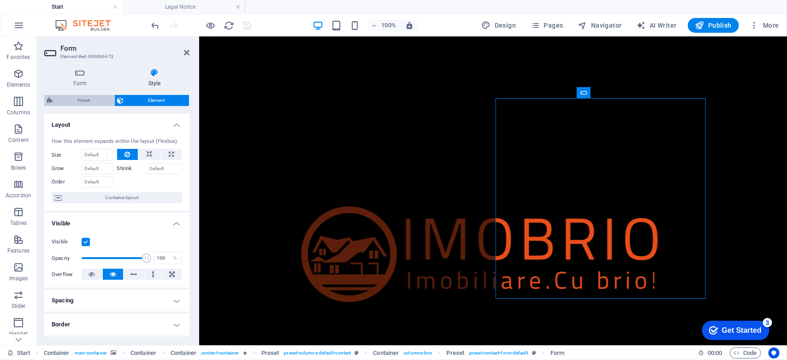
click at [93, 105] on span "Preset" at bounding box center [84, 100] width 56 height 11
select select "px"
select select "rem"
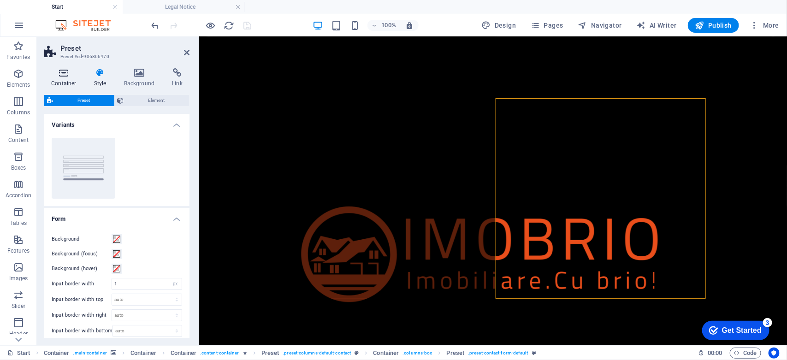
click at [70, 81] on h4 "Container" at bounding box center [65, 77] width 43 height 19
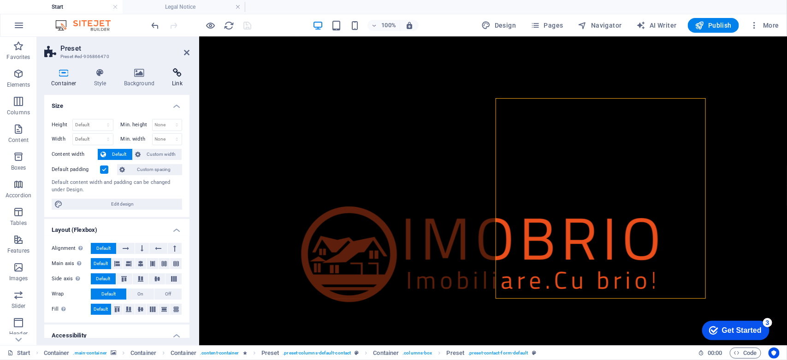
click at [171, 75] on icon at bounding box center [177, 72] width 24 height 9
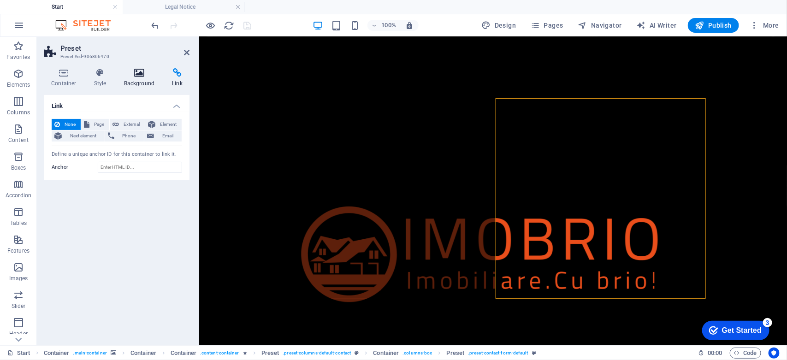
click at [144, 70] on icon at bounding box center [139, 72] width 45 height 9
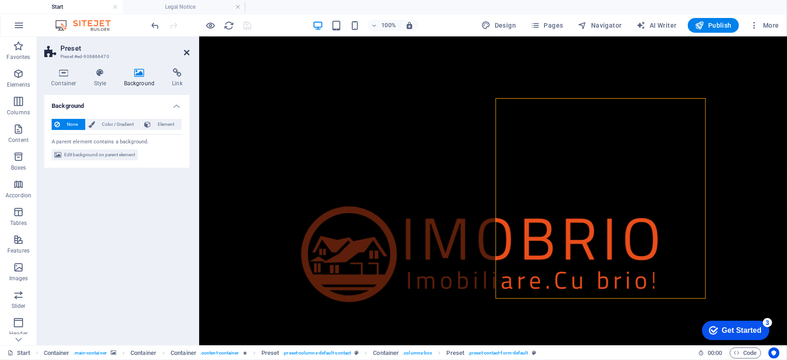
click at [186, 52] on icon at bounding box center [187, 52] width 6 height 7
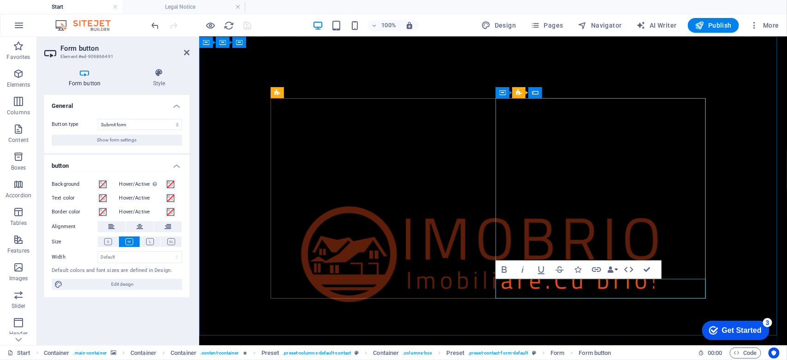
type button "Submit"
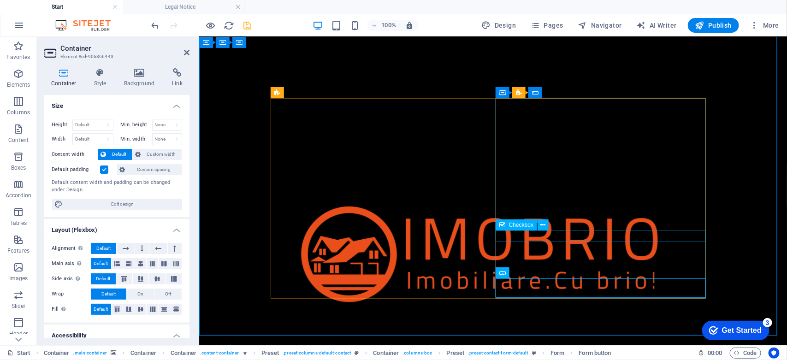
select select "%"
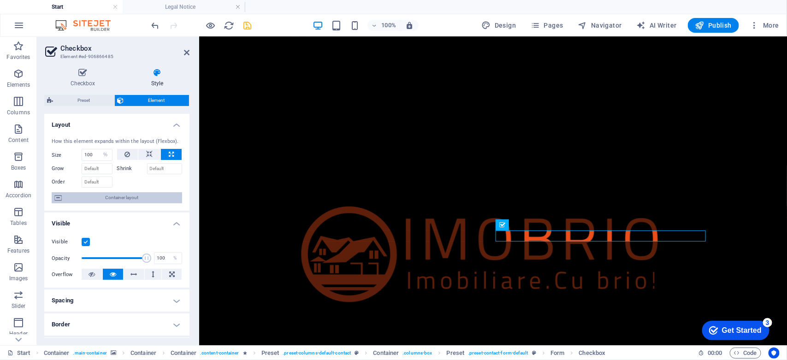
click at [146, 200] on span "Container layout" at bounding box center [122, 197] width 115 height 11
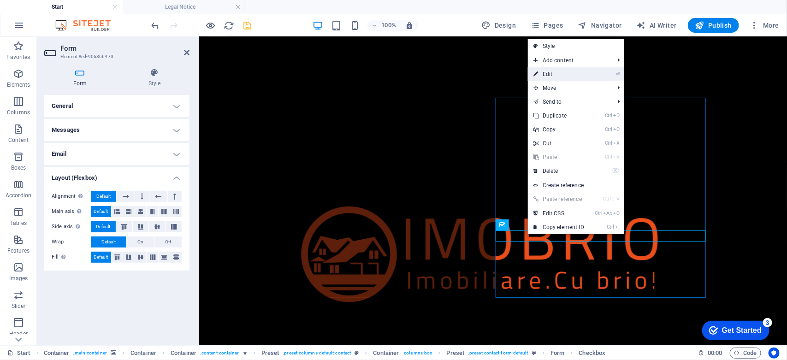
click at [550, 77] on link "⏎ Edit" at bounding box center [559, 74] width 62 height 14
select select "%"
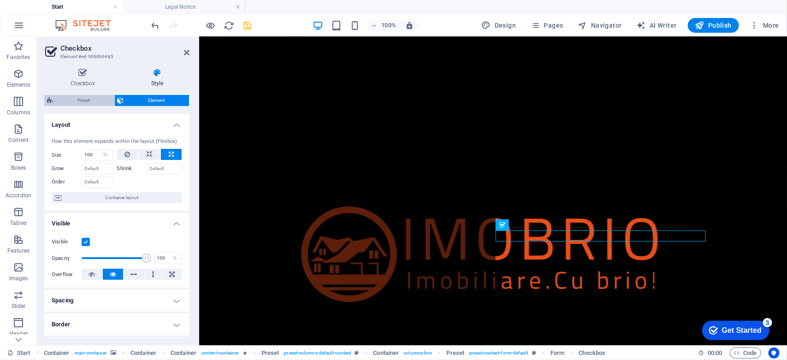
click at [93, 101] on span "Preset" at bounding box center [84, 100] width 56 height 11
select select "px"
select select "rem"
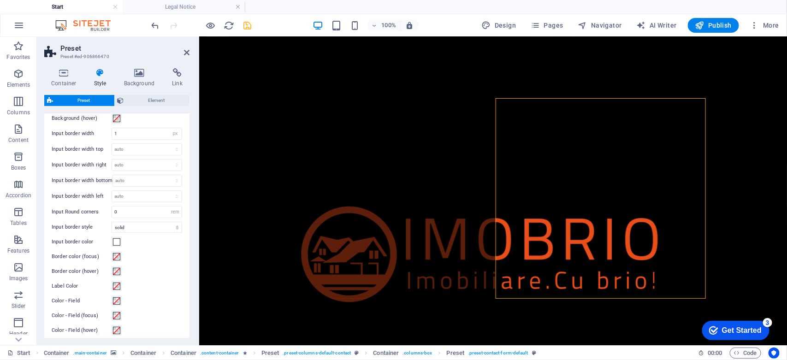
scroll to position [0, 0]
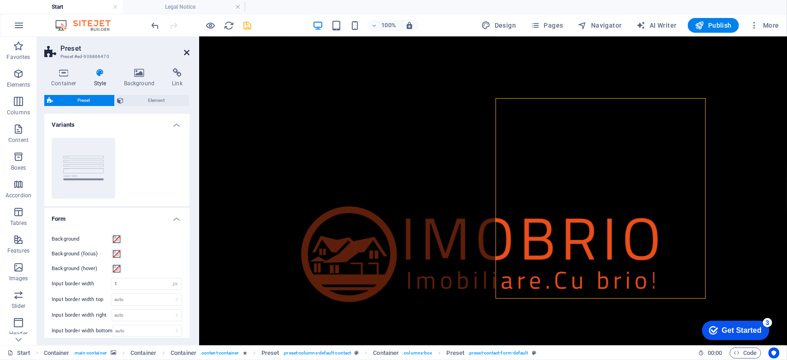
click at [187, 52] on icon at bounding box center [187, 52] width 6 height 7
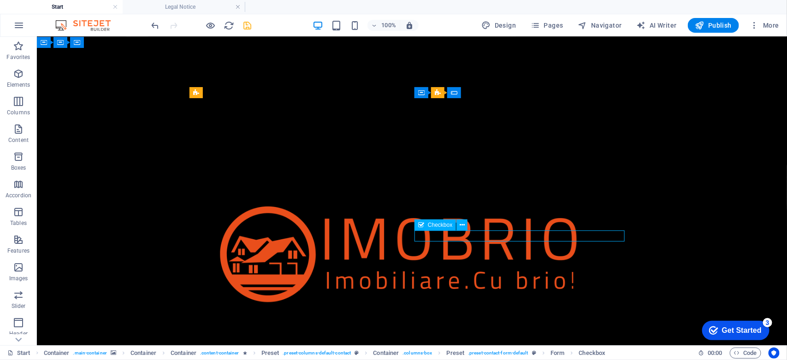
select select "%"
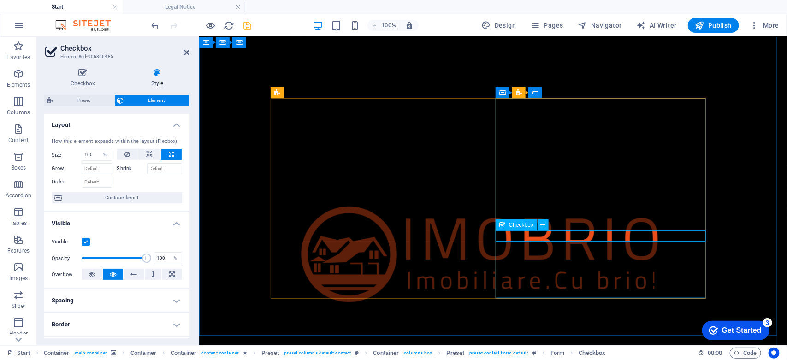
checkbox input "false"
click at [545, 224] on icon at bounding box center [543, 225] width 5 height 10
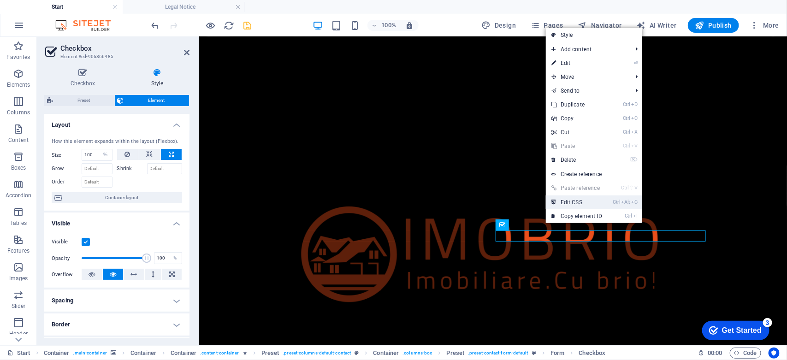
click at [556, 203] on icon at bounding box center [554, 203] width 5 height 14
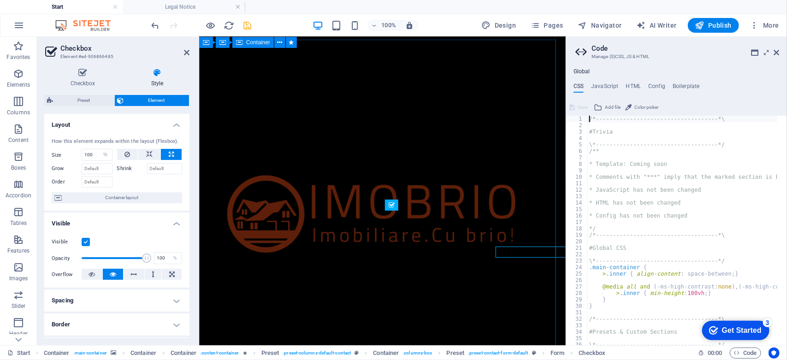
scroll to position [713, 0]
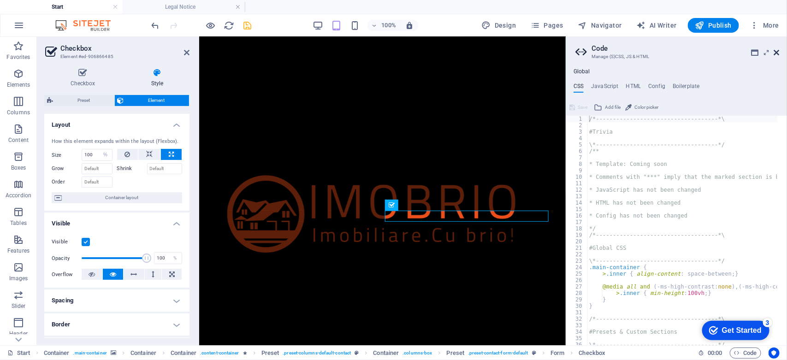
click at [779, 49] on icon at bounding box center [777, 52] width 6 height 7
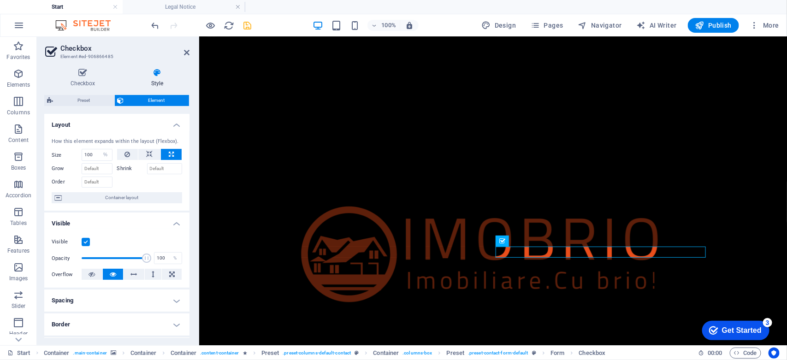
scroll to position [58, 0]
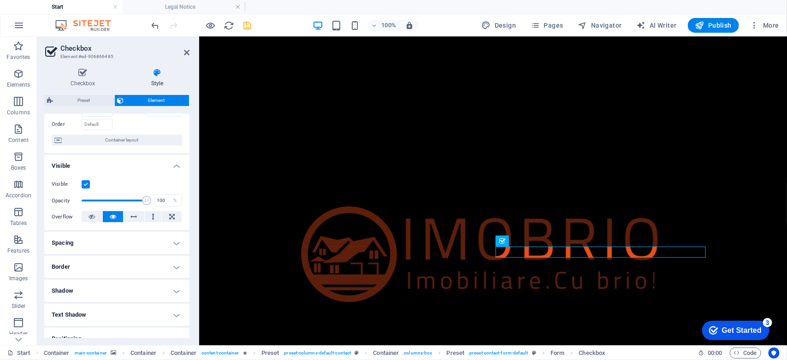
click at [118, 268] on h4 "Border" at bounding box center [116, 267] width 145 height 22
click at [118, 268] on h4 "Border" at bounding box center [116, 264] width 145 height 17
click at [121, 245] on h4 "Spacing" at bounding box center [116, 243] width 145 height 22
click at [121, 245] on h4 "Spacing" at bounding box center [116, 240] width 145 height 17
click at [111, 309] on h4 "Text Shadow" at bounding box center [116, 315] width 145 height 22
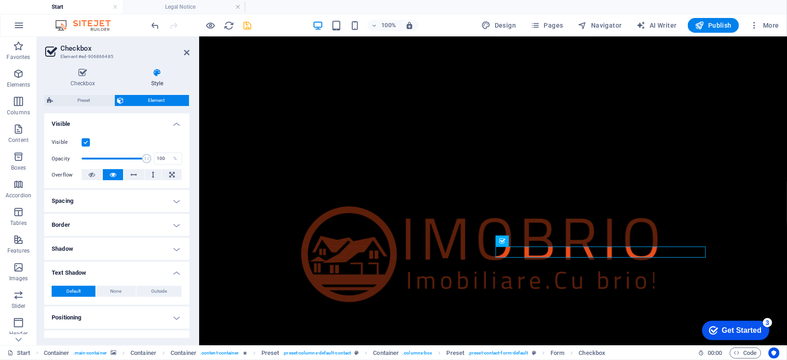
scroll to position [115, 0]
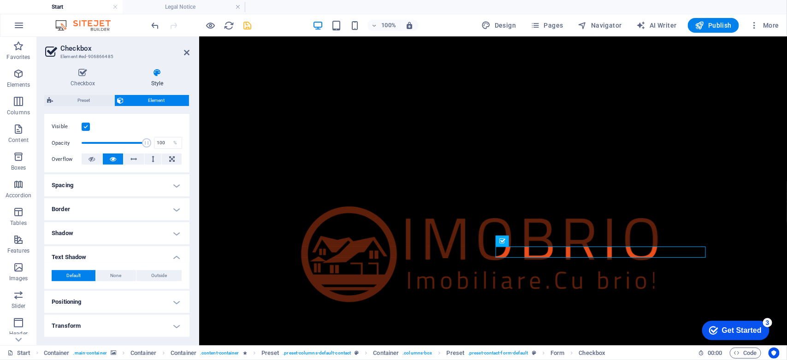
click at [121, 257] on h4 "Text Shadow" at bounding box center [116, 254] width 145 height 17
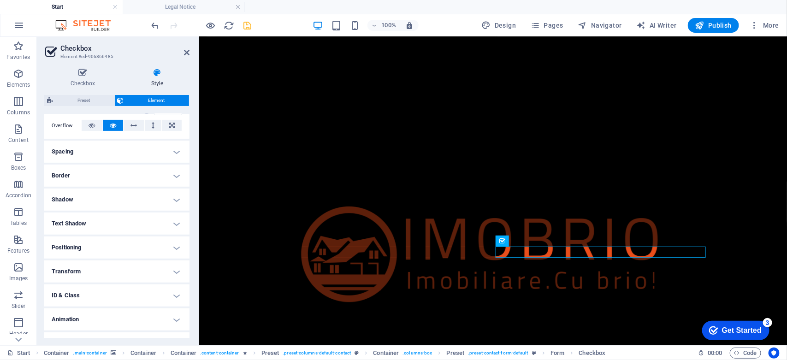
scroll to position [165, 0]
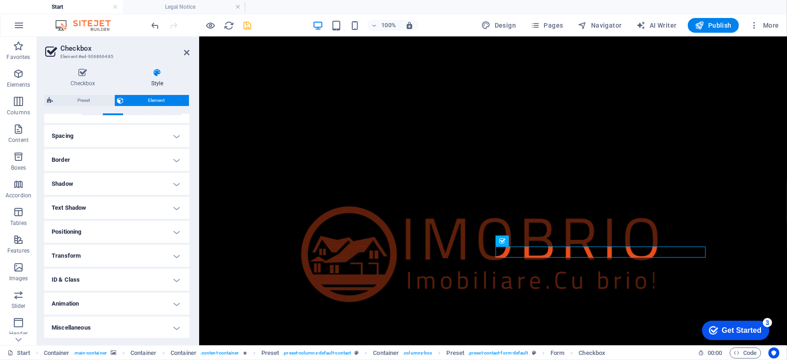
click at [121, 257] on h4 "Transform" at bounding box center [116, 256] width 145 height 22
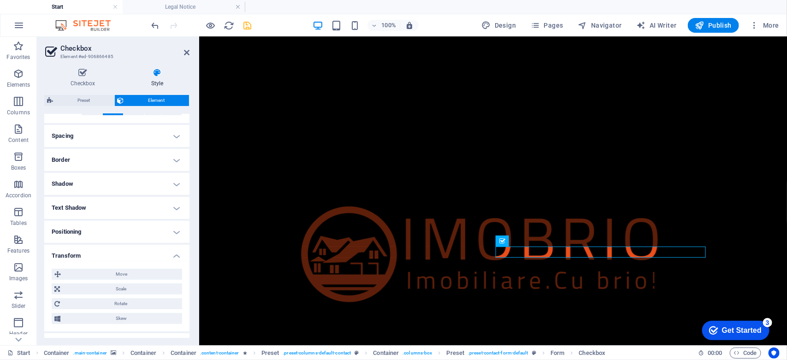
click at [129, 249] on h4 "Transform" at bounding box center [116, 253] width 145 height 17
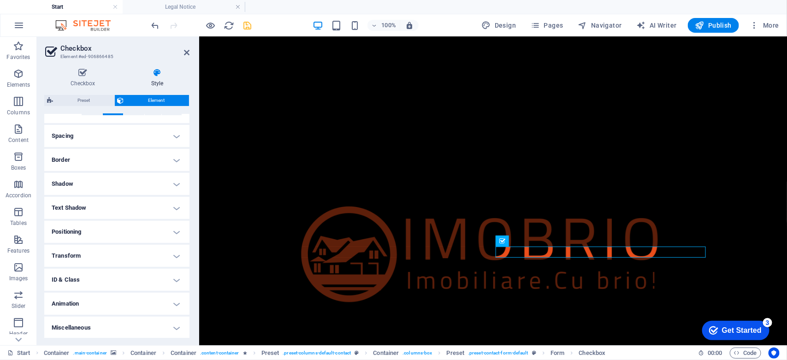
click at [118, 323] on h4 "Miscellaneous" at bounding box center [116, 328] width 145 height 22
click at [118, 323] on h4 "Miscellaneous" at bounding box center [116, 325] width 145 height 17
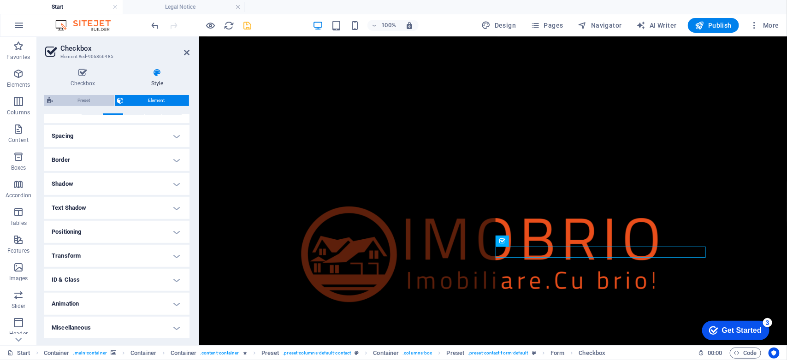
click at [97, 100] on span "Preset" at bounding box center [84, 100] width 56 height 11
select select "px"
select select "rem"
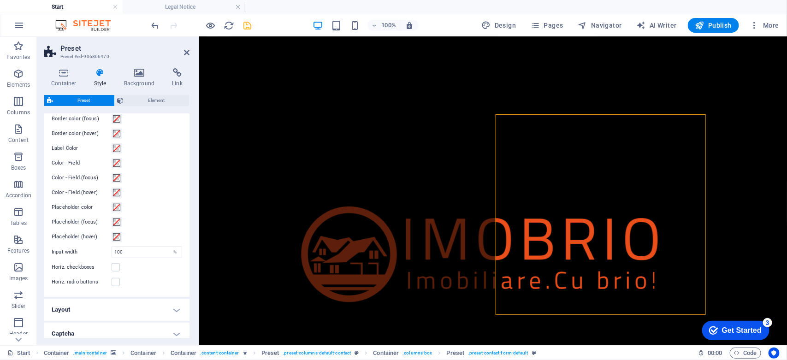
scroll to position [333, 0]
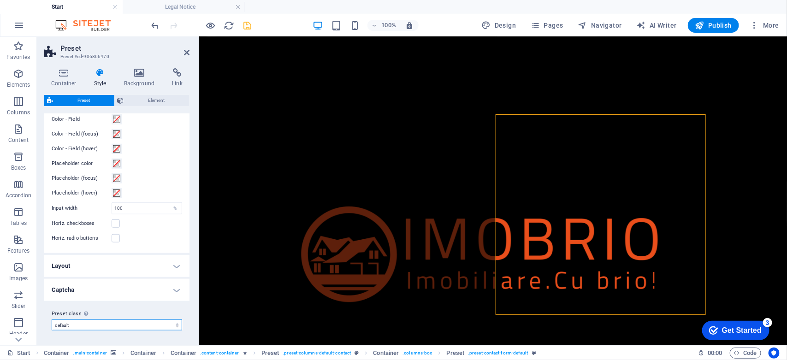
click at [127, 327] on select "default Add preset class" at bounding box center [117, 325] width 131 height 11
click at [135, 309] on label "Preset class Above chosen variant and settings affect all elements which carry …" at bounding box center [117, 314] width 131 height 11
click at [135, 320] on select "default Add preset class" at bounding box center [117, 325] width 131 height 11
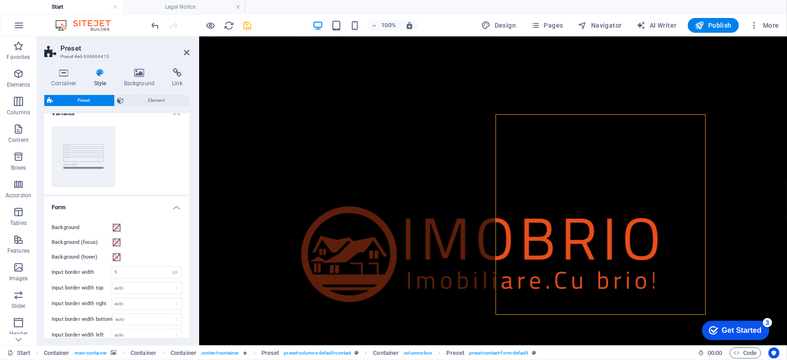
scroll to position [0, 0]
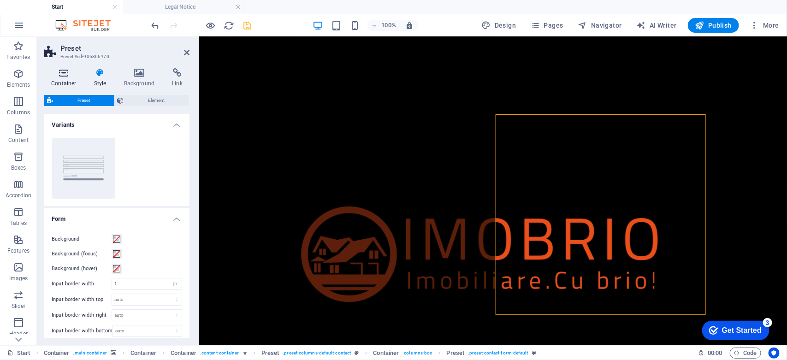
click at [70, 76] on icon at bounding box center [63, 72] width 39 height 9
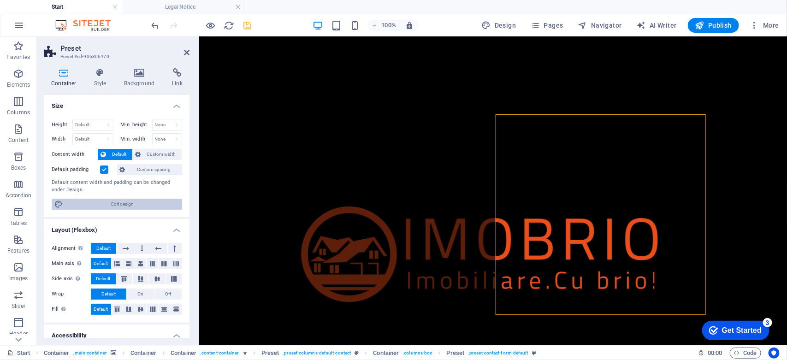
click at [115, 203] on span "Edit design" at bounding box center [122, 204] width 114 height 11
select select "px"
select select "300"
select select "px"
select select "rem"
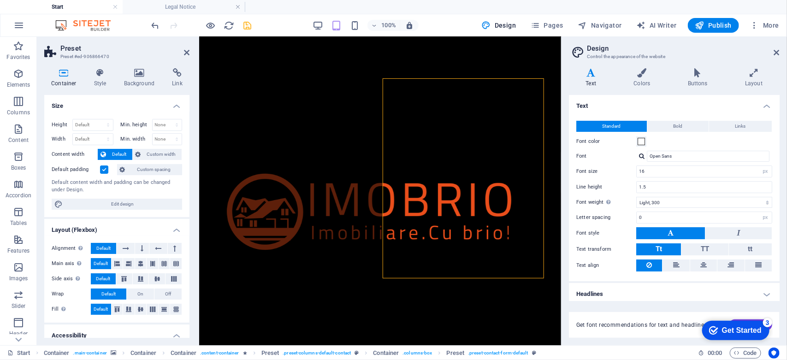
scroll to position [711, 0]
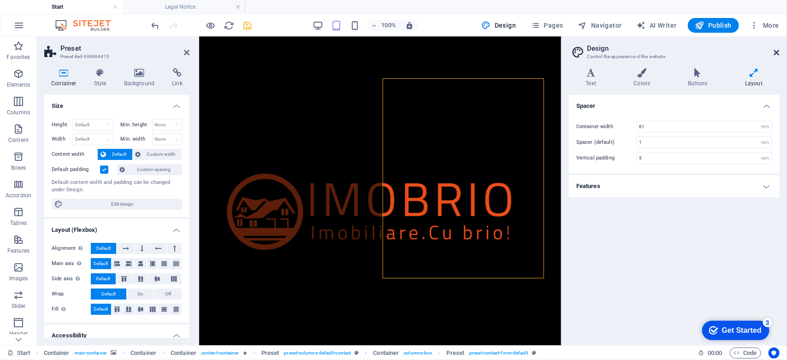
click at [779, 50] on icon at bounding box center [777, 52] width 6 height 7
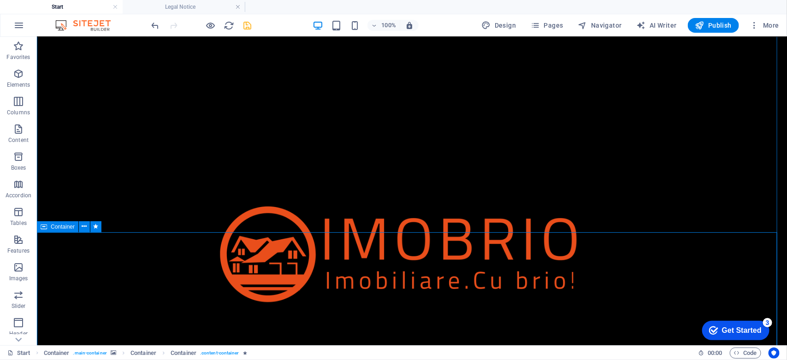
scroll to position [538, 0]
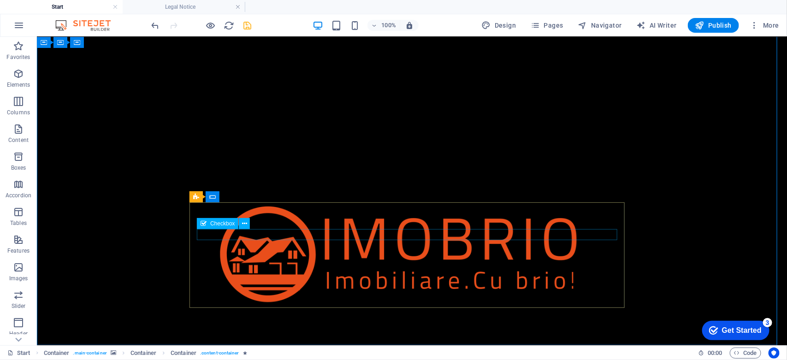
scroll to position [172, 0]
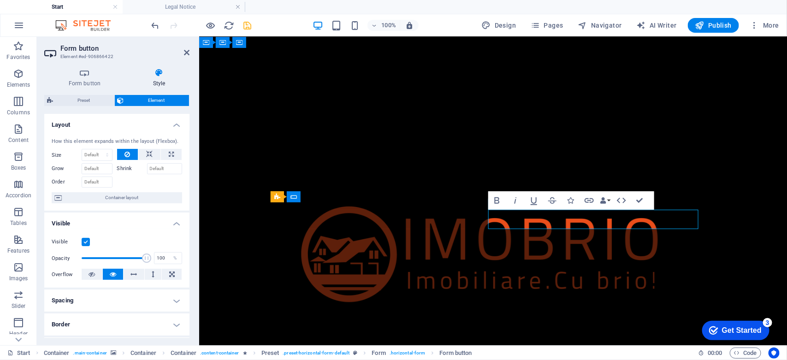
type button "Notify me"
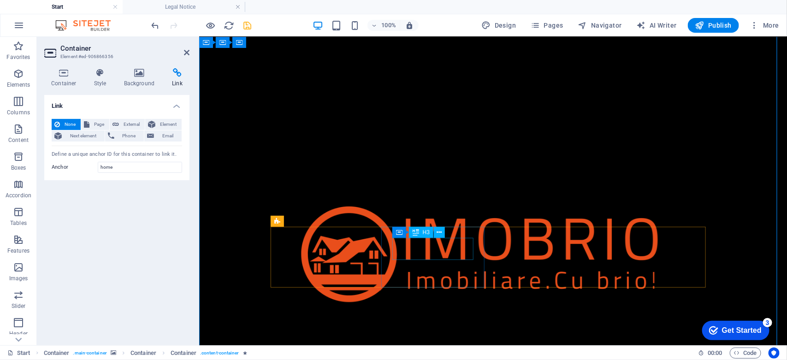
scroll to position [0, 0]
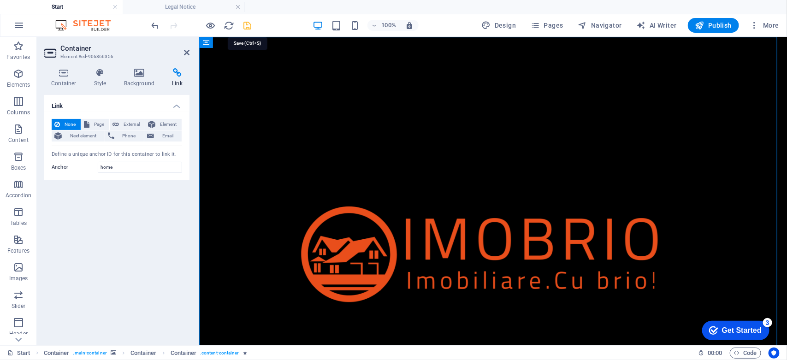
click at [249, 24] on icon "save" at bounding box center [248, 25] width 11 height 11
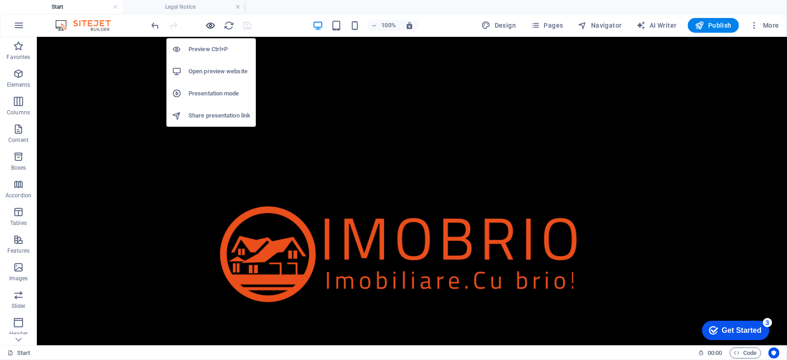
click at [211, 26] on icon "button" at bounding box center [211, 25] width 11 height 11
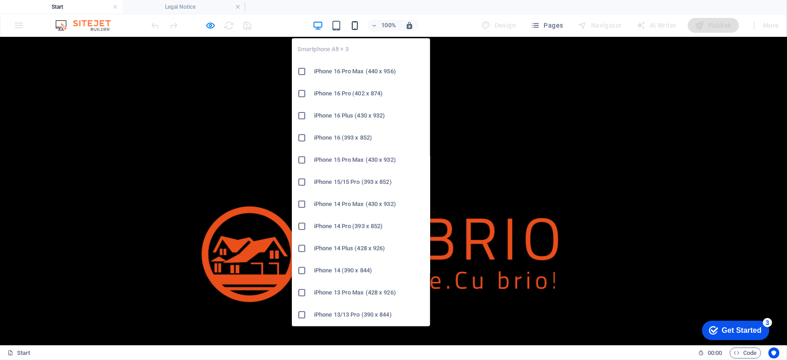
click at [351, 24] on icon "button" at bounding box center [355, 25] width 11 height 11
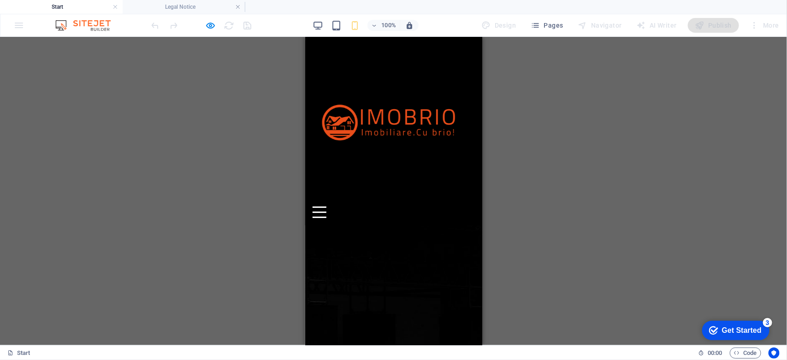
click at [326, 206] on div at bounding box center [319, 212] width 14 height 12
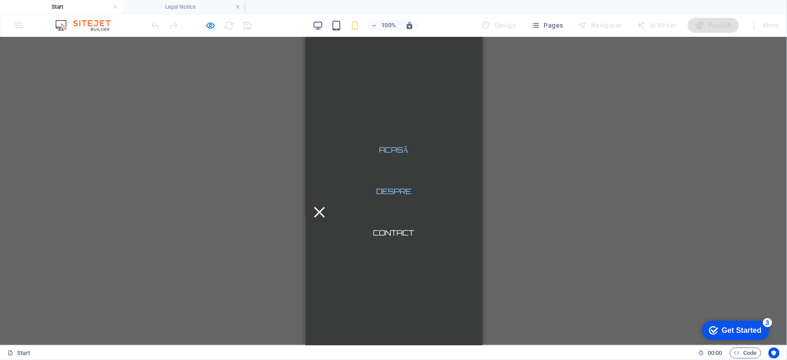
click at [392, 190] on link "Despre" at bounding box center [393, 191] width 50 height 22
click at [324, 207] on button at bounding box center [319, 212] width 11 height 11
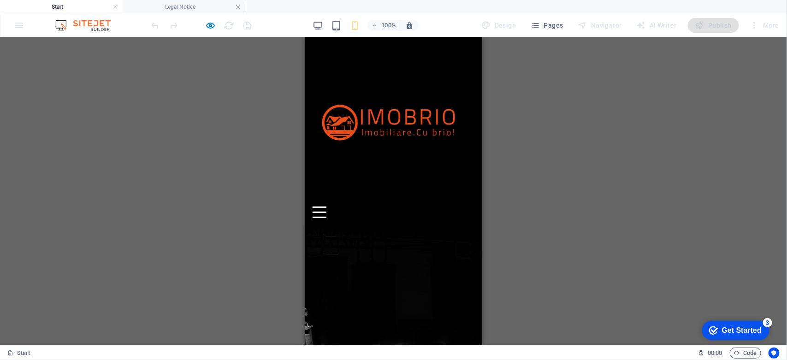
click at [326, 206] on div at bounding box center [319, 212] width 14 height 12
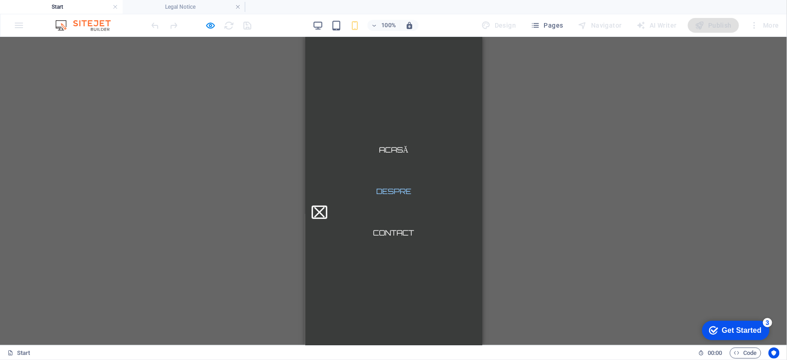
click at [324, 207] on button at bounding box center [319, 212] width 11 height 11
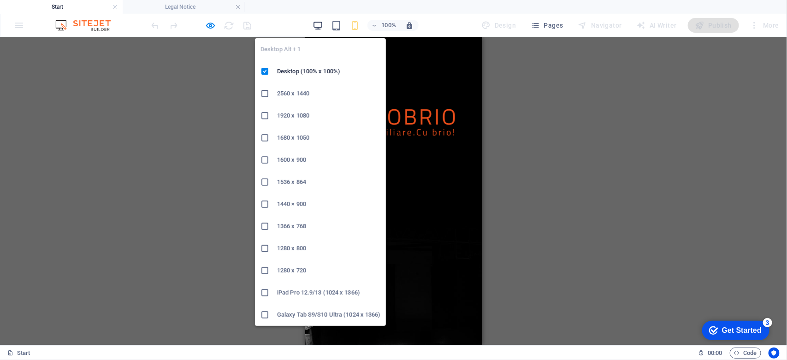
click at [320, 26] on icon "button" at bounding box center [318, 25] width 11 height 11
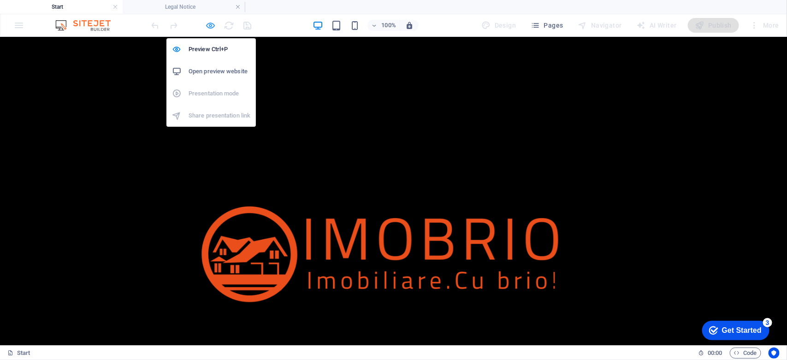
click at [208, 25] on icon "button" at bounding box center [211, 25] width 11 height 11
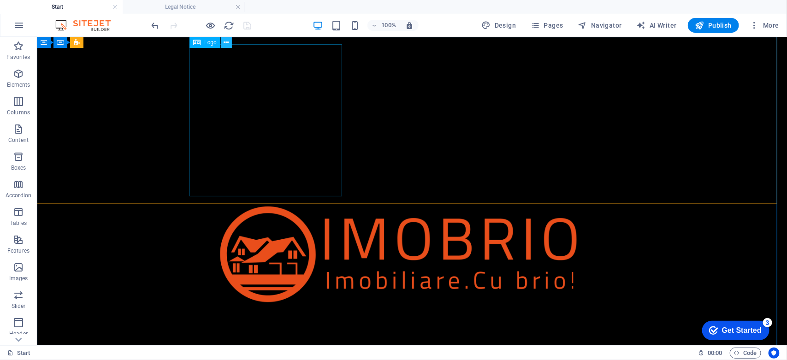
click at [229, 42] on button at bounding box center [226, 42] width 11 height 11
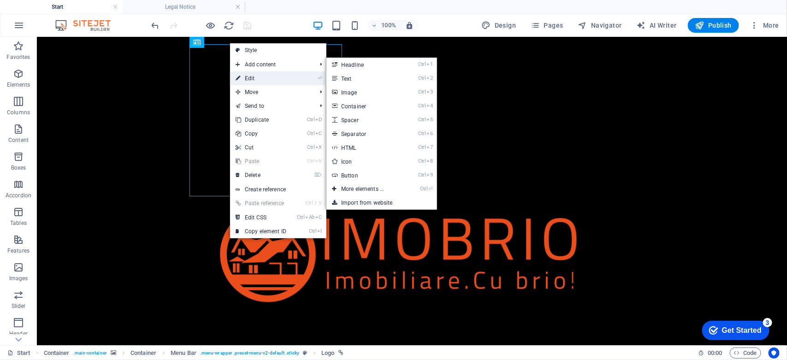
click at [265, 77] on link "⏎ Edit" at bounding box center [261, 78] width 62 height 14
select select
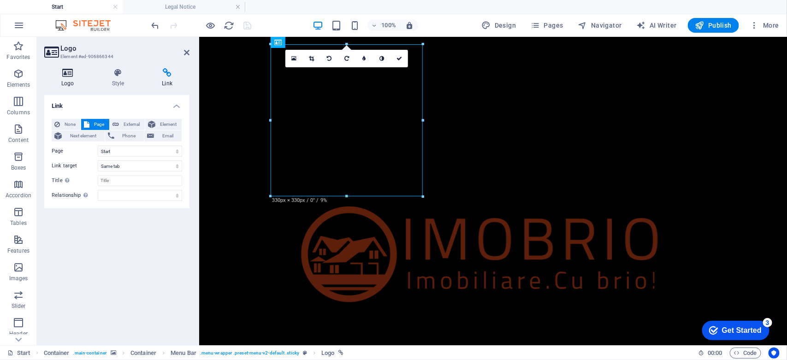
click at [73, 75] on icon at bounding box center [67, 72] width 47 height 9
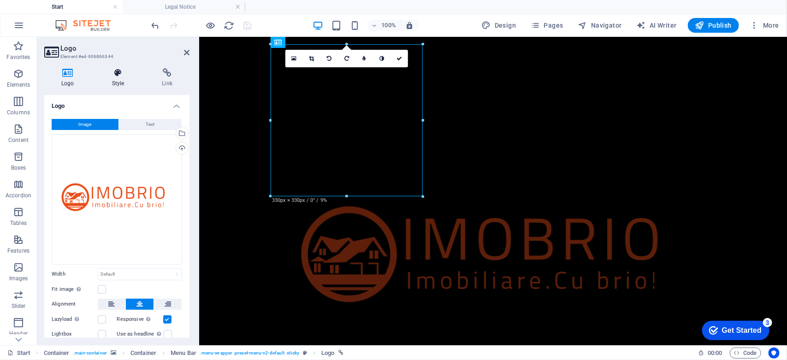
click at [107, 70] on icon at bounding box center [118, 72] width 47 height 9
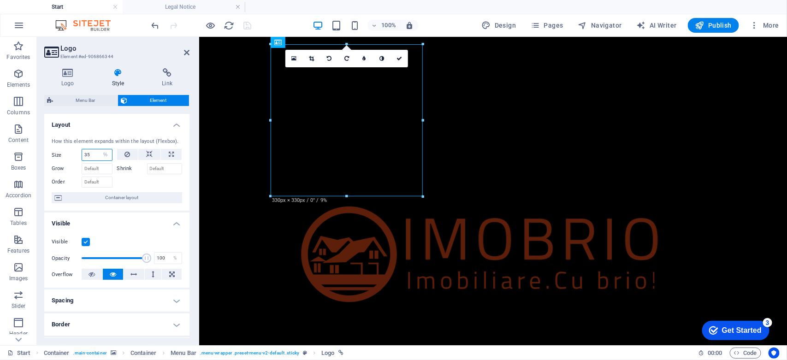
click at [94, 152] on input "35" at bounding box center [97, 154] width 30 height 11
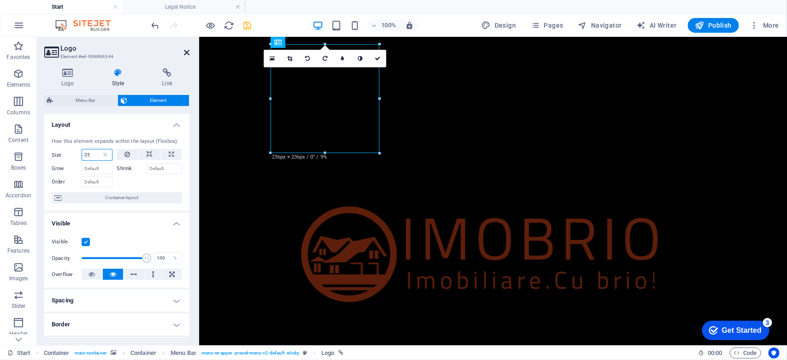
type input "25"
click at [185, 49] on icon at bounding box center [187, 52] width 6 height 7
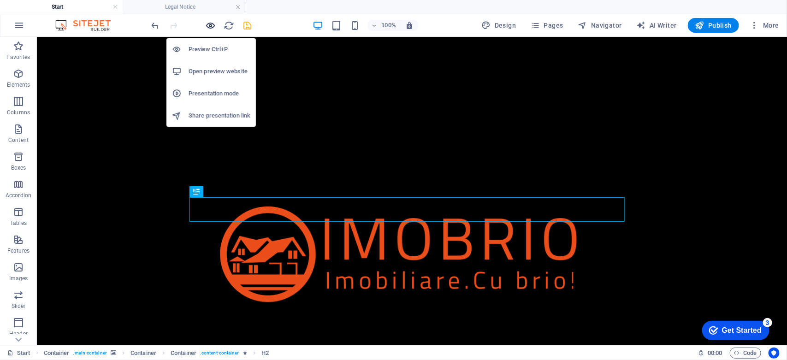
click at [210, 25] on icon "button" at bounding box center [211, 25] width 11 height 11
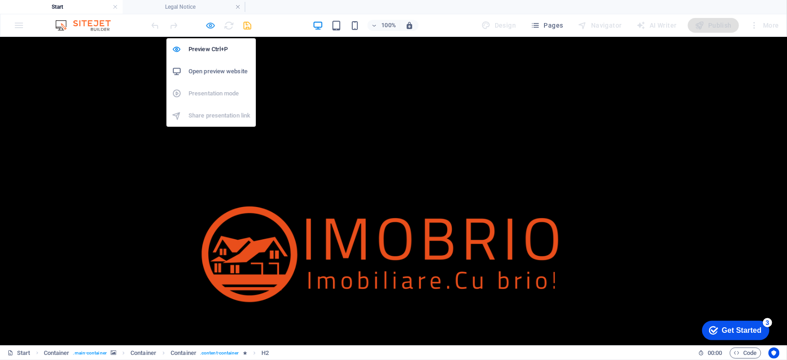
click at [209, 22] on icon "button" at bounding box center [211, 25] width 11 height 11
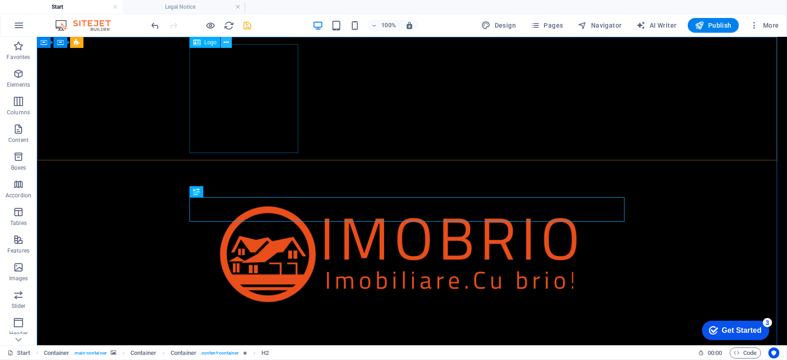
click at [224, 43] on icon at bounding box center [226, 43] width 5 height 10
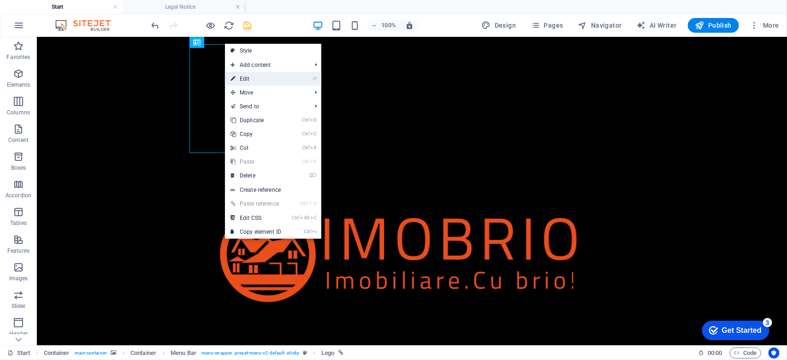
click at [249, 79] on link "⏎ Edit" at bounding box center [256, 79] width 62 height 14
select select "%"
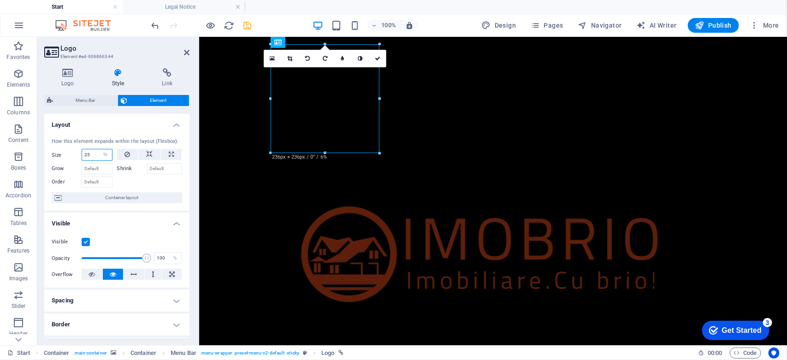
click at [90, 157] on input "25" at bounding box center [97, 154] width 30 height 11
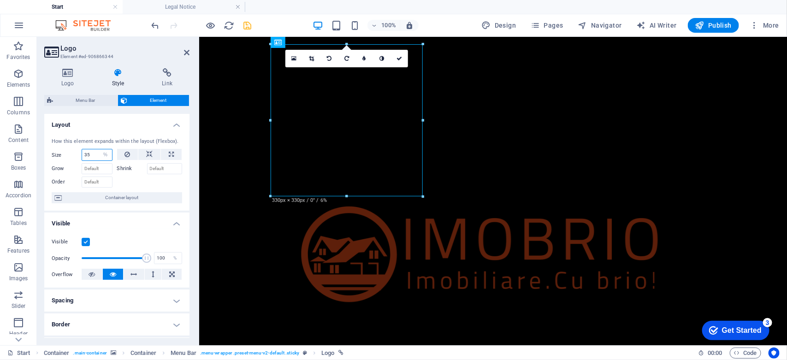
type input "35"
click at [141, 184] on div at bounding box center [149, 180] width 65 height 13
click at [157, 171] on input "Shrink" at bounding box center [165, 168] width 36 height 11
click at [168, 169] on input "Shrink" at bounding box center [165, 168] width 36 height 11
click at [146, 176] on div at bounding box center [149, 180] width 65 height 13
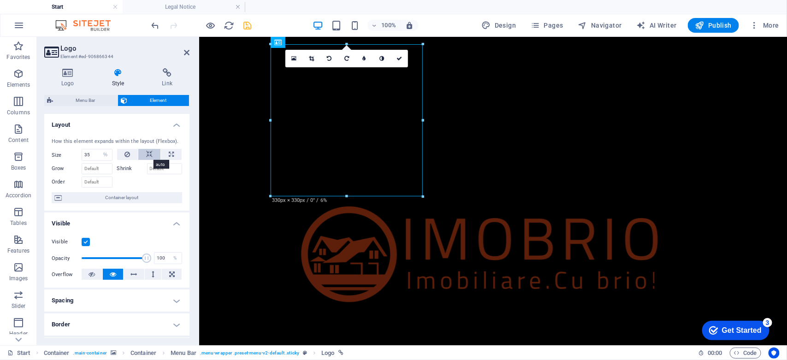
click at [146, 155] on icon at bounding box center [149, 154] width 6 height 11
select select "DISABLED_OPTION_VALUE"
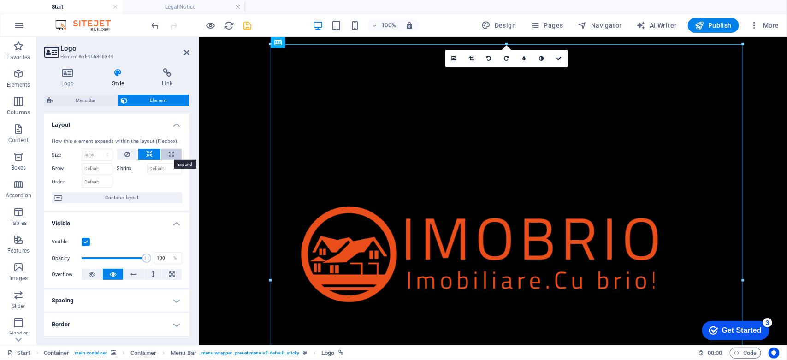
click at [165, 153] on button at bounding box center [171, 154] width 21 height 11
type input "100"
select select "%"
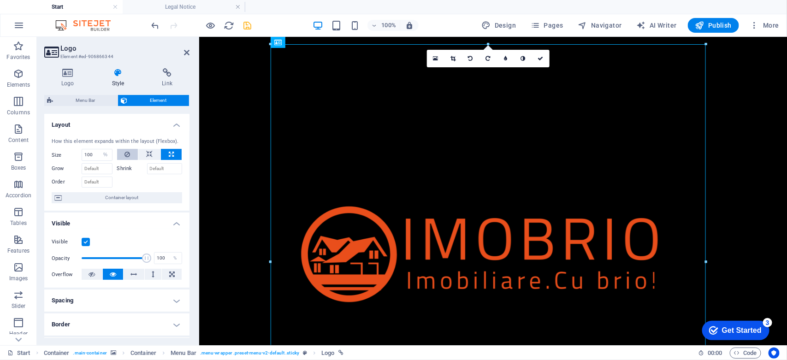
click at [125, 154] on icon at bounding box center [128, 154] width 6 height 11
click at [93, 154] on select "Default auto px % 1/1 1/2 1/3 1/4 1/5 1/6 1/7 1/8 1/9 1/10" at bounding box center [97, 154] width 30 height 11
select select "%"
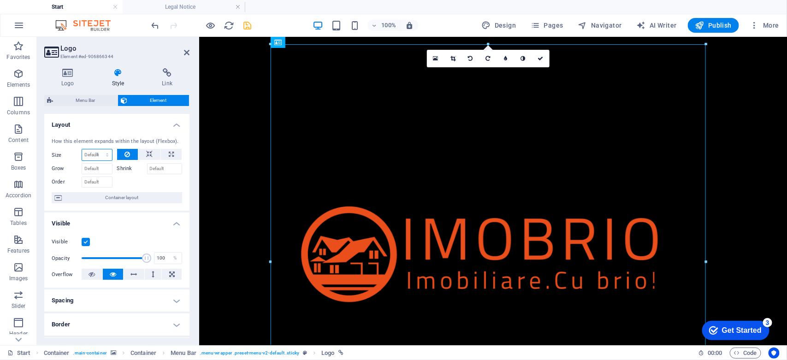
click at [98, 149] on select "Default auto px % 1/1 1/2 1/3 1/4 1/5 1/6 1/7 1/8 1/9 1/10" at bounding box center [97, 154] width 30 height 11
click at [94, 158] on input "100" at bounding box center [97, 154] width 30 height 11
type input "35"
click at [120, 174] on label "Shrink" at bounding box center [132, 168] width 30 height 11
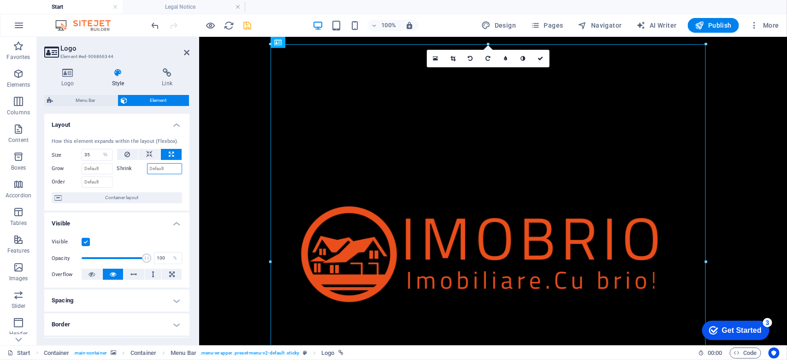
click at [147, 174] on input "Shrink" at bounding box center [165, 168] width 36 height 11
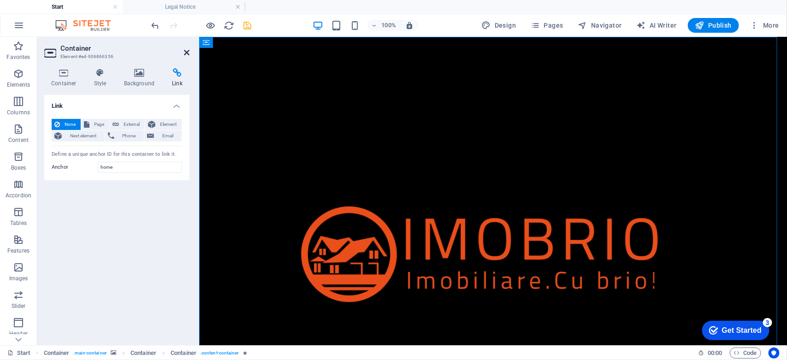
click at [184, 50] on icon at bounding box center [187, 52] width 6 height 7
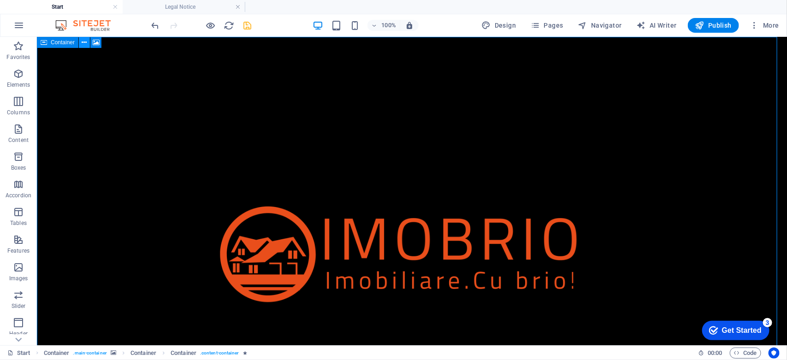
click at [82, 42] on icon at bounding box center [84, 43] width 5 height 10
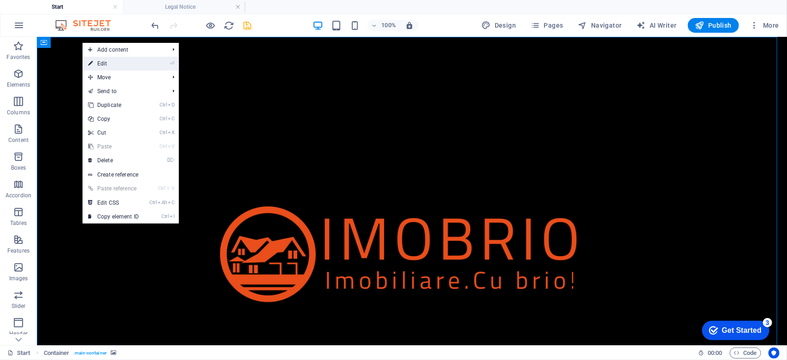
click at [112, 63] on link "⏎ Edit" at bounding box center [114, 64] width 62 height 14
select select "vh"
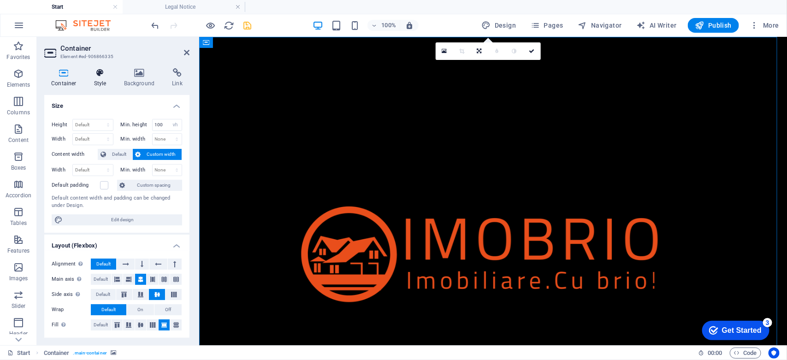
click at [97, 76] on icon at bounding box center [100, 72] width 26 height 9
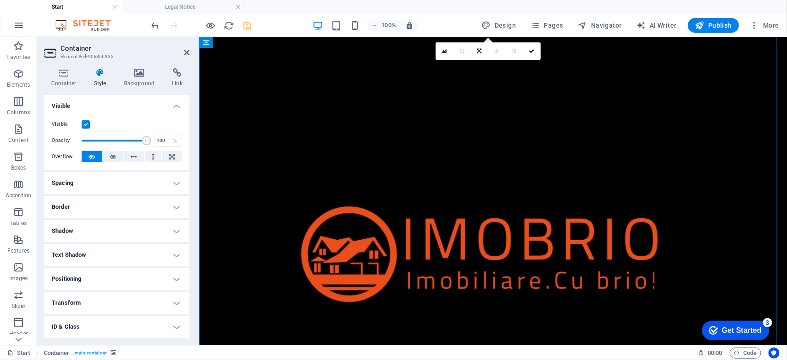
click at [128, 178] on h4 "Spacing" at bounding box center [116, 183] width 145 height 22
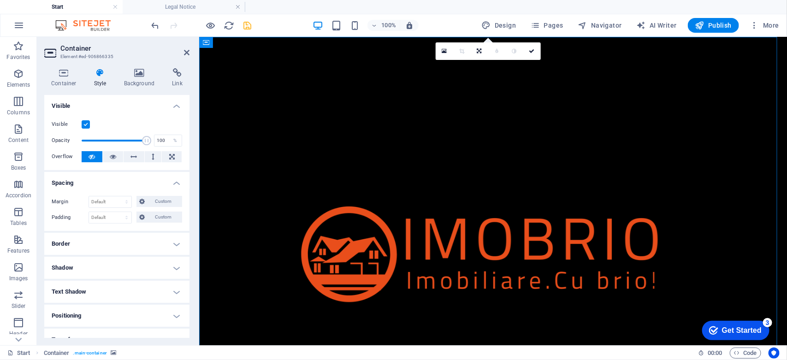
click at [128, 178] on h4 "Spacing" at bounding box center [116, 180] width 145 height 17
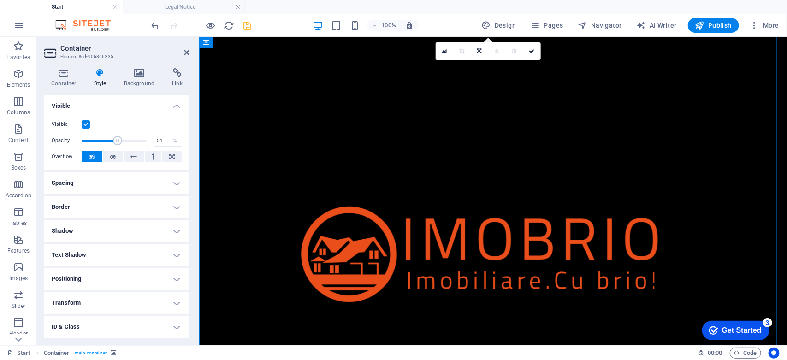
drag, startPoint x: 142, startPoint y: 141, endPoint x: 115, endPoint y: 138, distance: 26.4
click at [115, 138] on span at bounding box center [117, 140] width 9 height 9
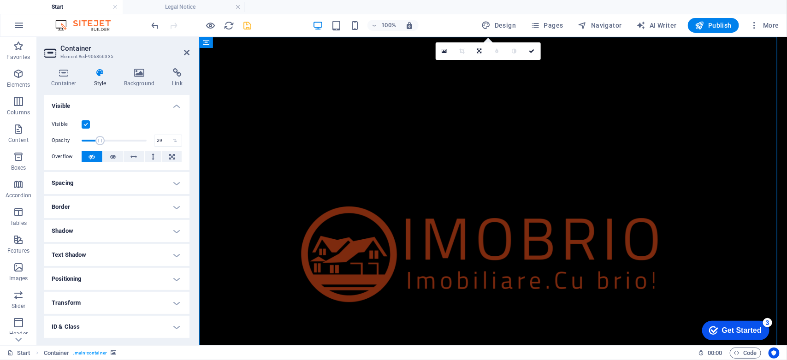
drag, startPoint x: 115, startPoint y: 138, endPoint x: 100, endPoint y: 138, distance: 15.7
click at [100, 138] on span at bounding box center [99, 140] width 9 height 9
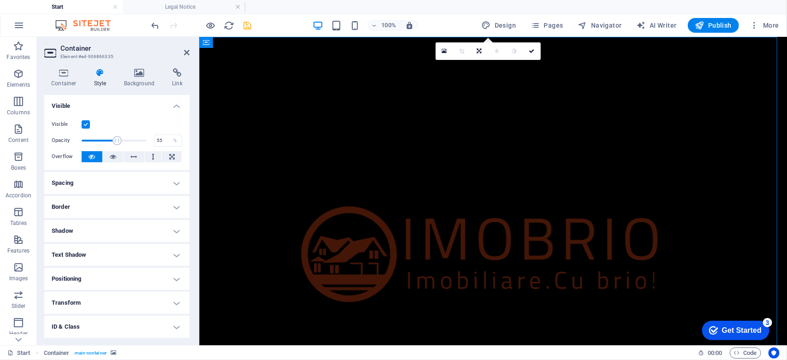
drag, startPoint x: 100, startPoint y: 138, endPoint x: 116, endPoint y: 137, distance: 16.7
click at [116, 137] on span at bounding box center [117, 140] width 9 height 9
type input "55.00"
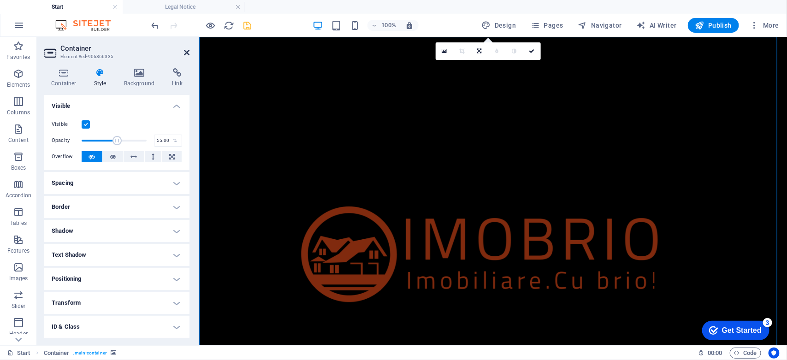
click at [187, 50] on icon at bounding box center [187, 52] width 6 height 7
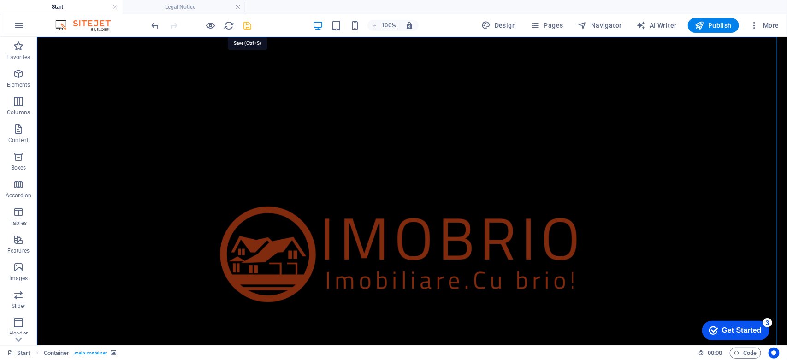
click at [248, 25] on icon "save" at bounding box center [248, 25] width 11 height 11
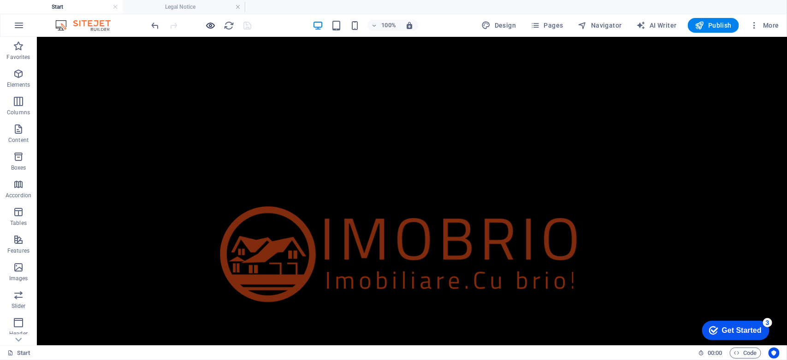
click at [208, 24] on icon "button" at bounding box center [211, 25] width 11 height 11
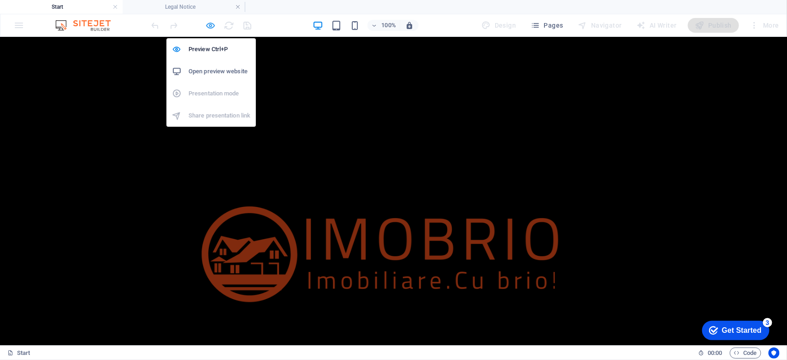
click at [209, 24] on icon "button" at bounding box center [211, 25] width 11 height 11
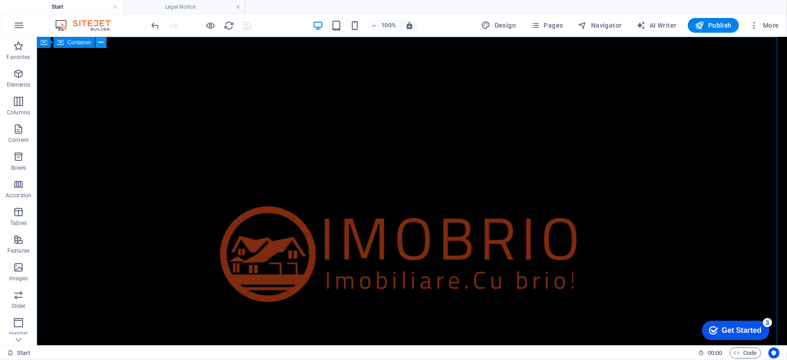
click at [100, 43] on icon at bounding box center [101, 43] width 5 height 10
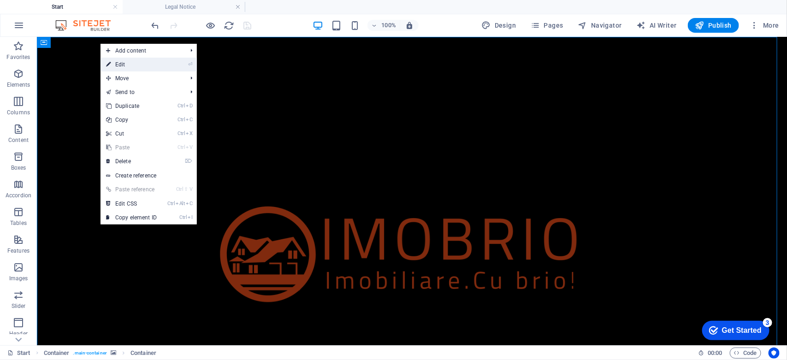
click at [115, 66] on link "⏎ Edit" at bounding box center [132, 65] width 62 height 14
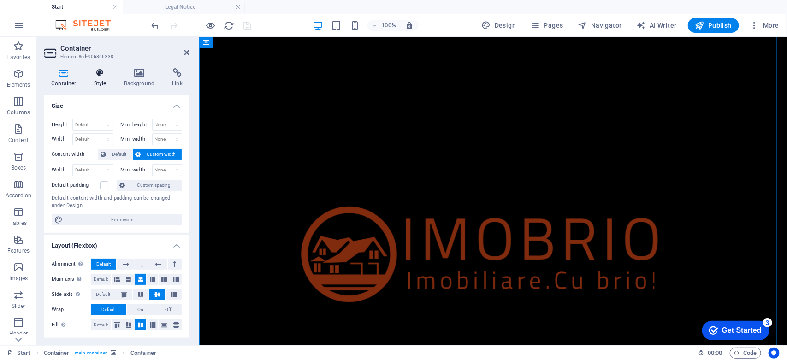
click at [104, 75] on icon at bounding box center [100, 72] width 26 height 9
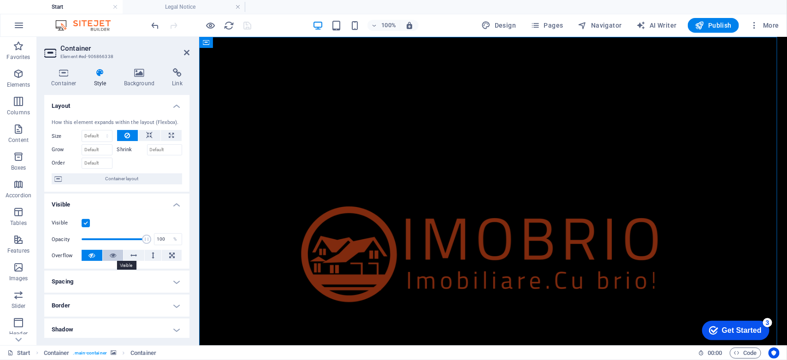
click at [110, 253] on icon at bounding box center [113, 255] width 6 height 11
click at [97, 254] on button at bounding box center [92, 255] width 21 height 11
click at [185, 53] on icon at bounding box center [187, 52] width 6 height 7
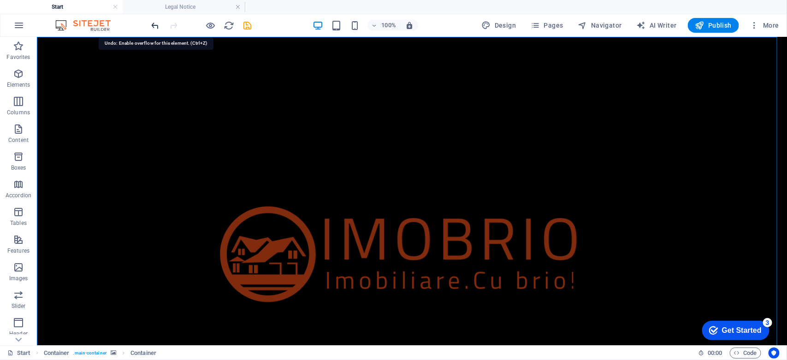
click at [154, 23] on icon "undo" at bounding box center [155, 25] width 11 height 11
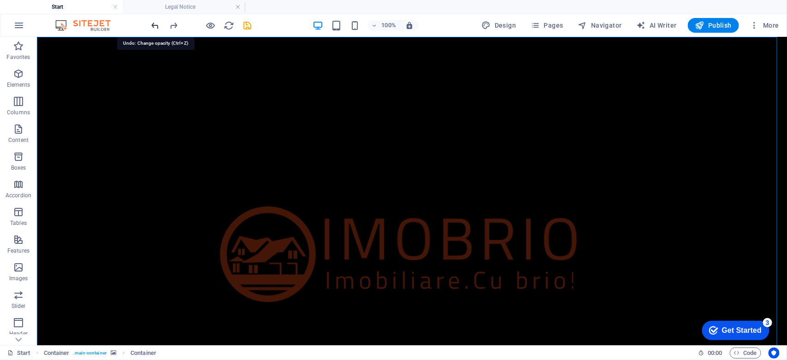
click at [154, 23] on icon "undo" at bounding box center [155, 25] width 11 height 11
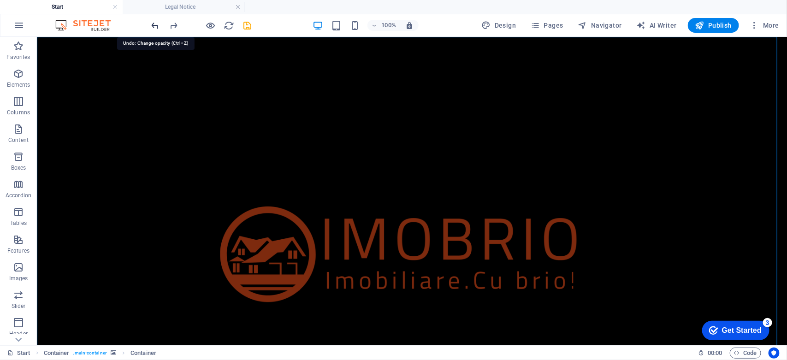
click at [154, 23] on icon "undo" at bounding box center [155, 25] width 11 height 11
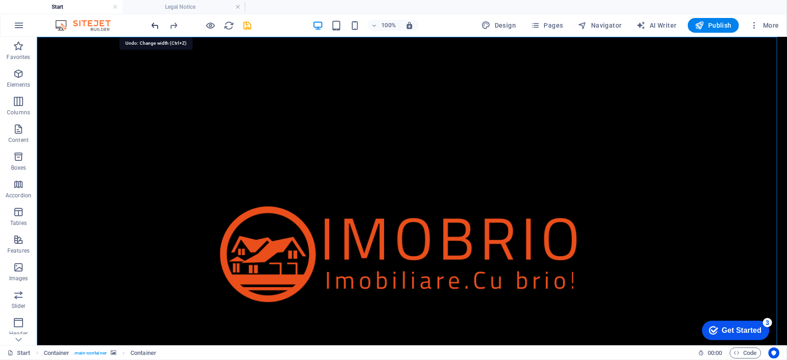
click at [154, 23] on icon "undo" at bounding box center [155, 25] width 11 height 11
click at [176, 23] on icon "redo" at bounding box center [174, 25] width 11 height 11
click at [88, 42] on button at bounding box center [84, 42] width 11 height 11
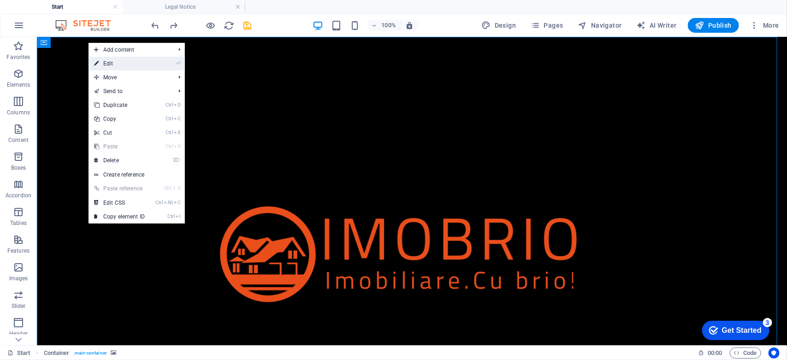
click at [128, 66] on link "⏎ Edit" at bounding box center [120, 64] width 62 height 14
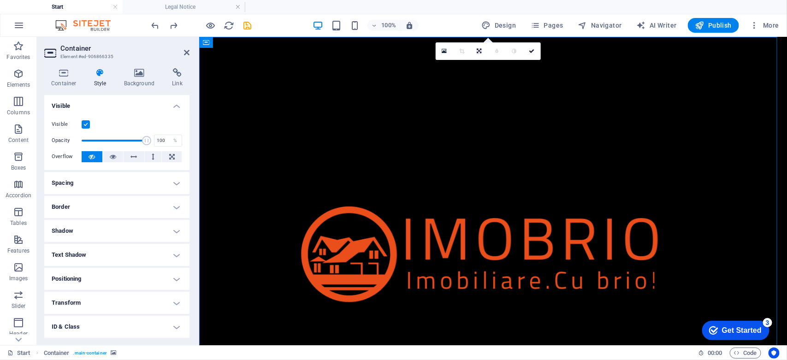
click at [117, 277] on h4 "Positioning" at bounding box center [116, 279] width 145 height 22
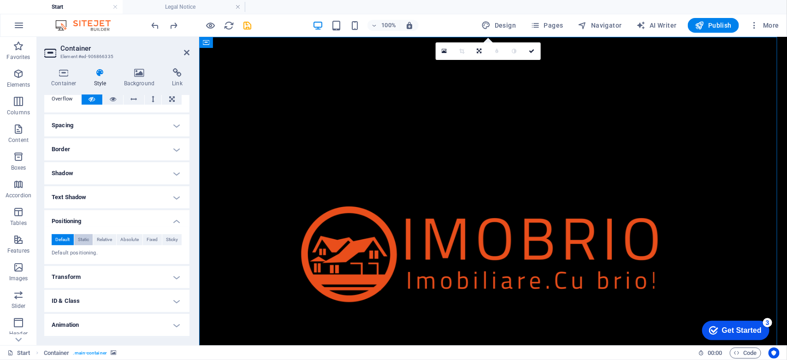
click at [80, 238] on span "Static" at bounding box center [83, 239] width 11 height 11
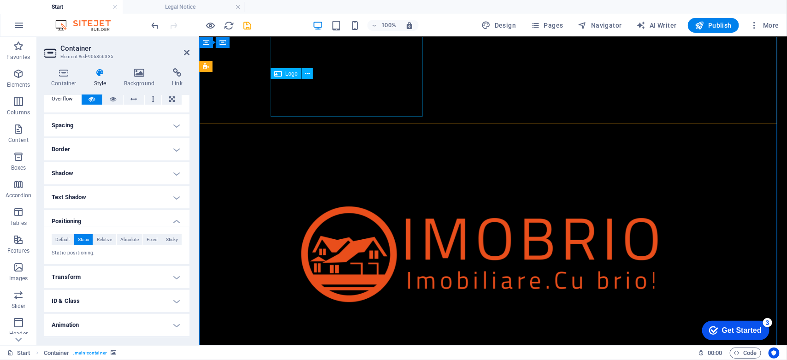
scroll to position [0, 0]
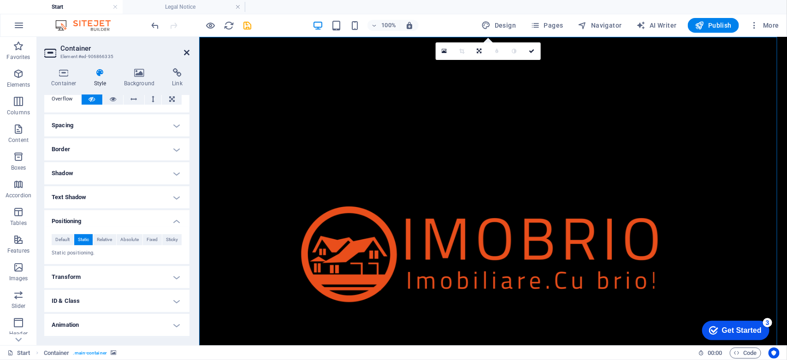
click at [186, 49] on icon at bounding box center [187, 52] width 6 height 7
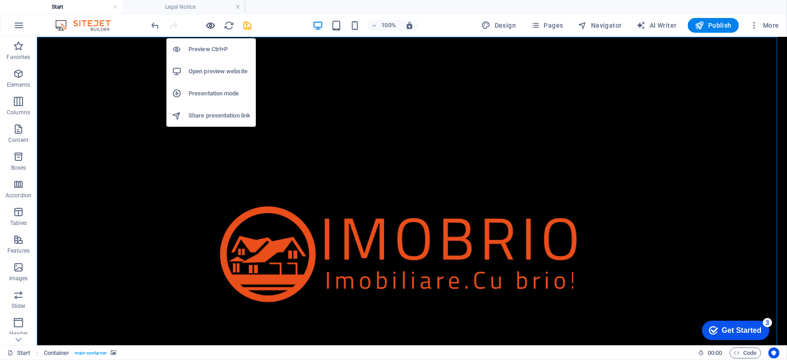
click at [208, 24] on icon "button" at bounding box center [211, 25] width 11 height 11
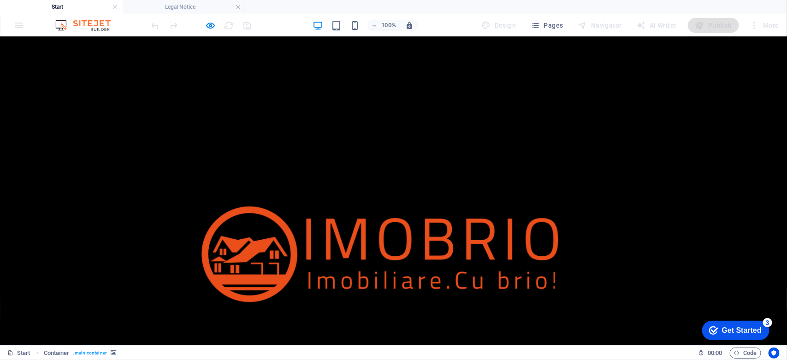
scroll to position [141, 0]
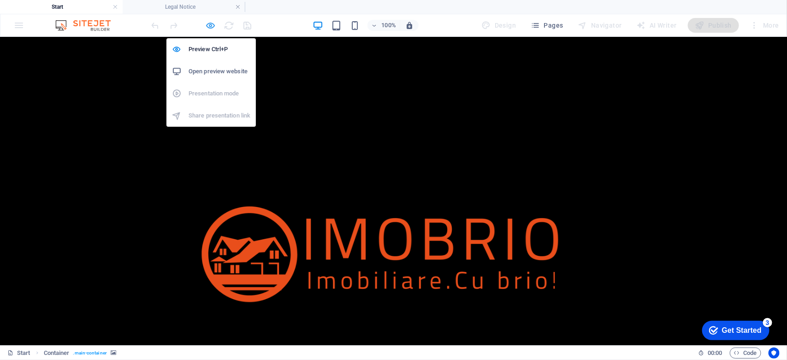
click at [213, 22] on icon "button" at bounding box center [211, 25] width 11 height 11
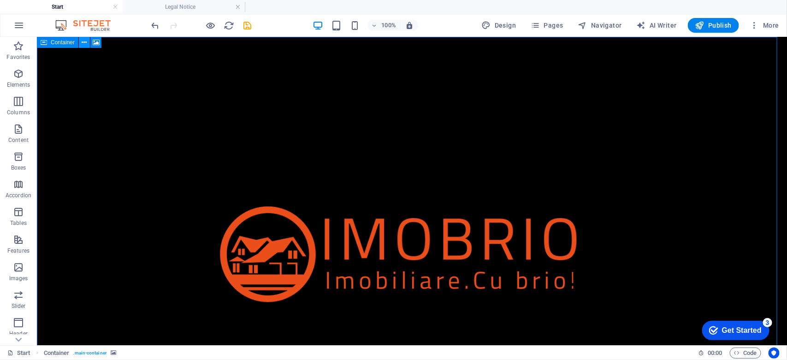
click at [83, 41] on icon at bounding box center [84, 43] width 5 height 10
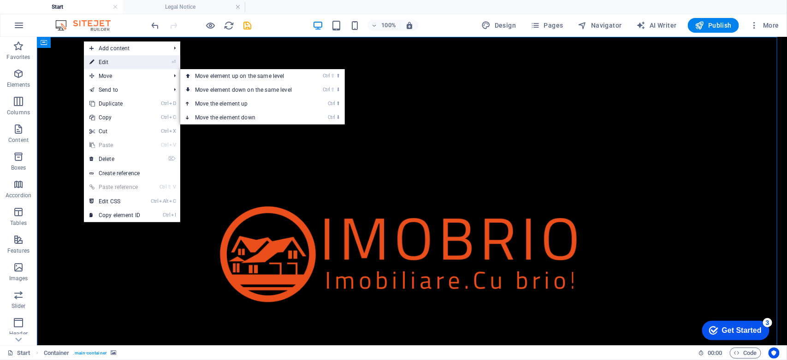
click at [109, 65] on link "⏎ Edit" at bounding box center [115, 62] width 62 height 14
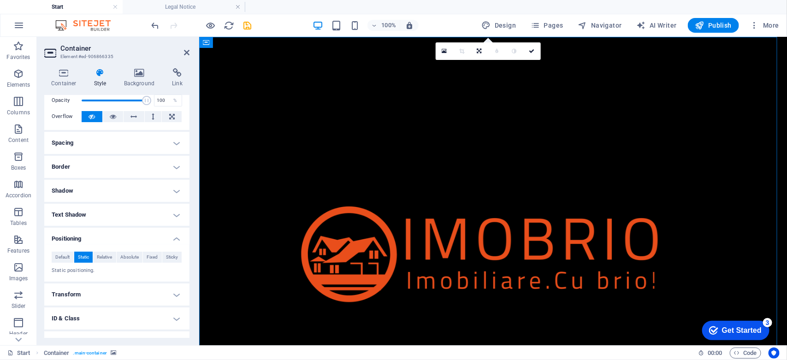
scroll to position [58, 0]
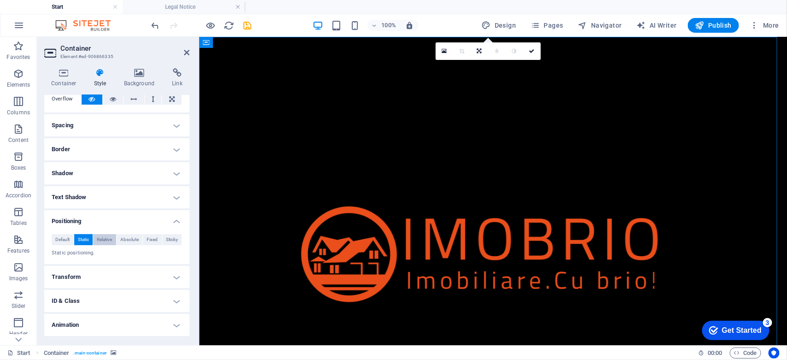
click at [104, 238] on span "Relative" at bounding box center [104, 239] width 15 height 11
click at [187, 51] on icon at bounding box center [187, 52] width 6 height 7
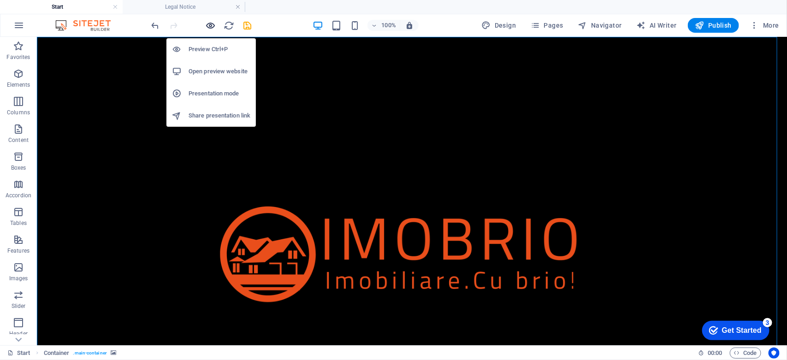
click at [210, 28] on icon "button" at bounding box center [211, 25] width 11 height 11
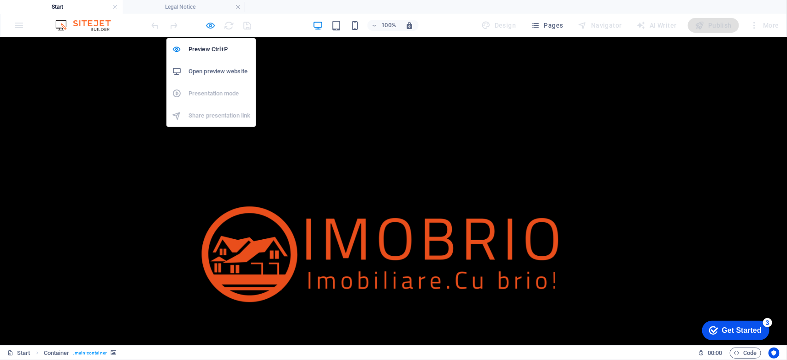
click at [208, 24] on icon "button" at bounding box center [211, 25] width 11 height 11
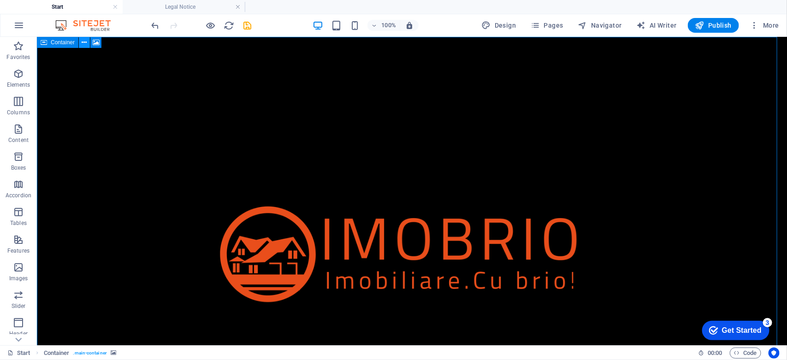
click at [82, 40] on icon at bounding box center [84, 43] width 5 height 10
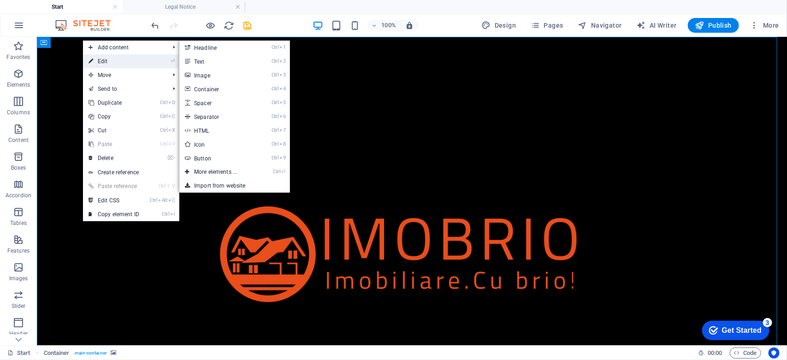
click at [99, 59] on link "⏎ Edit" at bounding box center [114, 61] width 62 height 14
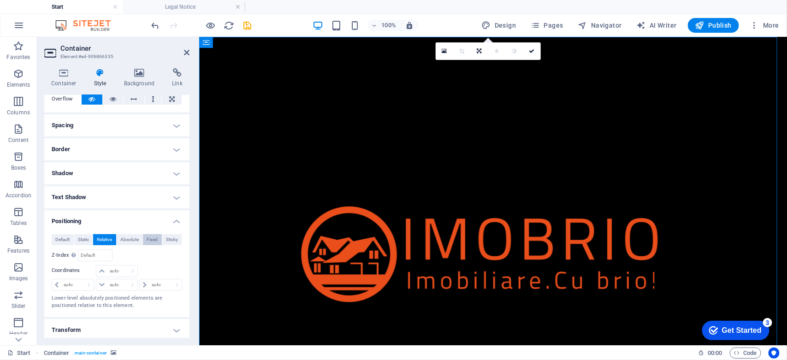
click at [150, 238] on span "Fixed" at bounding box center [152, 239] width 11 height 11
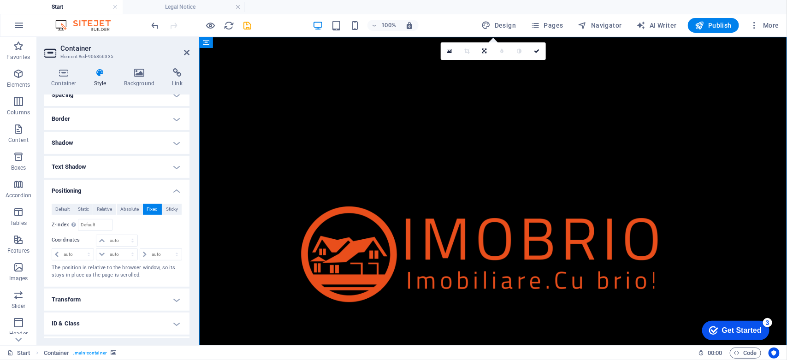
scroll to position [115, 0]
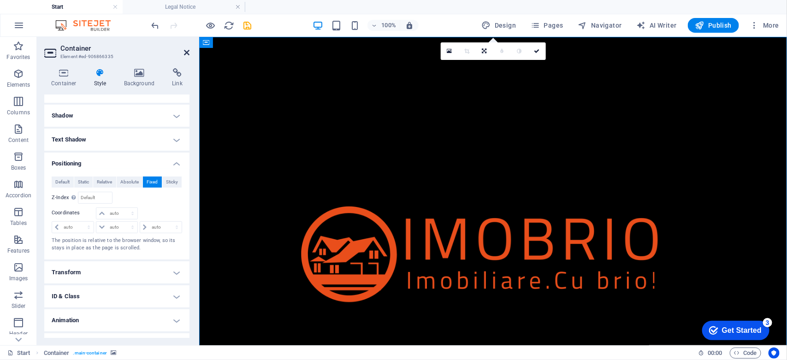
click at [186, 52] on icon at bounding box center [187, 52] width 6 height 7
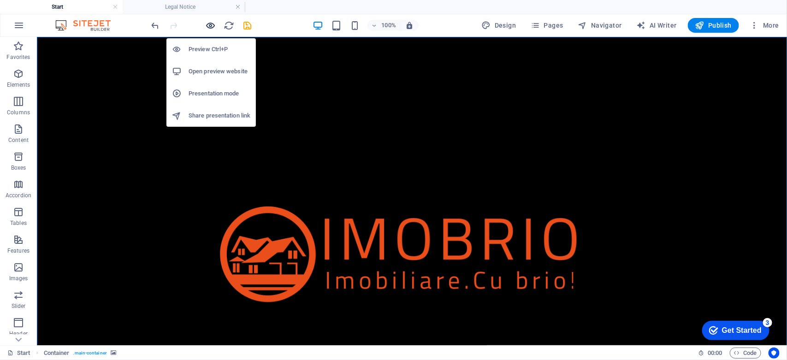
click at [210, 22] on icon "button" at bounding box center [211, 25] width 11 height 11
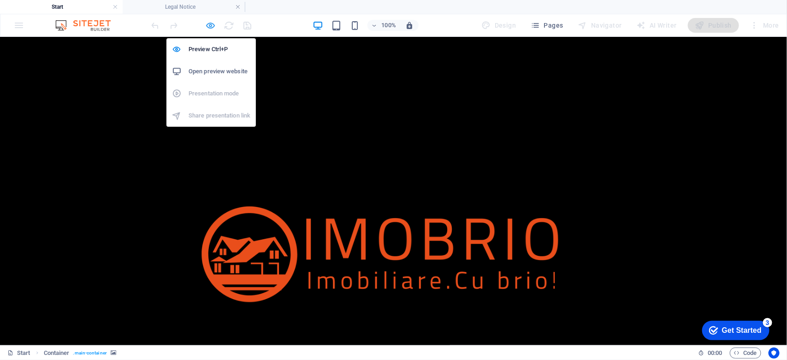
click at [213, 24] on icon "button" at bounding box center [211, 25] width 11 height 11
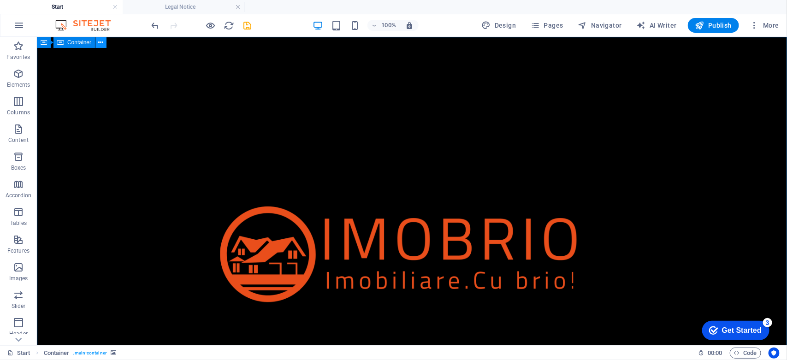
click at [100, 42] on icon at bounding box center [101, 43] width 5 height 10
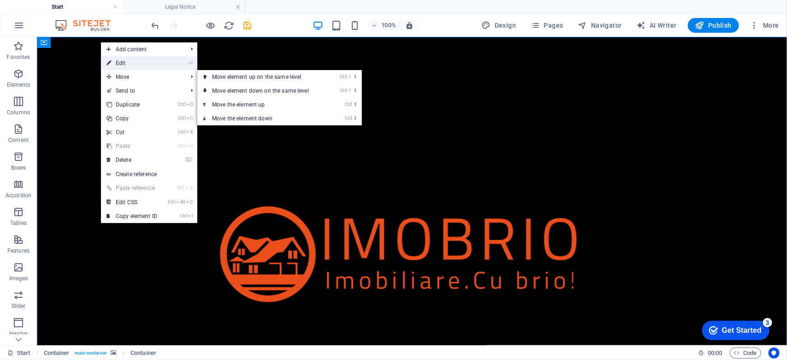
click at [130, 65] on link "⏎ Edit" at bounding box center [132, 63] width 62 height 14
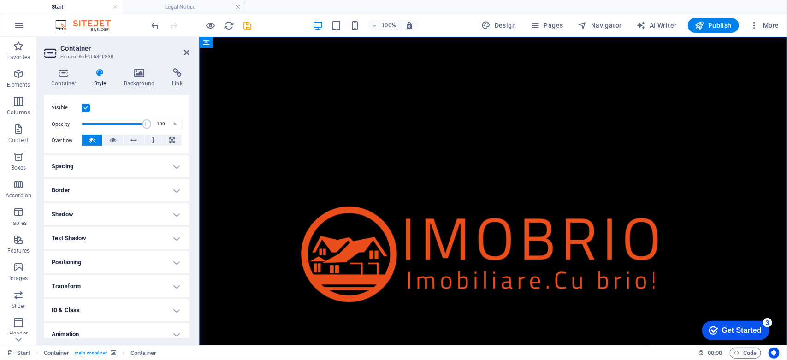
click at [113, 261] on h4 "Positioning" at bounding box center [116, 262] width 145 height 22
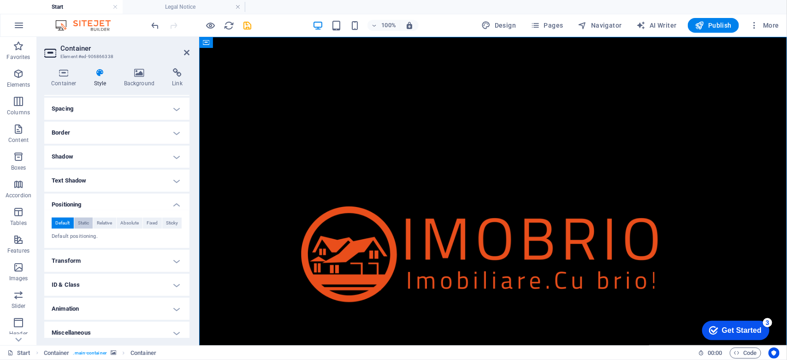
click at [86, 220] on span "Static" at bounding box center [83, 223] width 11 height 11
click at [61, 222] on span "Default" at bounding box center [62, 223] width 14 height 11
click at [105, 225] on span "Relative" at bounding box center [104, 223] width 15 height 11
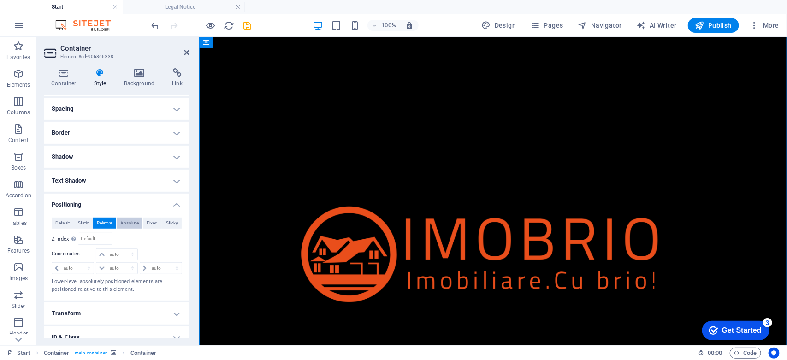
click at [125, 225] on span "Absolute" at bounding box center [129, 223] width 18 height 11
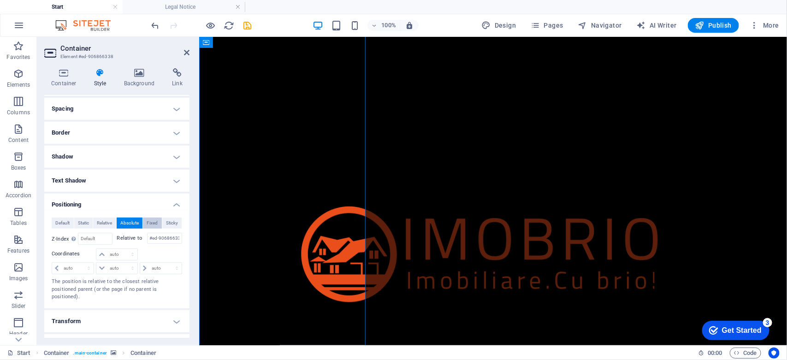
click at [149, 225] on span "Fixed" at bounding box center [152, 223] width 11 height 11
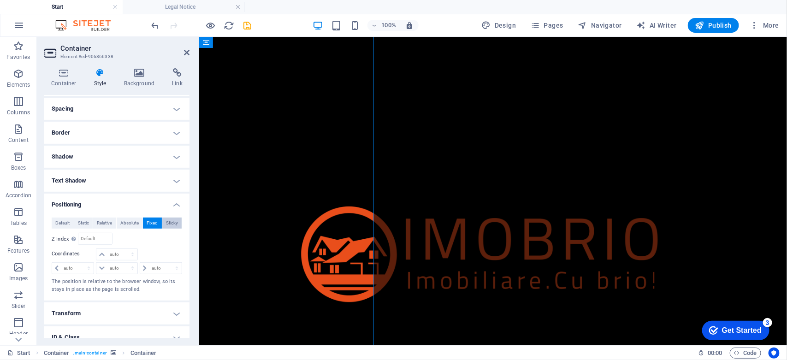
click at [166, 225] on span "Sticky" at bounding box center [172, 223] width 12 height 11
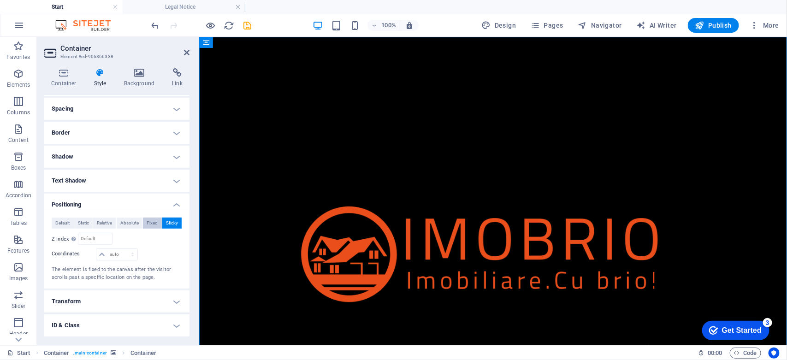
click at [153, 226] on span "Fixed" at bounding box center [152, 223] width 11 height 11
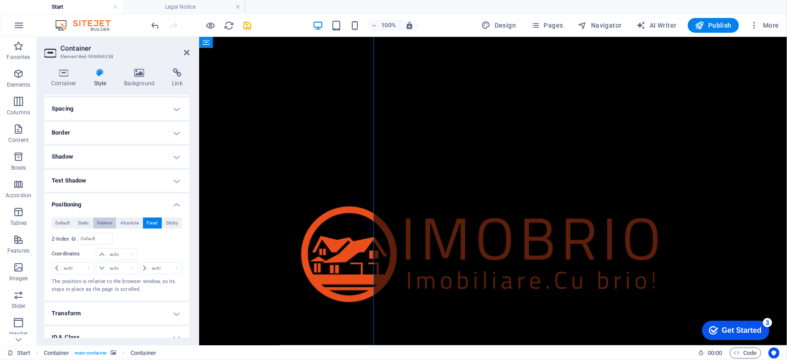
click at [99, 223] on span "Relative" at bounding box center [104, 223] width 15 height 11
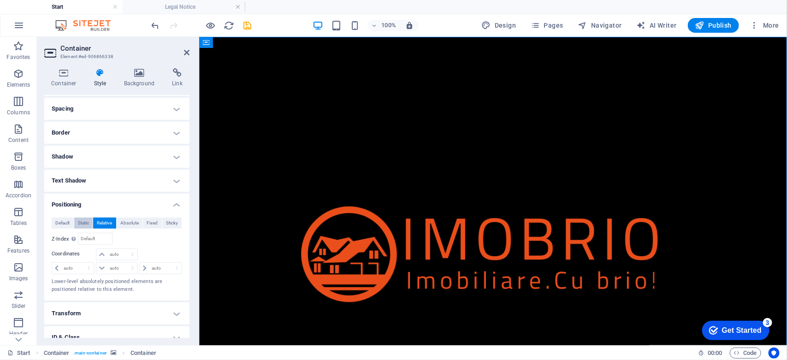
click at [80, 221] on span "Static" at bounding box center [83, 223] width 11 height 11
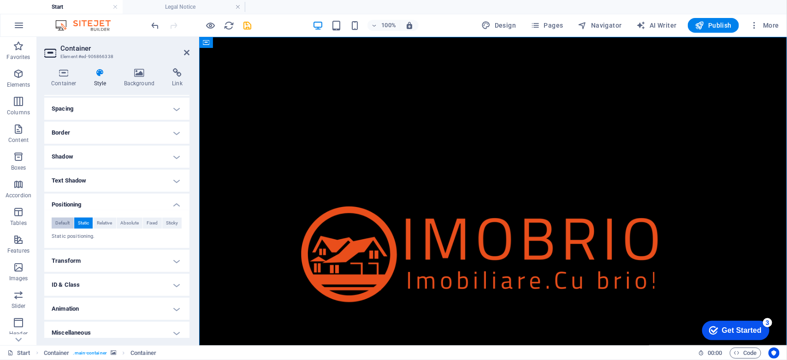
click at [60, 221] on span "Default" at bounding box center [62, 223] width 14 height 11
click at [95, 261] on h4 "Transform" at bounding box center [116, 261] width 145 height 22
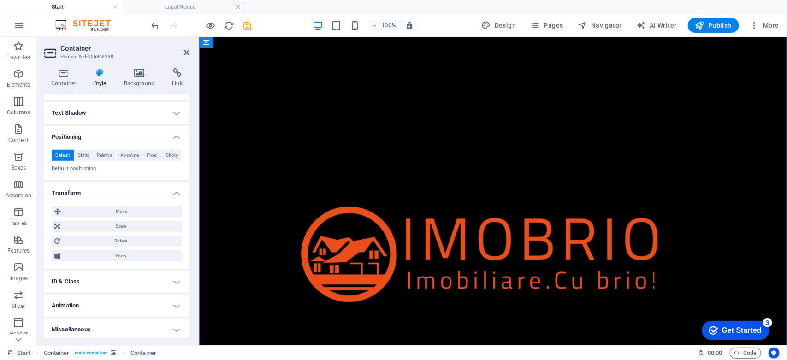
scroll to position [243, 0]
click at [101, 303] on h4 "Animation" at bounding box center [116, 304] width 145 height 22
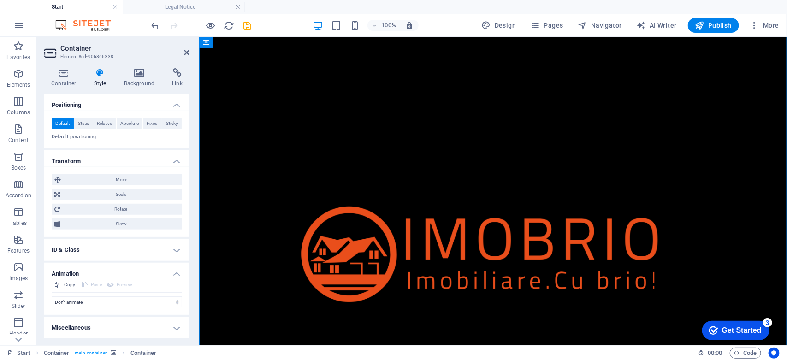
click at [98, 326] on h4 "Miscellaneous" at bounding box center [116, 328] width 145 height 22
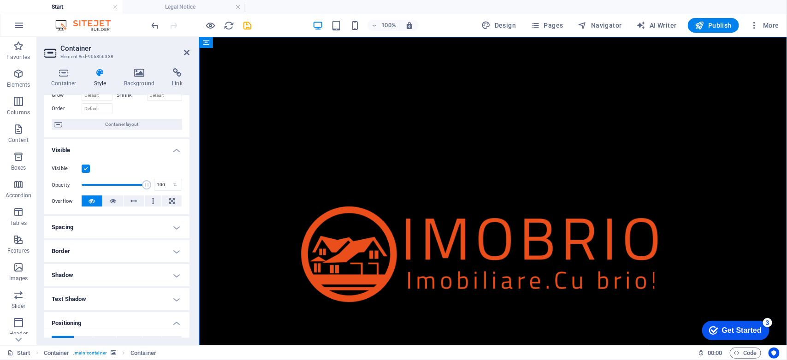
scroll to position [0, 0]
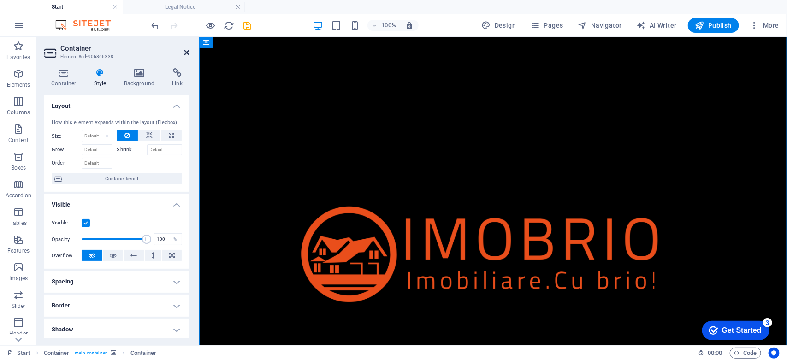
click at [186, 53] on icon at bounding box center [187, 52] width 6 height 7
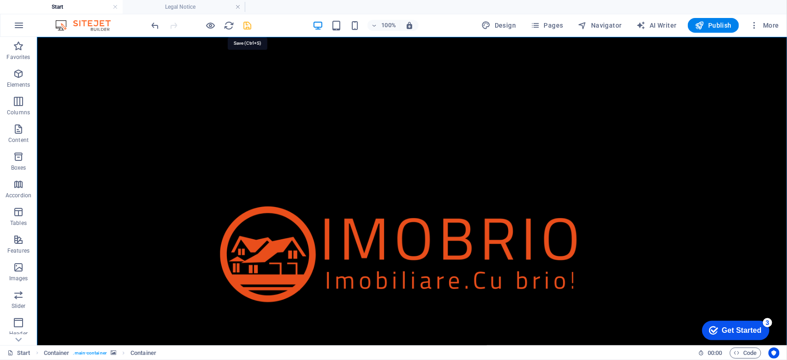
click at [246, 24] on icon "save" at bounding box center [248, 25] width 11 height 11
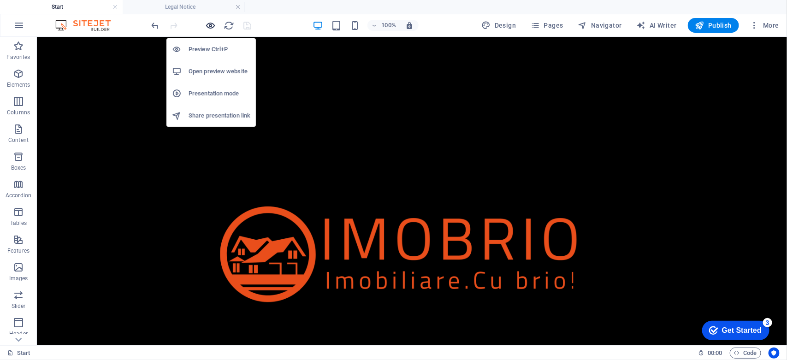
click at [208, 24] on icon "button" at bounding box center [211, 25] width 11 height 11
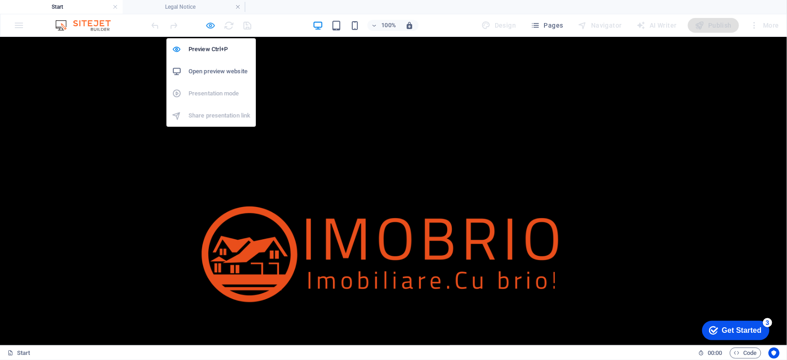
click at [208, 23] on icon "button" at bounding box center [211, 25] width 11 height 11
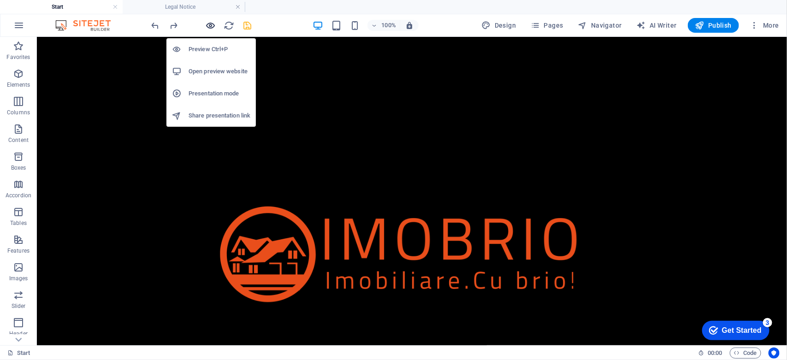
click at [206, 24] on icon "button" at bounding box center [211, 25] width 11 height 11
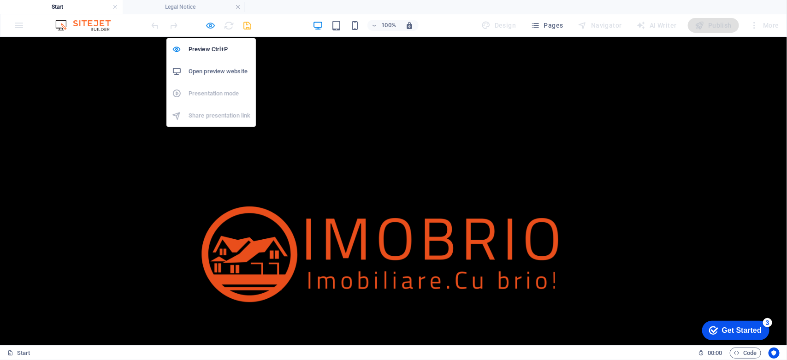
click at [212, 24] on icon "button" at bounding box center [211, 25] width 11 height 11
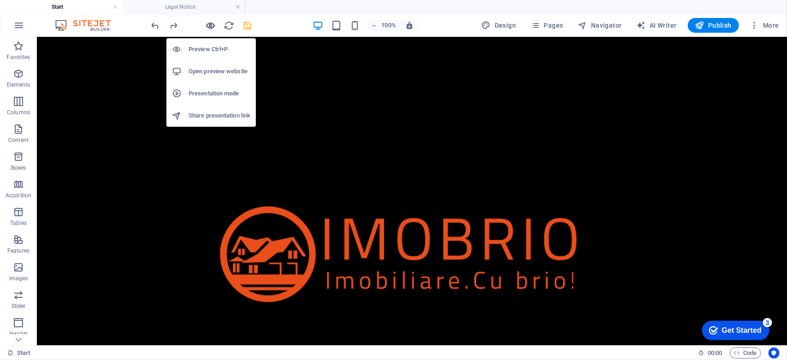
click at [209, 24] on icon "button" at bounding box center [211, 25] width 11 height 11
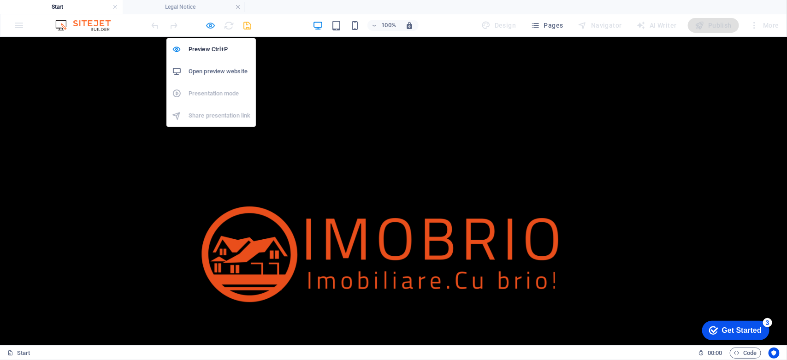
click at [209, 24] on icon "button" at bounding box center [211, 25] width 11 height 11
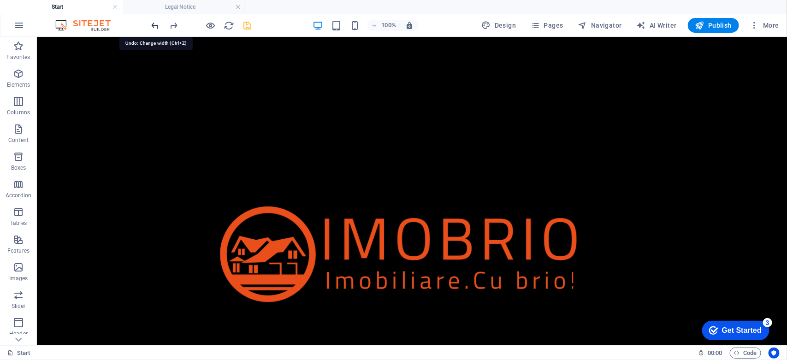
click at [153, 22] on icon "undo" at bounding box center [155, 25] width 11 height 11
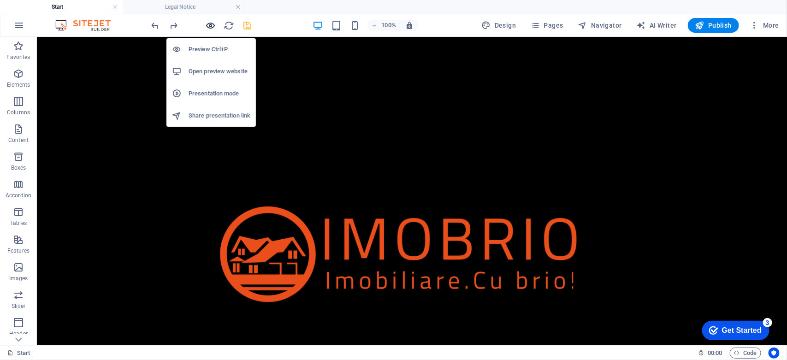
click at [208, 28] on icon "button" at bounding box center [211, 25] width 11 height 11
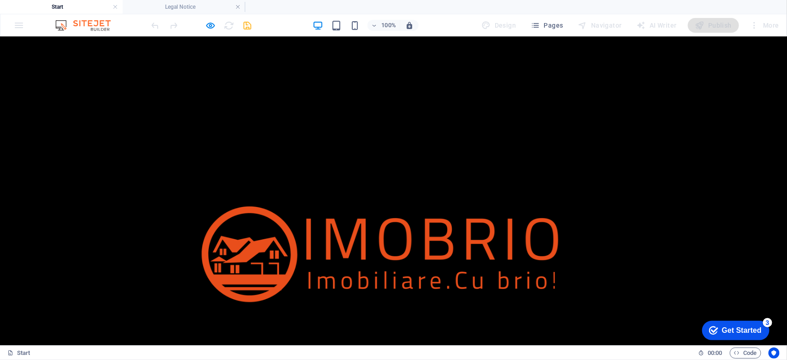
scroll to position [141, 0]
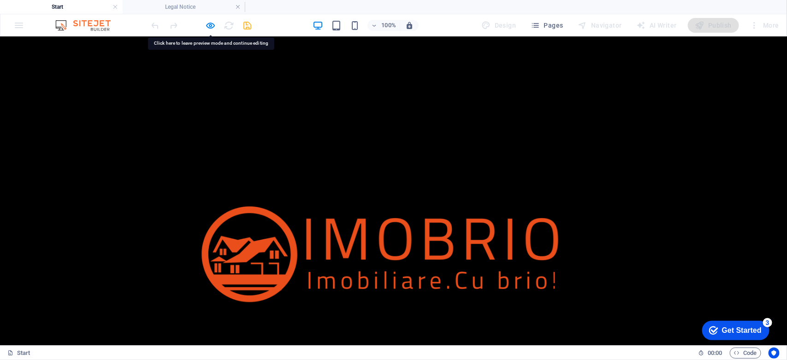
scroll to position [0, 0]
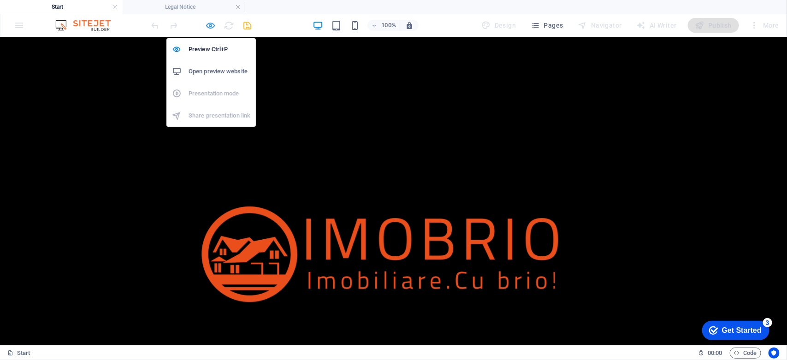
click at [208, 26] on icon "button" at bounding box center [211, 25] width 11 height 11
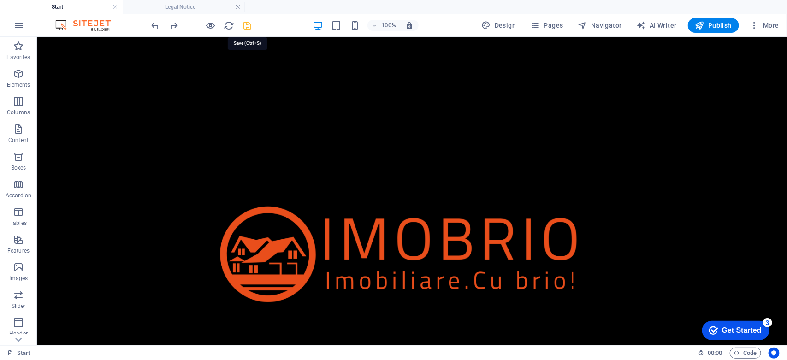
click at [248, 26] on icon "save" at bounding box center [248, 25] width 11 height 11
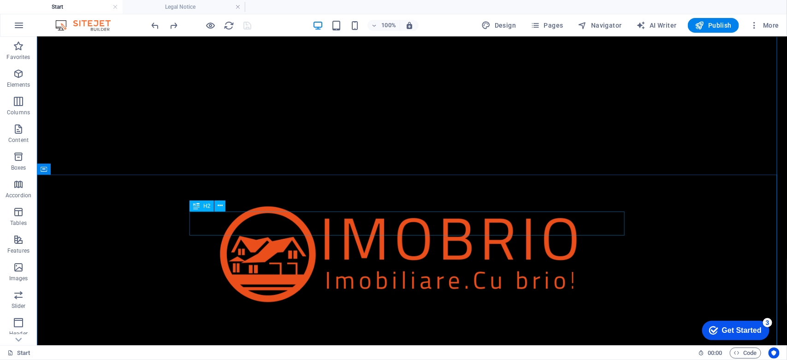
scroll to position [576, 0]
click at [84, 71] on div "Acasă Despre Contact" at bounding box center [411, 272] width 750 height 472
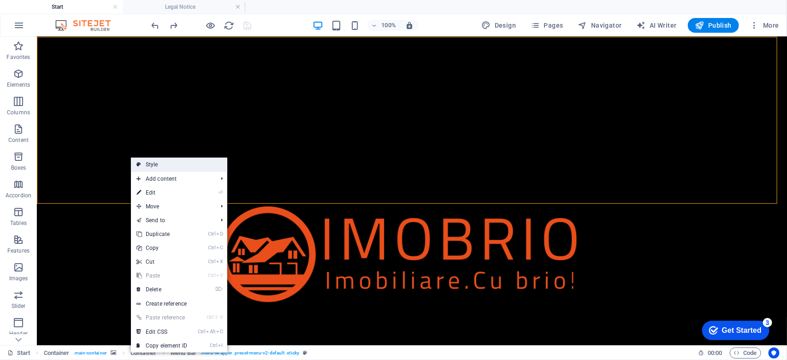
click at [180, 167] on link "Style" at bounding box center [179, 165] width 96 height 14
select select "rem"
select select "sticky_instant"
select select "px"
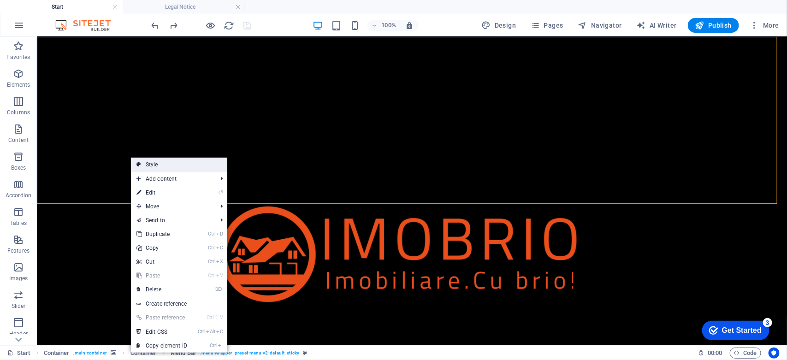
select select "px"
select select "hover_text_color"
select select "rem"
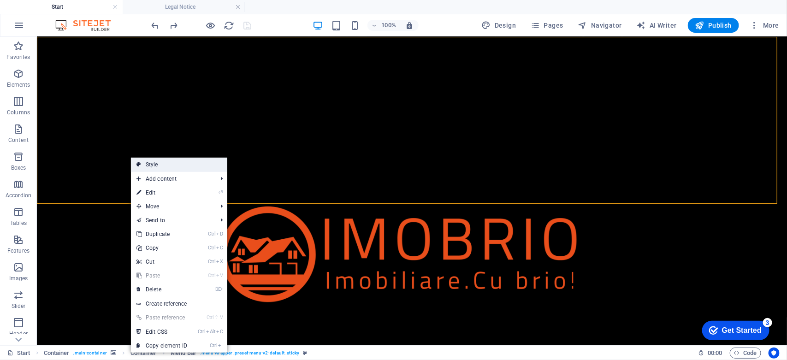
select select "link-special-font"
select select "px"
select select
select select "px"
select select "%"
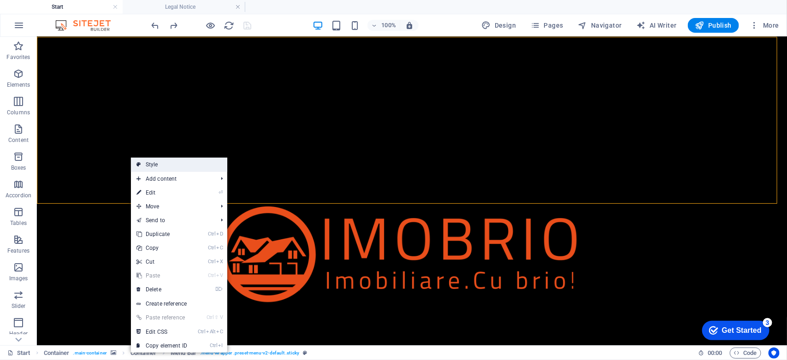
select select "rem"
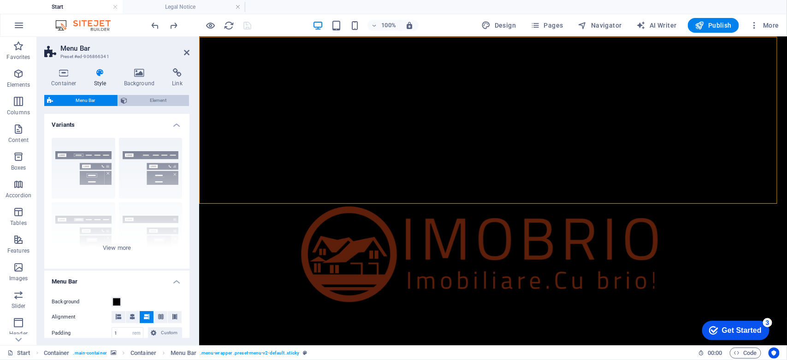
click at [155, 101] on span "Element" at bounding box center [158, 100] width 56 height 11
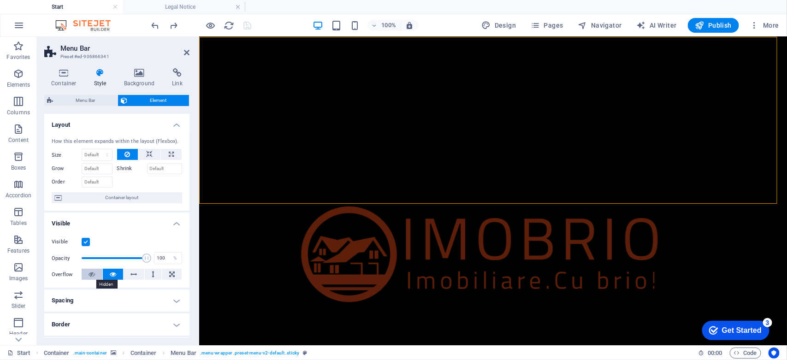
click at [92, 272] on icon at bounding box center [92, 274] width 6 height 11
click at [186, 51] on icon at bounding box center [187, 52] width 6 height 7
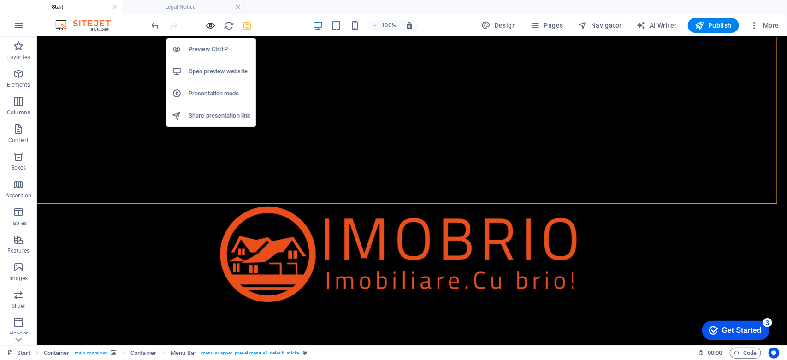
click at [208, 26] on icon "button" at bounding box center [211, 25] width 11 height 11
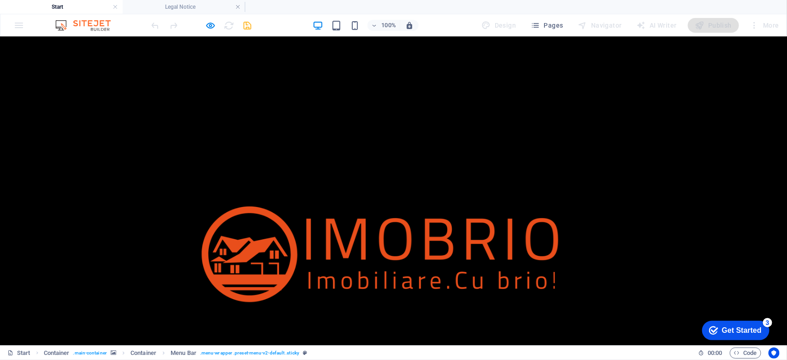
scroll to position [0, 0]
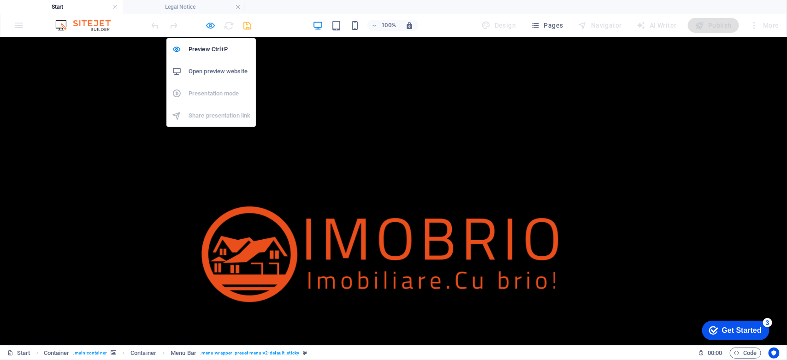
click at [211, 24] on icon "button" at bounding box center [211, 25] width 11 height 11
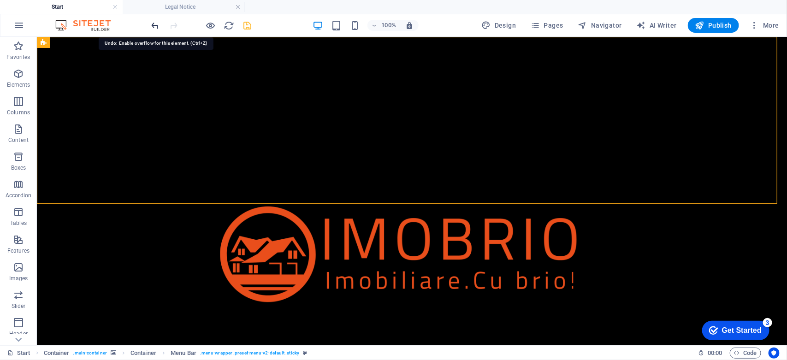
click at [153, 24] on icon "undo" at bounding box center [155, 25] width 11 height 11
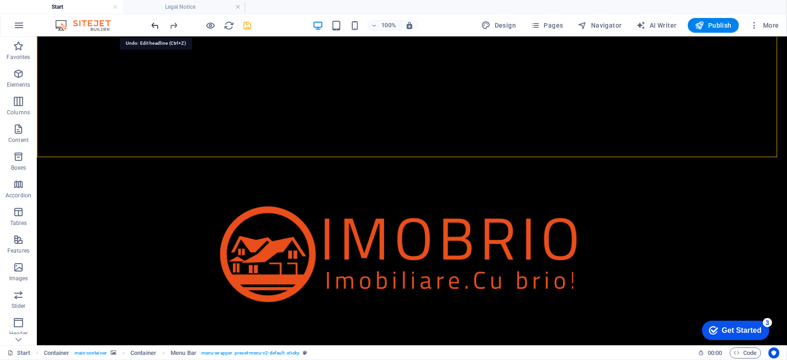
scroll to position [200, 0]
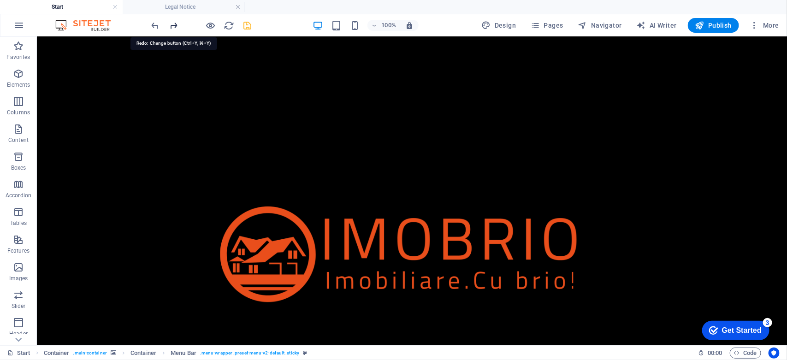
click at [172, 24] on icon "redo" at bounding box center [174, 25] width 11 height 11
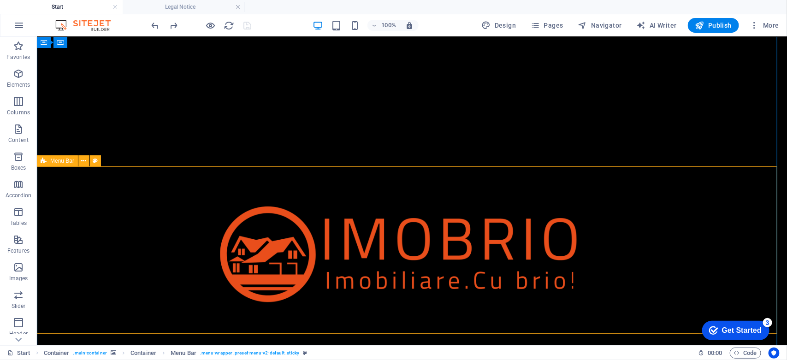
scroll to position [0, 0]
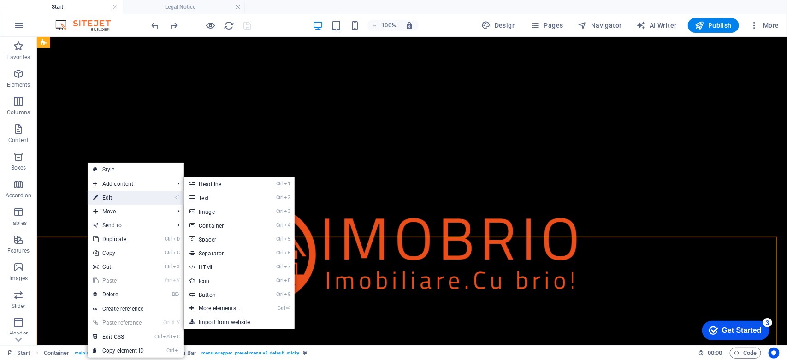
click at [109, 195] on link "⏎ Edit" at bounding box center [119, 198] width 62 height 14
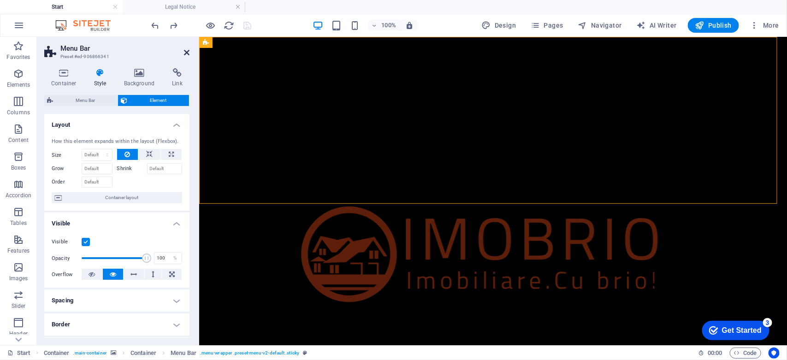
click at [184, 52] on icon at bounding box center [187, 52] width 6 height 7
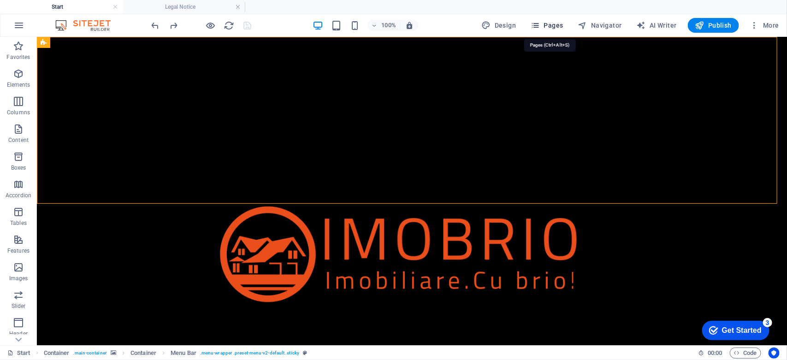
click at [556, 26] on span "Pages" at bounding box center [547, 25] width 32 height 9
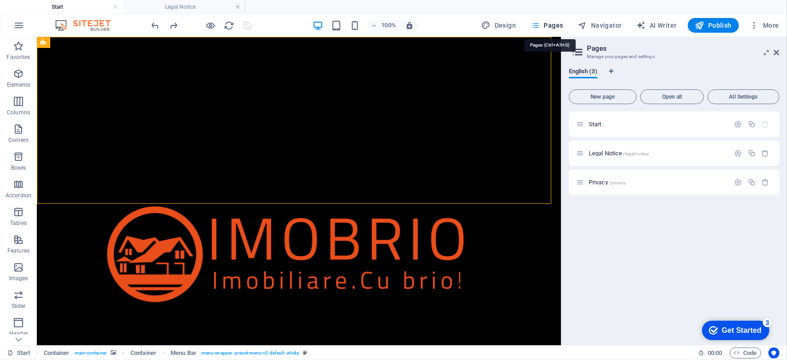
click at [556, 26] on span "Pages" at bounding box center [547, 25] width 32 height 9
click at [778, 51] on icon at bounding box center [777, 52] width 6 height 7
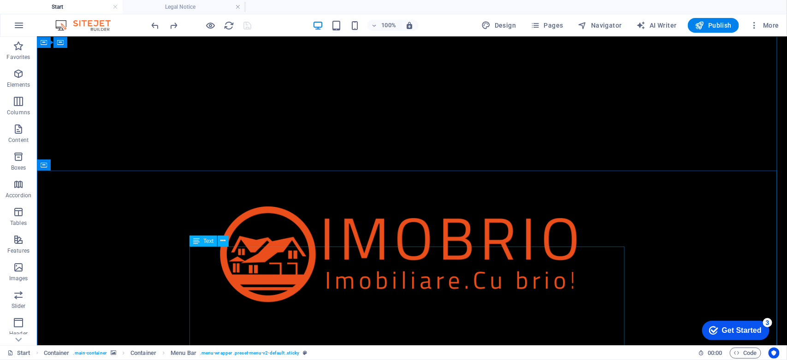
scroll to position [346, 0]
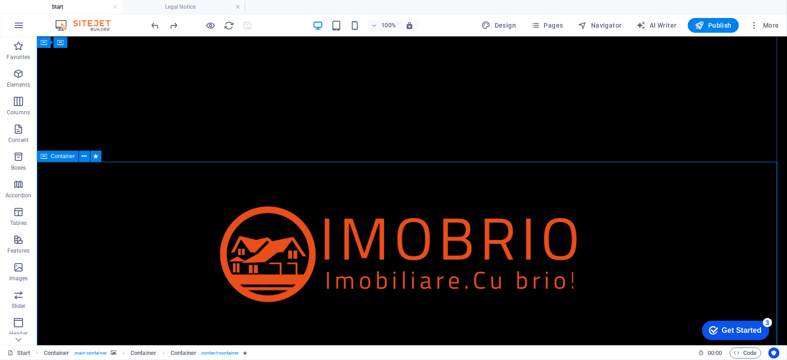
scroll to position [404, 0]
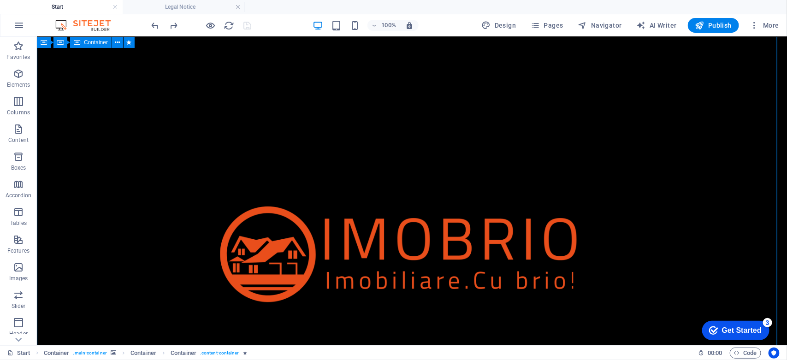
scroll to position [0, 0]
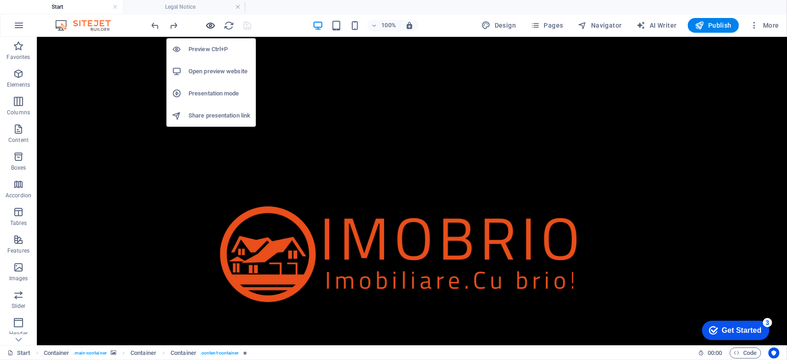
click at [213, 23] on icon "button" at bounding box center [211, 25] width 11 height 11
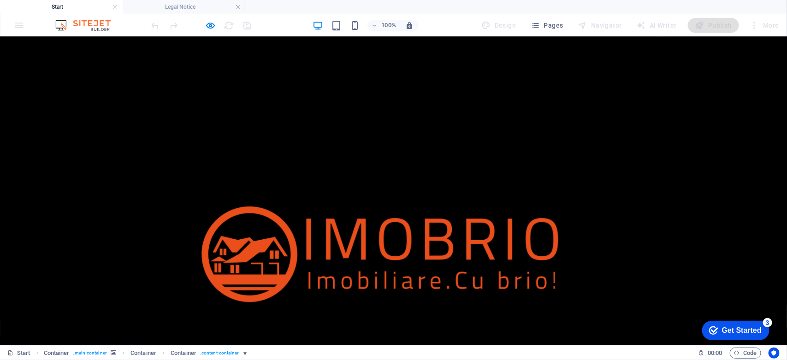
scroll to position [141, 0]
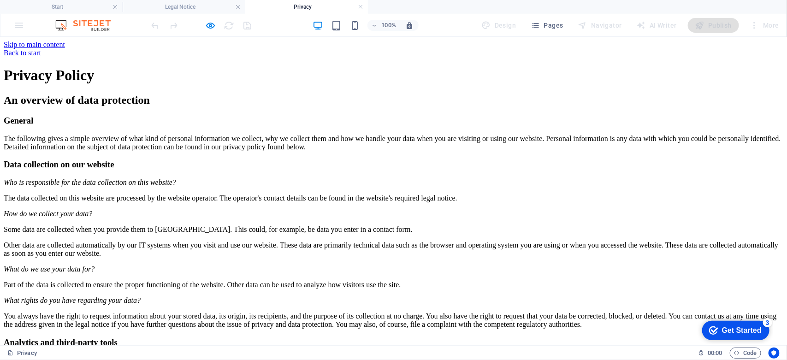
scroll to position [0, 0]
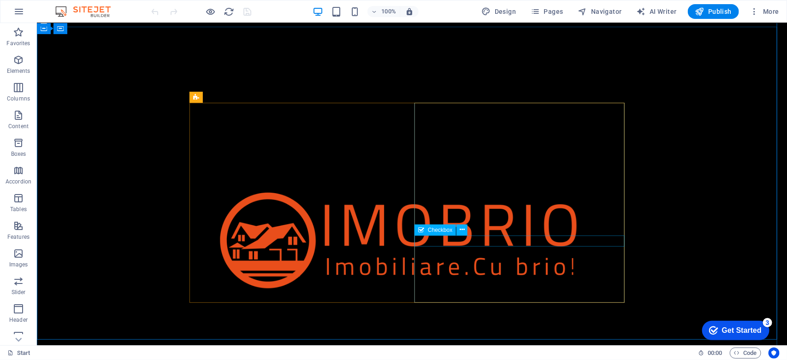
scroll to position [734, 0]
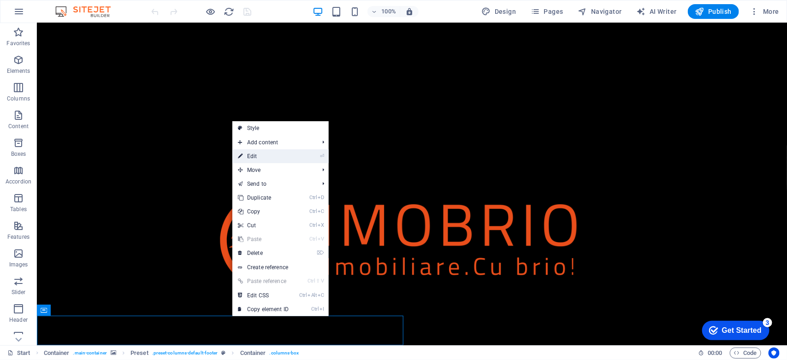
click at [262, 157] on link "⏎ Edit" at bounding box center [263, 156] width 62 height 14
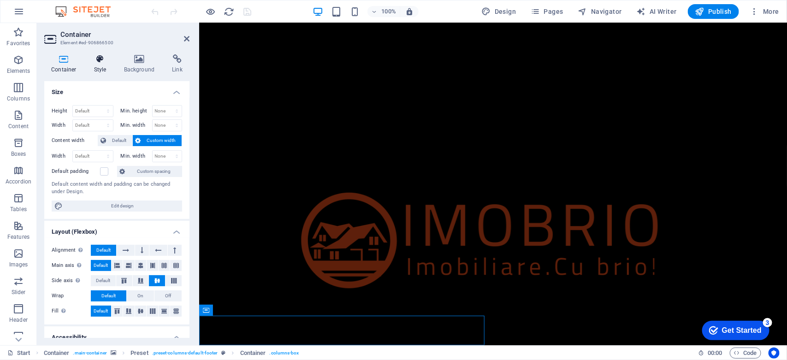
click at [100, 57] on icon at bounding box center [100, 58] width 26 height 9
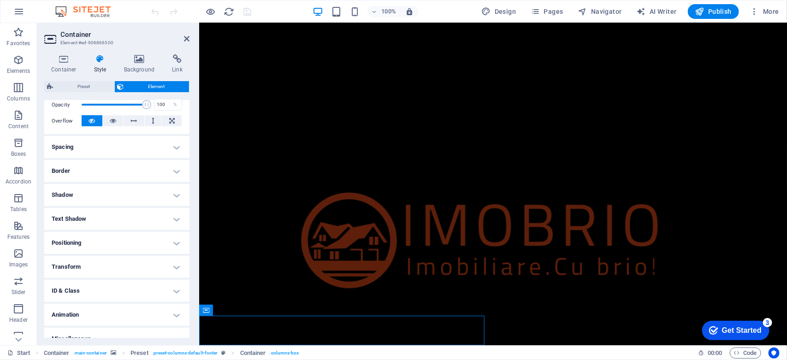
scroll to position [151, 0]
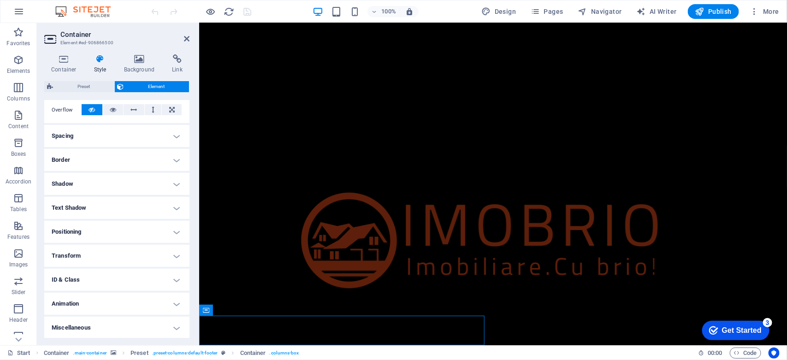
click at [91, 237] on h4 "Positioning" at bounding box center [116, 232] width 145 height 22
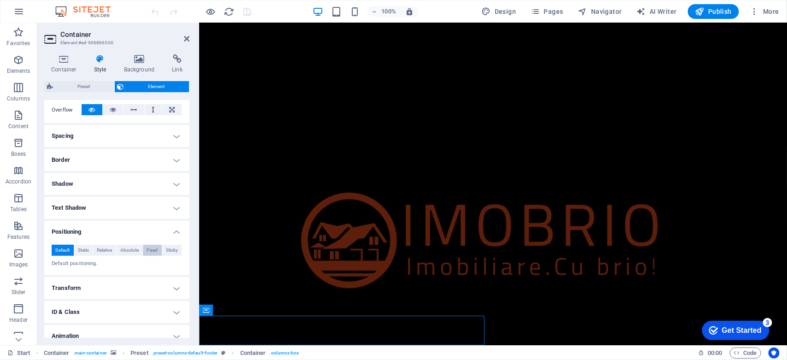
click at [147, 252] on span "Fixed" at bounding box center [152, 250] width 11 height 11
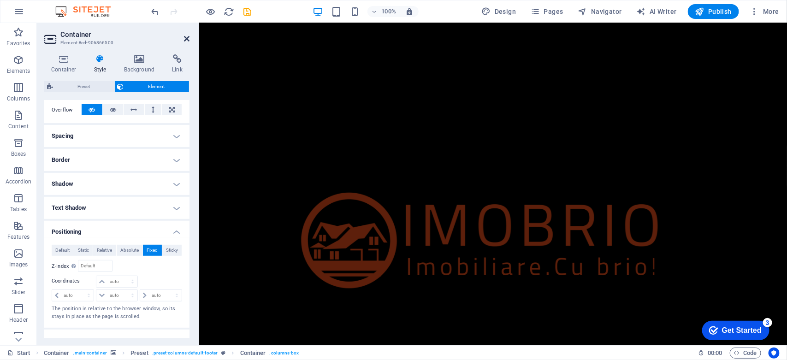
click at [185, 40] on icon at bounding box center [187, 38] width 6 height 7
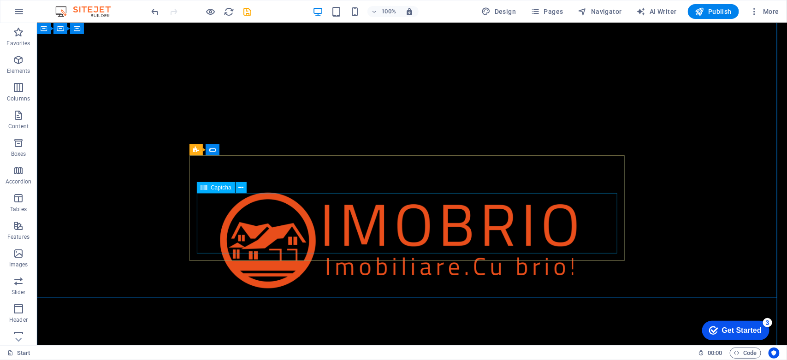
scroll to position [0, 0]
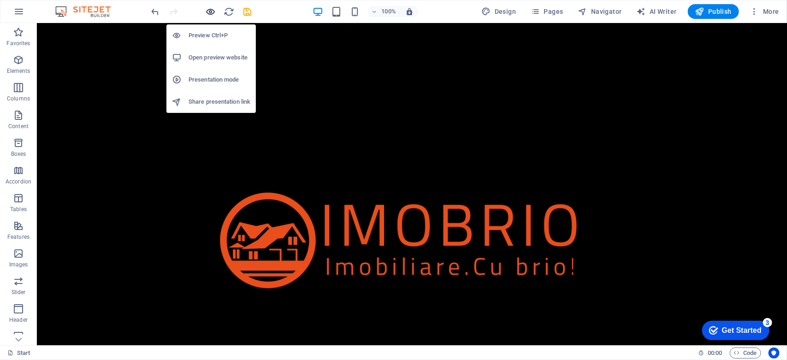
click at [209, 12] on icon "button" at bounding box center [211, 11] width 11 height 11
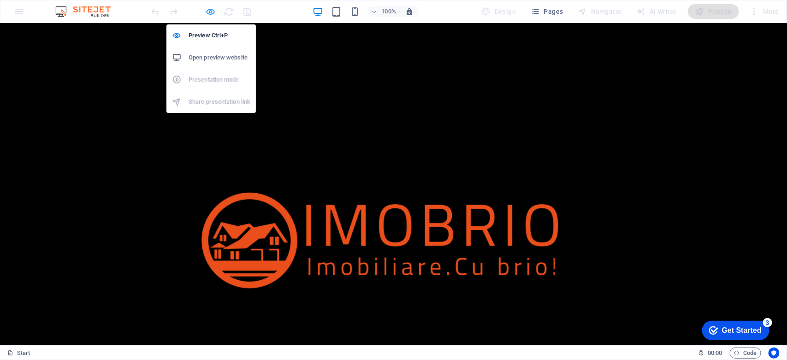
click at [211, 7] on icon "button" at bounding box center [211, 11] width 11 height 11
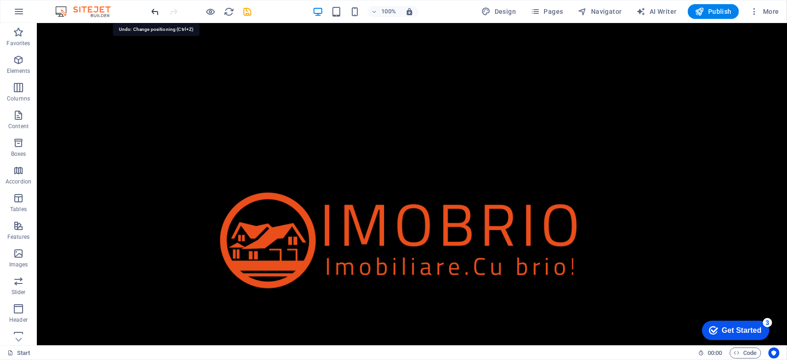
click at [151, 11] on icon "undo" at bounding box center [155, 11] width 11 height 11
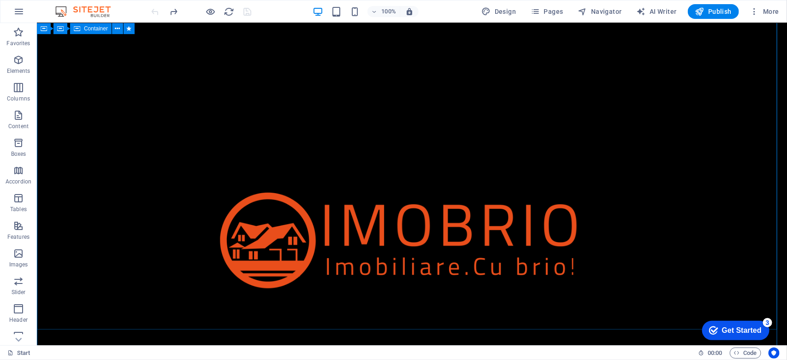
scroll to position [231, 0]
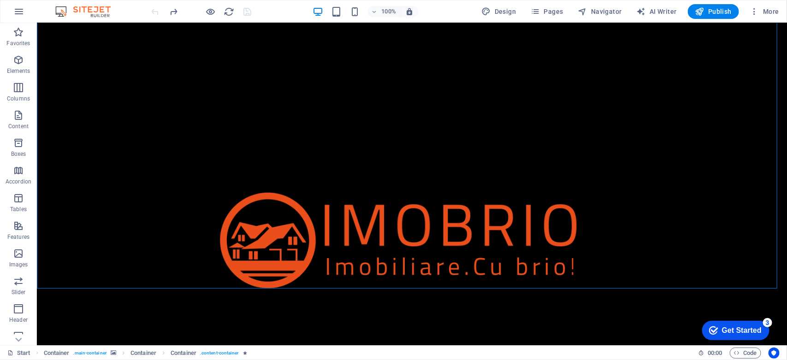
scroll to position [288, 0]
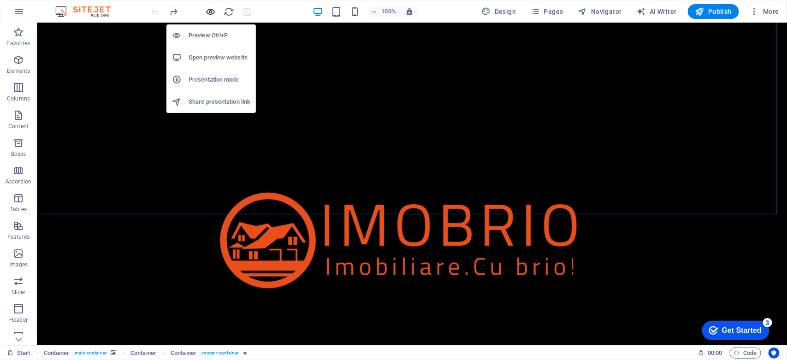
click at [214, 12] on icon "button" at bounding box center [211, 11] width 11 height 11
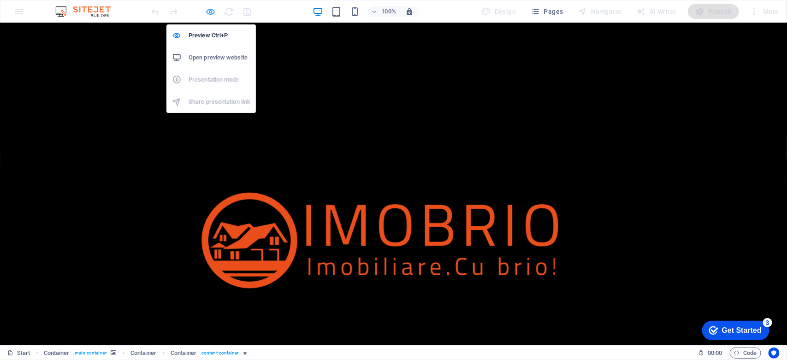
scroll to position [126, 0]
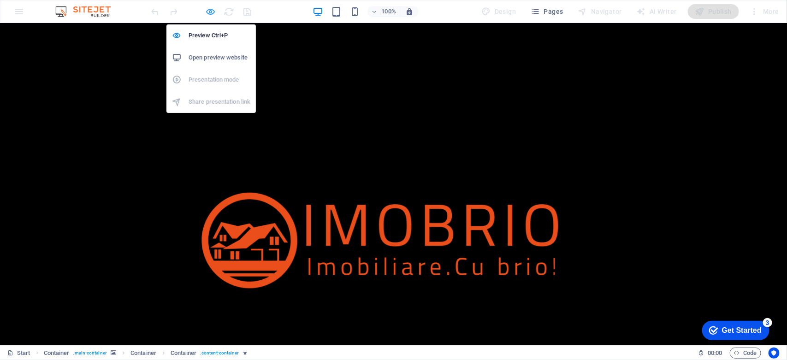
click at [210, 12] on icon "button" at bounding box center [211, 11] width 11 height 11
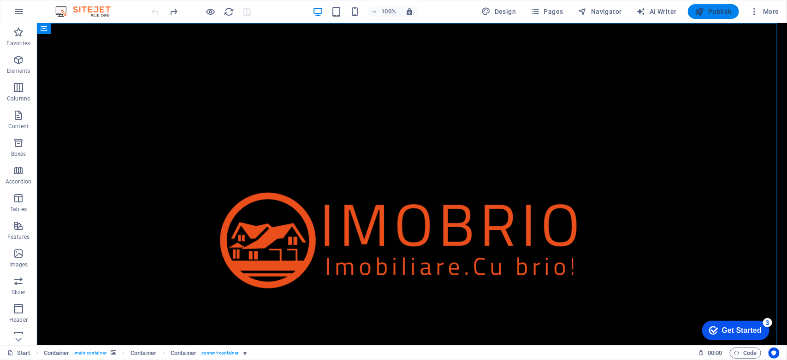
click at [711, 7] on span "Publish" at bounding box center [713, 11] width 36 height 9
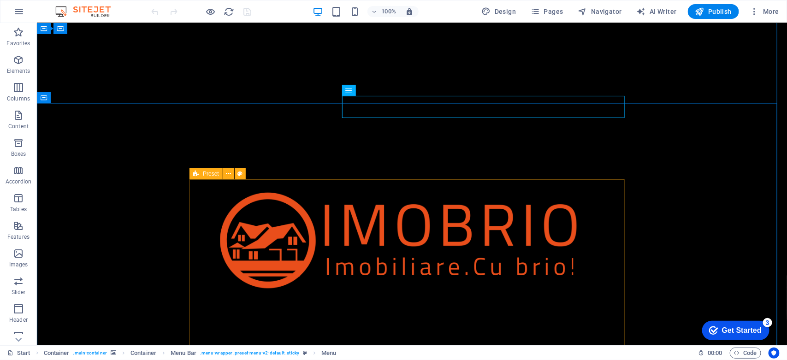
scroll to position [576, 0]
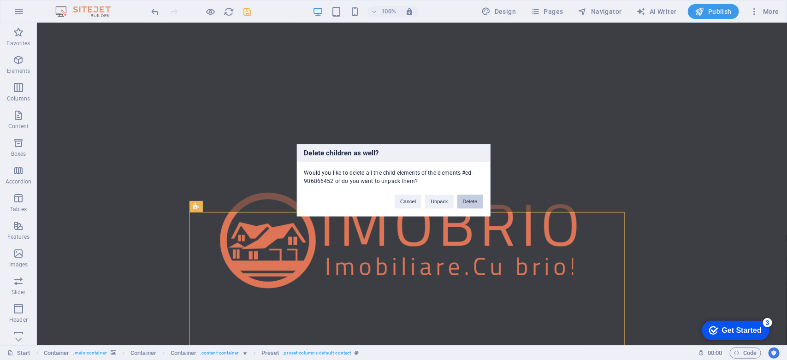
click at [466, 199] on button "Delete" at bounding box center [471, 202] width 26 height 14
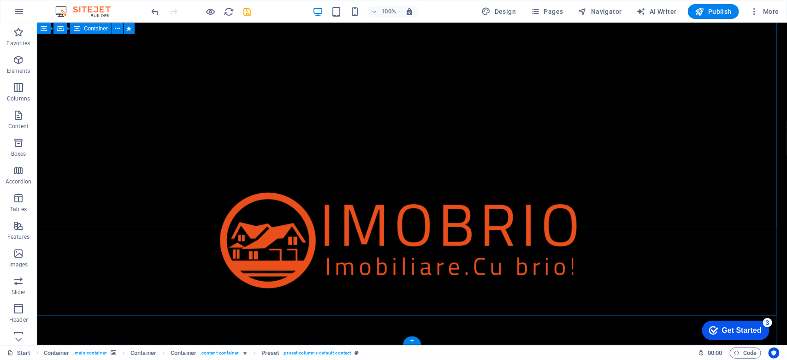
scroll to position [510, 0]
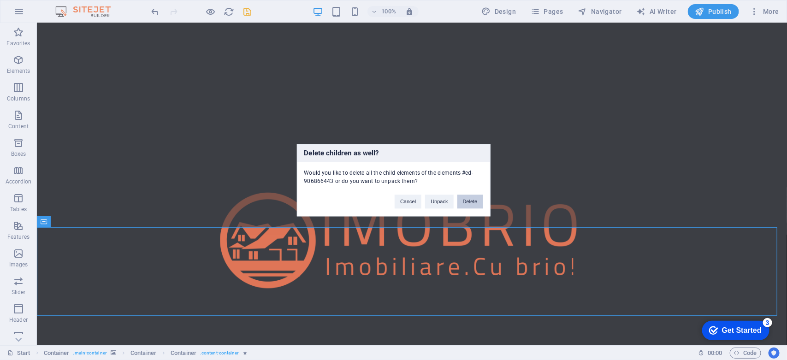
click at [464, 203] on button "Delete" at bounding box center [471, 202] width 26 height 14
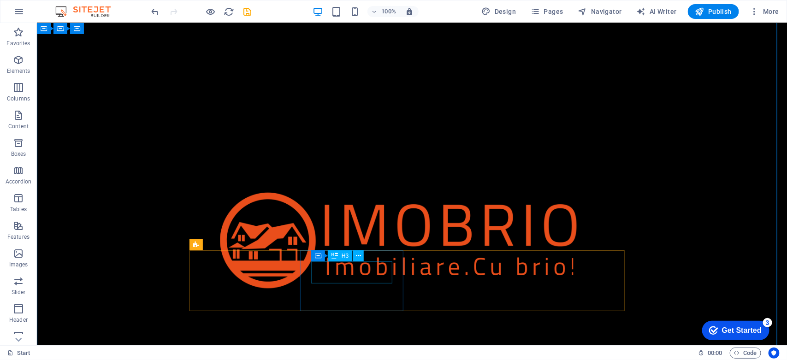
scroll to position [0, 0]
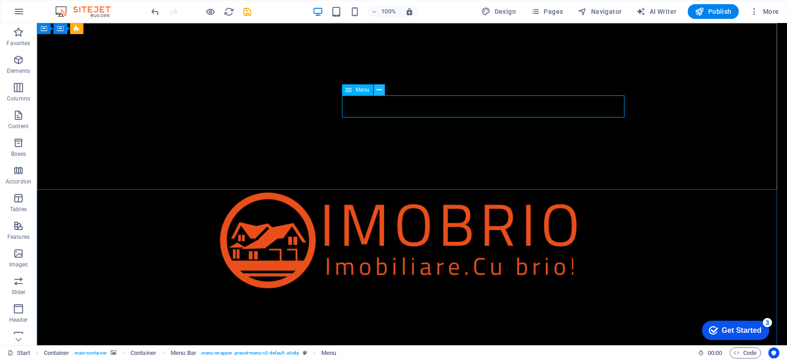
click at [380, 89] on icon at bounding box center [379, 90] width 5 height 10
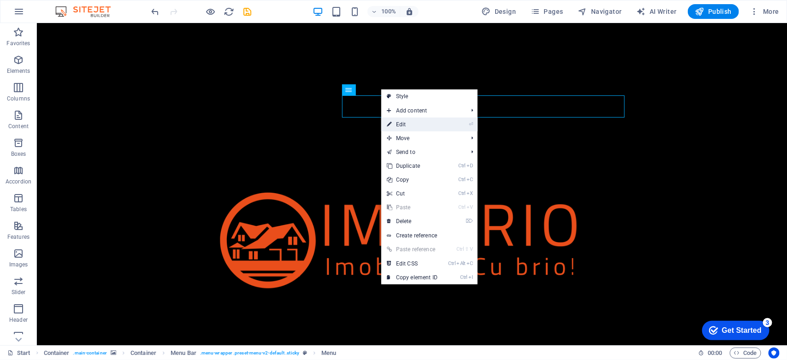
drag, startPoint x: 413, startPoint y: 125, endPoint x: 161, endPoint y: 121, distance: 251.4
click at [413, 125] on link "⏎ Edit" at bounding box center [412, 125] width 62 height 14
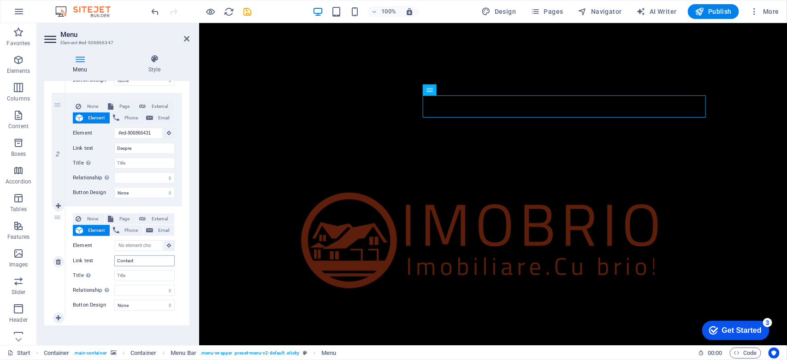
scroll to position [193, 0]
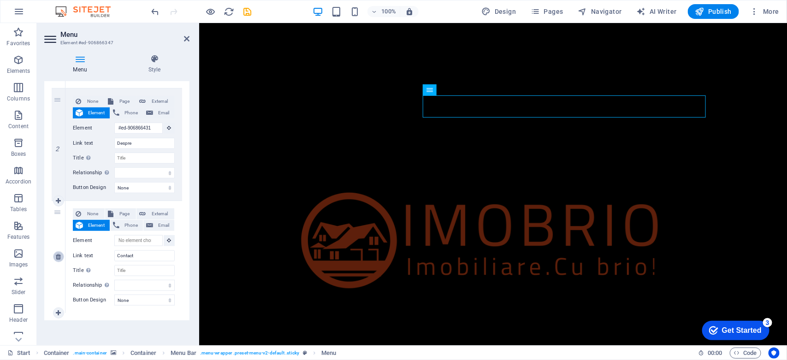
click at [58, 254] on icon at bounding box center [58, 257] width 5 height 6
select select
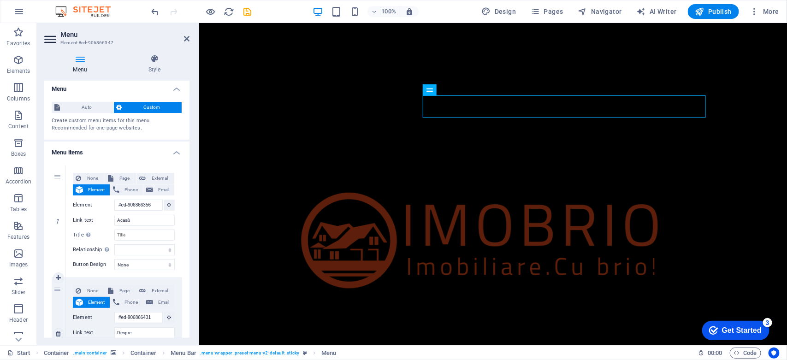
scroll to position [0, 0]
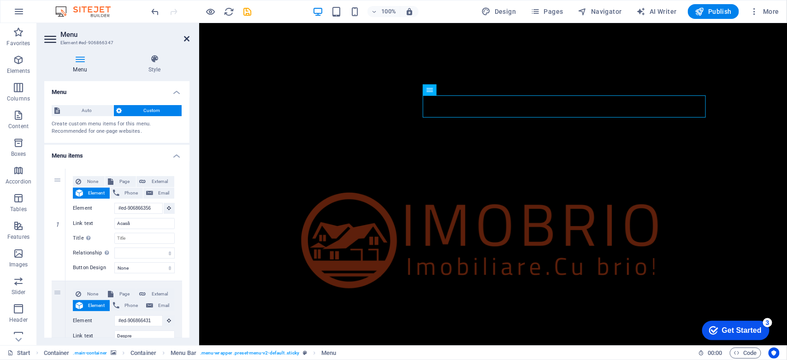
click at [185, 36] on icon at bounding box center [187, 38] width 6 height 7
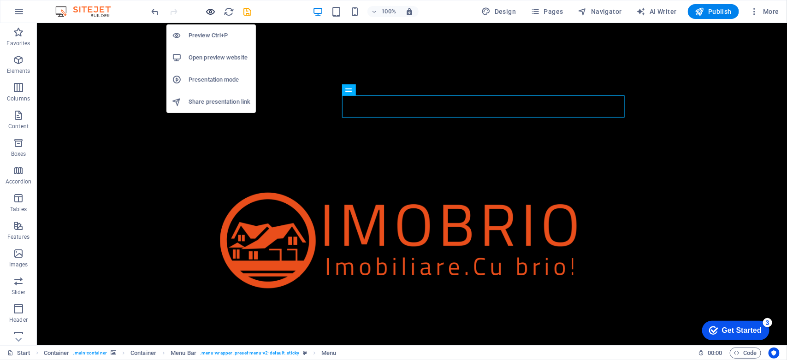
click at [211, 10] on icon "button" at bounding box center [211, 11] width 11 height 11
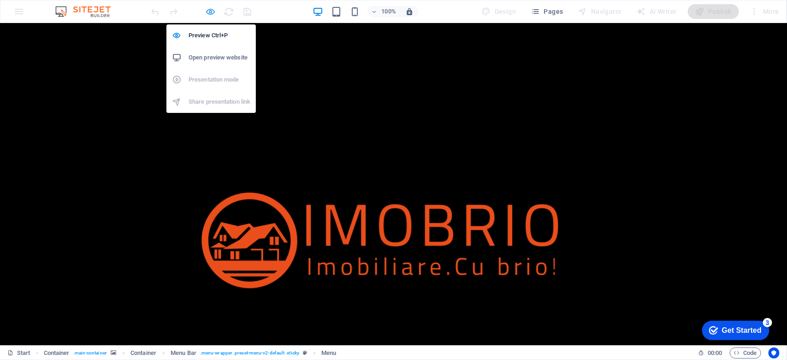
click at [208, 15] on icon "button" at bounding box center [211, 11] width 11 height 11
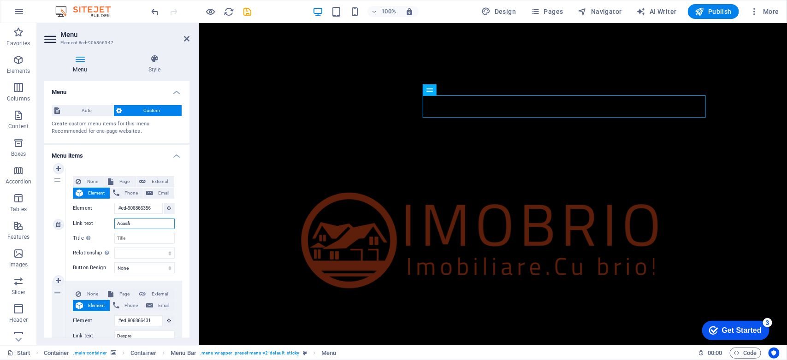
click at [148, 220] on input "Acasă" at bounding box center [144, 223] width 60 height 11
type input "Acas"
select select
type input "Acasa"
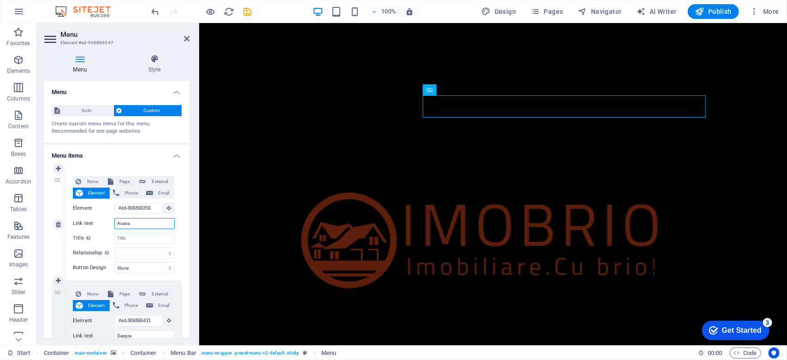
select select
type input "Acasa"
click at [181, 196] on div "1 None Page External Element Phone Email Page Start Legal Notice Privacy Elemen…" at bounding box center [116, 280] width 145 height 239
click at [187, 40] on icon at bounding box center [187, 38] width 6 height 7
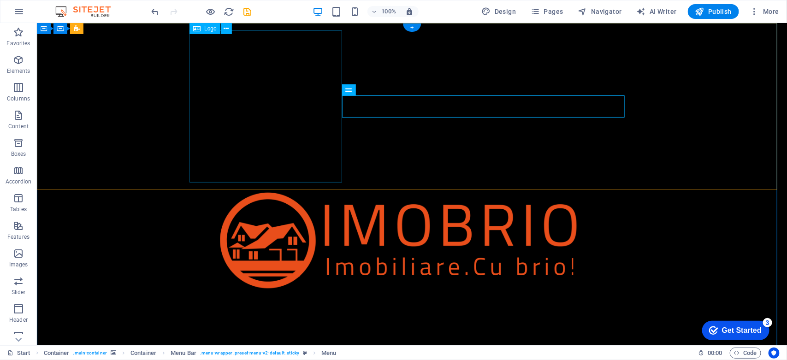
click at [292, 157] on div at bounding box center [411, 247] width 435 height 435
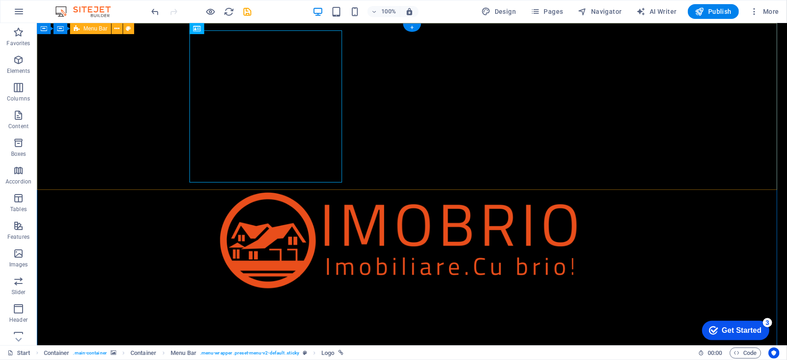
click at [496, 164] on div "Acasa Despre" at bounding box center [411, 259] width 750 height 472
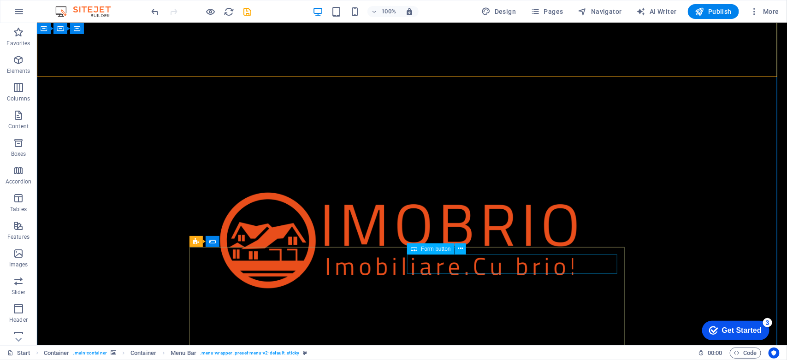
scroll to position [115, 0]
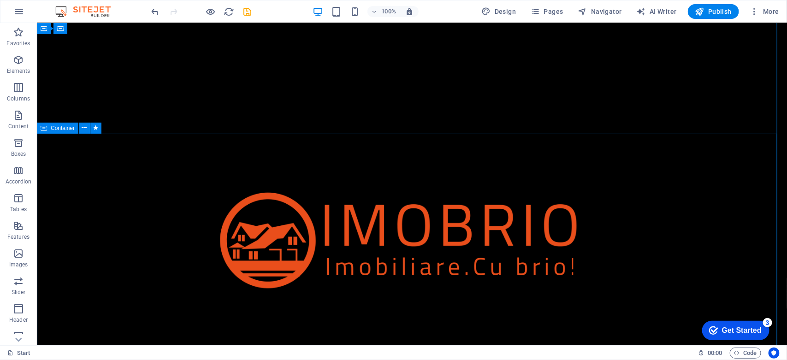
scroll to position [346, 0]
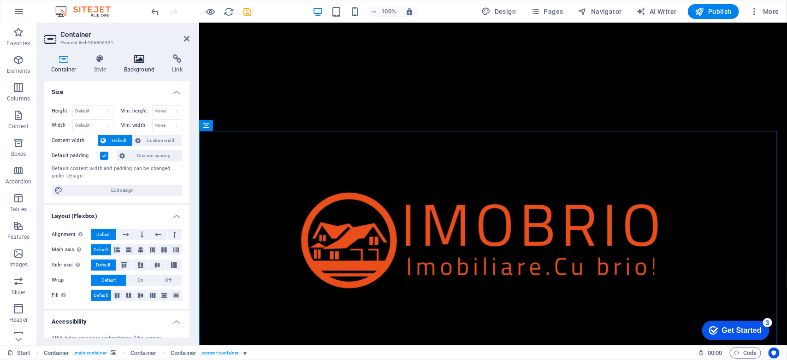
click at [131, 72] on h4 "Background" at bounding box center [141, 63] width 48 height 19
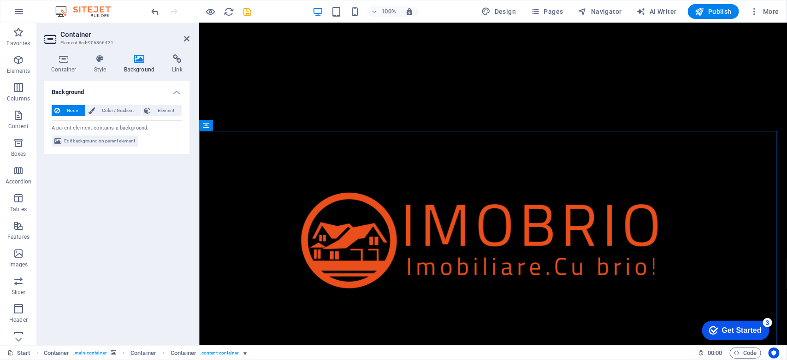
click at [132, 58] on icon at bounding box center [139, 58] width 45 height 9
click at [185, 36] on icon at bounding box center [187, 38] width 6 height 7
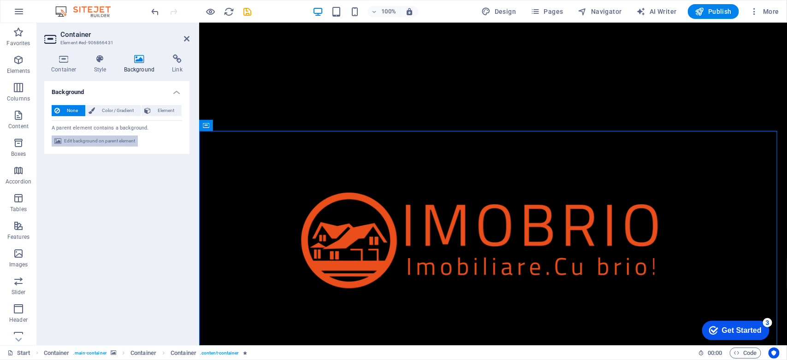
click at [106, 143] on span "Edit background on parent element" at bounding box center [99, 141] width 71 height 11
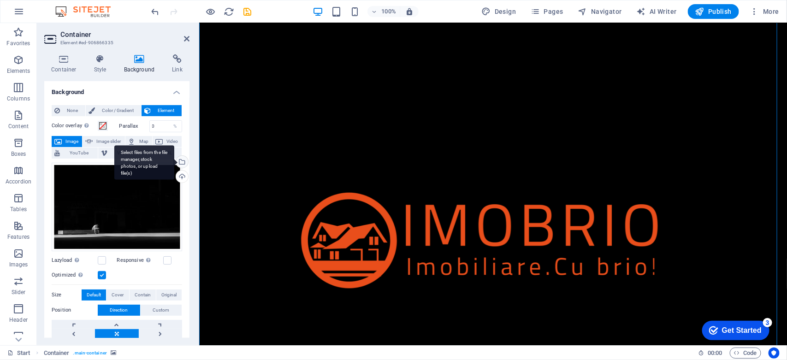
click at [180, 163] on div "Select files from the file manager, stock photos, or upload file(s)" at bounding box center [181, 163] width 14 height 14
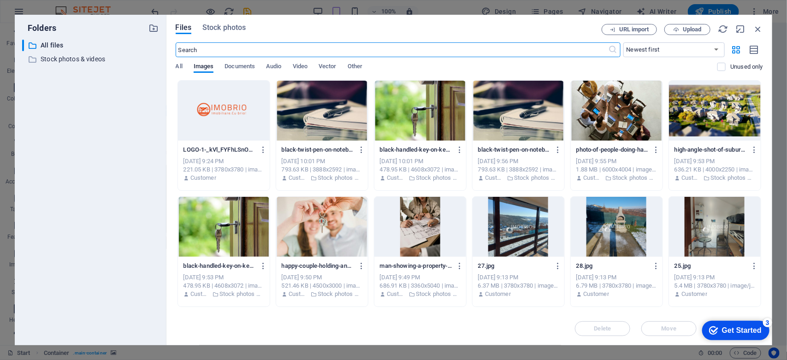
click at [340, 101] on div at bounding box center [322, 111] width 92 height 60
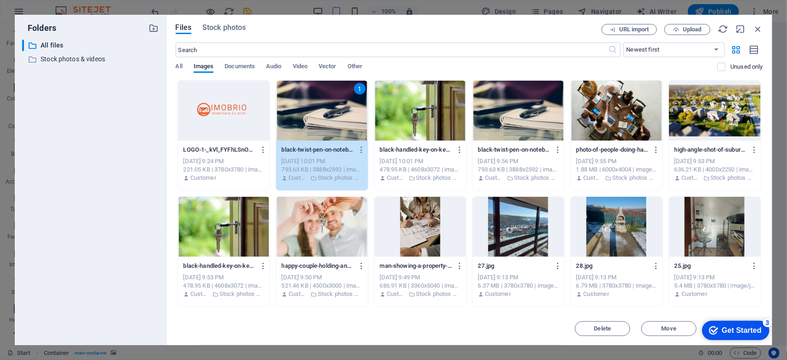
click at [340, 101] on div "1" at bounding box center [322, 111] width 92 height 60
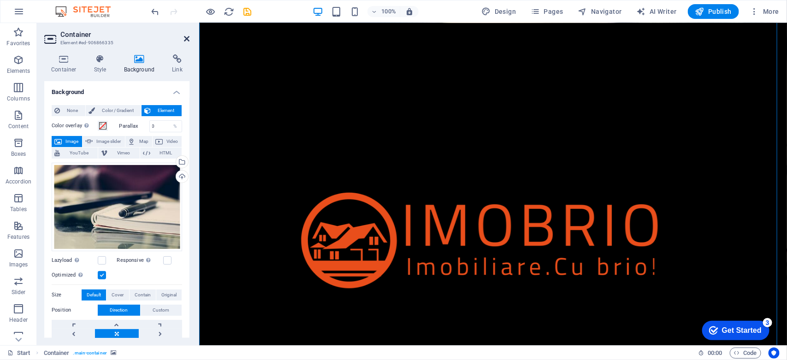
click at [186, 38] on icon at bounding box center [187, 38] width 6 height 7
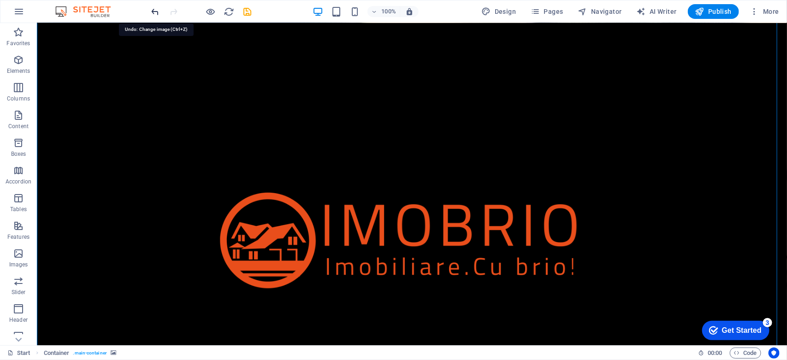
click at [153, 10] on icon "undo" at bounding box center [155, 11] width 11 height 11
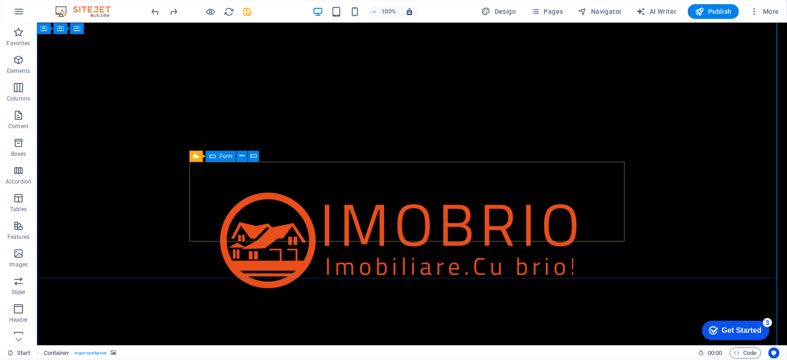
scroll to position [288, 0]
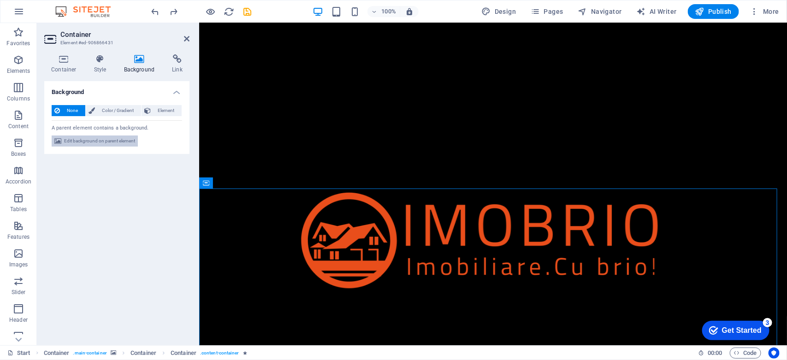
click at [124, 143] on span "Edit background on parent element" at bounding box center [99, 141] width 71 height 11
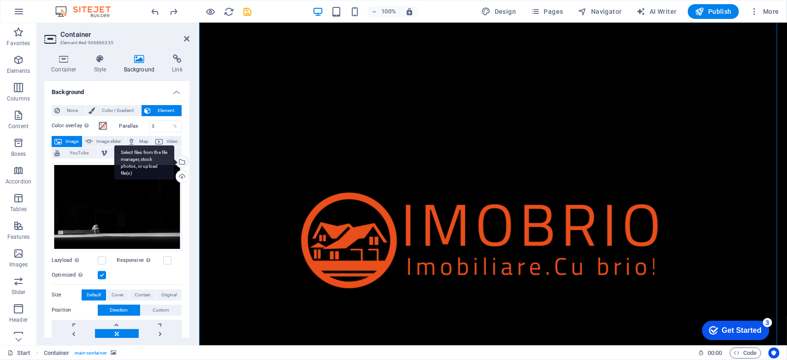
click at [180, 162] on div "Select files from the file manager, stock photos, or upload file(s)" at bounding box center [181, 163] width 14 height 14
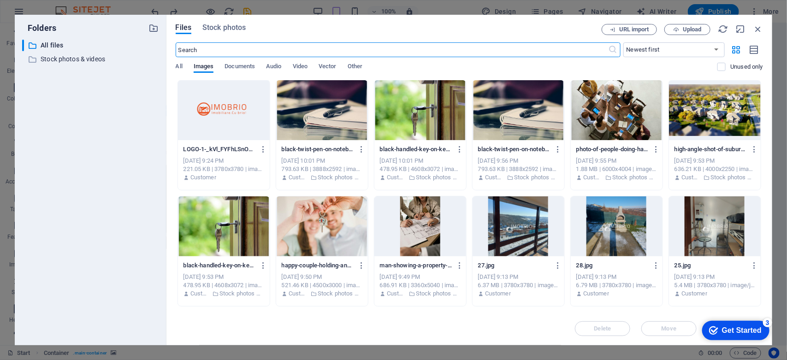
scroll to position [0, 0]
click at [357, 54] on input "text" at bounding box center [392, 49] width 433 height 15
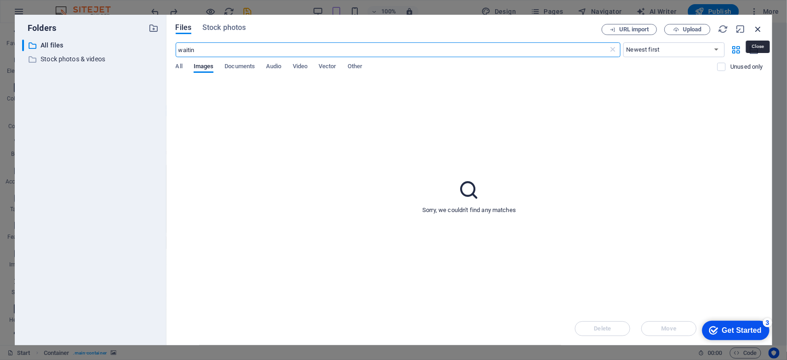
type input "waitin"
click at [757, 28] on icon "button" at bounding box center [758, 29] width 10 height 10
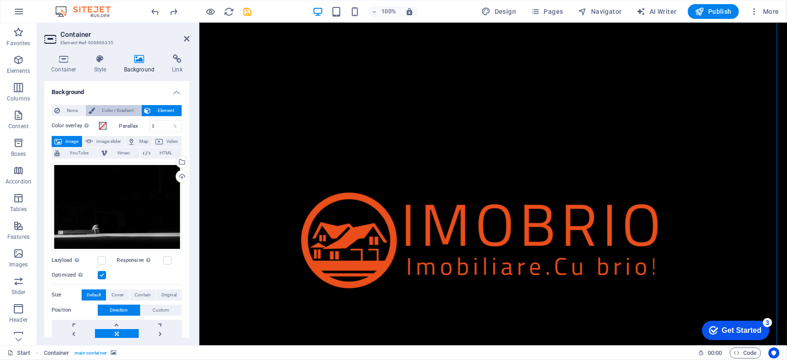
click at [113, 112] on span "Color / Gradient" at bounding box center [118, 110] width 41 height 11
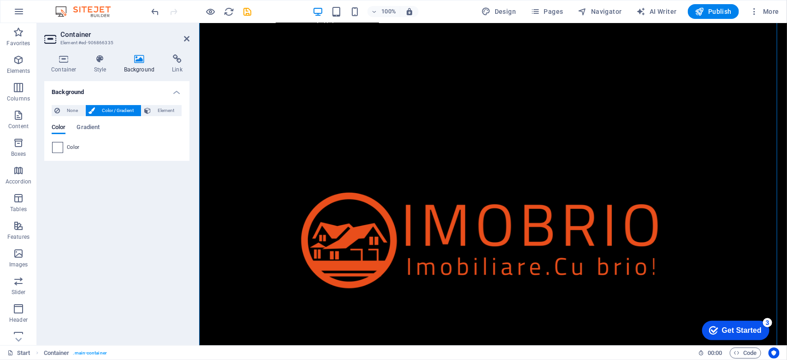
click at [58, 148] on span at bounding box center [58, 148] width 10 height 10
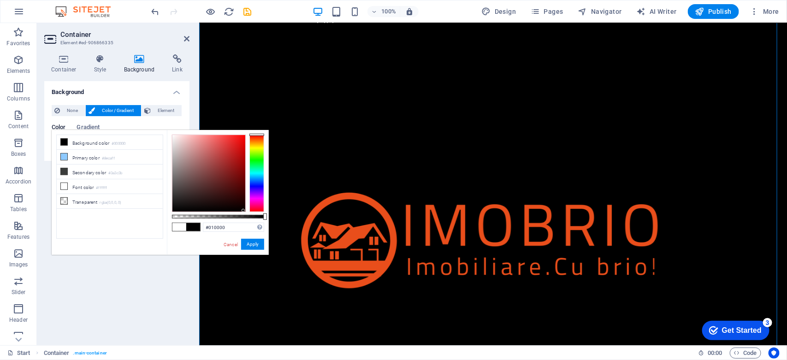
type input "#000000"
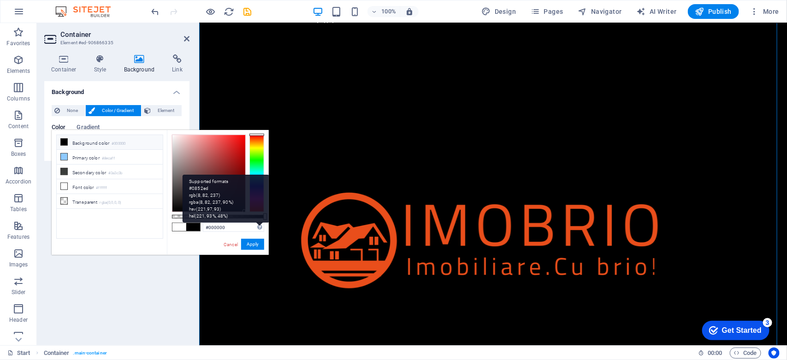
drag, startPoint x: 171, startPoint y: 134, endPoint x: 260, endPoint y: 226, distance: 127.5
click at [260, 226] on div "#000000 Supported formats #0852ed rgb(8, 82, 237) rgba(8, 82, 237, 90%) hsv(221…" at bounding box center [218, 259] width 102 height 259
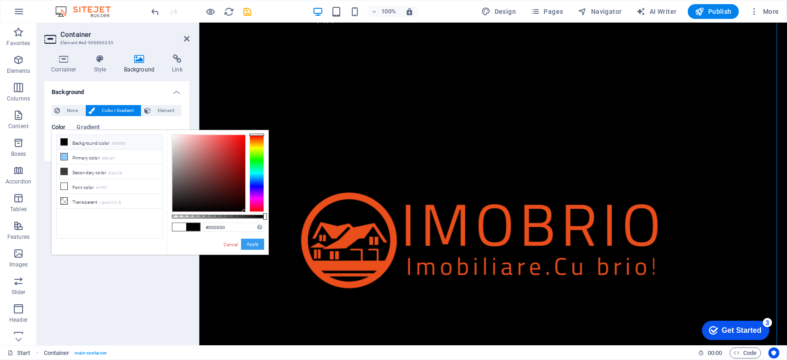
click at [257, 245] on button "Apply" at bounding box center [252, 244] width 23 height 11
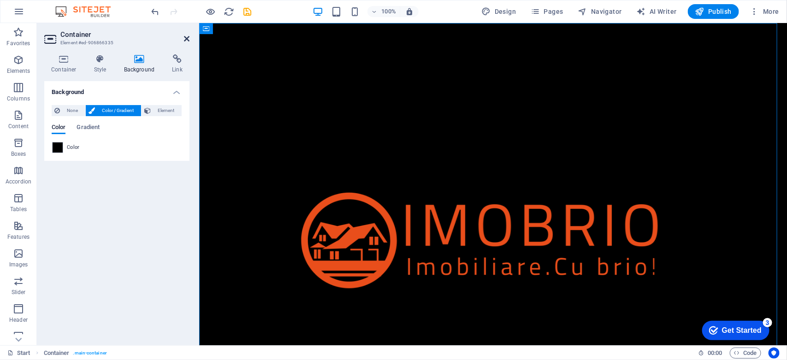
click at [188, 37] on icon at bounding box center [187, 38] width 6 height 7
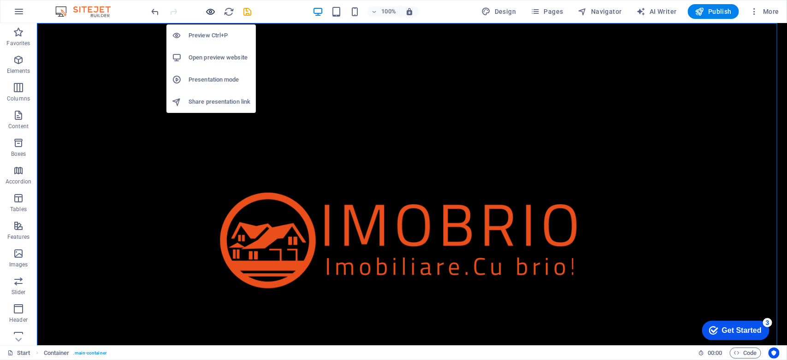
click at [206, 12] on icon "button" at bounding box center [211, 11] width 11 height 11
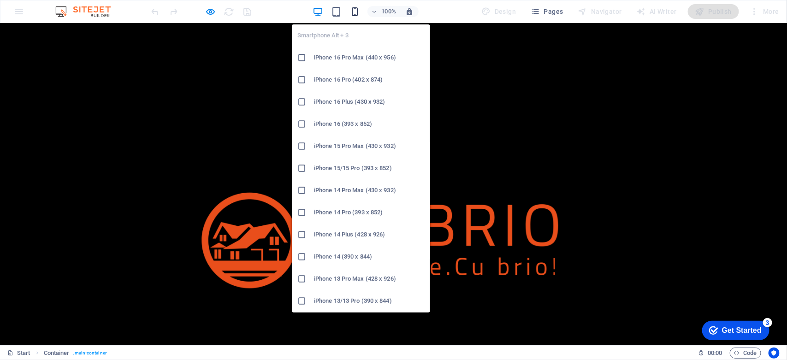
click at [356, 13] on icon "button" at bounding box center [355, 11] width 11 height 11
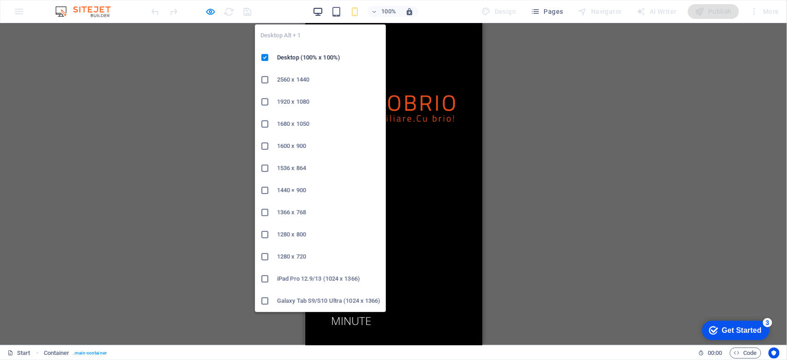
click at [319, 12] on icon "button" at bounding box center [318, 11] width 11 height 11
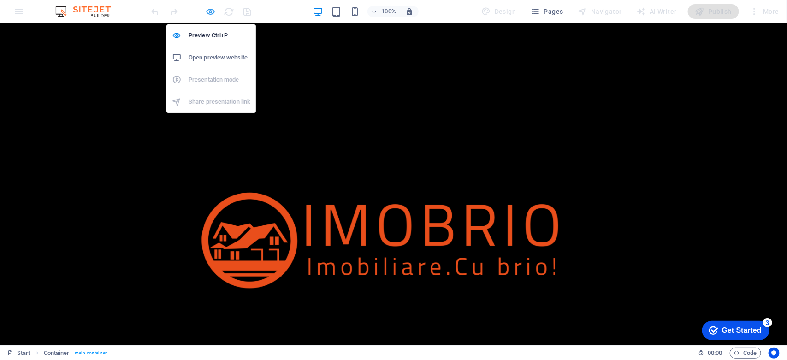
click at [208, 11] on icon "button" at bounding box center [211, 11] width 11 height 11
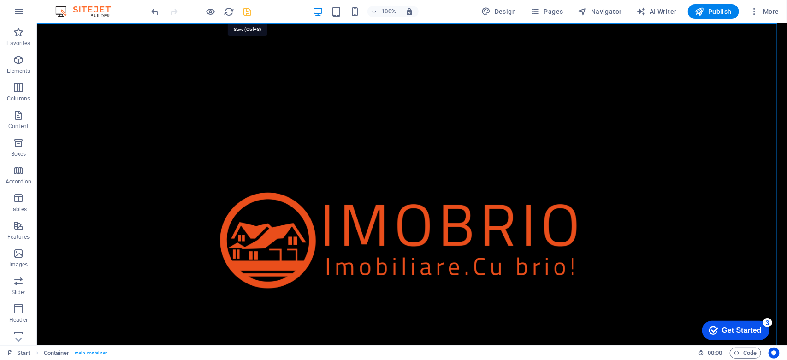
click at [243, 12] on icon "save" at bounding box center [248, 11] width 11 height 11
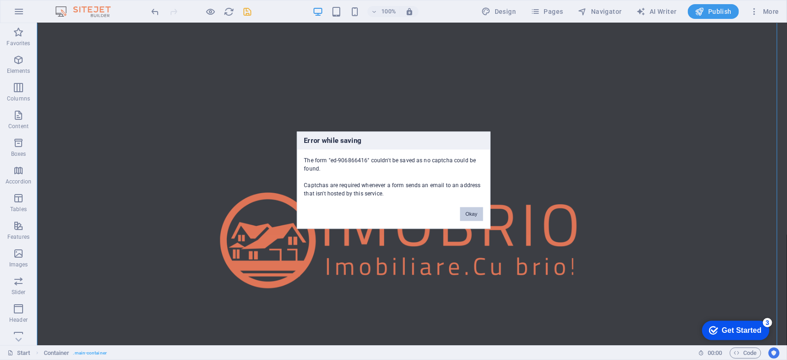
click at [471, 212] on button "Okay" at bounding box center [471, 214] width 23 height 14
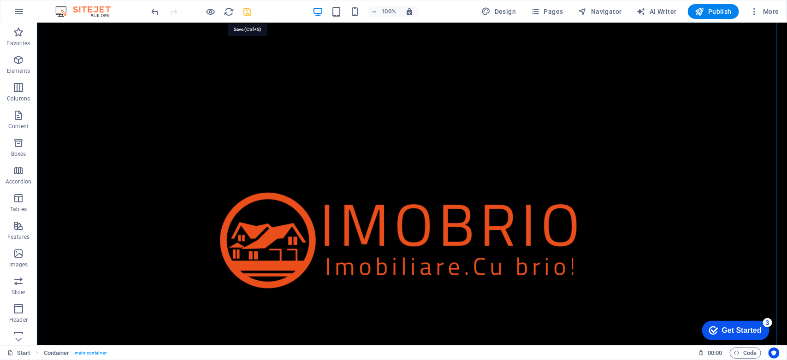
click at [245, 10] on icon "save" at bounding box center [248, 11] width 11 height 11
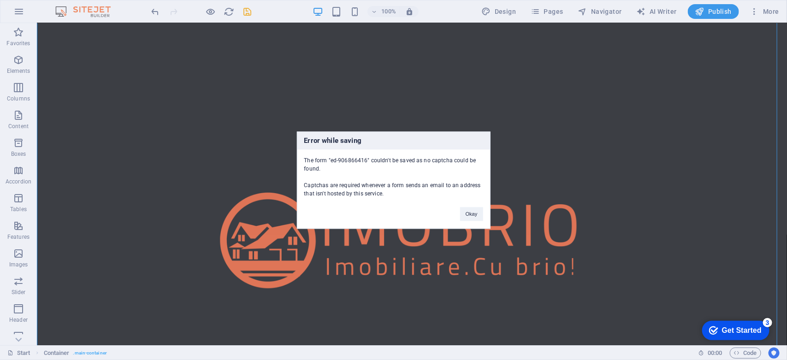
click at [388, 158] on div "The form "ed-906866416" couldn't be saved as no captcha could be found. Captcha…" at bounding box center [393, 173] width 193 height 48
click at [469, 211] on button "Okay" at bounding box center [471, 214] width 23 height 14
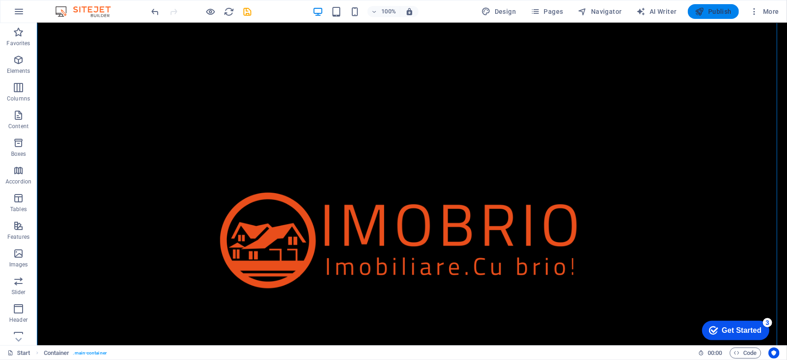
click at [721, 14] on span "Publish" at bounding box center [713, 11] width 36 height 9
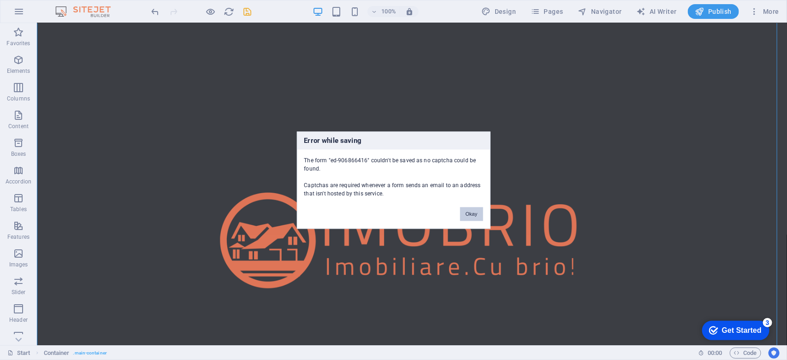
click at [474, 208] on button "Okay" at bounding box center [471, 214] width 23 height 14
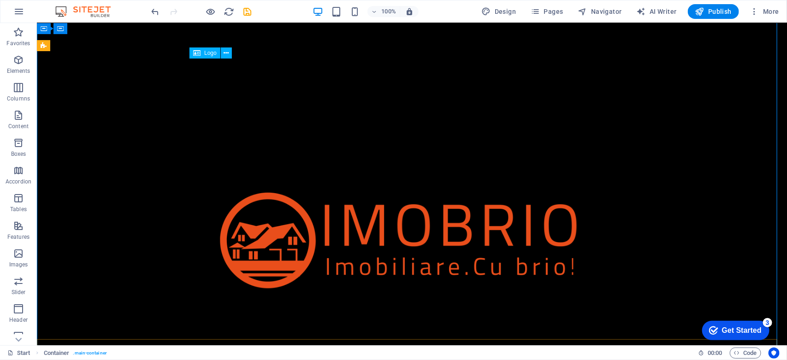
scroll to position [0, 0]
